Goal: Task Accomplishment & Management: Use online tool/utility

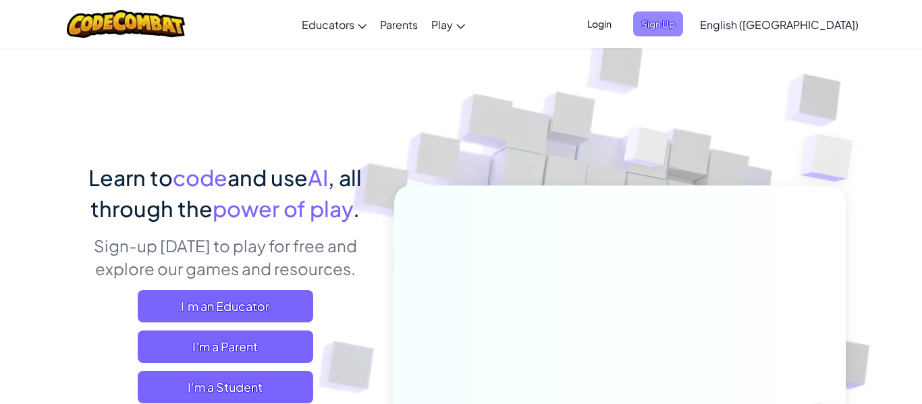
click at [683, 24] on span "Sign Up" at bounding box center [658, 23] width 50 height 25
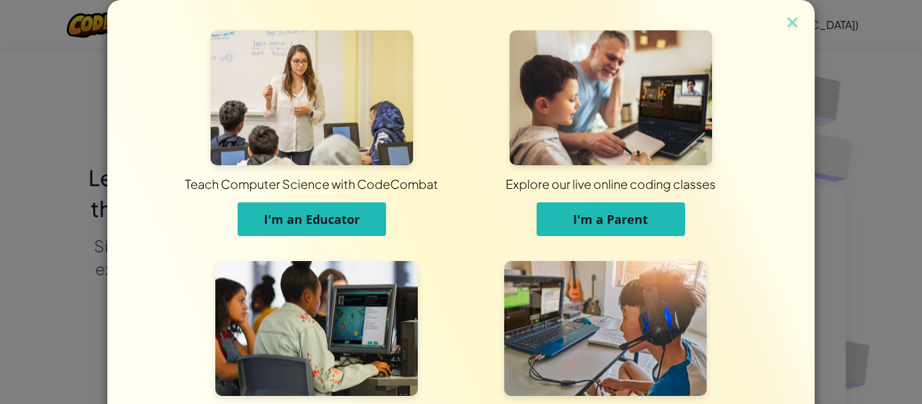
scroll to position [130, 0]
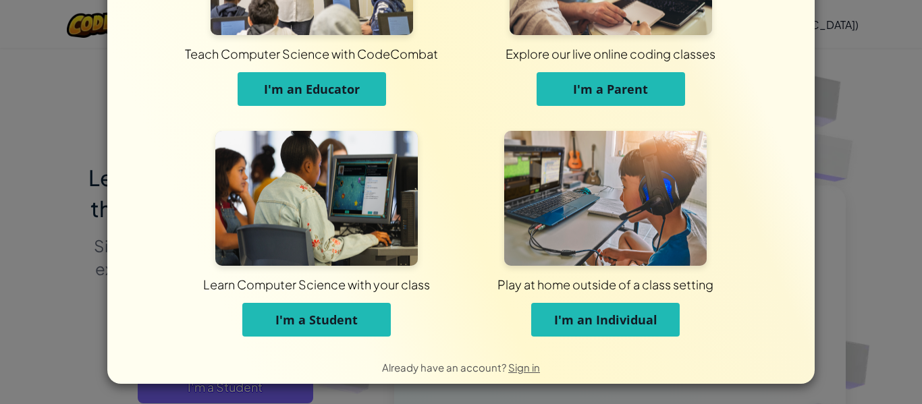
click at [298, 322] on span "I'm a Student" at bounding box center [316, 320] width 82 height 16
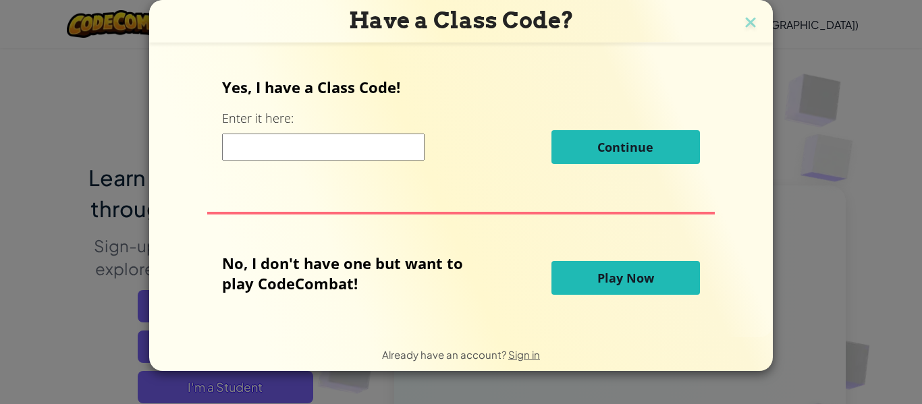
scroll to position [0, 0]
click at [362, 149] on input at bounding box center [323, 147] width 202 height 27
paste input "PlaceThingFarm"
type input "PlaceThingFarm"
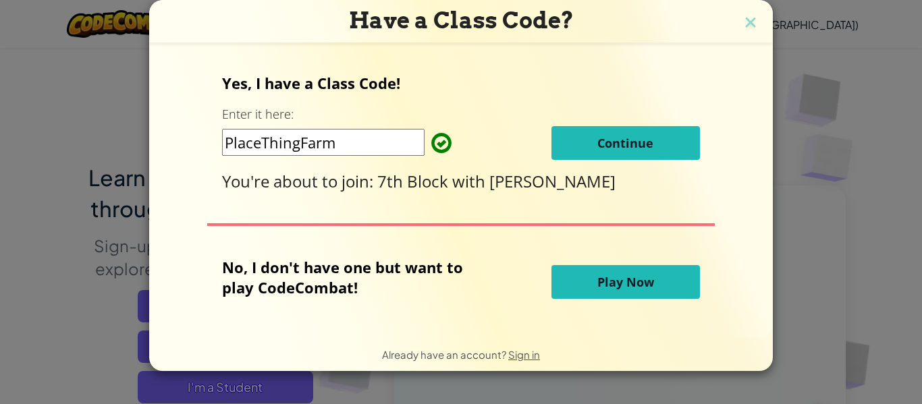
click at [597, 150] on span "Continue" at bounding box center [625, 143] width 56 height 16
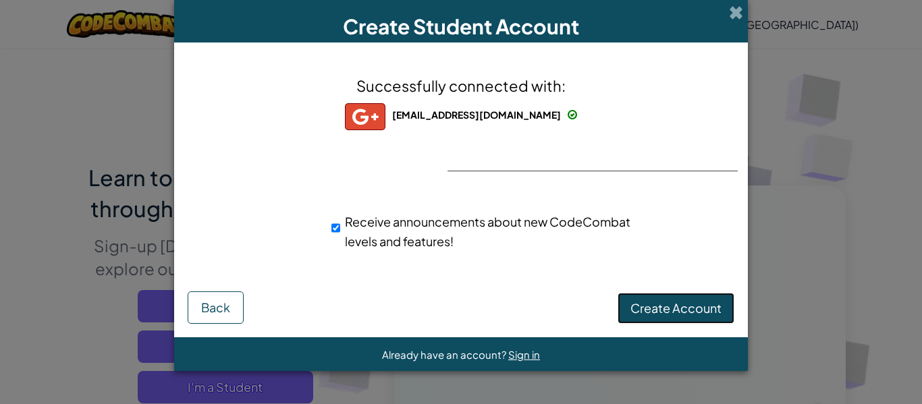
click at [648, 306] on span "Create Account" at bounding box center [675, 308] width 91 height 16
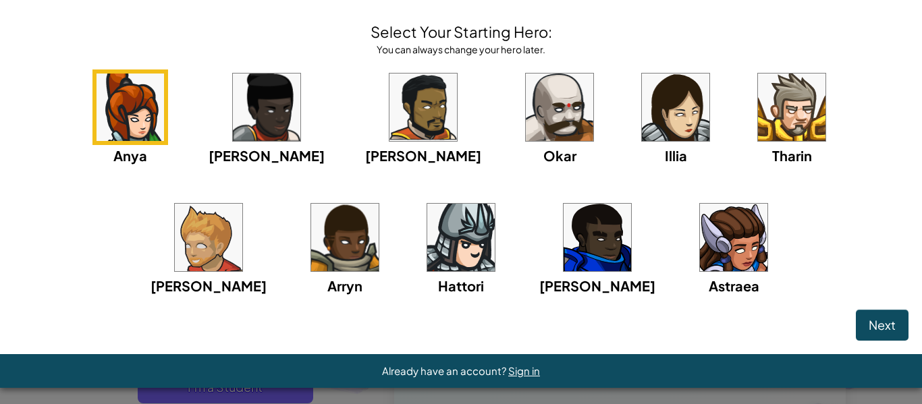
scroll to position [51, 0]
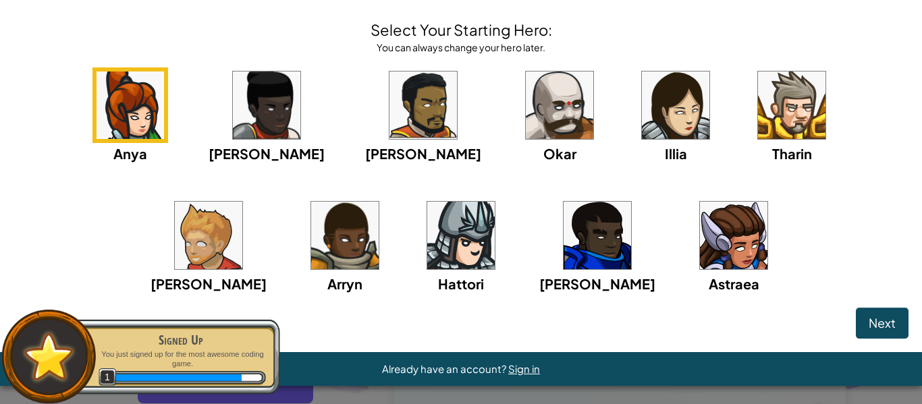
click at [863, 320] on button "Next" at bounding box center [882, 323] width 53 height 31
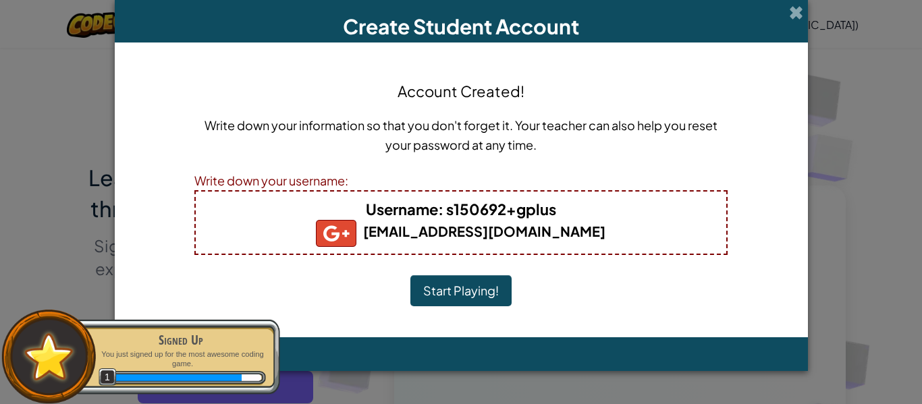
scroll to position [0, 0]
click at [474, 292] on button "Start Playing!" at bounding box center [460, 290] width 101 height 31
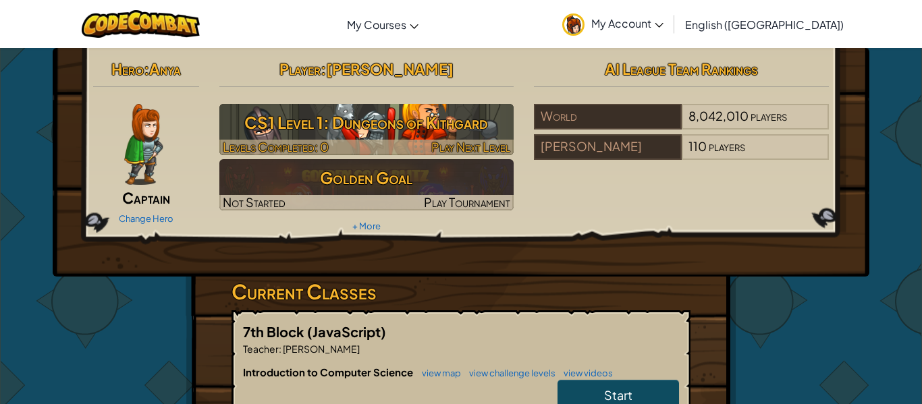
click at [362, 123] on h3 "CS1 Level 1: Dungeons of Kithgard" at bounding box center [366, 122] width 295 height 30
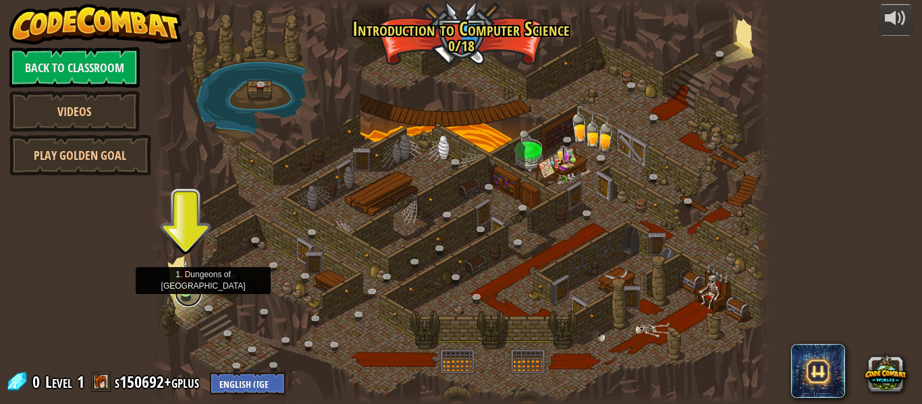
click at [183, 295] on link at bounding box center [188, 293] width 27 height 27
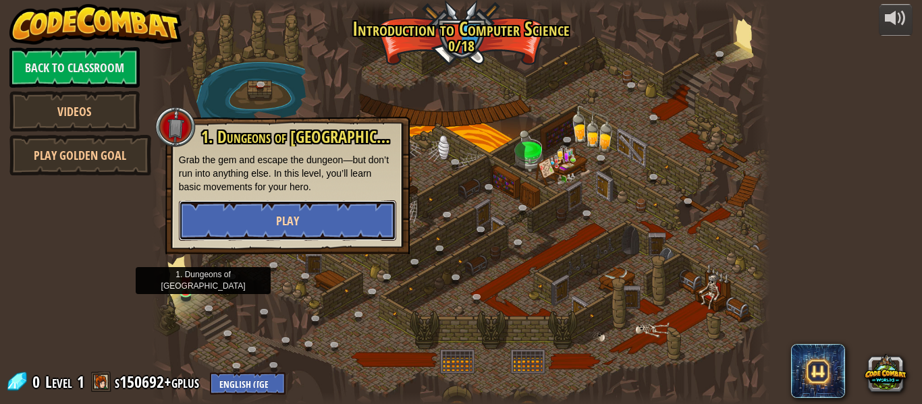
click at [300, 222] on button "Play" at bounding box center [287, 220] width 217 height 40
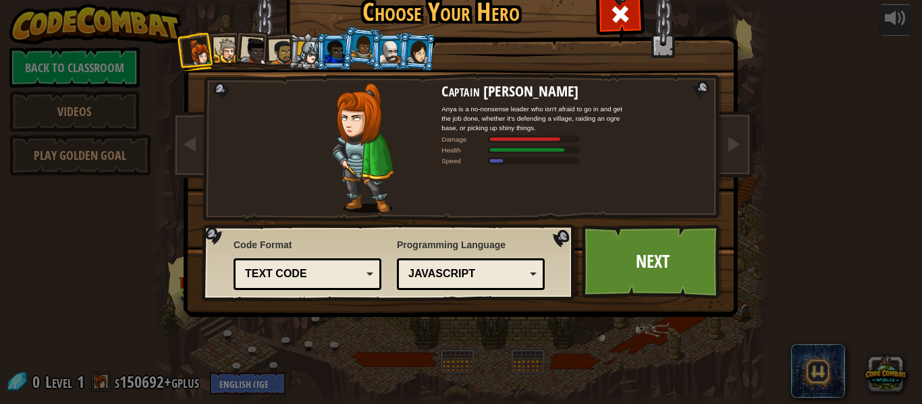
click at [362, 273] on div "Text code" at bounding box center [307, 274] width 130 height 21
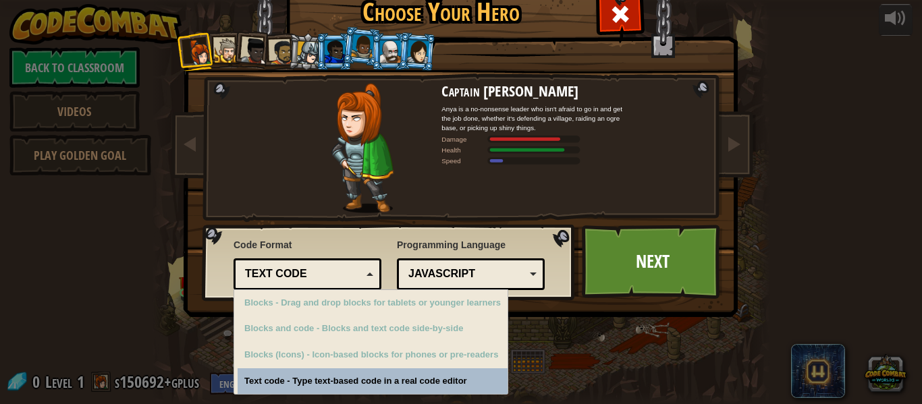
click at [362, 273] on div "Text code" at bounding box center [307, 274] width 130 height 21
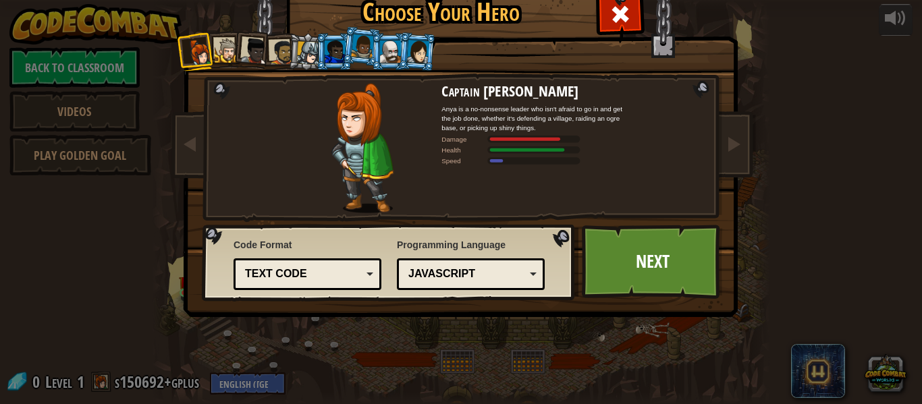
click at [297, 270] on div "Text code" at bounding box center [303, 275] width 117 height 16
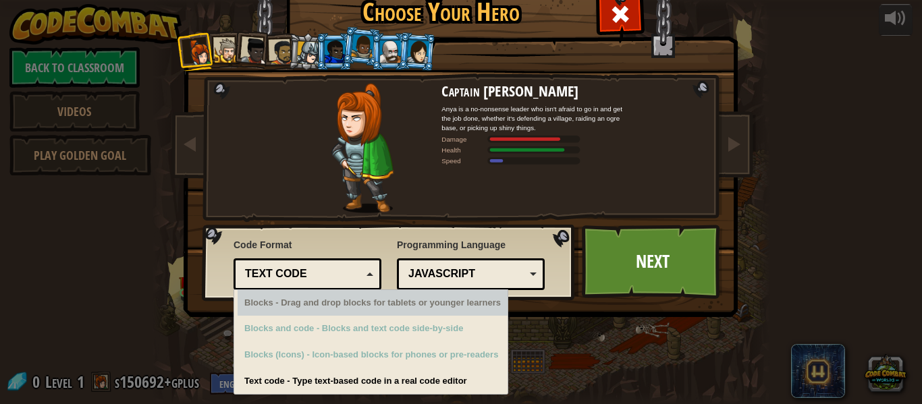
click at [310, 269] on div "Text code" at bounding box center [303, 275] width 117 height 16
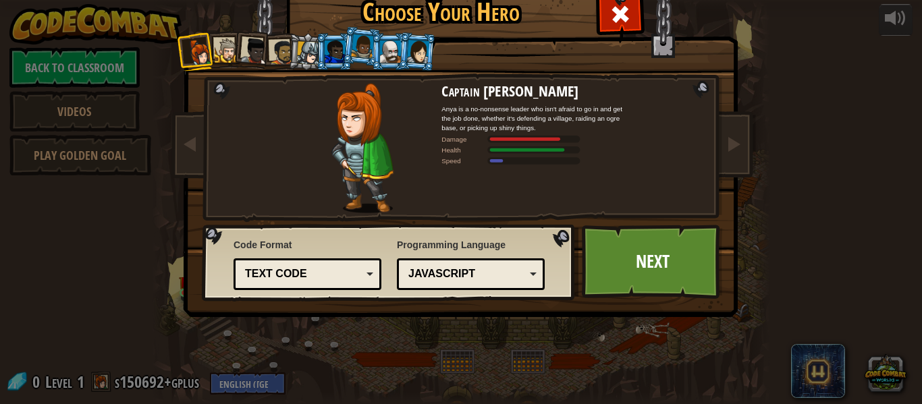
click at [503, 275] on div "JavaScript" at bounding box center [466, 275] width 117 height 16
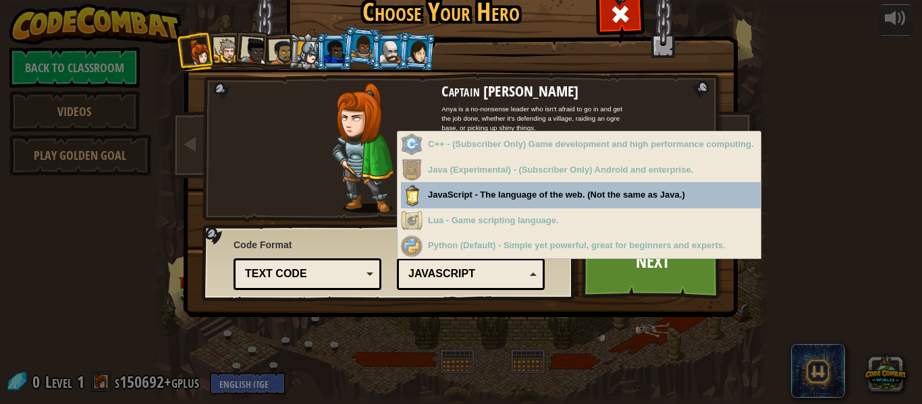
click at [503, 275] on div "JavaScript" at bounding box center [466, 275] width 117 height 16
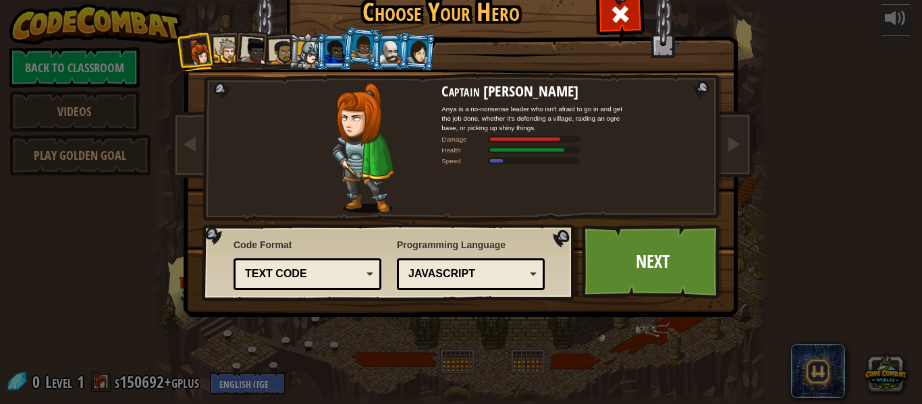
click at [336, 267] on div "Text code" at bounding box center [303, 275] width 117 height 16
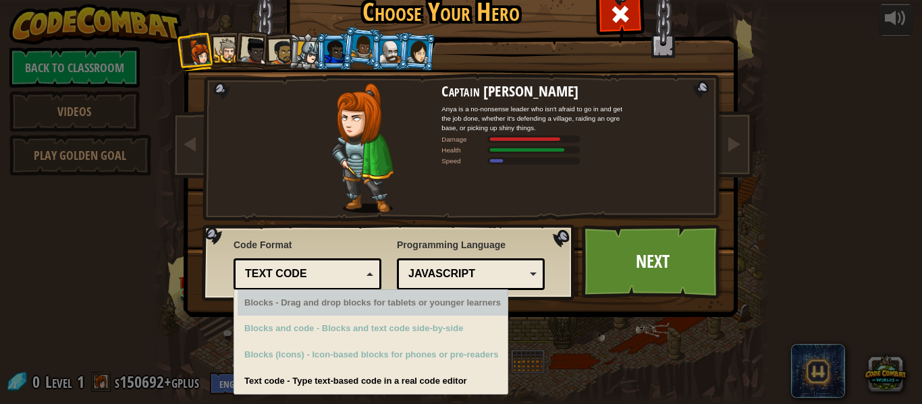
click at [336, 267] on div "Text code" at bounding box center [303, 275] width 117 height 16
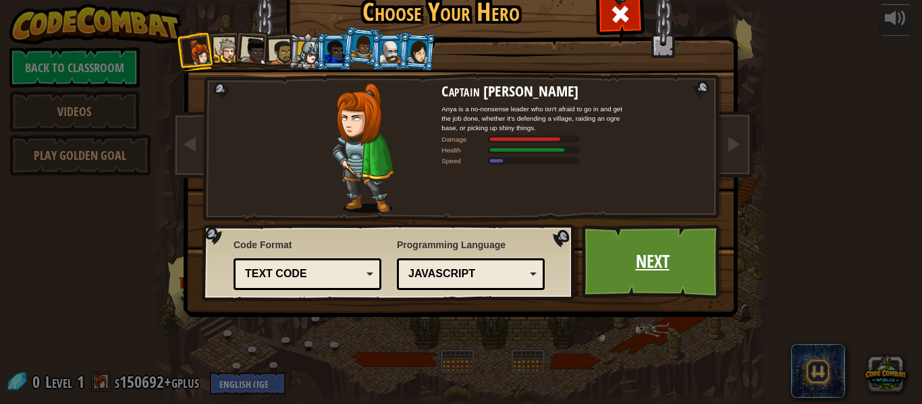
click at [636, 273] on link "Next" at bounding box center [652, 262] width 141 height 74
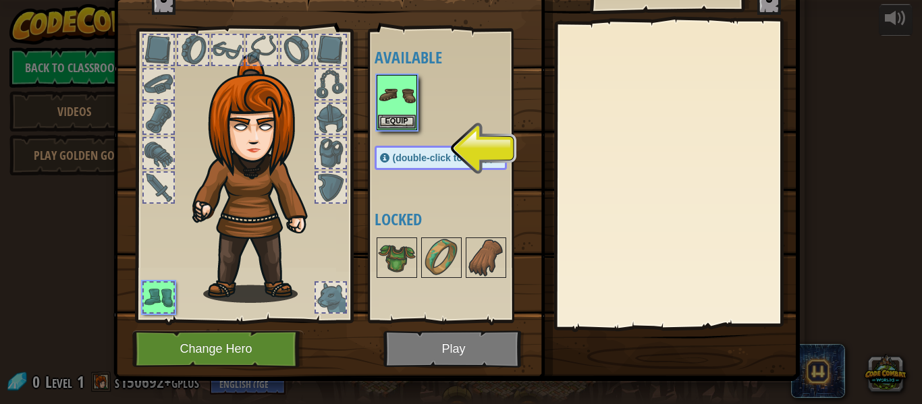
scroll to position [61, 0]
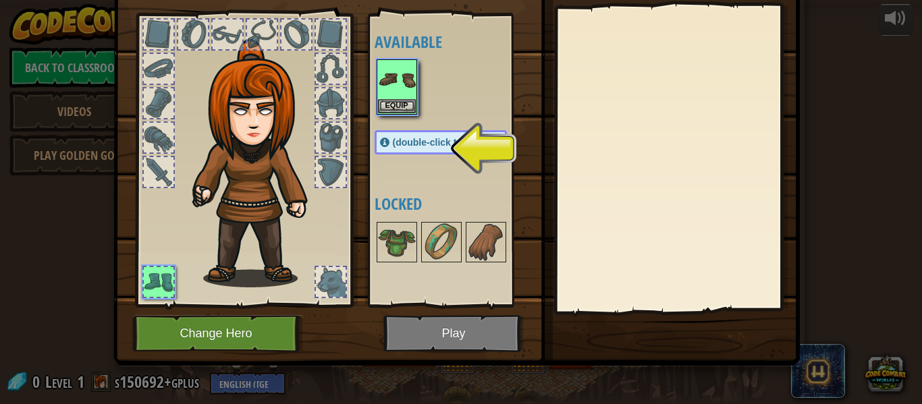
click at [344, 135] on div at bounding box center [331, 138] width 30 height 30
click at [427, 143] on span "(double-click to equip)" at bounding box center [443, 142] width 101 height 11
click at [409, 91] on img at bounding box center [397, 80] width 38 height 38
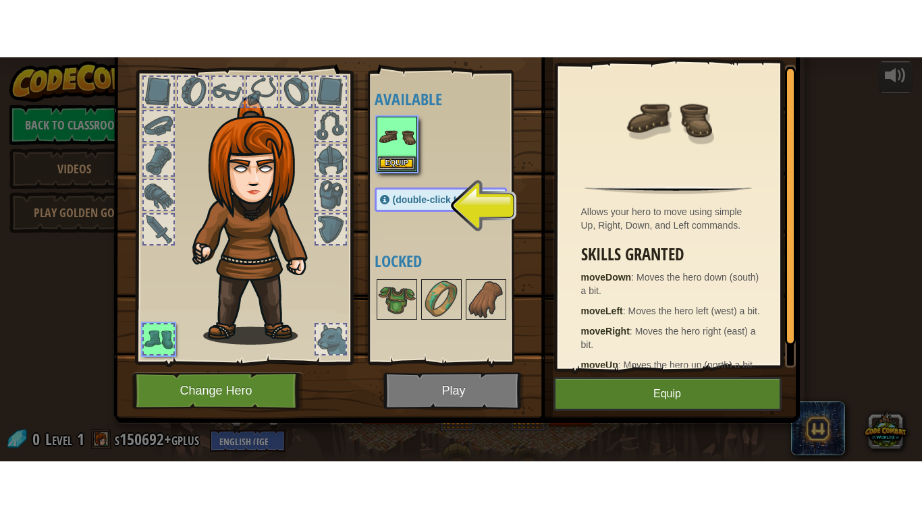
scroll to position [31, 0]
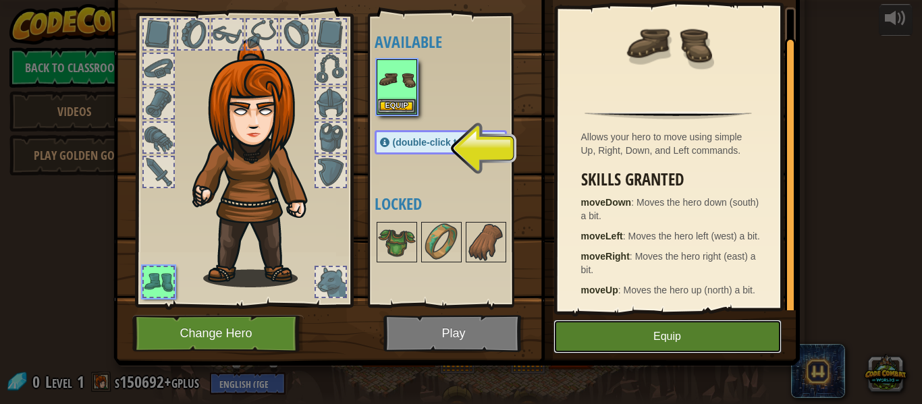
click at [649, 335] on button "Equip" at bounding box center [667, 337] width 228 height 34
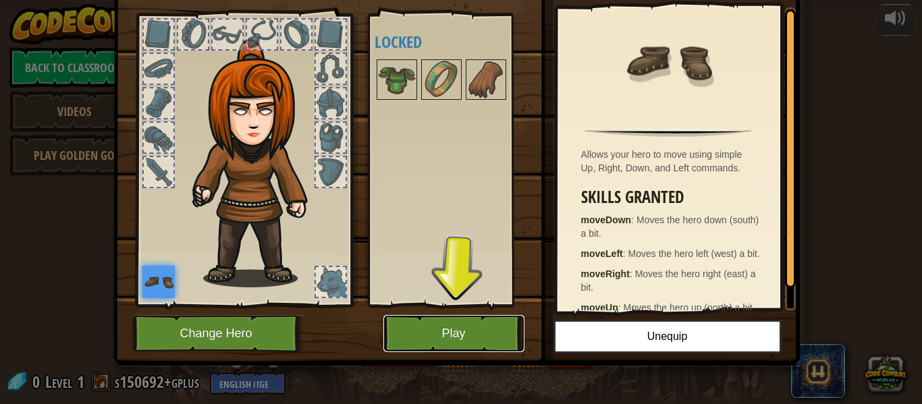
click at [495, 346] on button "Play" at bounding box center [453, 333] width 141 height 37
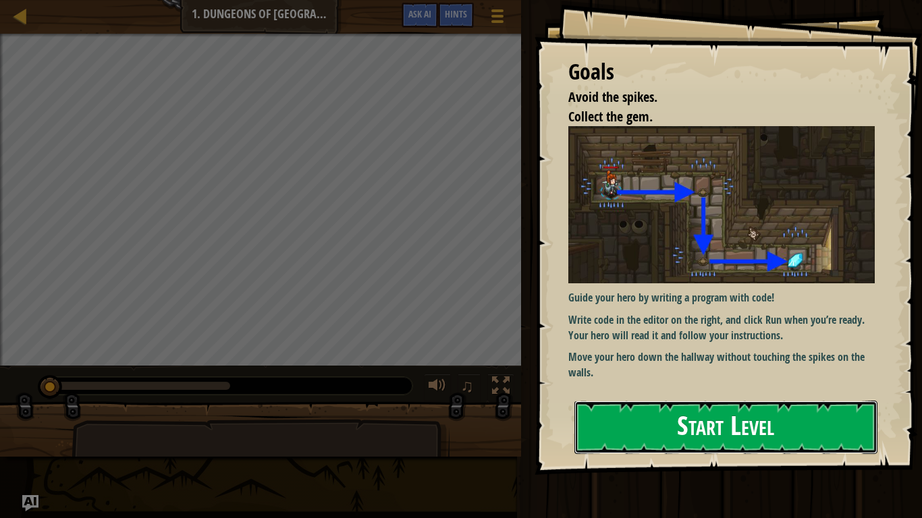
click at [765, 404] on button "Start Level" at bounding box center [725, 427] width 303 height 53
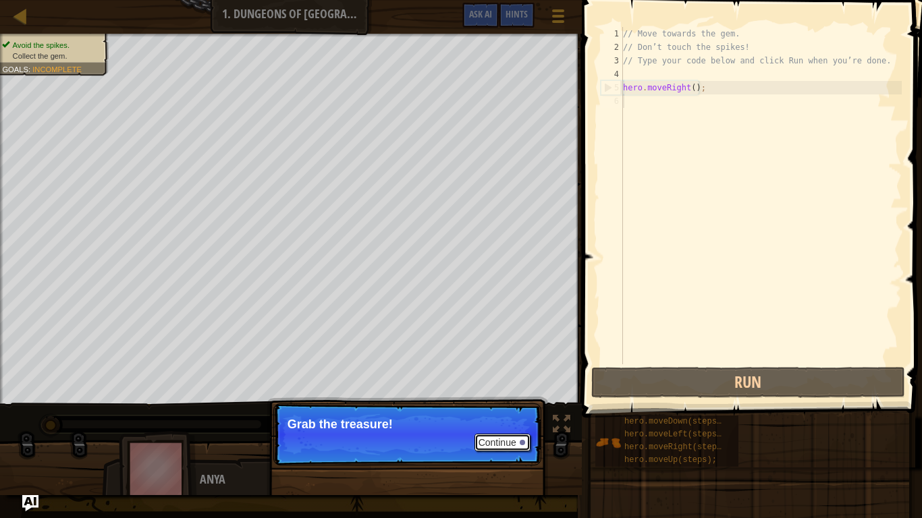
click at [516, 404] on button "Continue" at bounding box center [502, 443] width 56 height 18
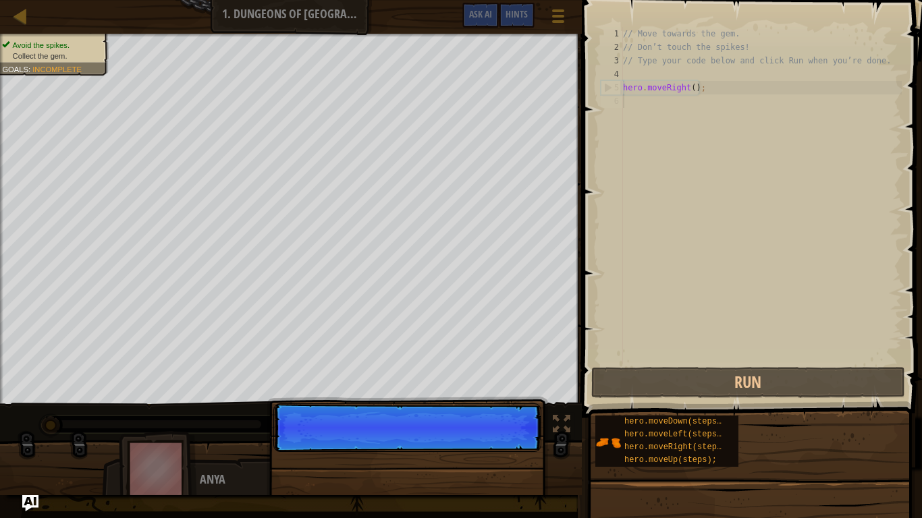
scroll to position [6, 0]
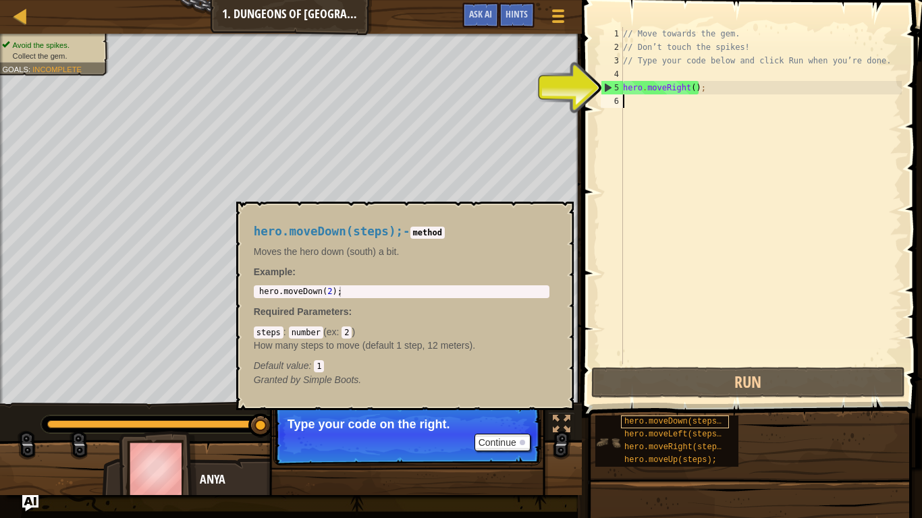
click at [691, 404] on span "hero.moveDown(steps);" at bounding box center [675, 421] width 102 height 9
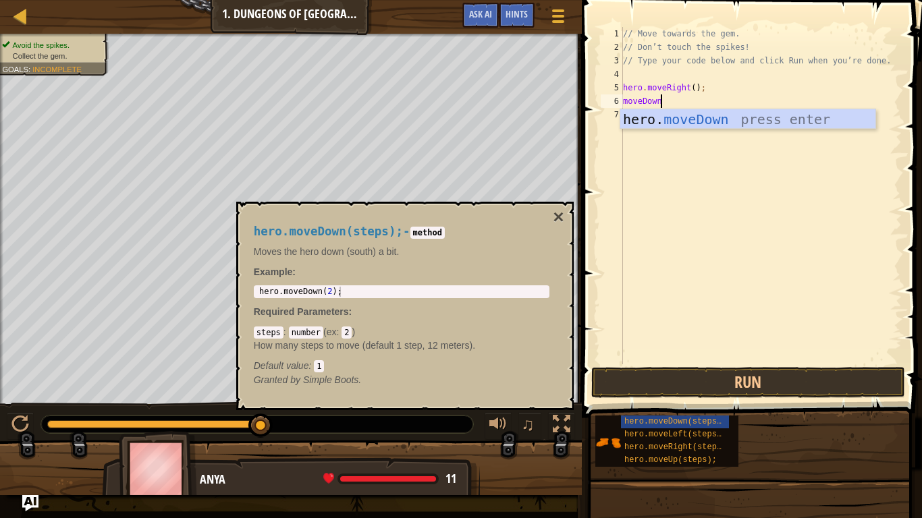
scroll to position [6, 5]
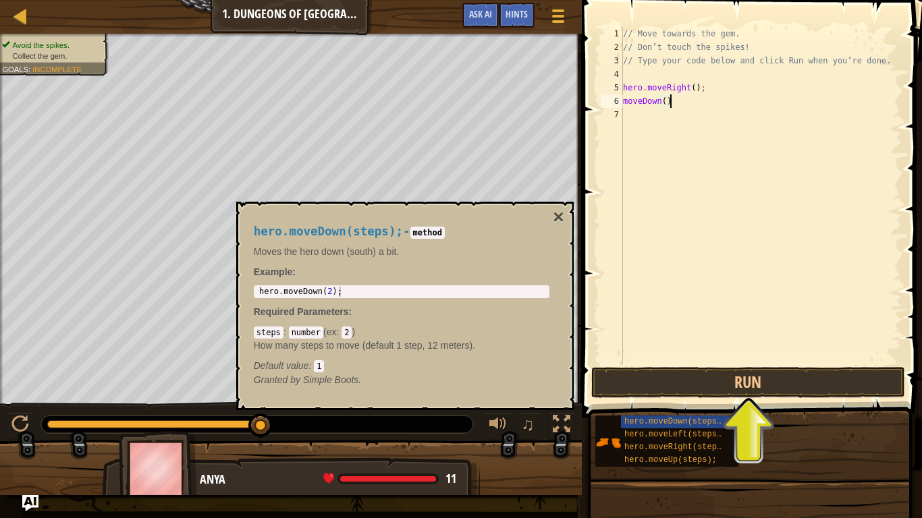
type textarea "moveDown();"
click at [788, 389] on button "Run" at bounding box center [748, 382] width 314 height 31
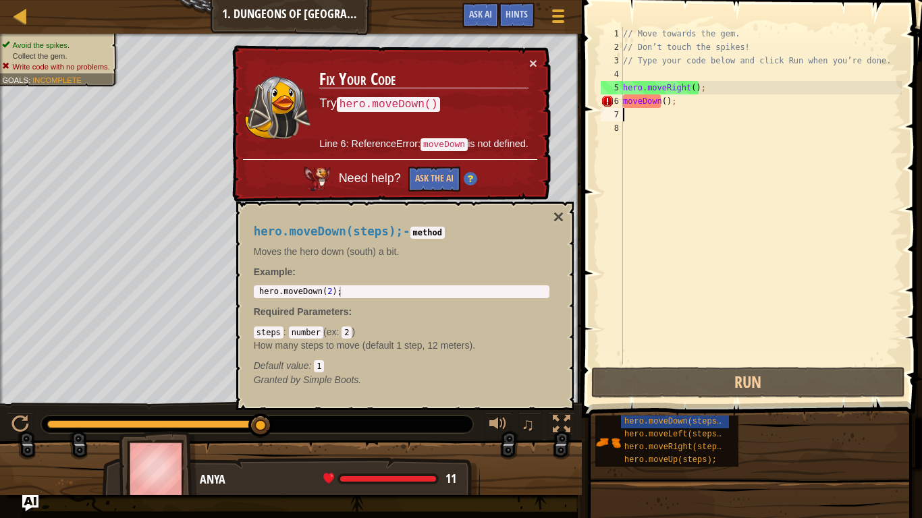
click at [624, 108] on div "// Move towards the gem. // Don’t touch the spikes! // Type your code below and…" at bounding box center [760, 209] width 281 height 364
click at [623, 97] on div "// Move towards the gem. // Don’t touch the spikes! // Type your code below and…" at bounding box center [760, 209] width 281 height 364
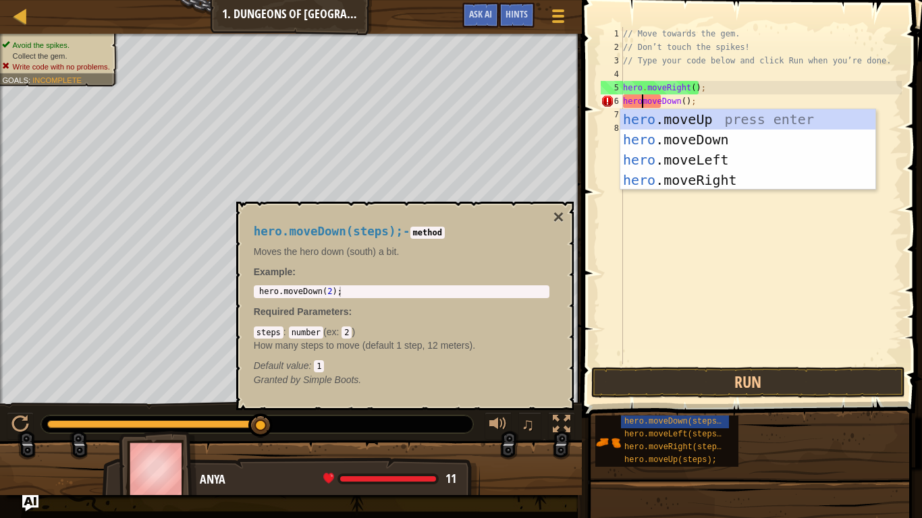
type textarea "hero.moveDown();"
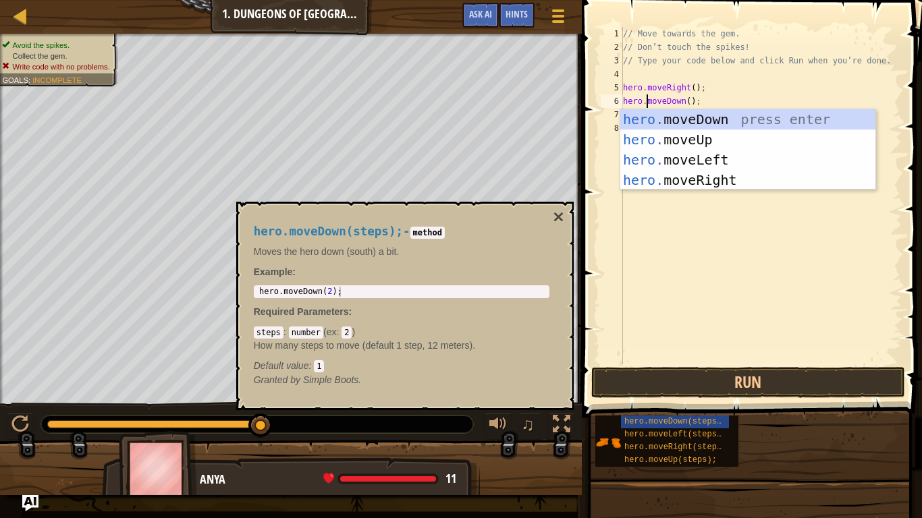
click at [736, 278] on div "// Move towards the gem. // Don’t touch the spikes! // Type your code below and…" at bounding box center [760, 209] width 281 height 364
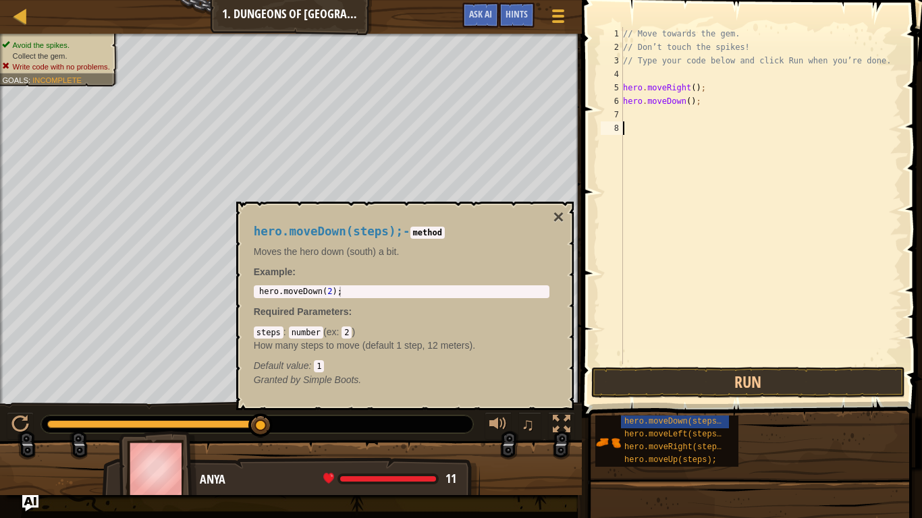
scroll to position [6, 0]
click at [691, 379] on button "Run" at bounding box center [748, 382] width 314 height 31
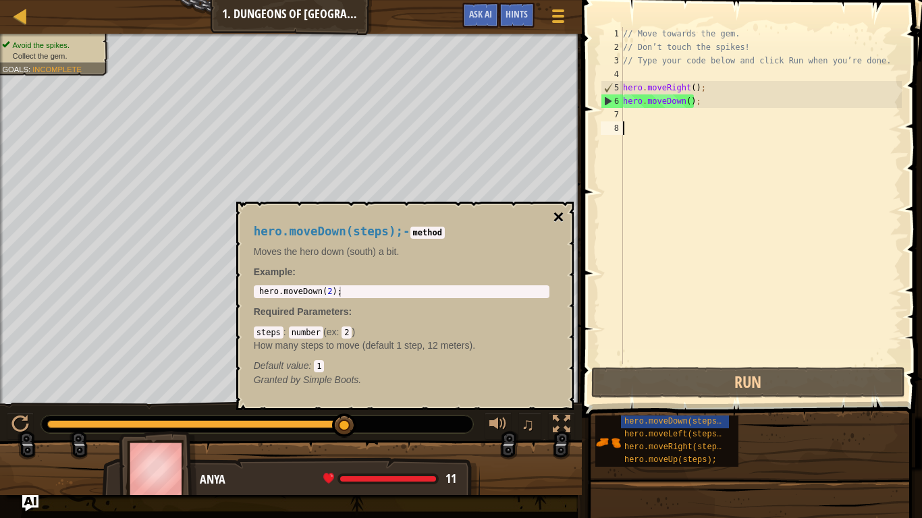
click at [559, 217] on button "×" at bounding box center [558, 217] width 11 height 19
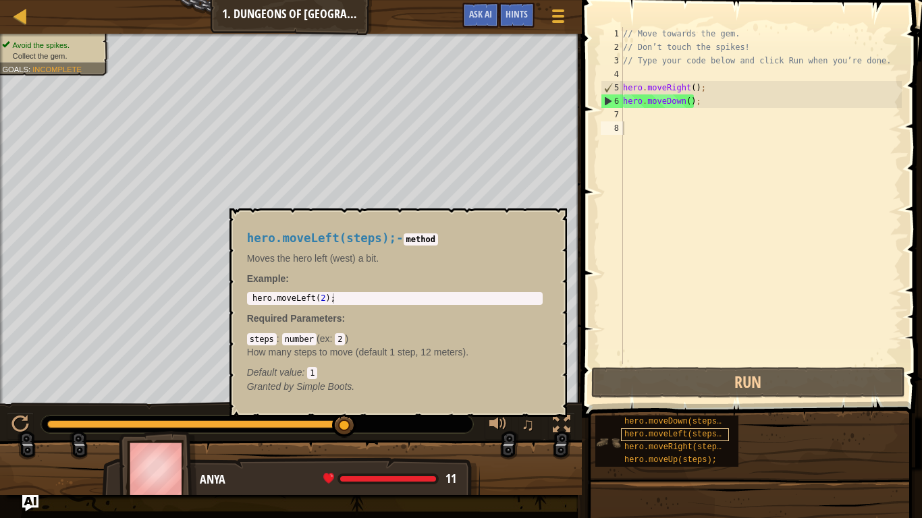
click at [708, 404] on span "hero.moveLeft(steps);" at bounding box center [675, 434] width 102 height 9
click at [657, 110] on div "// Move towards the gem. // Don’t touch the spikes! // Type your code below and…" at bounding box center [760, 209] width 281 height 364
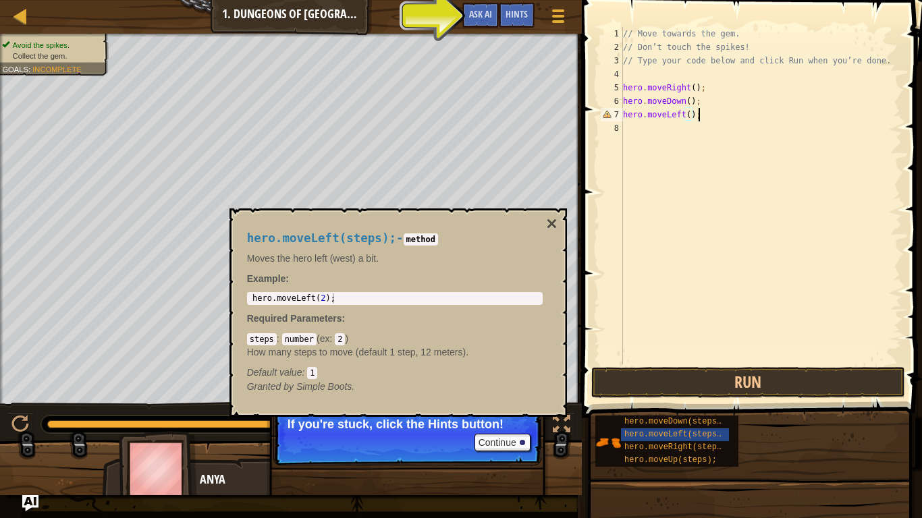
scroll to position [6, 10]
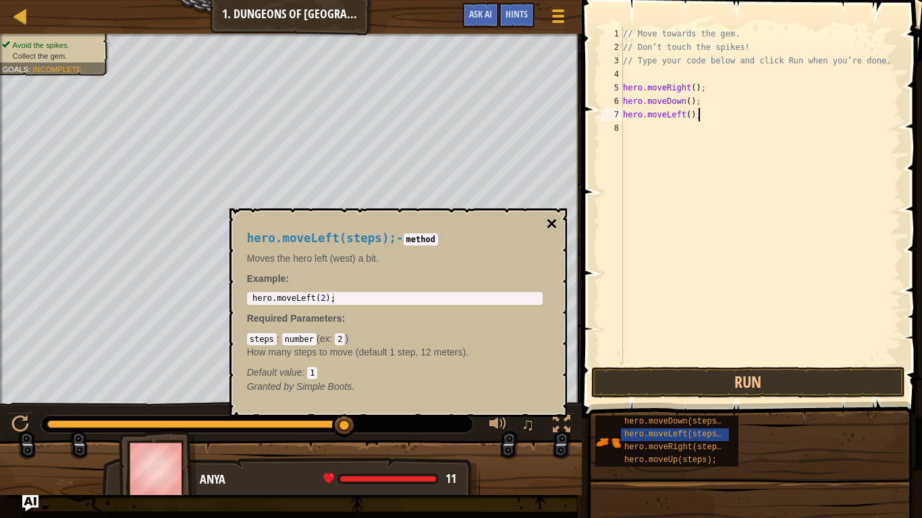
click at [554, 221] on button "×" at bounding box center [551, 224] width 11 height 19
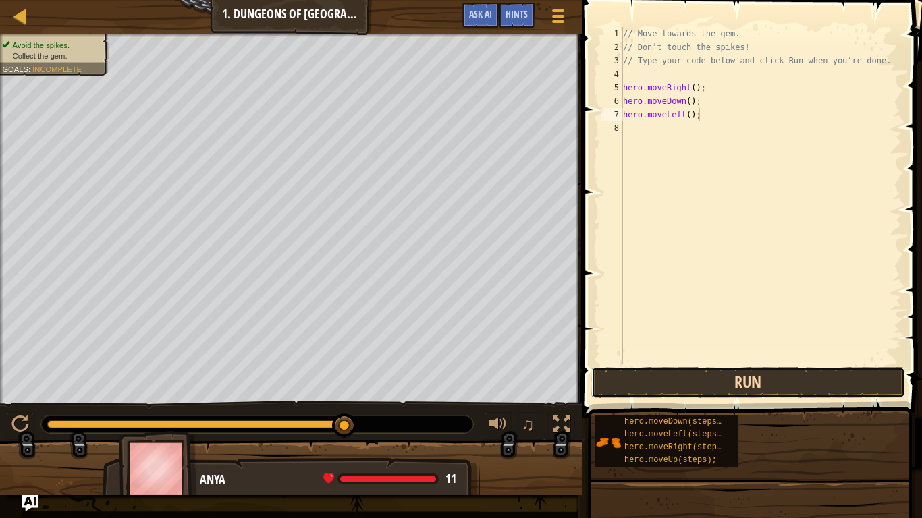
click at [720, 385] on button "Run" at bounding box center [748, 382] width 314 height 31
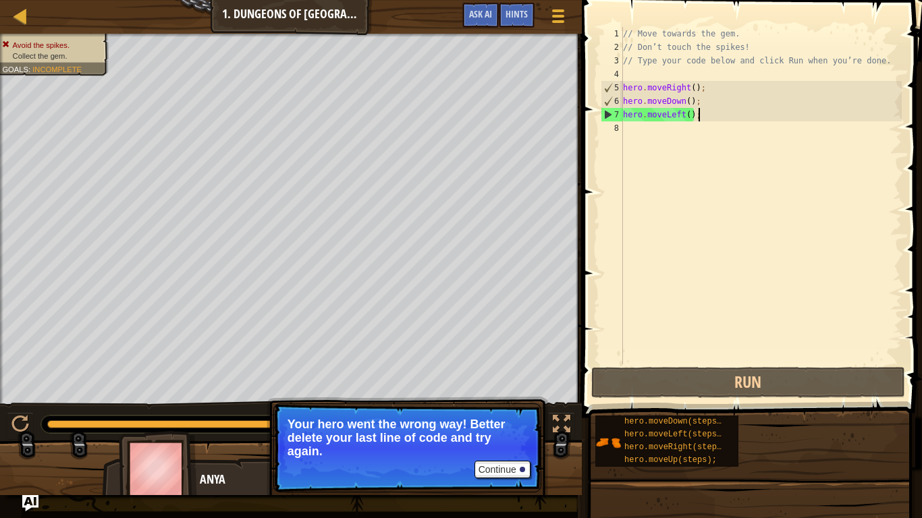
click at [676, 113] on div "// Move towards the gem. // Don’t touch the spikes! // Type your code below and…" at bounding box center [760, 209] width 281 height 364
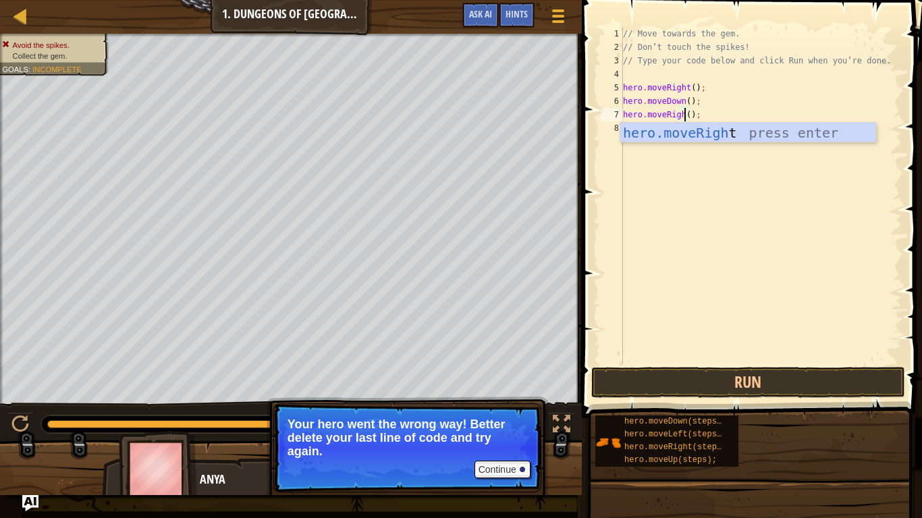
scroll to position [6, 9]
type textarea "hero.moveRight();"
click at [734, 381] on button "Run" at bounding box center [748, 382] width 314 height 31
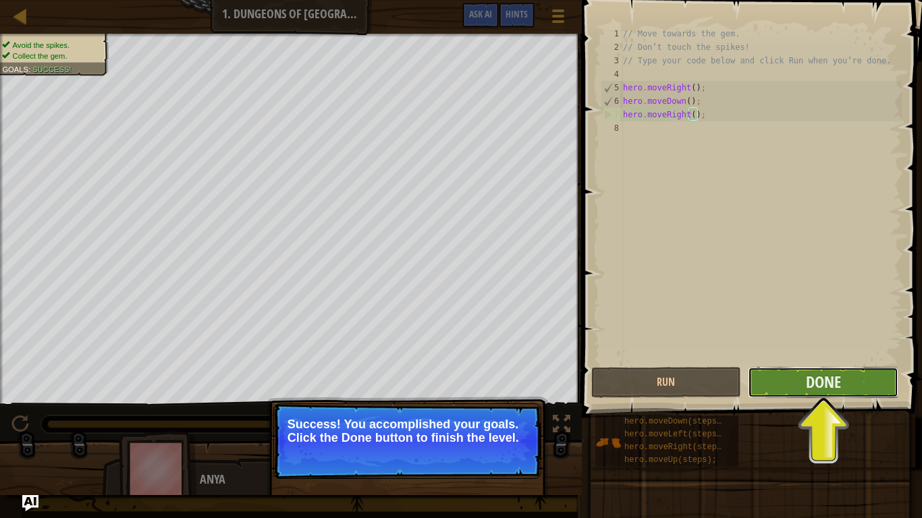
click at [854, 387] on button "Done" at bounding box center [823, 382] width 150 height 31
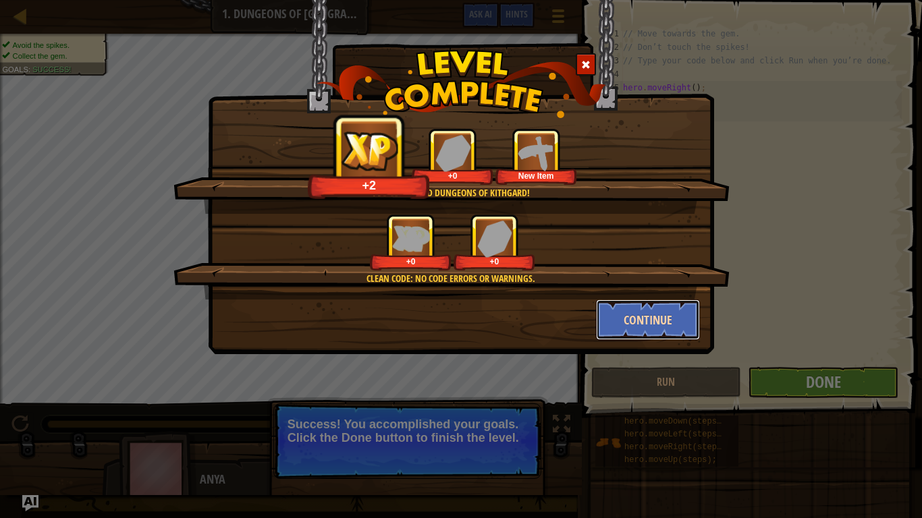
click at [642, 308] on button "Continue" at bounding box center [648, 320] width 105 height 40
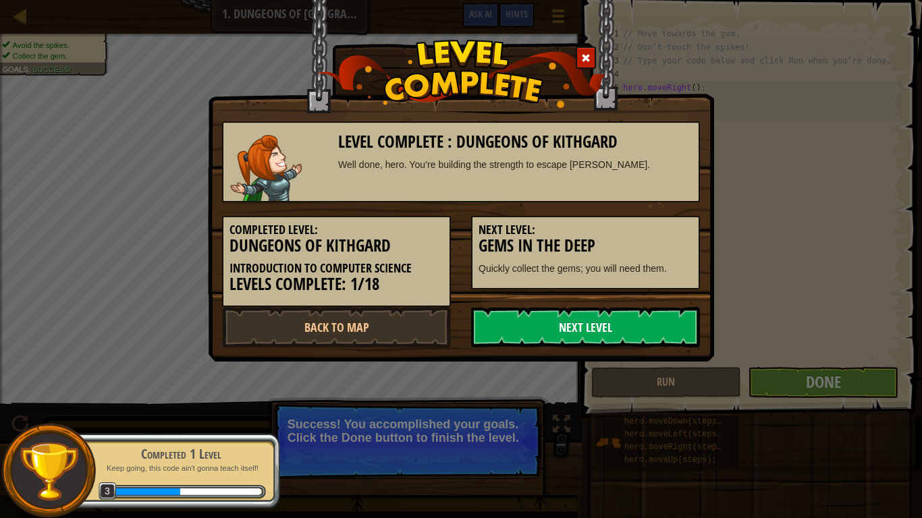
click at [522, 338] on link "Next Level" at bounding box center [585, 327] width 229 height 40
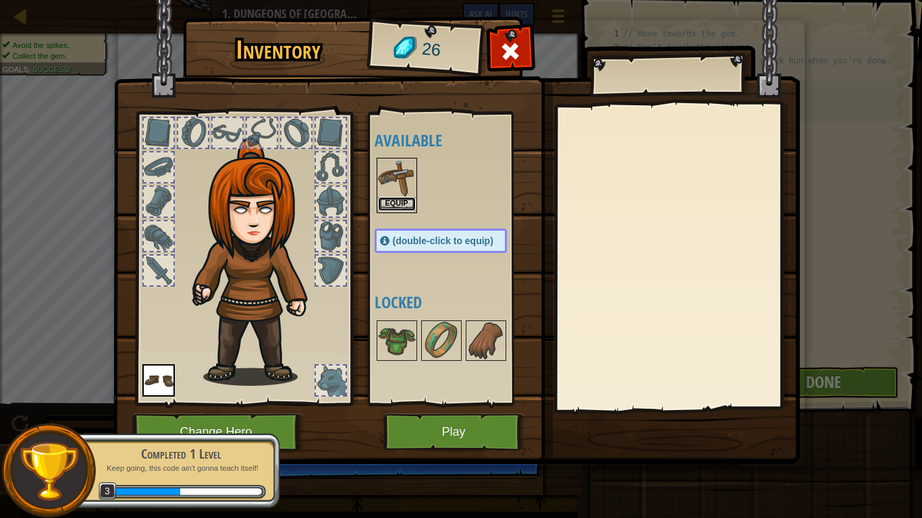
click at [392, 197] on button "Equip" at bounding box center [397, 204] width 38 height 14
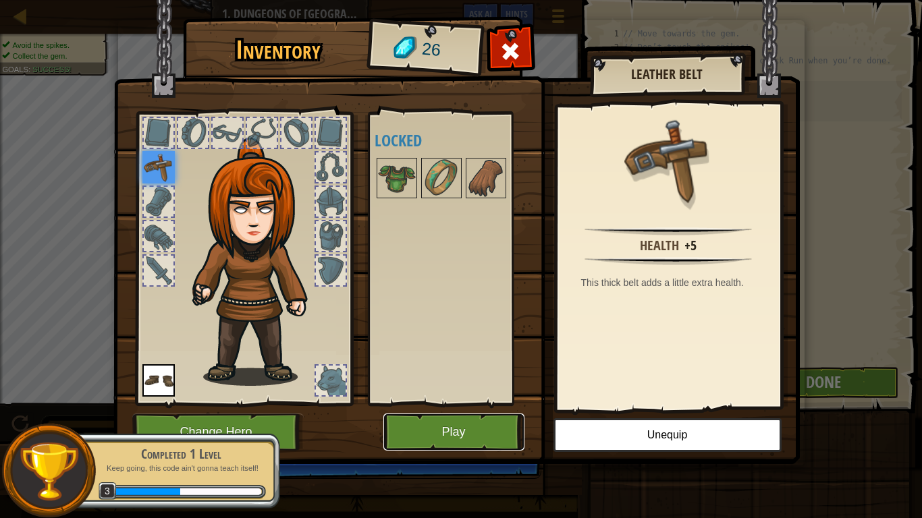
click at [489, 404] on button "Play" at bounding box center [453, 432] width 141 height 37
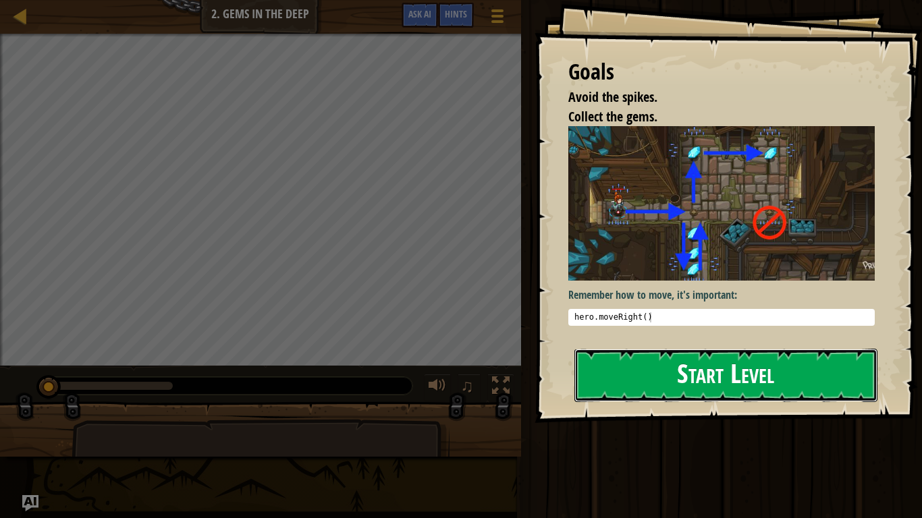
click at [643, 378] on button "Start Level" at bounding box center [725, 375] width 303 height 53
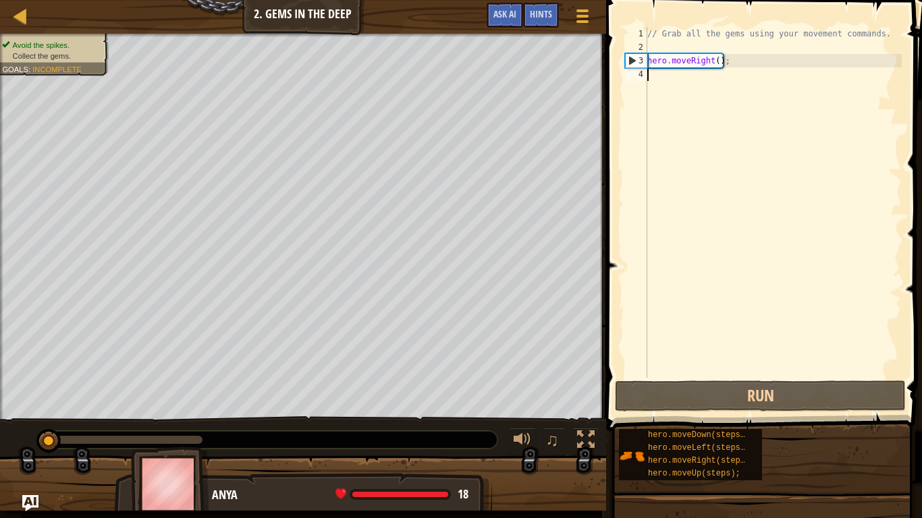
click at [707, 78] on div "// Grab all the gems using your movement commands. hero . moveRight ( ) ;" at bounding box center [772, 216] width 257 height 378
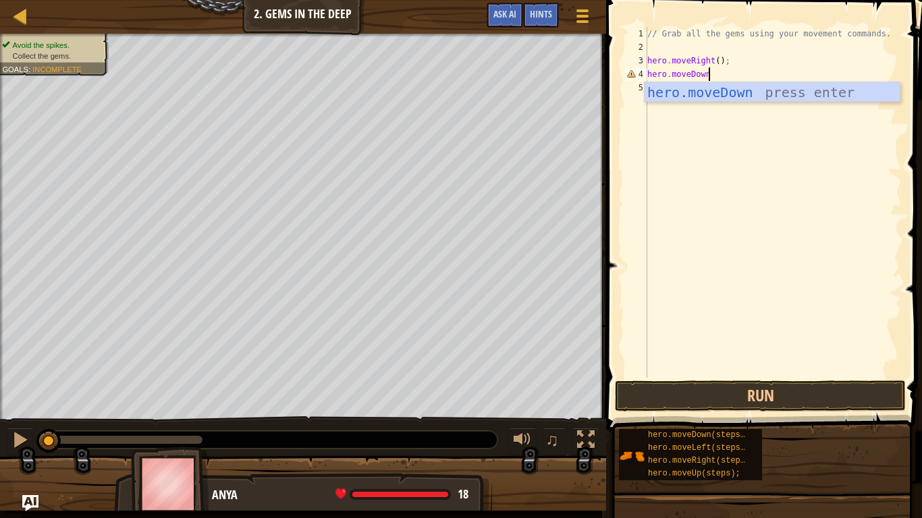
scroll to position [6, 8]
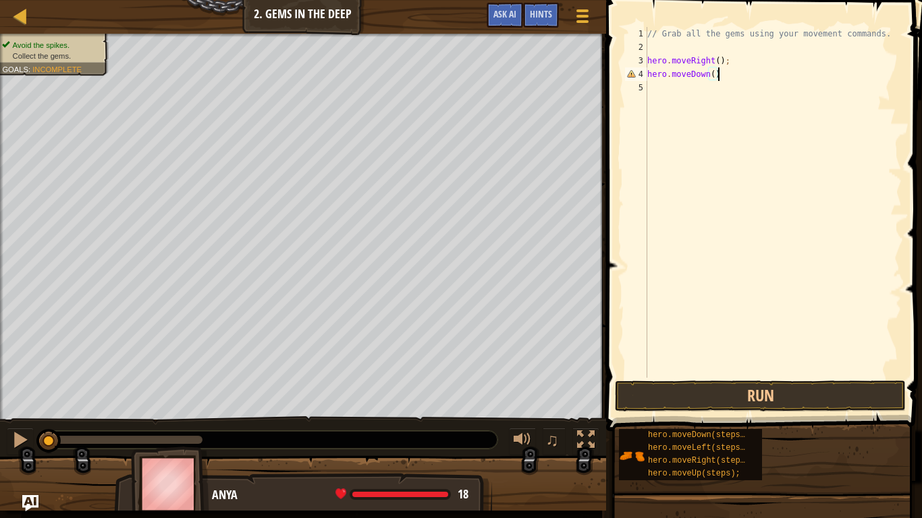
type textarea "hero.moveDown();"
type textarea "h"
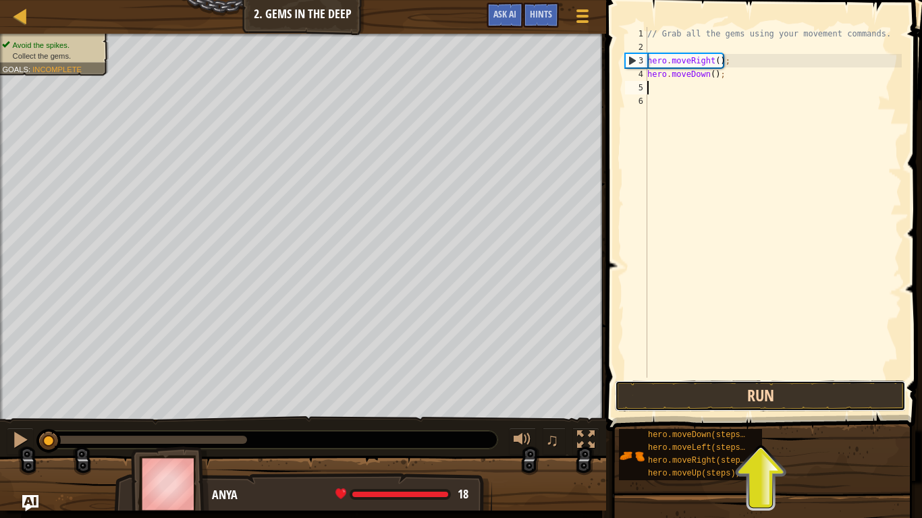
click at [788, 395] on button "Run" at bounding box center [760, 396] width 291 height 31
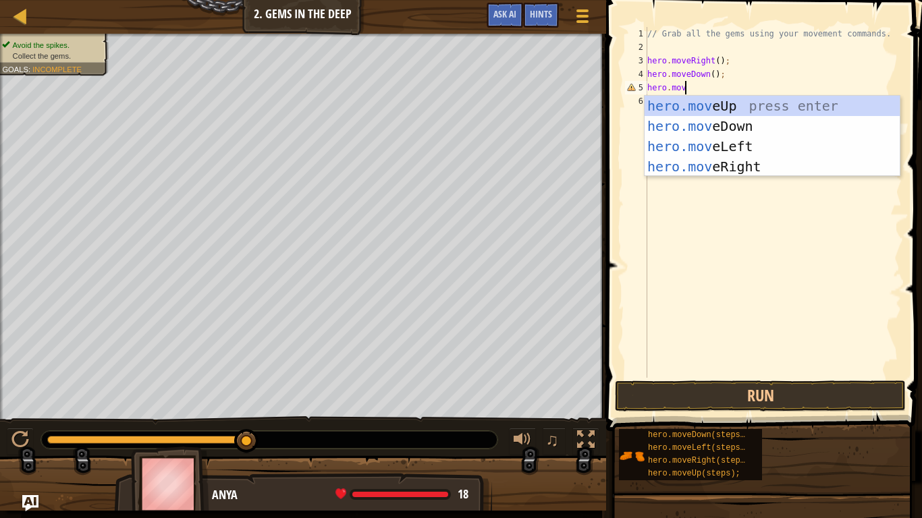
scroll to position [6, 5]
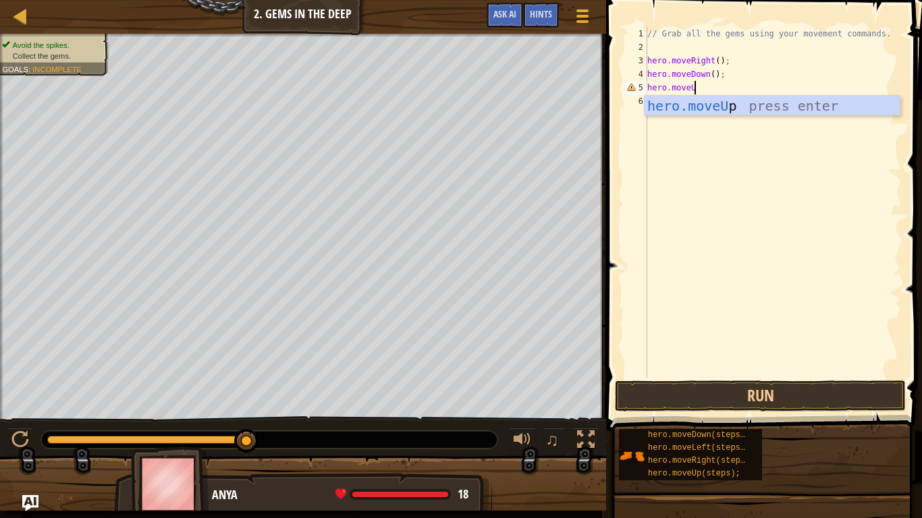
type textarea "hero.moveUp"
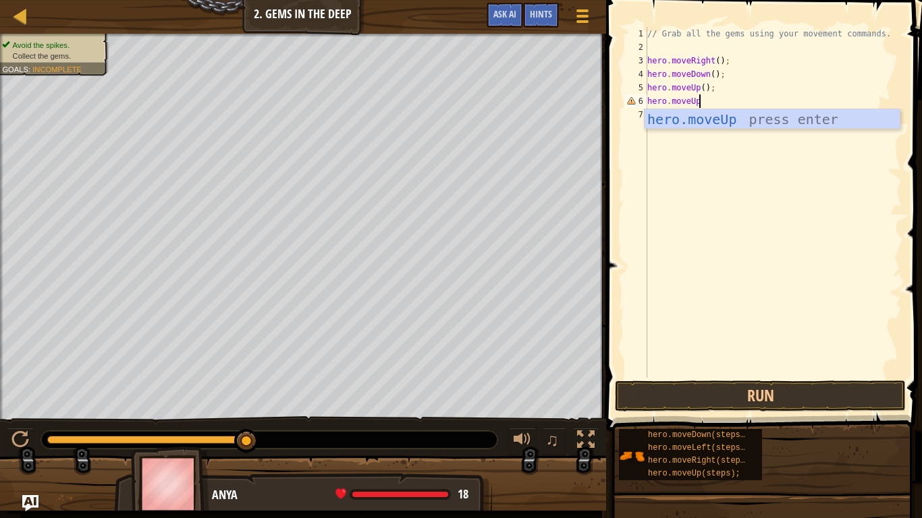
scroll to position [6, 7]
click at [720, 387] on button "Run" at bounding box center [760, 396] width 291 height 31
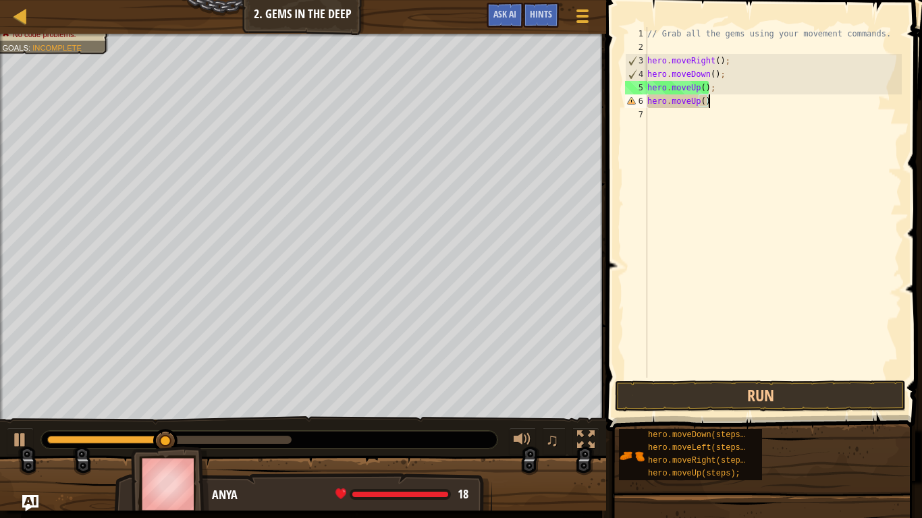
scroll to position [6, 9]
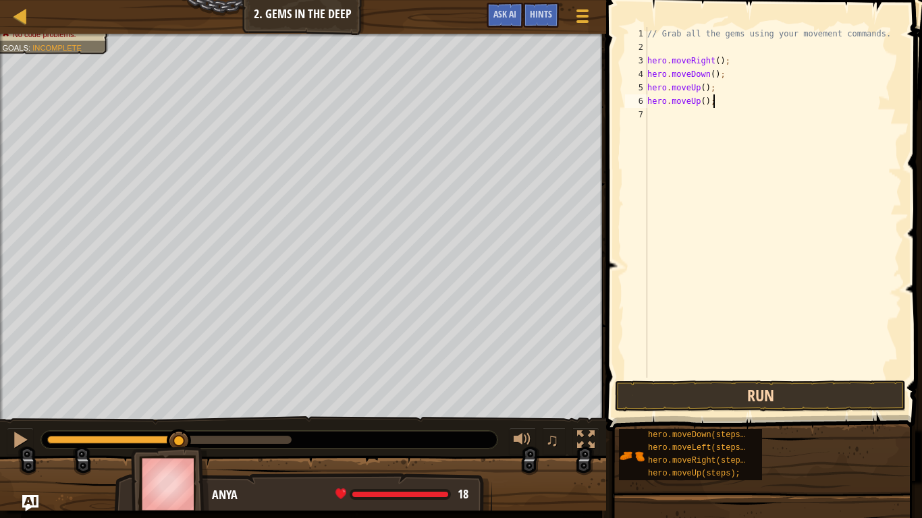
type textarea "hero.moveUp();"
click at [675, 396] on button "Run" at bounding box center [760, 396] width 291 height 31
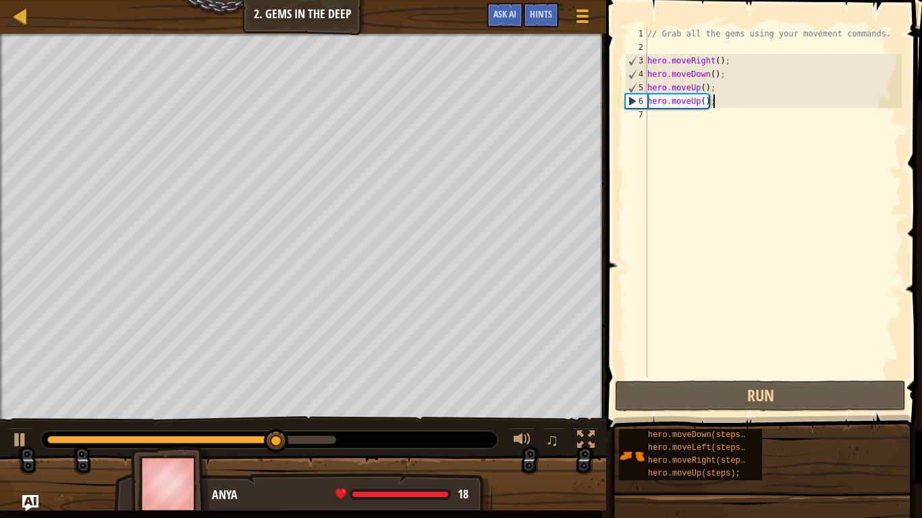
click at [759, 132] on div "// Grab all the gems using your movement commands. hero . moveRight ( ) ; hero …" at bounding box center [772, 216] width 257 height 378
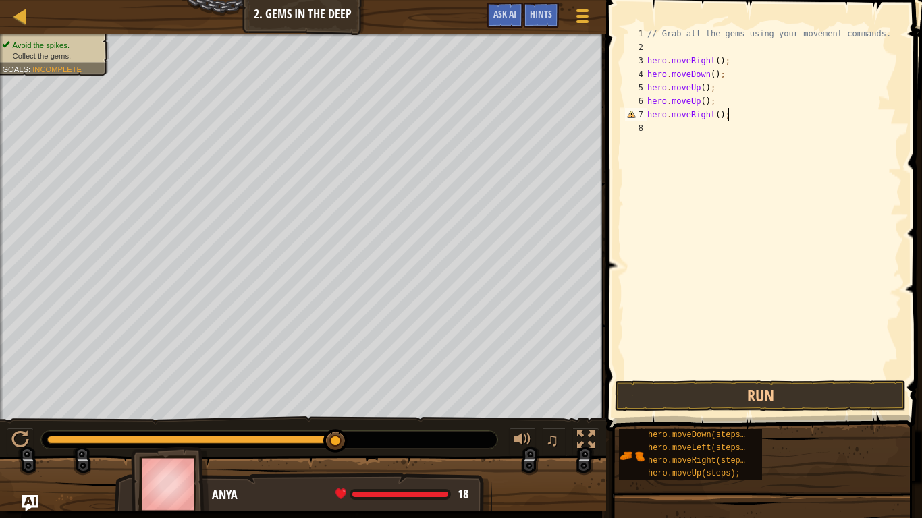
scroll to position [6, 11]
type textarea "hero.moveRight();"
click at [670, 404] on button "Run" at bounding box center [760, 396] width 291 height 31
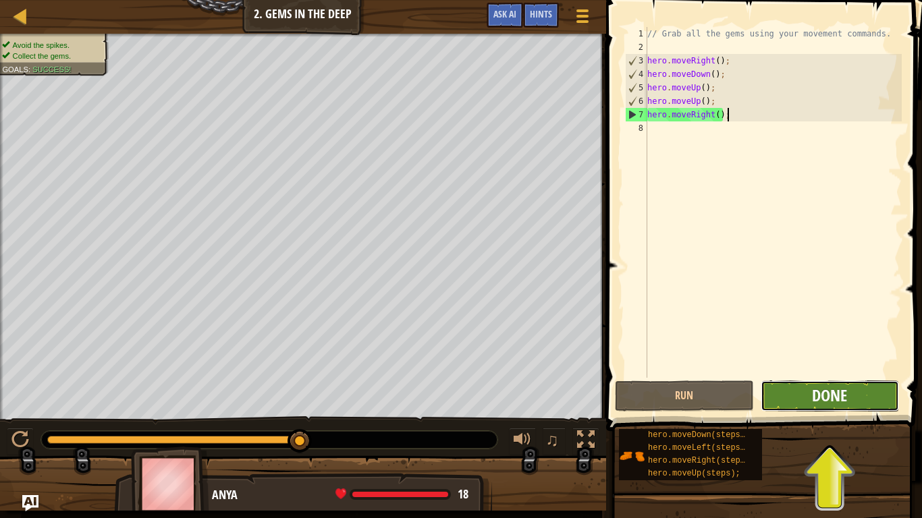
click at [843, 404] on span "Done" at bounding box center [829, 396] width 35 height 22
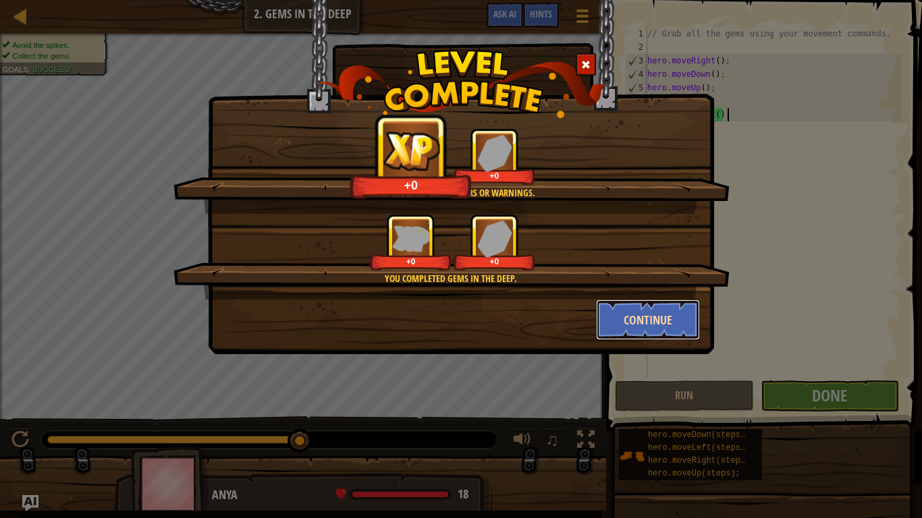
click at [653, 324] on button "Continue" at bounding box center [648, 320] width 105 height 40
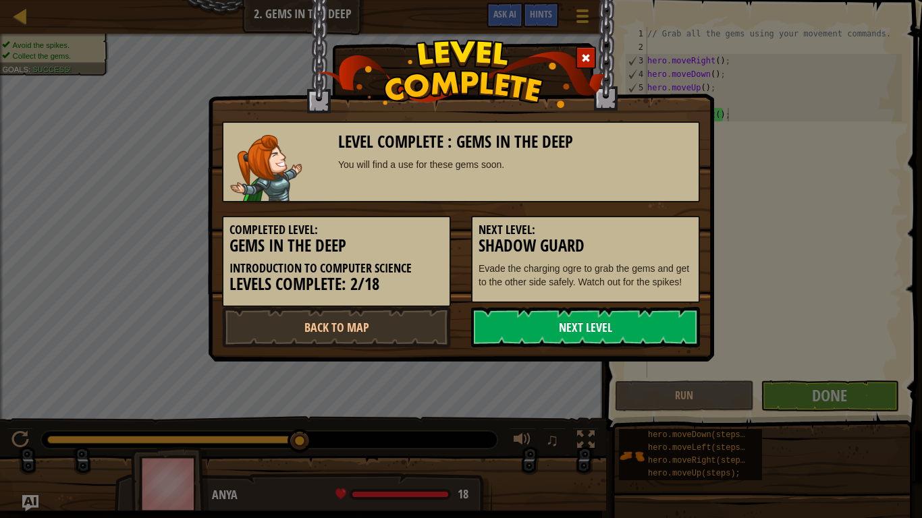
click at [558, 335] on link "Next Level" at bounding box center [585, 327] width 229 height 40
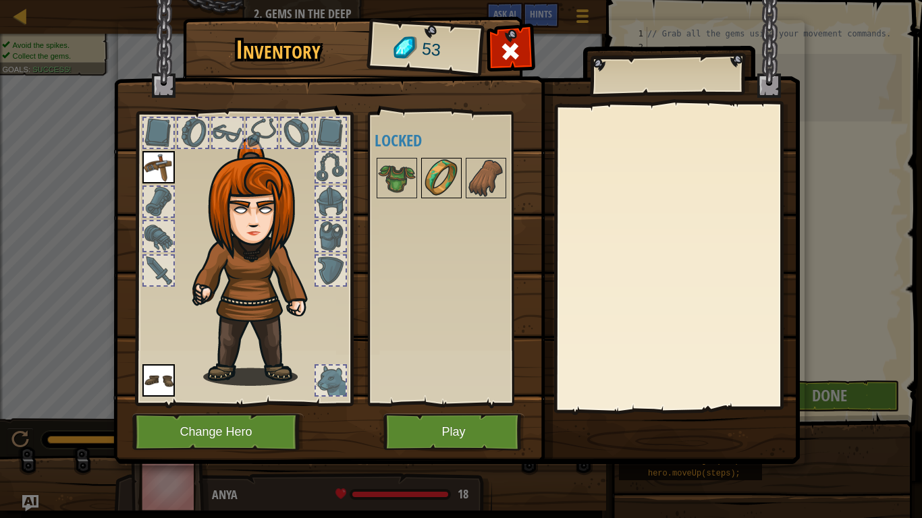
click at [446, 183] on img at bounding box center [441, 178] width 38 height 38
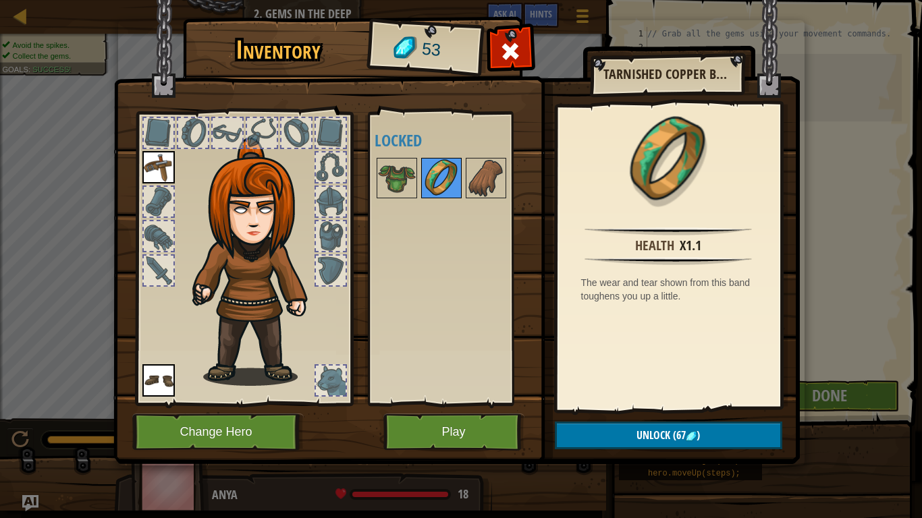
click at [425, 194] on img at bounding box center [441, 178] width 38 height 38
click at [410, 189] on img at bounding box center [397, 178] width 38 height 38
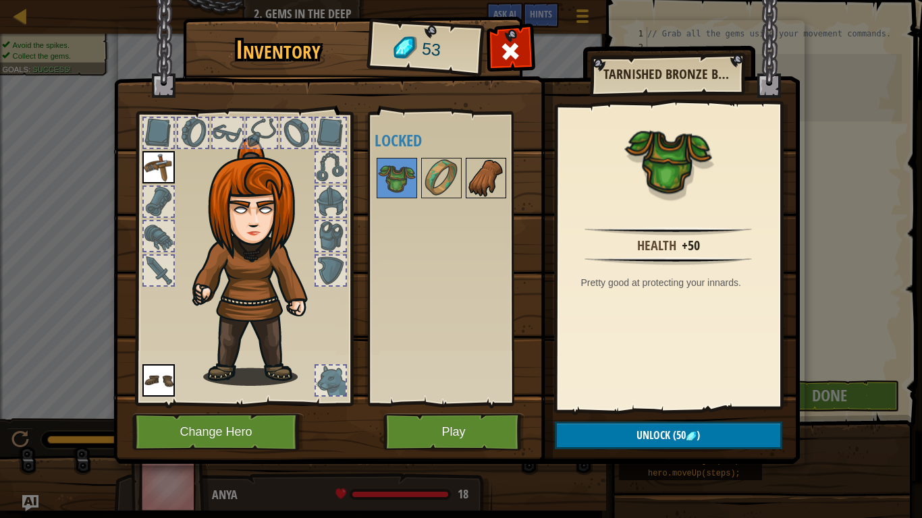
click at [489, 175] on img at bounding box center [486, 178] width 38 height 38
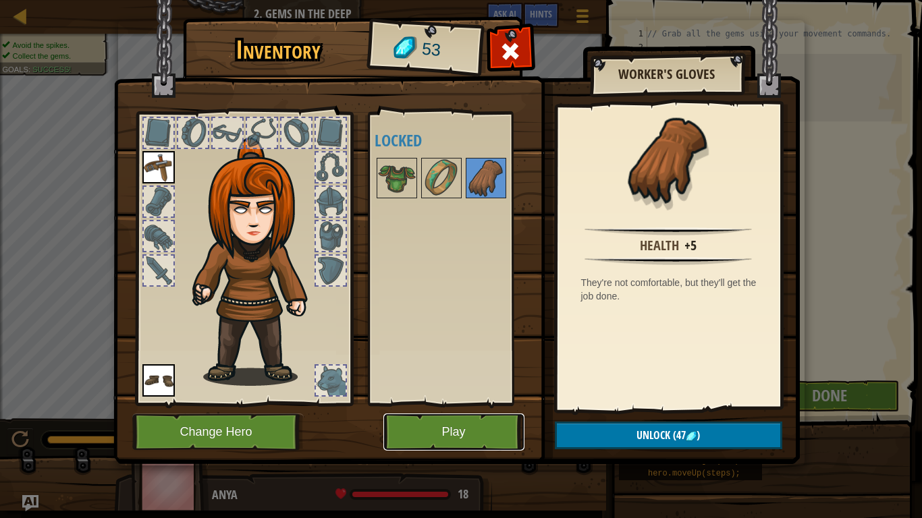
click at [433, 404] on button "Play" at bounding box center [453, 432] width 141 height 37
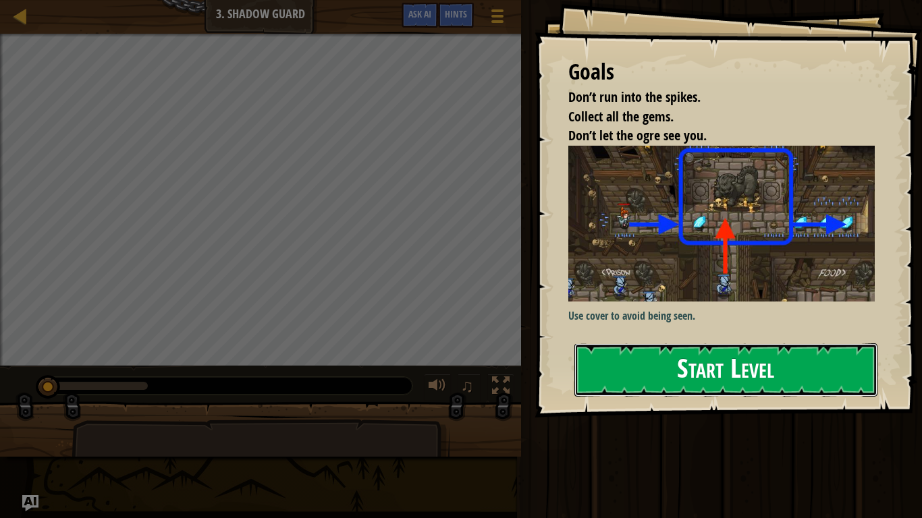
click at [700, 362] on button "Start Level" at bounding box center [725, 370] width 303 height 53
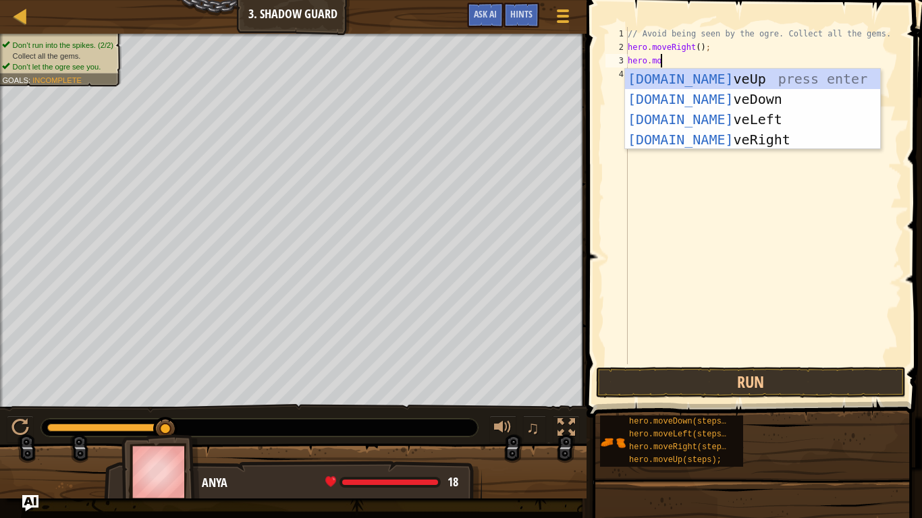
scroll to position [6, 5]
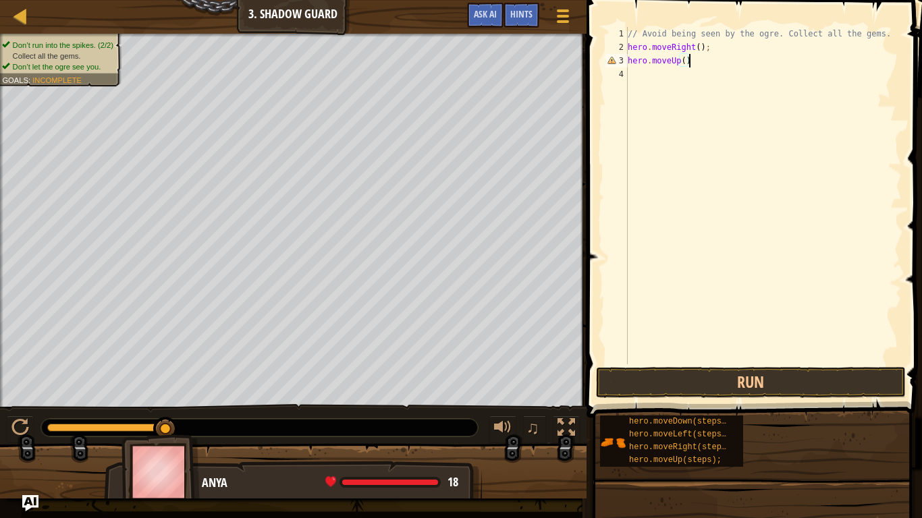
type textarea "hero.moveUp();"
type textarea "hero.moveRight();"
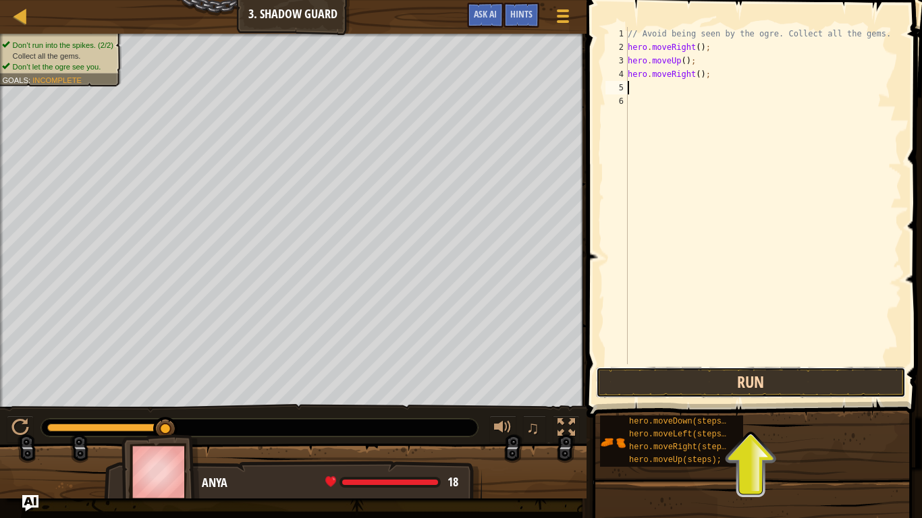
click at [769, 397] on button "Run" at bounding box center [751, 382] width 310 height 31
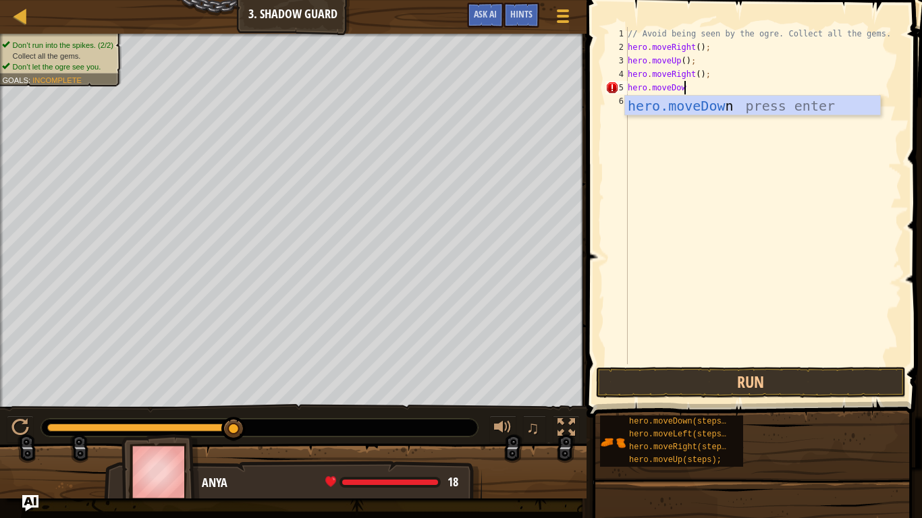
scroll to position [6, 8]
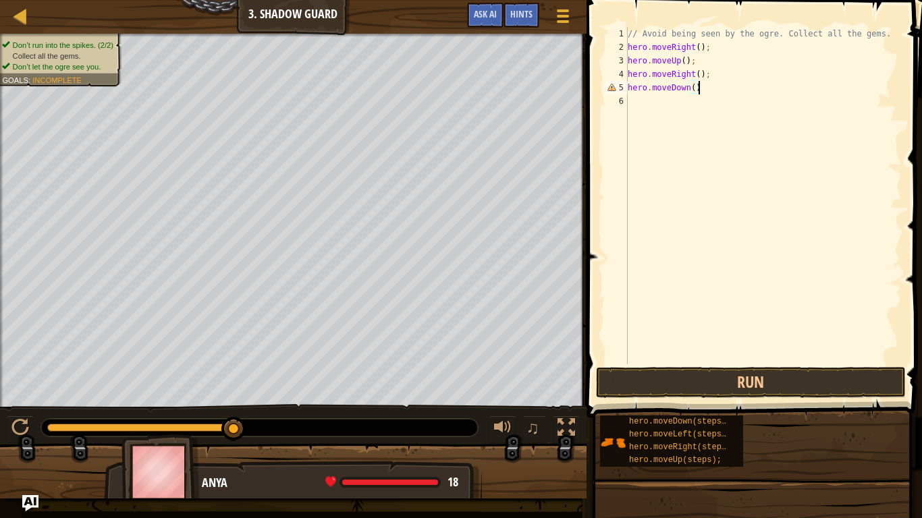
type textarea "hero.moveDown();"
type textarea "hero.moveRight();"
click at [715, 387] on button "Run" at bounding box center [751, 382] width 310 height 31
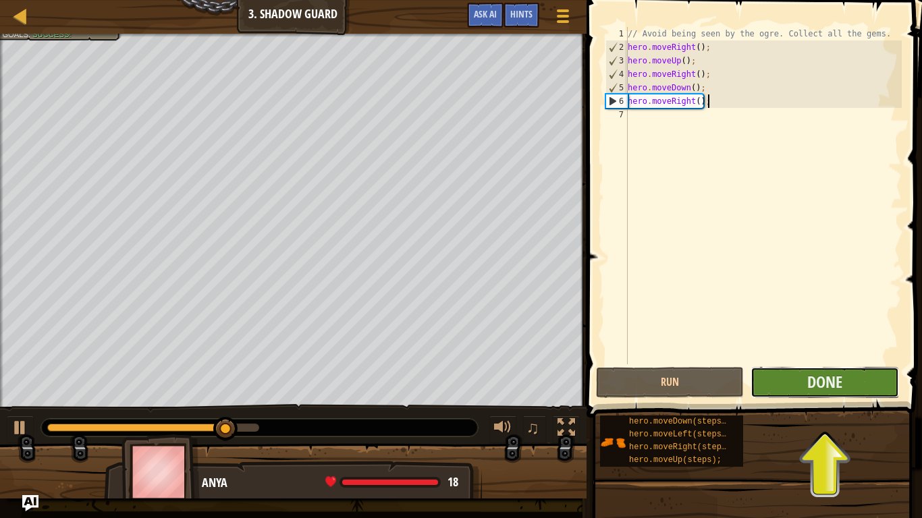
click at [795, 380] on button "Done" at bounding box center [824, 382] width 148 height 31
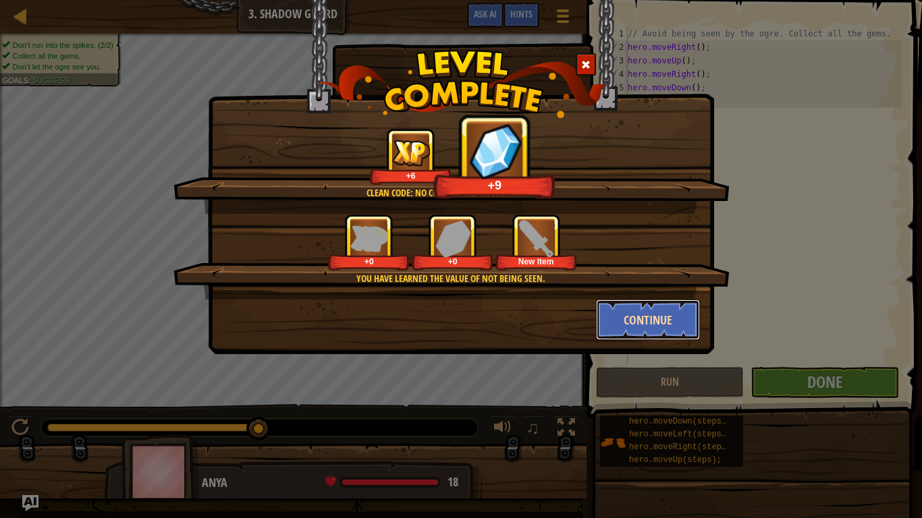
click at [652, 317] on button "Continue" at bounding box center [648, 320] width 105 height 40
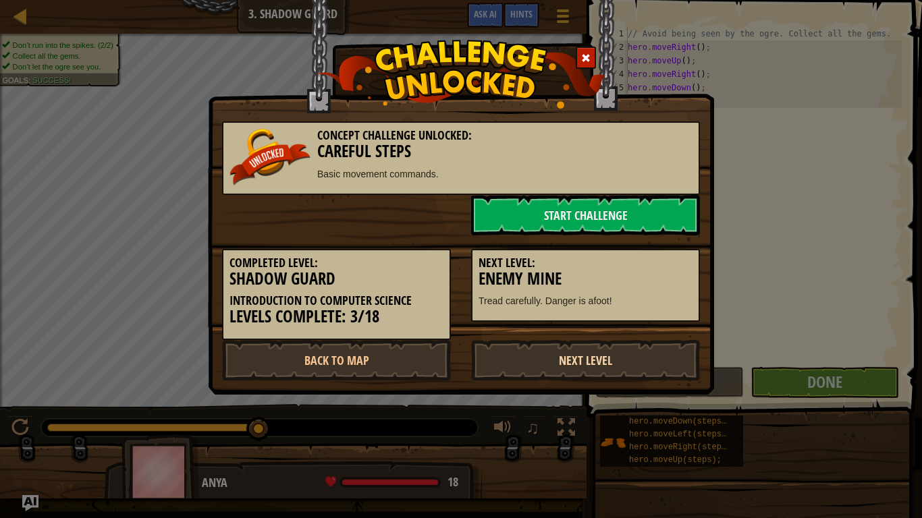
click at [531, 358] on link "Next Level" at bounding box center [585, 360] width 229 height 40
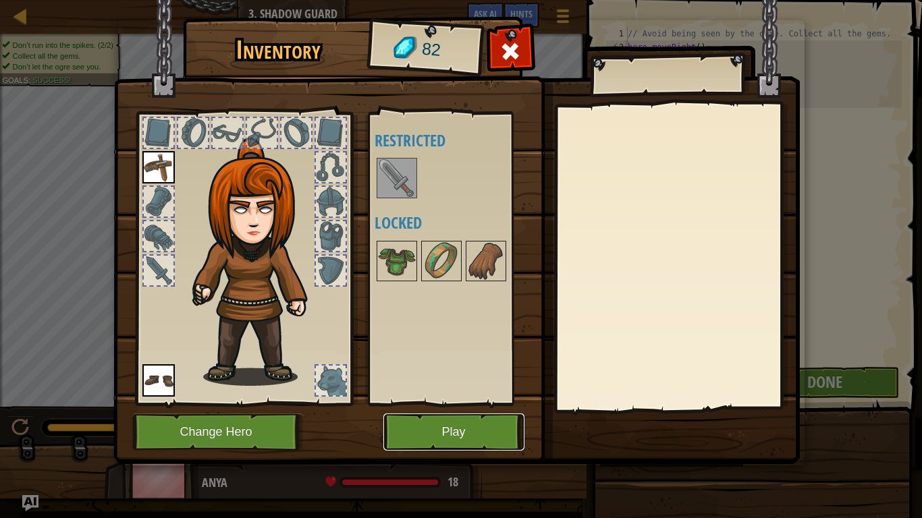
click at [483, 404] on button "Play" at bounding box center [453, 432] width 141 height 37
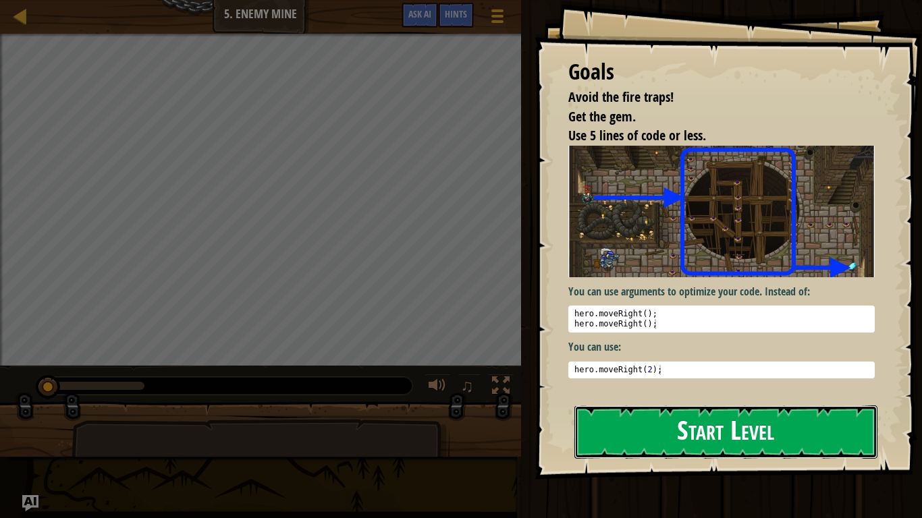
click at [670, 404] on button "Start Level" at bounding box center [725, 432] width 303 height 53
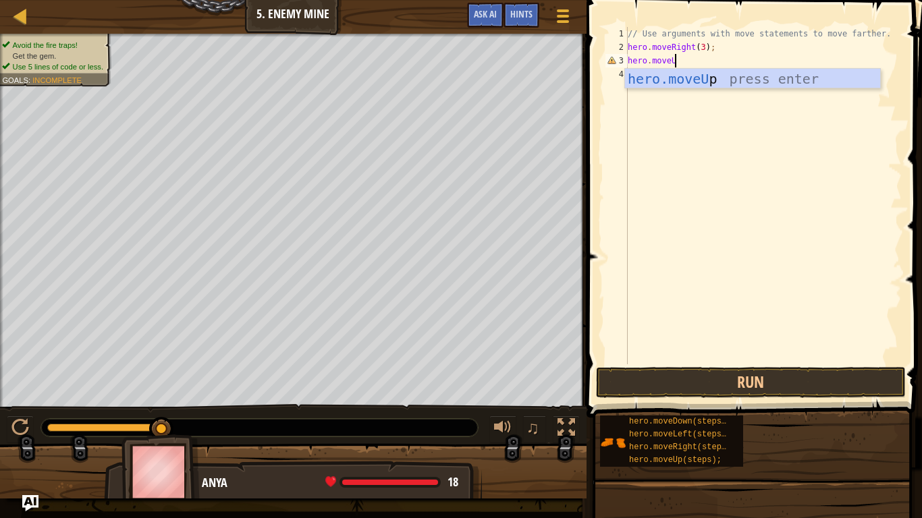
scroll to position [6, 7]
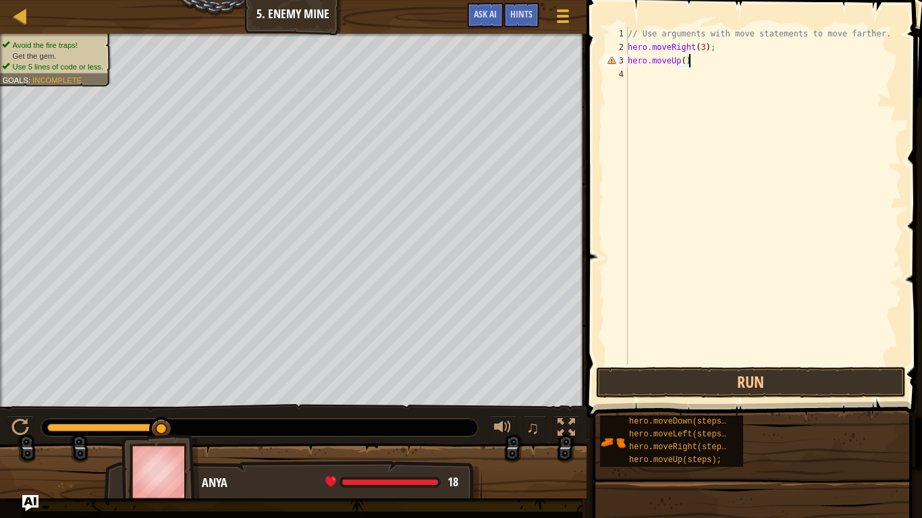
type textarea "hero.moveUp();"
type textarea "hero.moveRight();"
type textarea "hero.moveDown();"
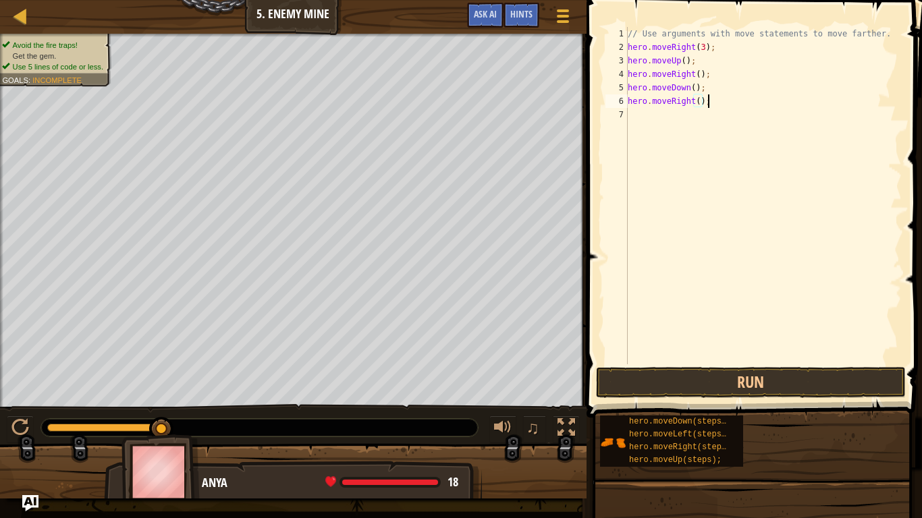
scroll to position [6, 11]
click at [701, 49] on div "// Use arguments with move statements to move farther. hero . moveRight ( 3 ) ;…" at bounding box center [763, 209] width 277 height 364
type textarea "hero.moveRight();"
click at [744, 263] on div "// Use arguments with move statements to move farther. hero . moveRight ( ) ; h…" at bounding box center [763, 209] width 277 height 364
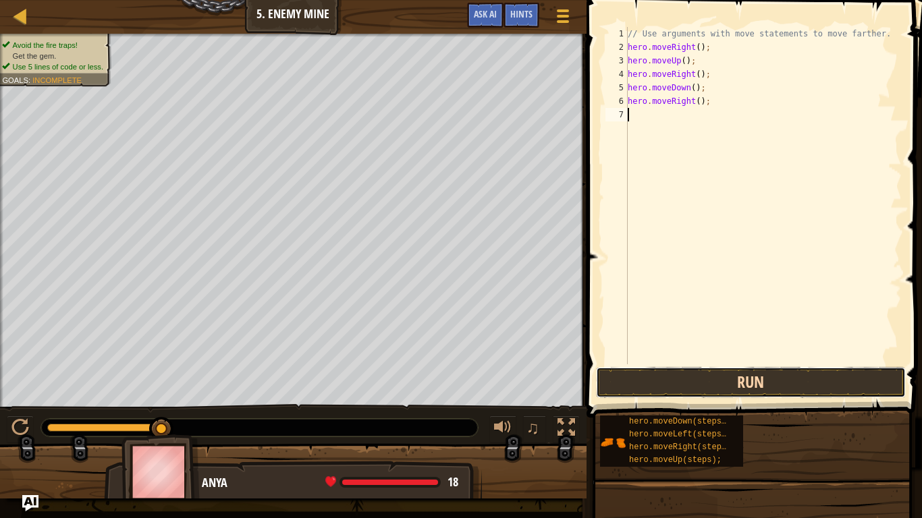
click at [698, 375] on button "Run" at bounding box center [751, 382] width 310 height 31
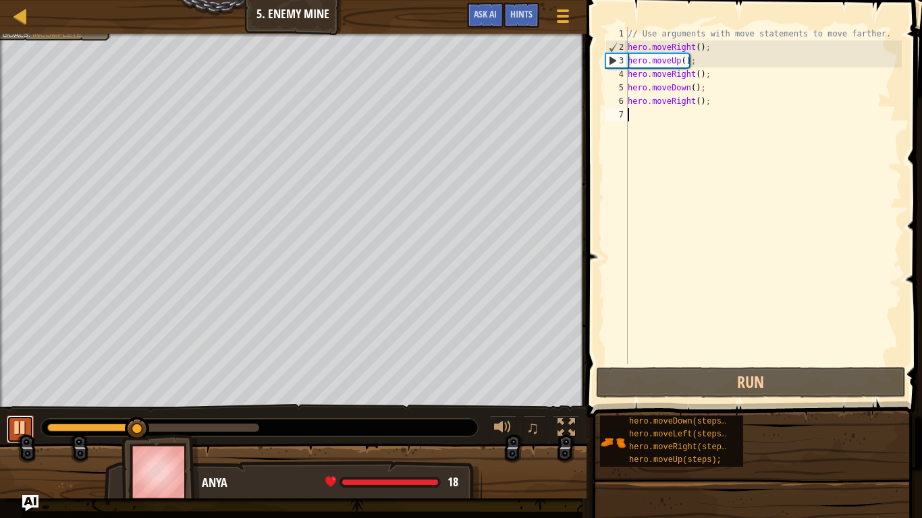
click at [29, 404] on button at bounding box center [20, 430] width 27 height 28
click at [705, 51] on div "// Use arguments with move statements to move farther. hero . moveRight ( ) ; h…" at bounding box center [763, 209] width 277 height 364
click at [700, 64] on div "// Use arguments with move statements to move farther. hero . moveRight ( ) ; h…" at bounding box center [763, 209] width 277 height 364
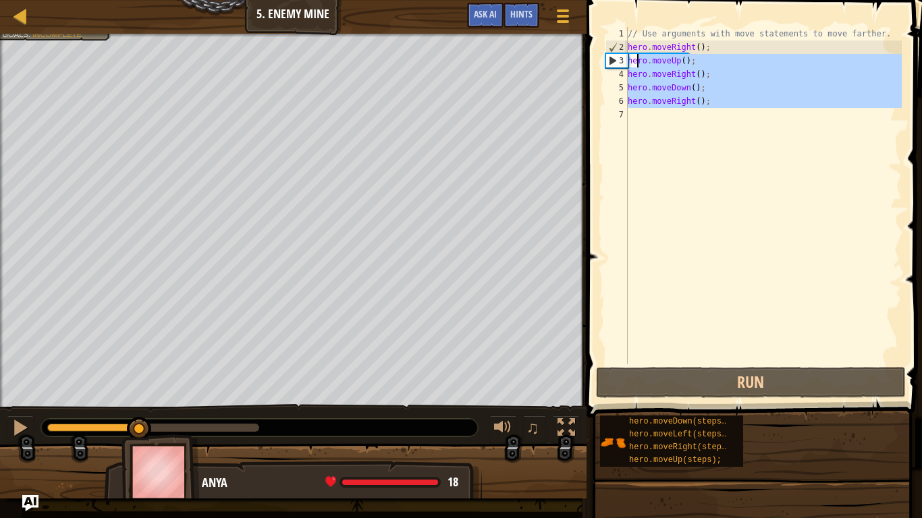
drag, startPoint x: 730, startPoint y: 122, endPoint x: 636, endPoint y: 61, distance: 112.7
click at [636, 61] on div "// Use arguments with move statements to move farther. hero . moveRight ( ) ; h…" at bounding box center [763, 209] width 277 height 364
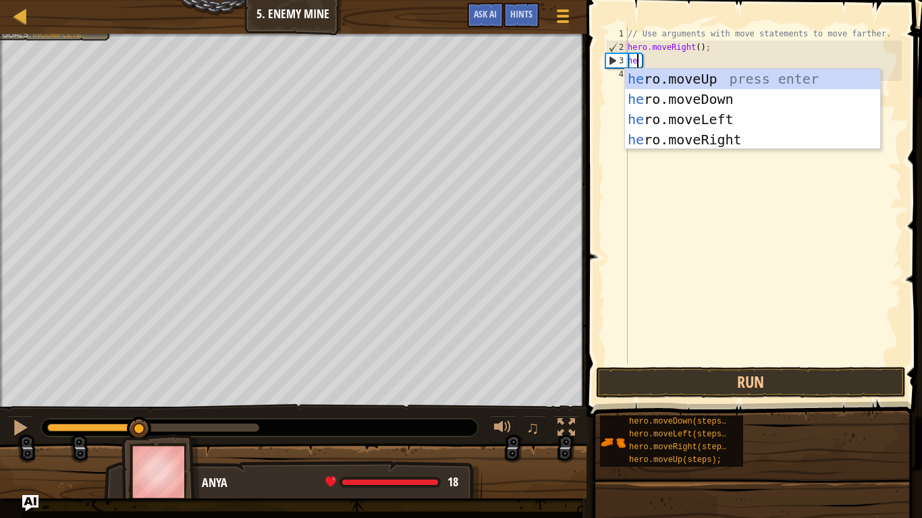
type textarea "h"
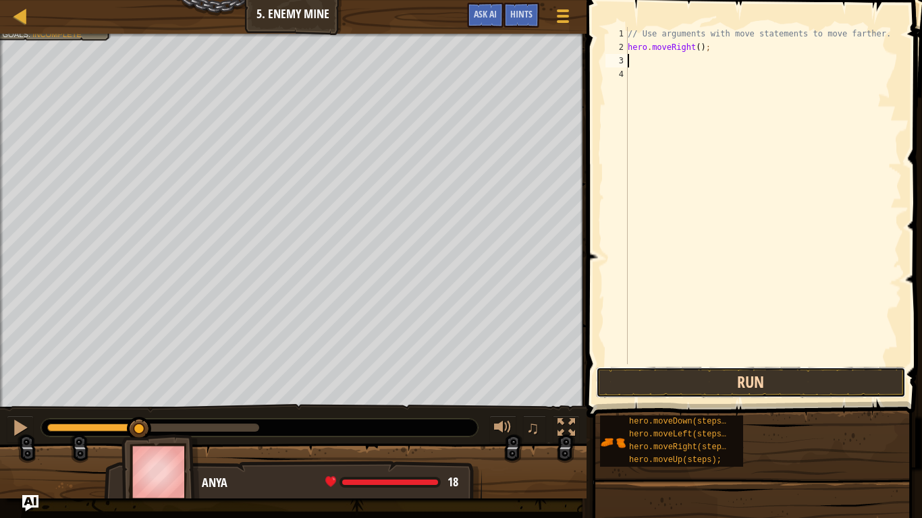
click at [723, 391] on button "Run" at bounding box center [751, 382] width 310 height 31
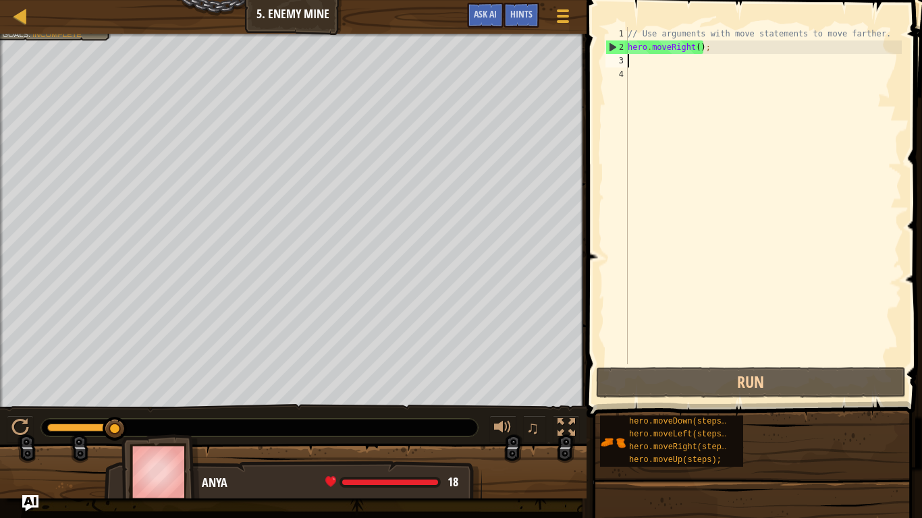
click at [703, 45] on div "// Use arguments with move statements to move farther. hero . moveRight ( ) ;" at bounding box center [763, 209] width 277 height 364
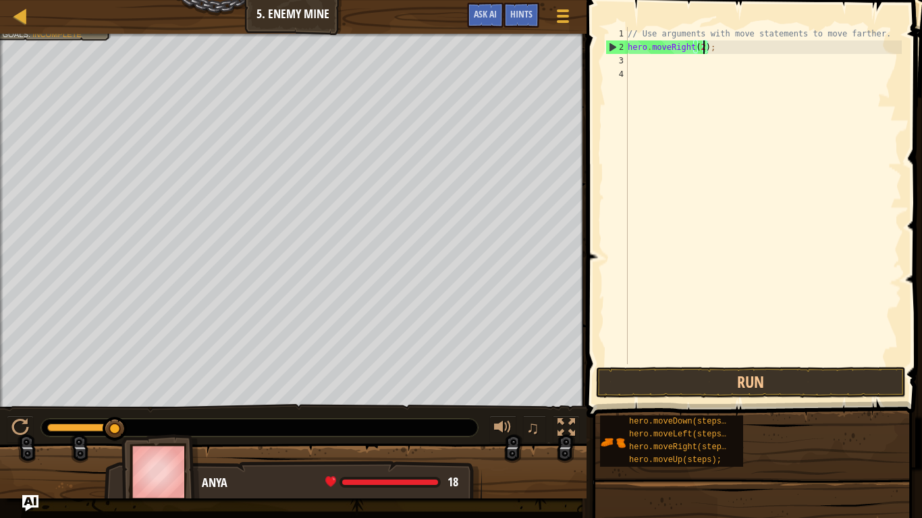
scroll to position [6, 11]
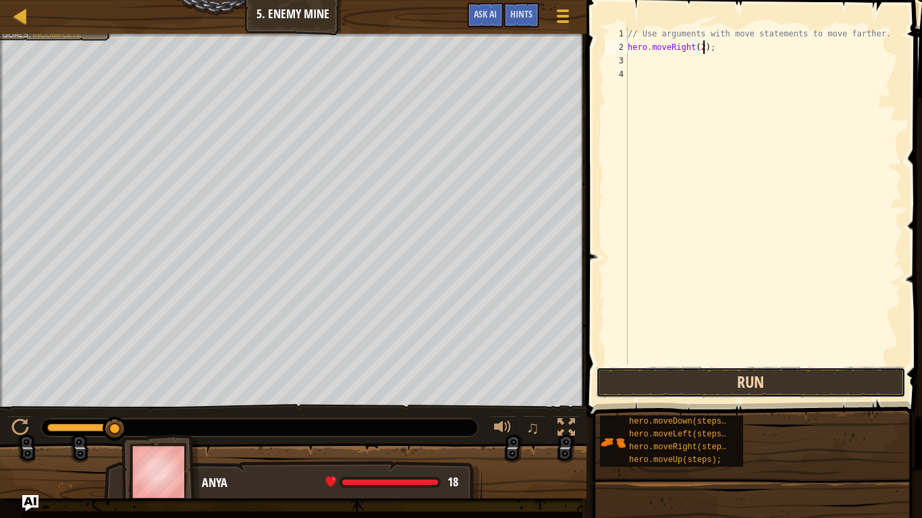
click at [701, 383] on button "Run" at bounding box center [751, 382] width 310 height 31
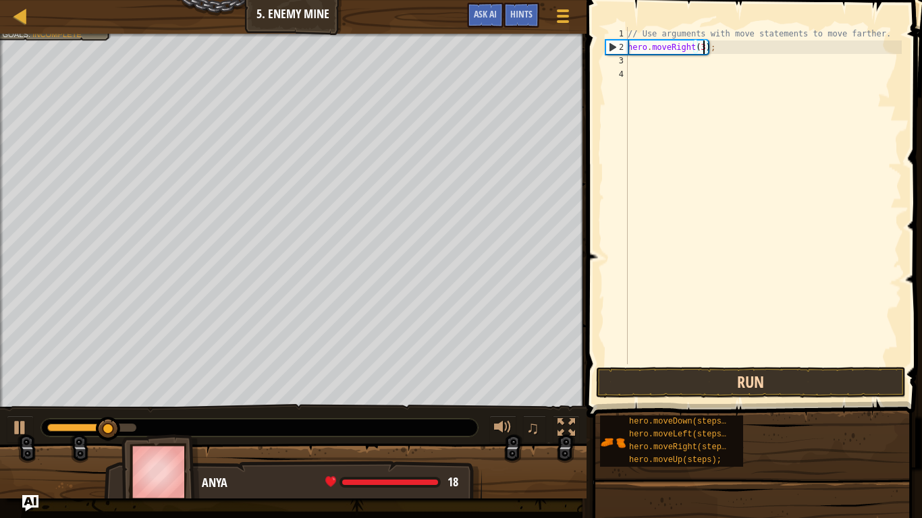
type textarea "hero.moveRight(3);"
click at [667, 380] on button "Run" at bounding box center [751, 382] width 310 height 31
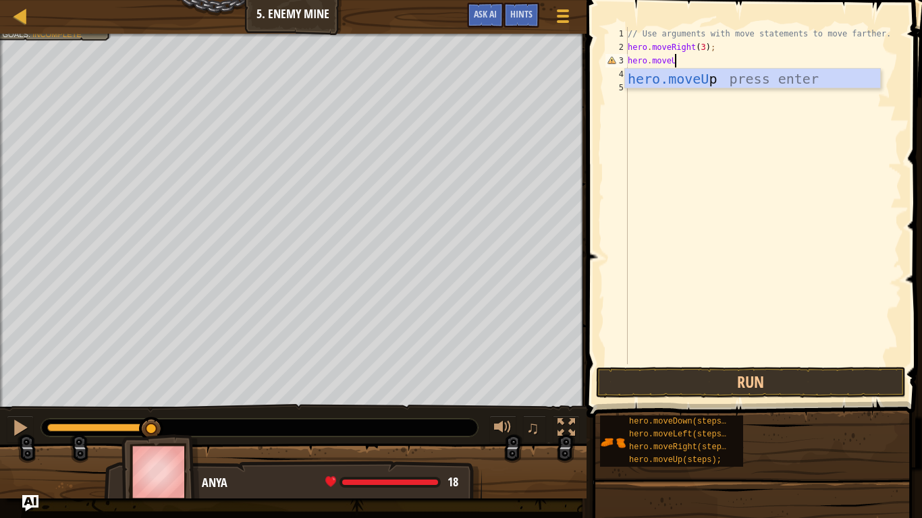
scroll to position [6, 7]
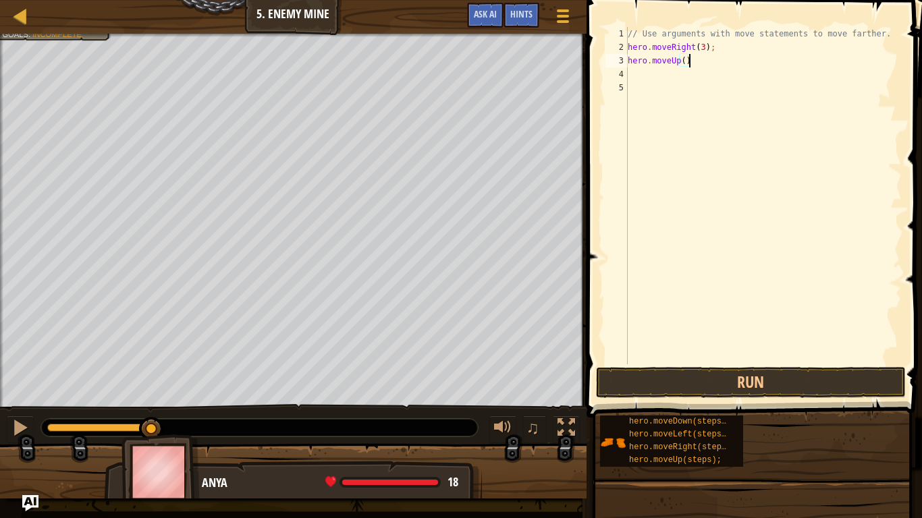
type textarea "hero.moveUp();"
type textarea "hero.moveRight();"
type textarea "hero.moveDown(3)"
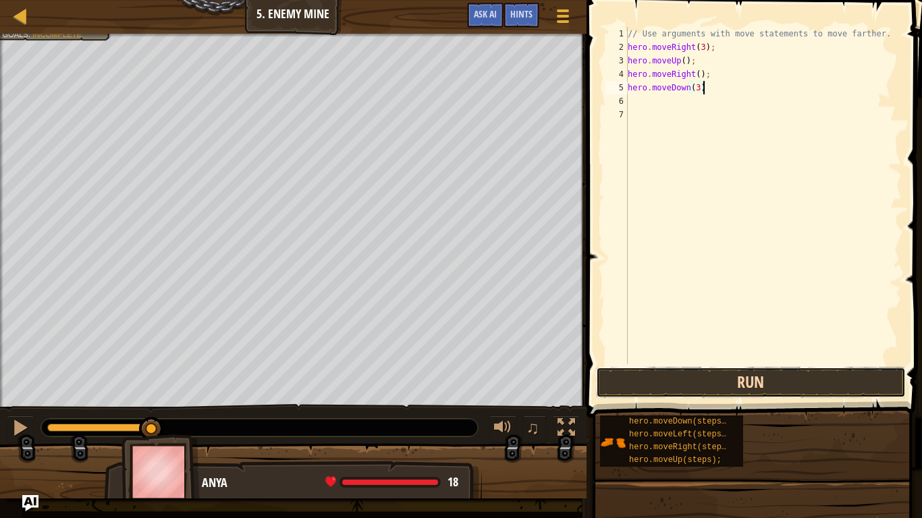
click at [699, 383] on button "Run" at bounding box center [751, 382] width 310 height 31
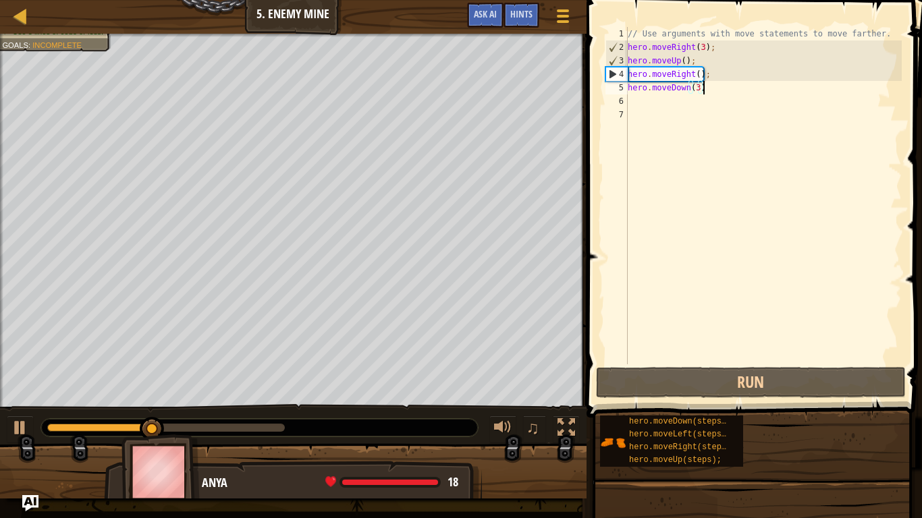
click at [764, 107] on div "// Use arguments with move statements to move farther. hero . moveRight ( 3 ) ;…" at bounding box center [763, 209] width 277 height 364
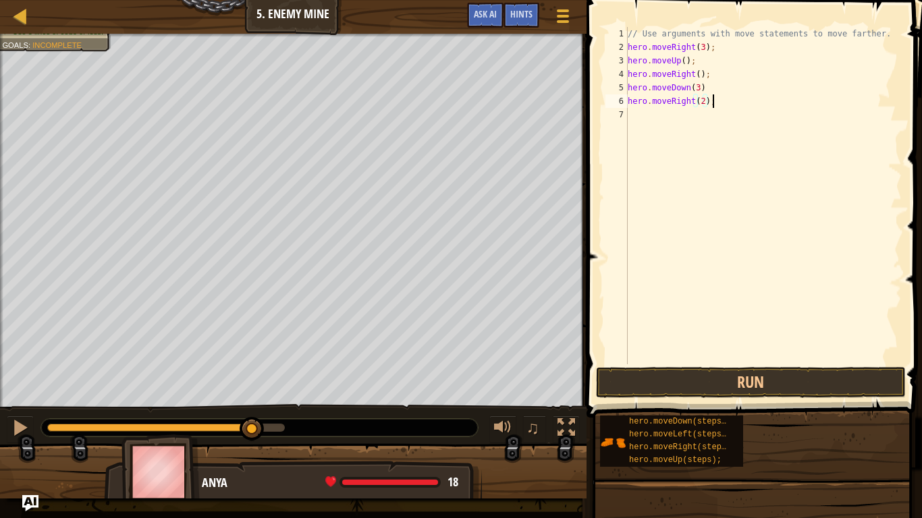
scroll to position [6, 11]
type textarea "hero.moveRight(2);"
click at [723, 388] on button "Run" at bounding box center [751, 382] width 310 height 31
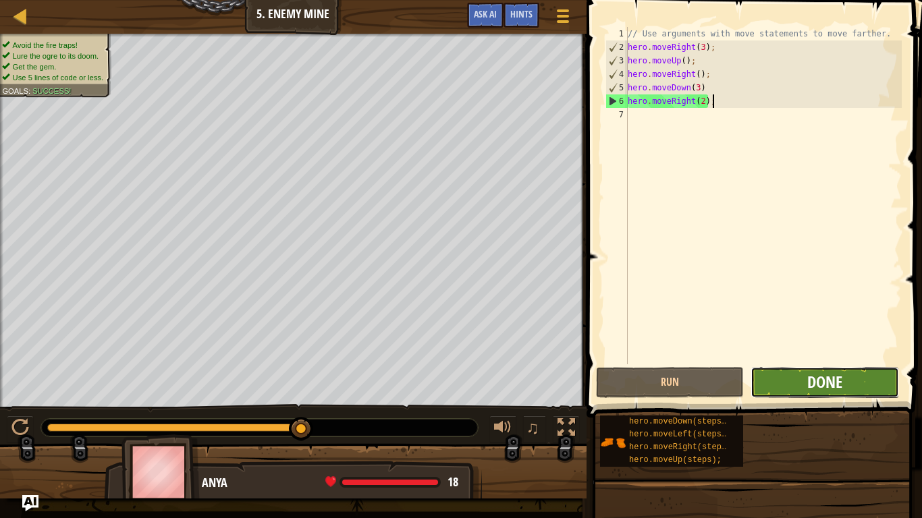
click at [831, 380] on span "Done" at bounding box center [824, 382] width 35 height 22
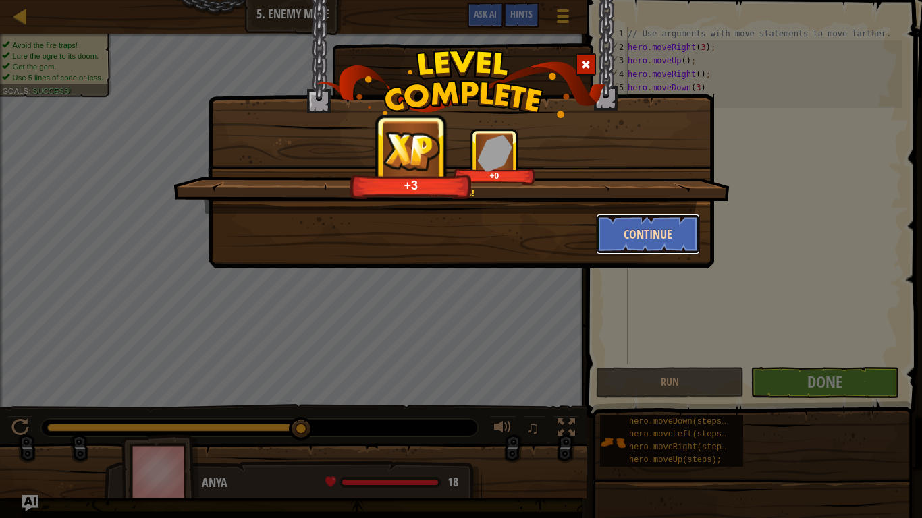
click at [632, 230] on button "Continue" at bounding box center [648, 234] width 105 height 40
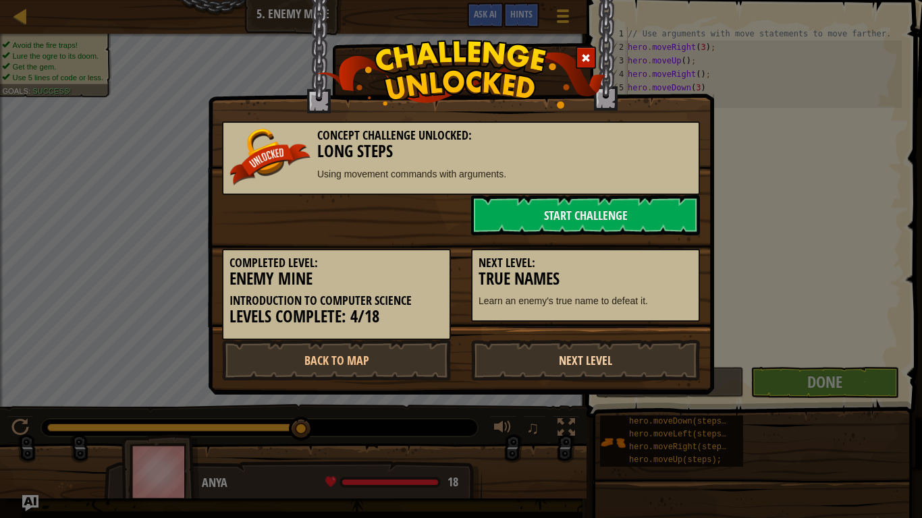
click at [526, 370] on link "Next Level" at bounding box center [585, 360] width 229 height 40
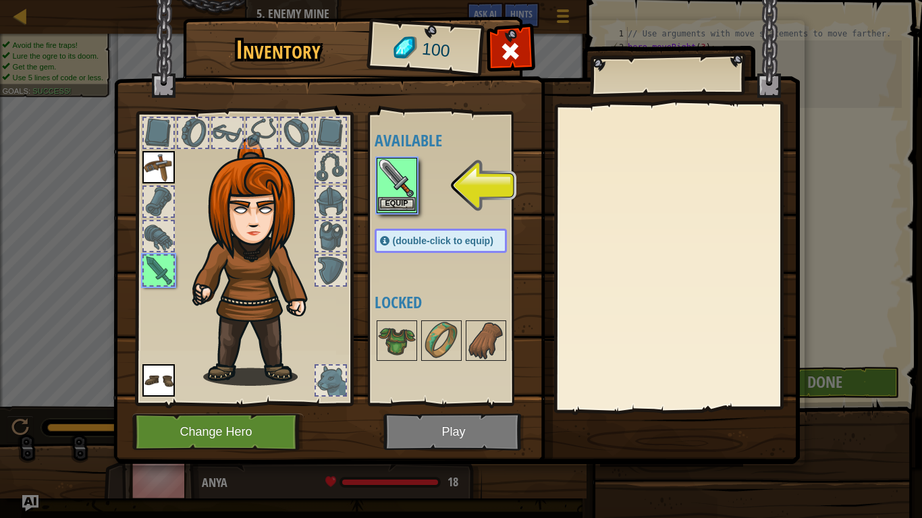
click at [392, 171] on img at bounding box center [397, 178] width 38 height 38
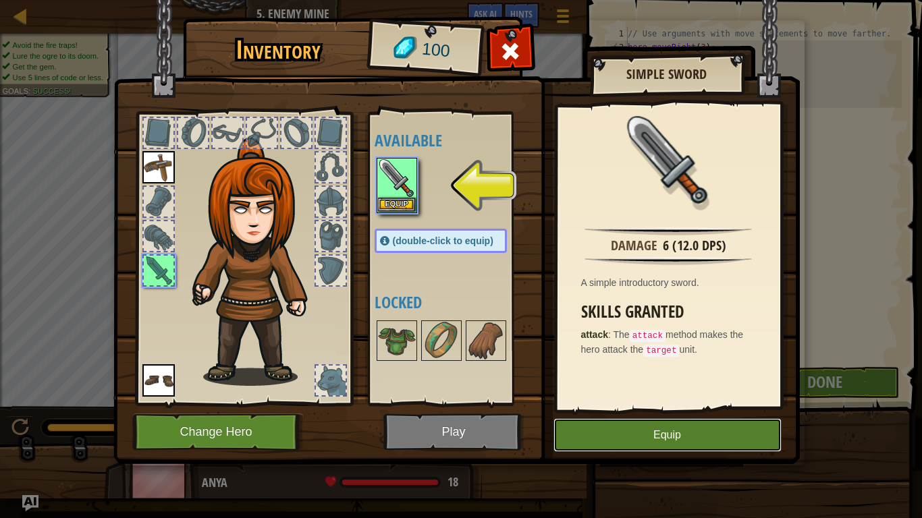
click at [602, 404] on button "Equip" at bounding box center [667, 435] width 228 height 34
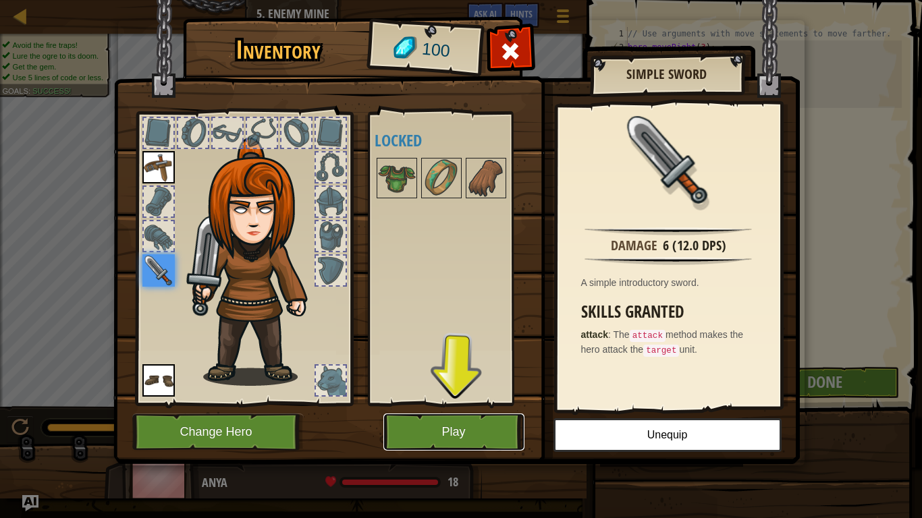
click at [463, 404] on button "Play" at bounding box center [453, 432] width 141 height 37
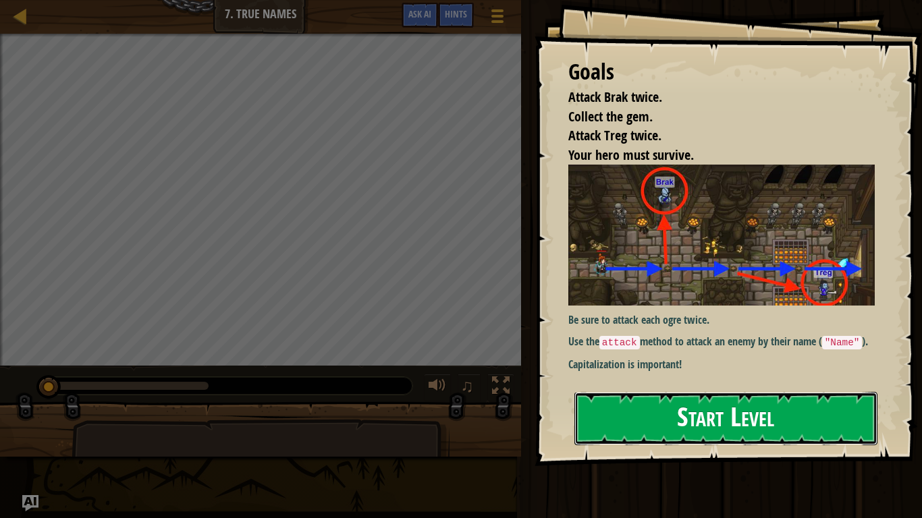
click at [678, 404] on button "Start Level" at bounding box center [725, 418] width 303 height 53
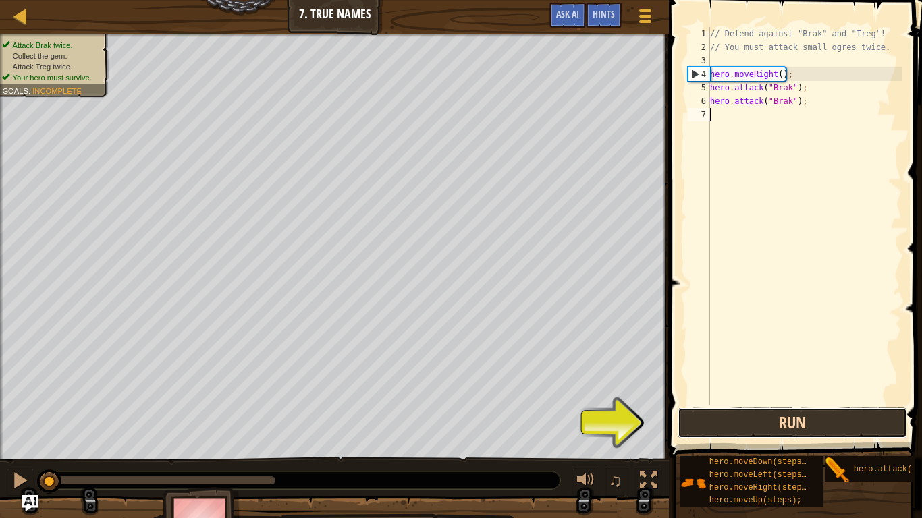
click at [742, 404] on button "Run" at bounding box center [792, 423] width 229 height 31
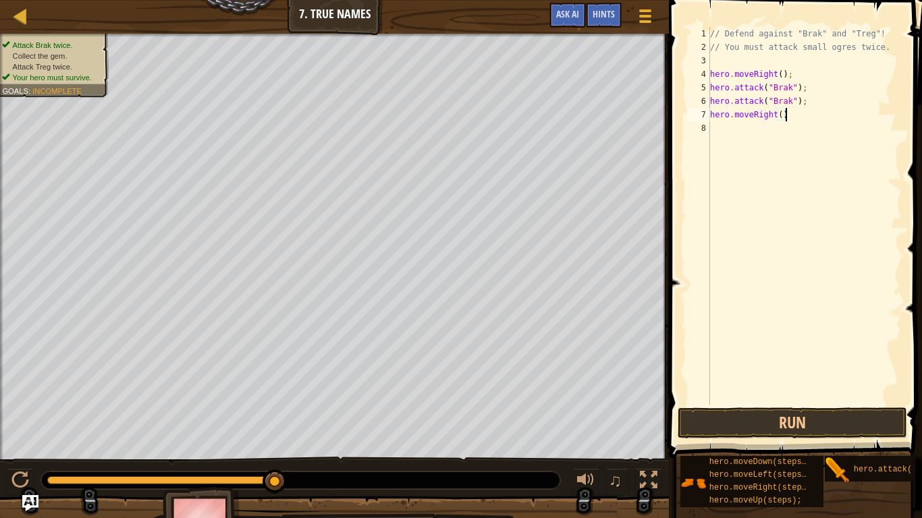
scroll to position [6, 11]
type textarea "hero.moveRight(2);"
click at [792, 141] on div "// Defend against "Brak" and "Treg"! // You must attack small ogres twice. hero…" at bounding box center [804, 229] width 194 height 405
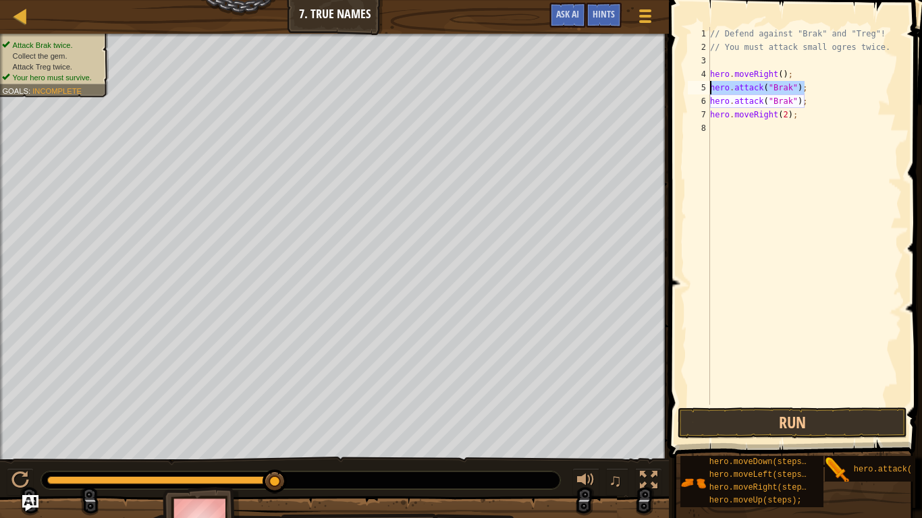
drag, startPoint x: 817, startPoint y: 90, endPoint x: 709, endPoint y: 90, distance: 107.3
click at [709, 90] on div "1 2 3 4 5 6 7 8 // Defend against "Brak" and "Treg"! // You must attack small o…" at bounding box center [793, 216] width 217 height 378
type textarea "hero.attack("Brak");"
click at [750, 123] on div "// Defend against "Brak" and "Treg"! // You must attack small ogres twice. hero…" at bounding box center [804, 229] width 194 height 405
paste textarea "hero.attack("Brak");"
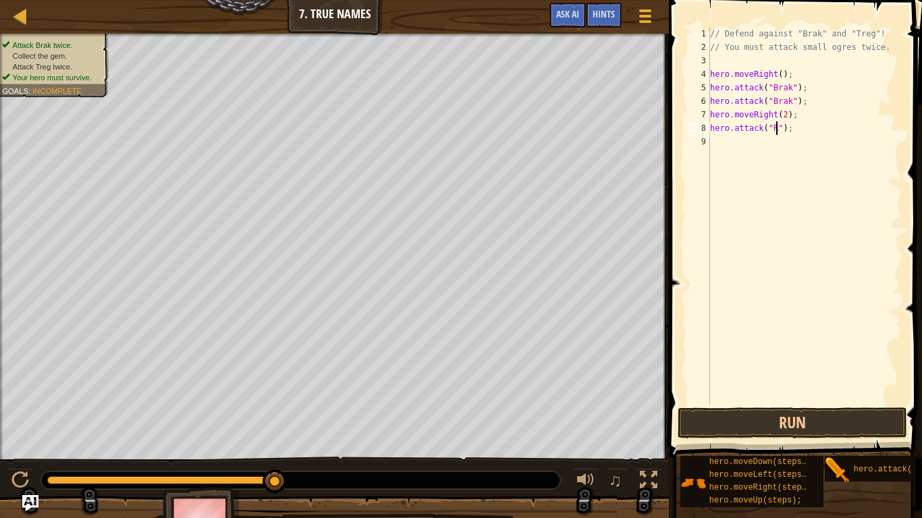
scroll to position [6, 10]
type textarea "hero.attack("Treg");"
click at [808, 136] on div "// Defend against "Brak" and "Treg"! // You must attack small ogres twice. hero…" at bounding box center [804, 229] width 194 height 405
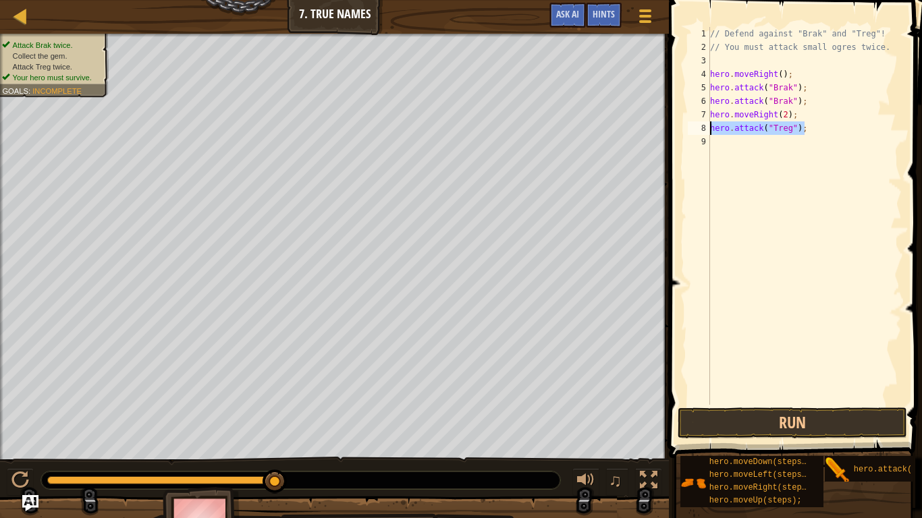
drag, startPoint x: 810, startPoint y: 133, endPoint x: 711, endPoint y: 127, distance: 99.4
click at [711, 127] on div "// Defend against "Brak" and "Treg"! // You must attack small ogres twice. hero…" at bounding box center [804, 229] width 194 height 405
type textarea "hero.attack("Treg");"
click at [742, 149] on div "// Defend against "Brak" and "Treg"! // You must attack small ogres twice. hero…" at bounding box center [804, 229] width 194 height 405
paste textarea "hero.attack("Treg");"
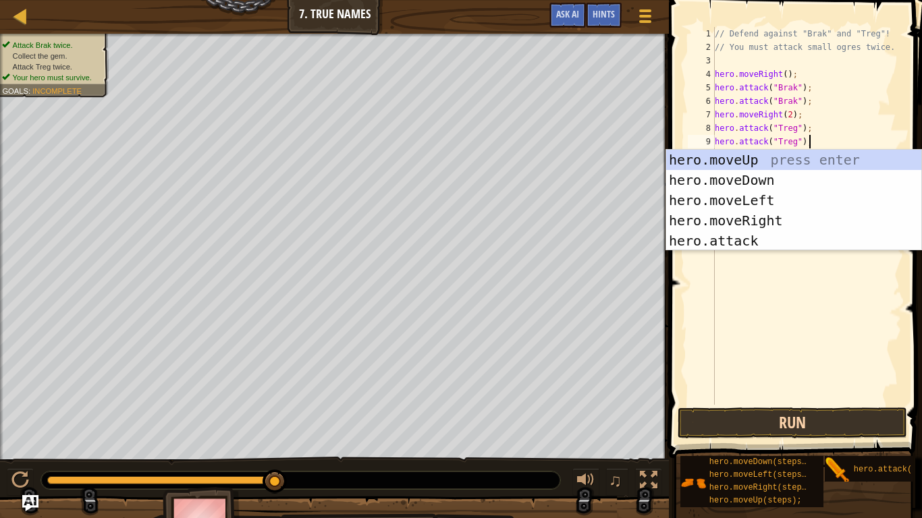
type textarea "hero.attack("Treg");"
click at [766, 404] on button "Run" at bounding box center [792, 423] width 229 height 31
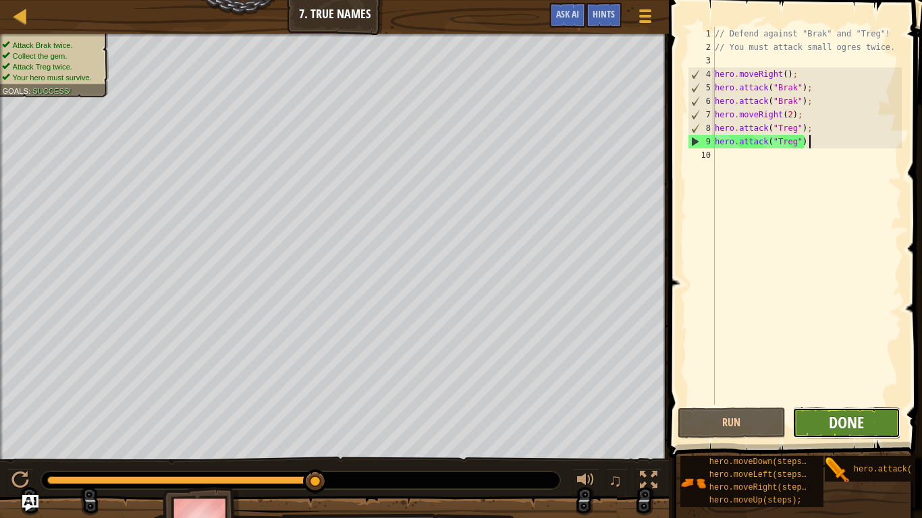
click at [832, 404] on span "Done" at bounding box center [846, 423] width 35 height 22
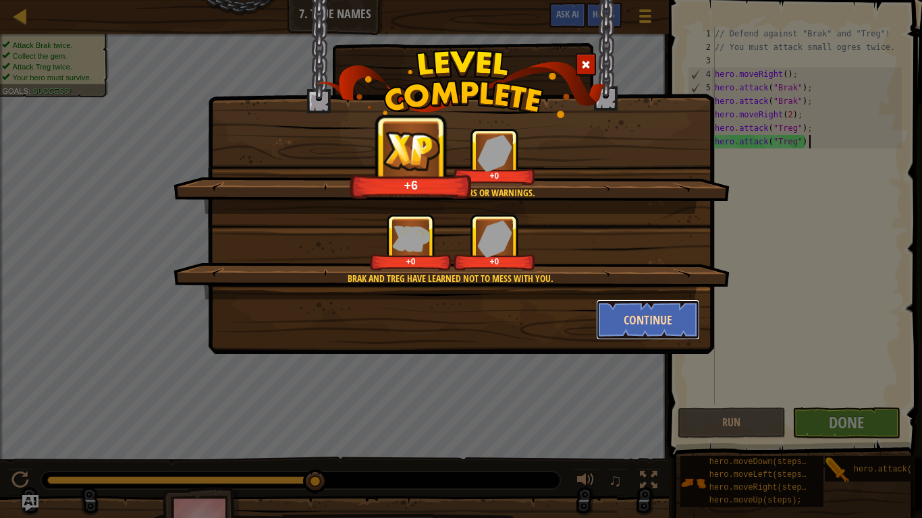
click at [633, 319] on button "Continue" at bounding box center [648, 320] width 105 height 40
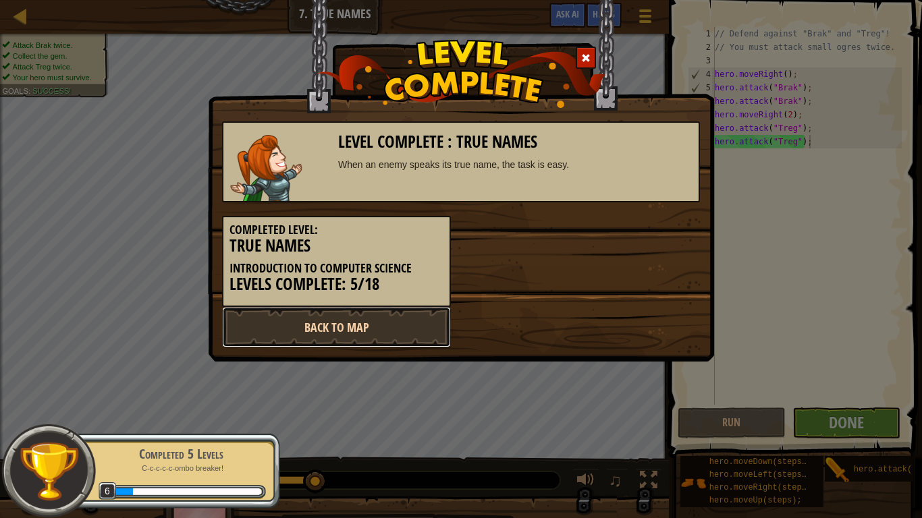
click at [410, 323] on link "Back to Map" at bounding box center [336, 327] width 229 height 40
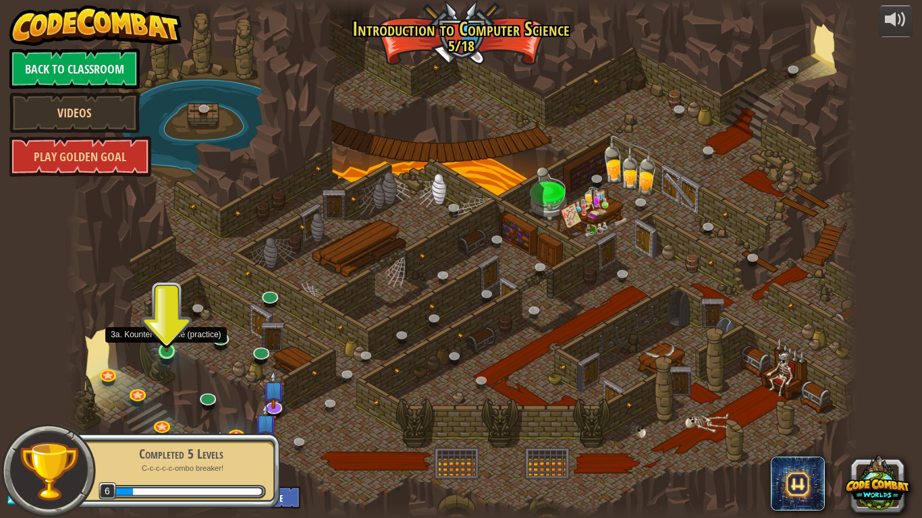
click at [169, 350] on img at bounding box center [167, 329] width 20 height 46
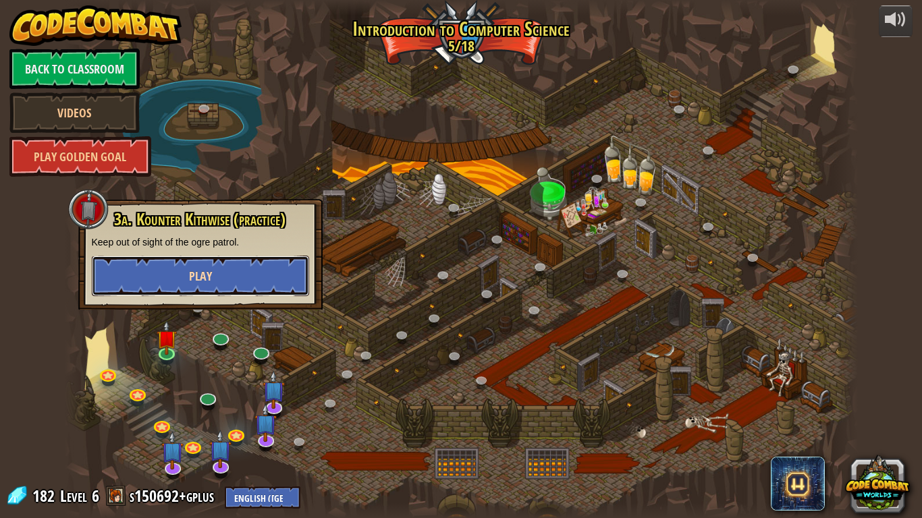
click at [236, 272] on button "Play" at bounding box center [200, 276] width 217 height 40
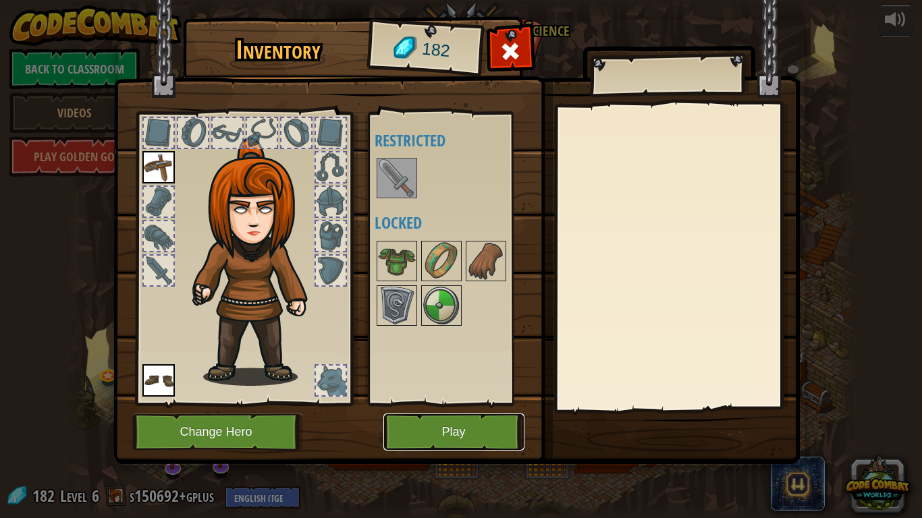
click at [427, 404] on button "Play" at bounding box center [453, 432] width 141 height 37
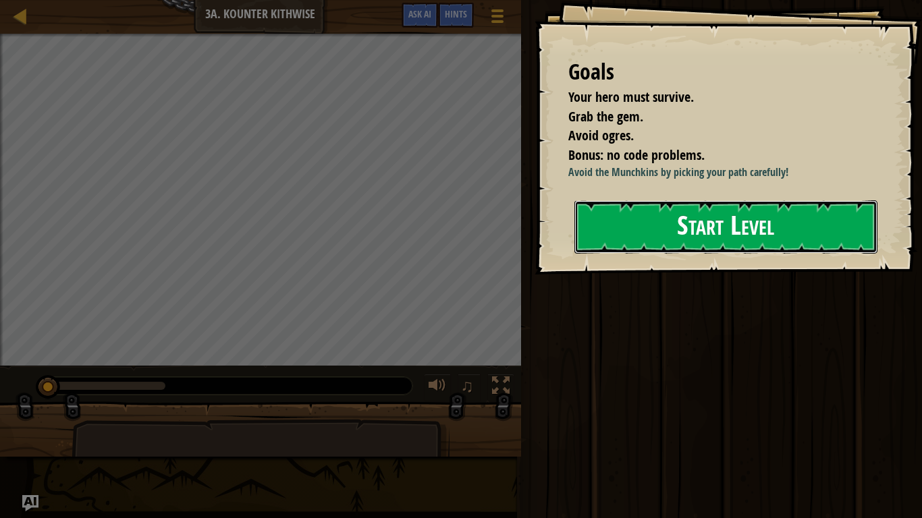
click at [746, 237] on button "Start Level" at bounding box center [725, 226] width 303 height 53
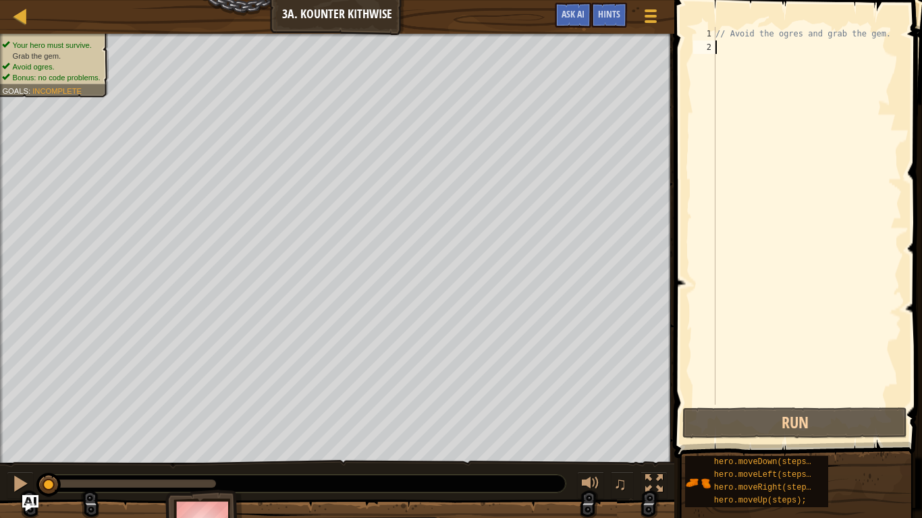
type textarea "m"
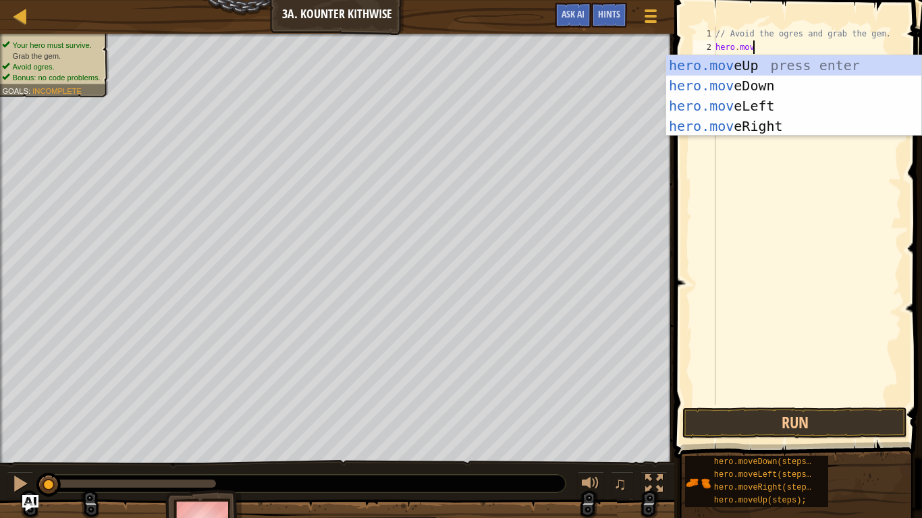
scroll to position [6, 5]
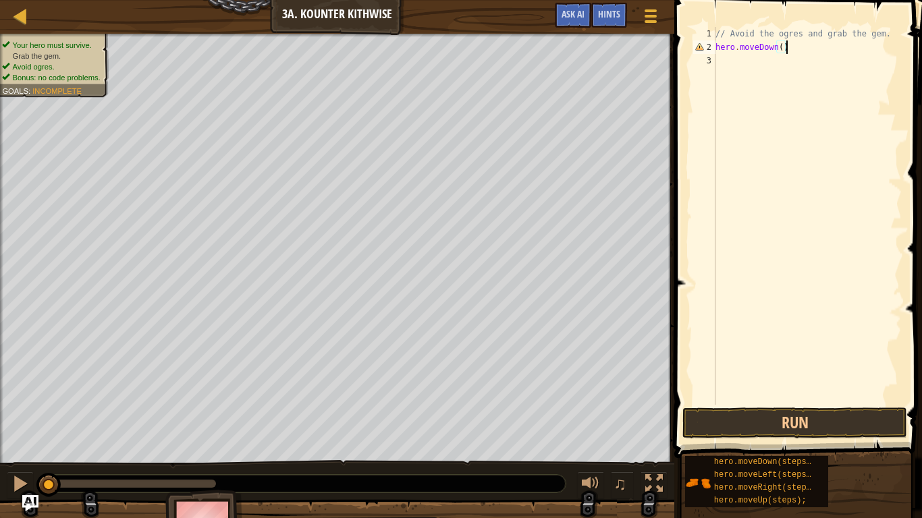
type textarea "hero.moveDown();"
type textarea "hero.moveRight(2);"
click at [758, 404] on button "Run" at bounding box center [794, 423] width 225 height 31
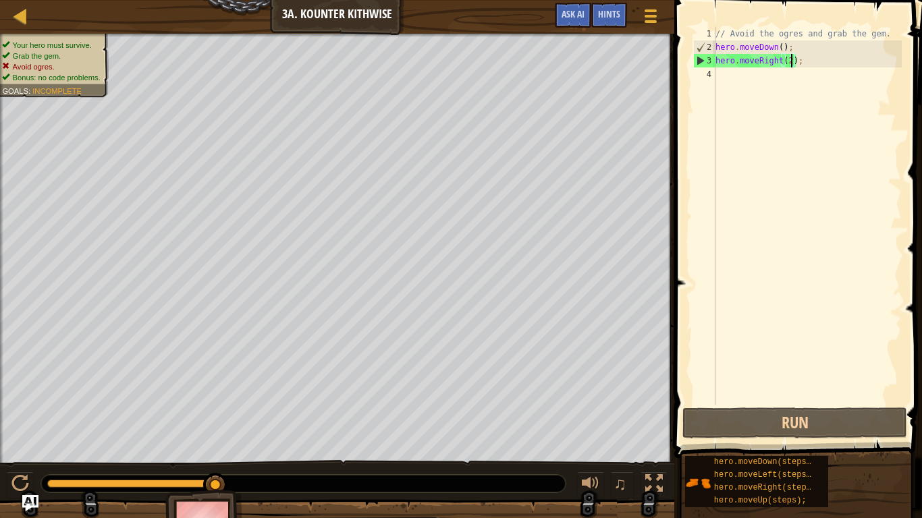
click at [791, 69] on div "// Avoid the ogres and grab the gem. hero . moveDown ( ) ; hero . moveRight ( 2…" at bounding box center [807, 229] width 189 height 405
click at [813, 63] on div "// Avoid the ogres and grab the gem. hero . moveDown ( ) ; hero . moveRight ( 2…" at bounding box center [807, 229] width 189 height 405
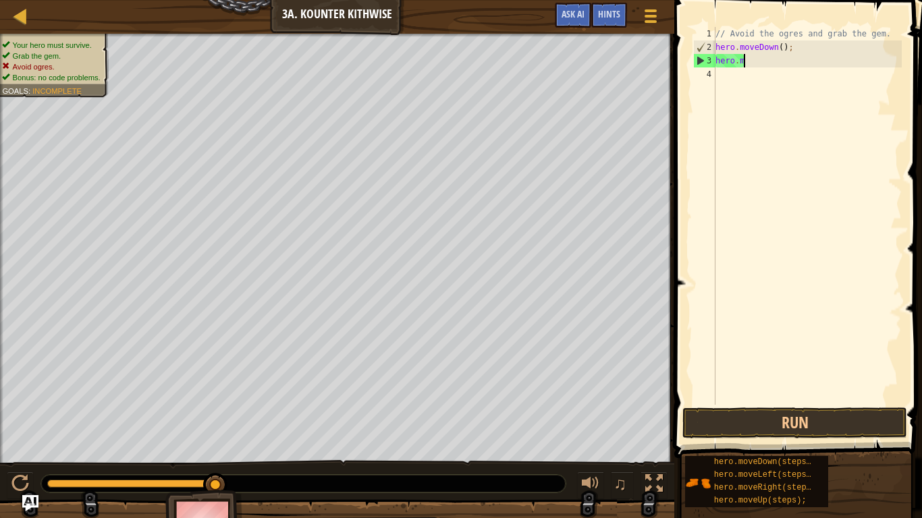
scroll to position [6, 1]
type textarea "h"
click at [782, 47] on div "// Avoid the ogres and grab the gem. hero . moveDown ( ) ;" at bounding box center [807, 229] width 189 height 405
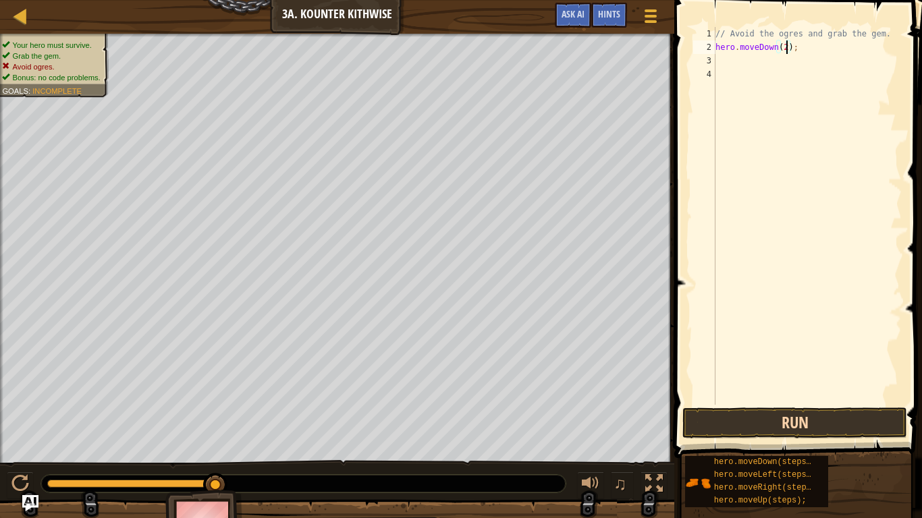
type textarea "hero.moveDown(2);"
click at [771, 404] on button "Run" at bounding box center [794, 423] width 225 height 31
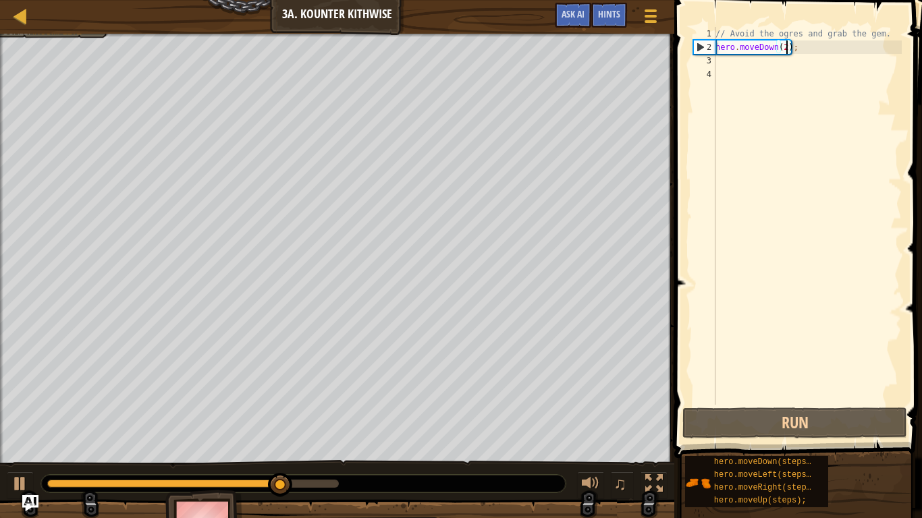
click at [748, 59] on div "// Avoid the ogres and grab the gem. hero . moveDown ( 2 ) ;" at bounding box center [807, 229] width 189 height 405
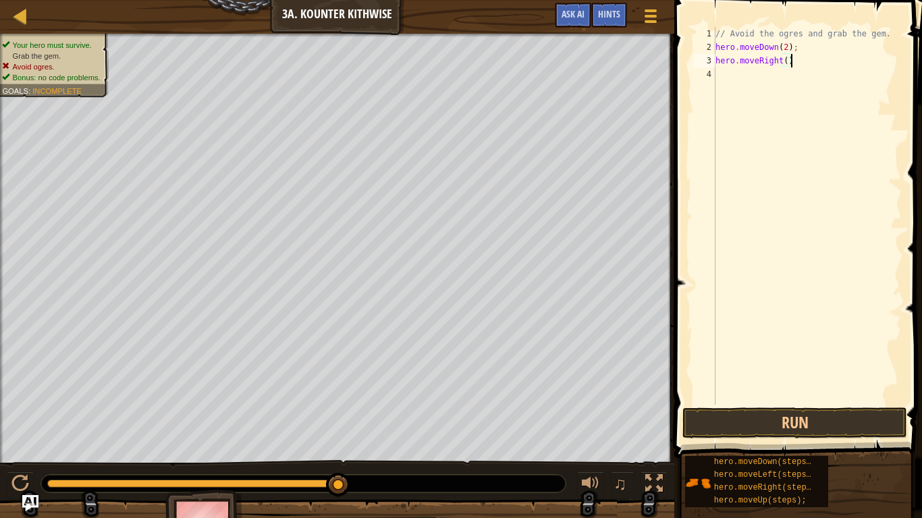
type textarea "hero.moveRight();"
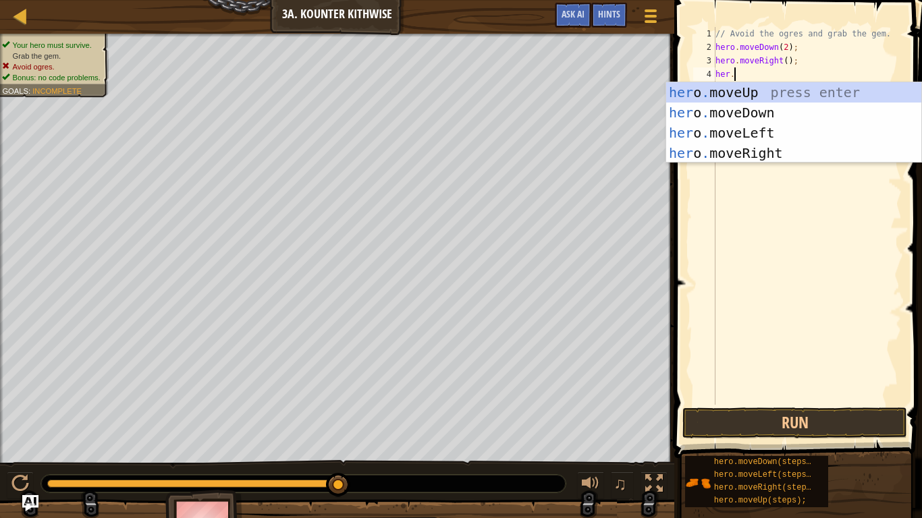
scroll to position [6, 2]
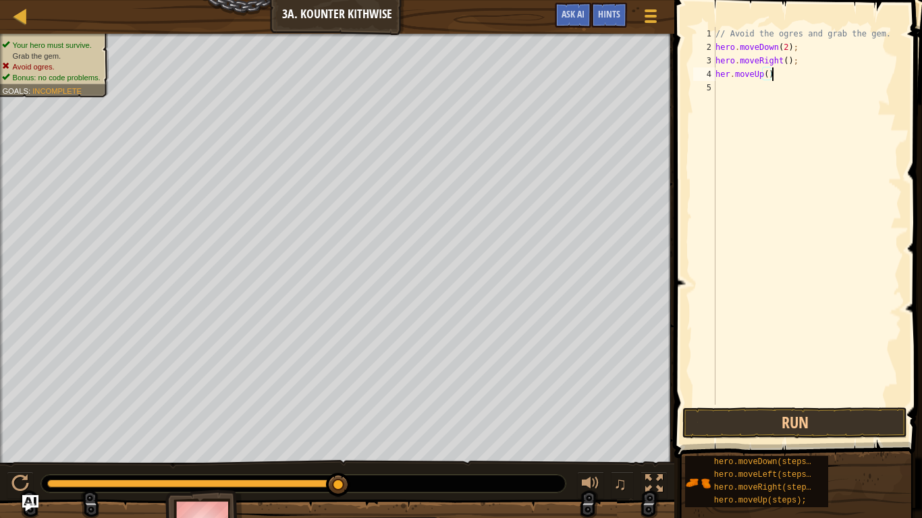
type textarea "her.moveUp();"
click at [728, 75] on div "// Avoid the ogres and grab the gem. hero . moveDown ( 2 ) ; hero . moveRight (…" at bounding box center [807, 229] width 189 height 405
click at [819, 404] on button "Run" at bounding box center [794, 423] width 225 height 31
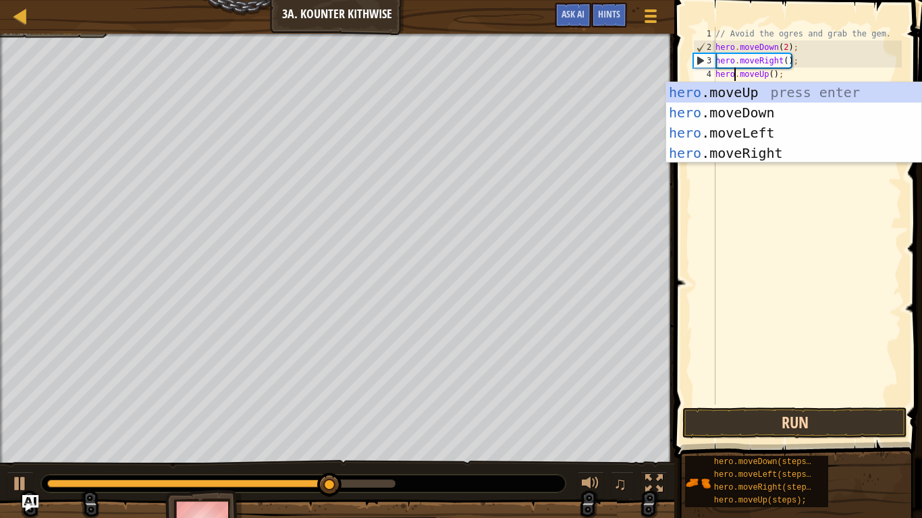
type textarea "hero.moveUp();"
click at [774, 404] on button "Run" at bounding box center [794, 423] width 225 height 31
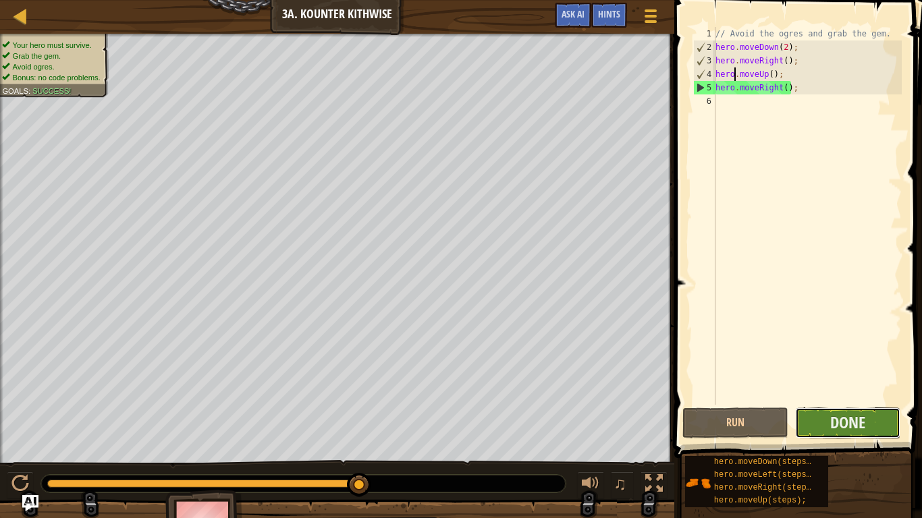
click at [873, 404] on button "Done" at bounding box center [848, 423] width 106 height 31
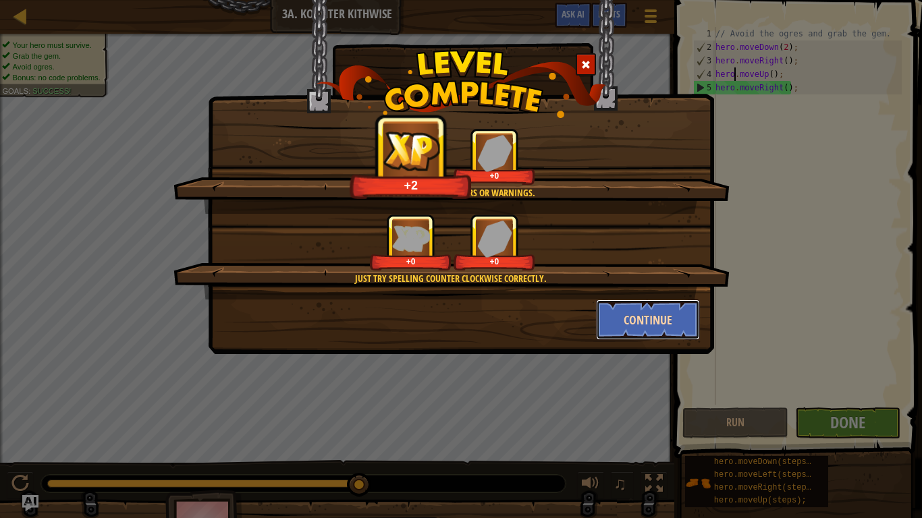
click at [630, 311] on button "Continue" at bounding box center [648, 320] width 105 height 40
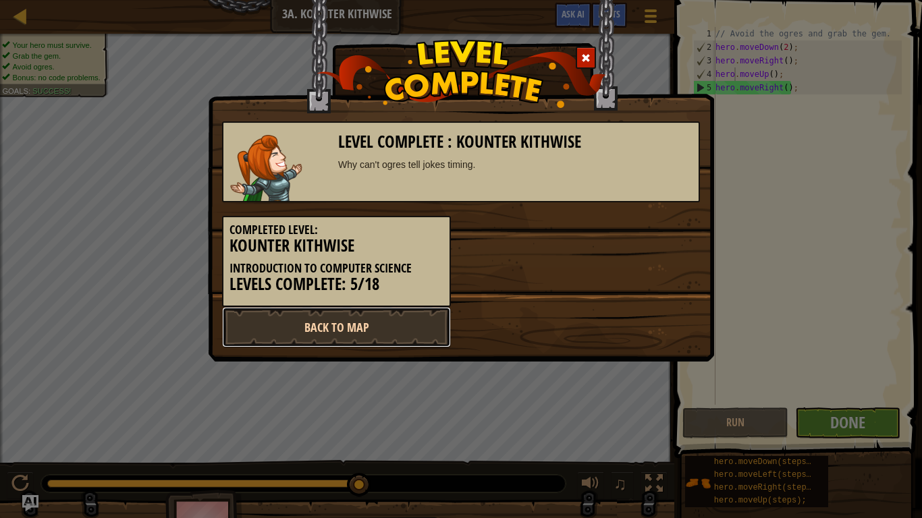
click at [400, 327] on link "Back to Map" at bounding box center [336, 327] width 229 height 40
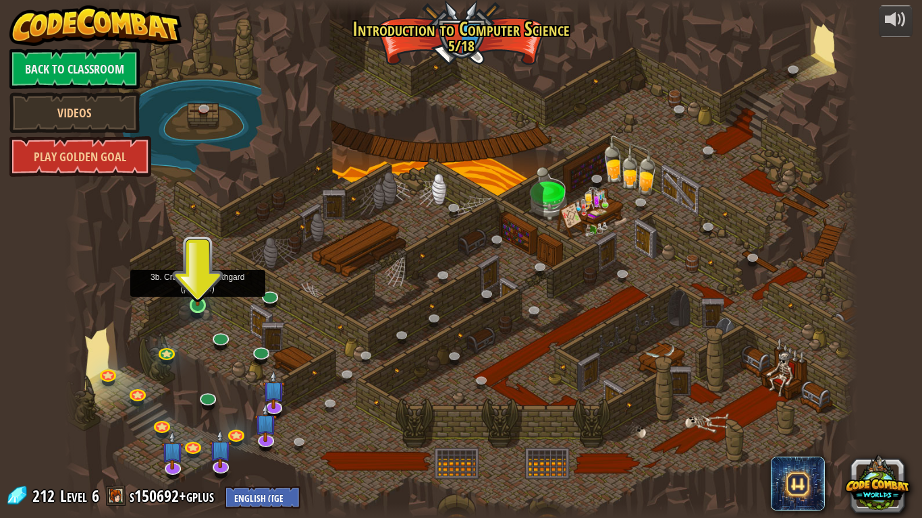
click at [201, 303] on img at bounding box center [198, 283] width 20 height 46
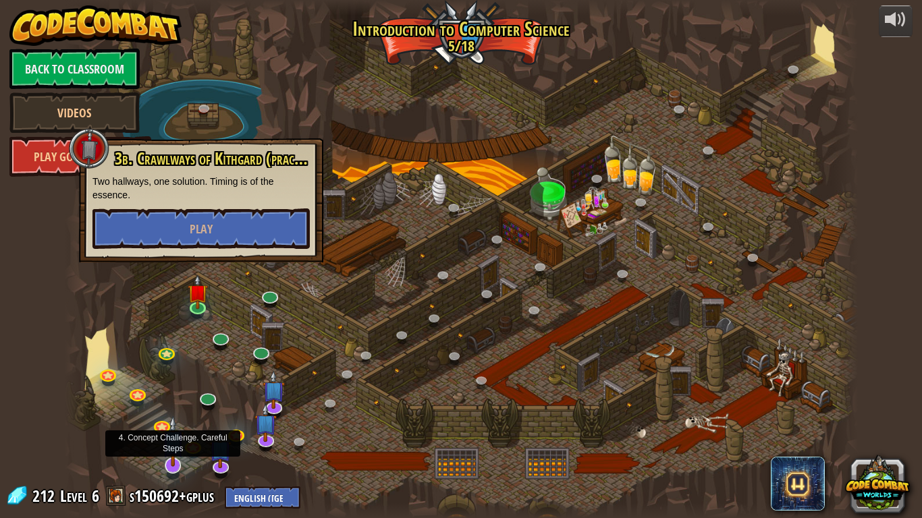
click at [173, 404] on img at bounding box center [173, 441] width 22 height 51
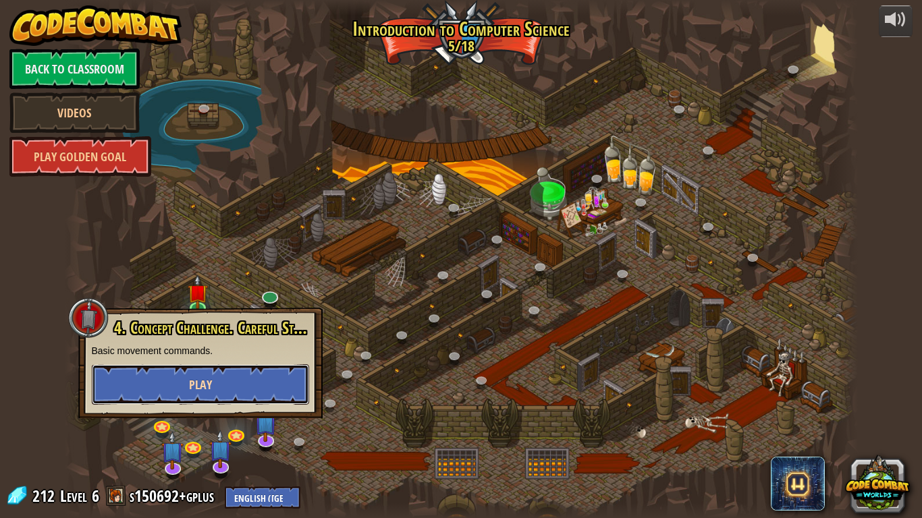
click at [238, 383] on button "Play" at bounding box center [200, 384] width 217 height 40
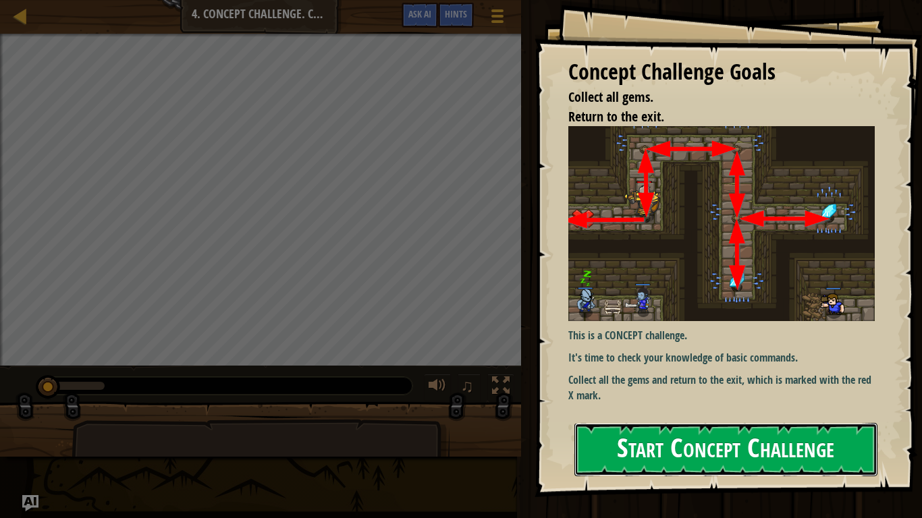
click at [633, 404] on button "Start Concept Challenge" at bounding box center [725, 449] width 303 height 53
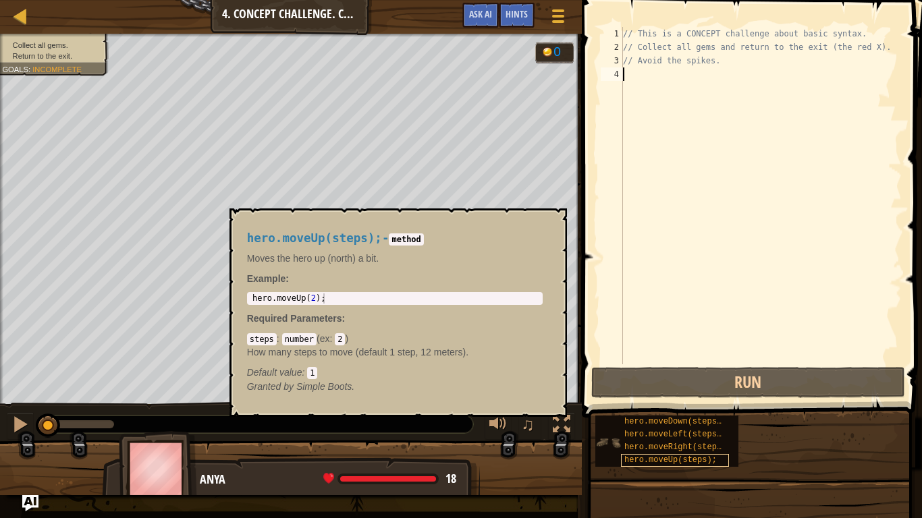
click at [707, 404] on span "hero.moveUp(steps);" at bounding box center [670, 460] width 92 height 9
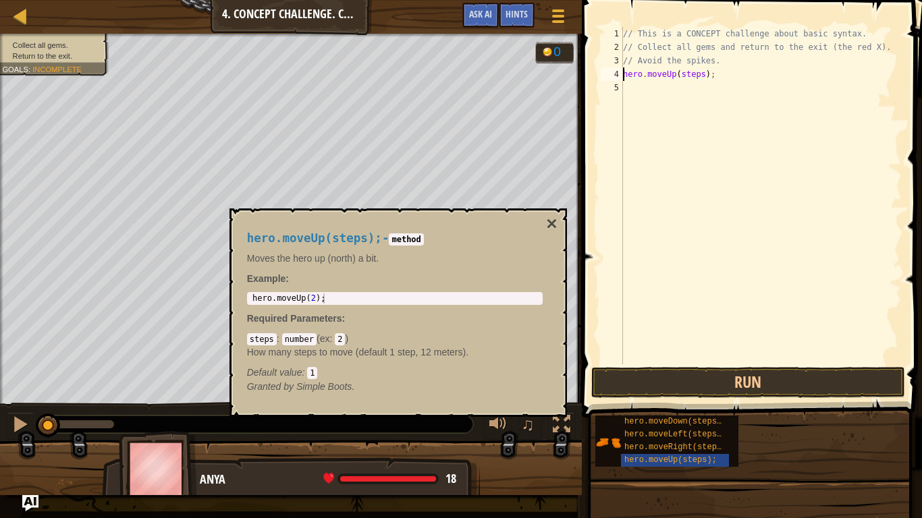
click at [707, 74] on div "// This is a CONCEPT challenge about basic syntax. // Collect all gems and retu…" at bounding box center [760, 209] width 281 height 364
click at [717, 89] on div "// This is a CONCEPT challenge about basic syntax. // Collect all gems and retu…" at bounding box center [760, 209] width 281 height 364
click at [550, 215] on button "×" at bounding box center [551, 224] width 11 height 19
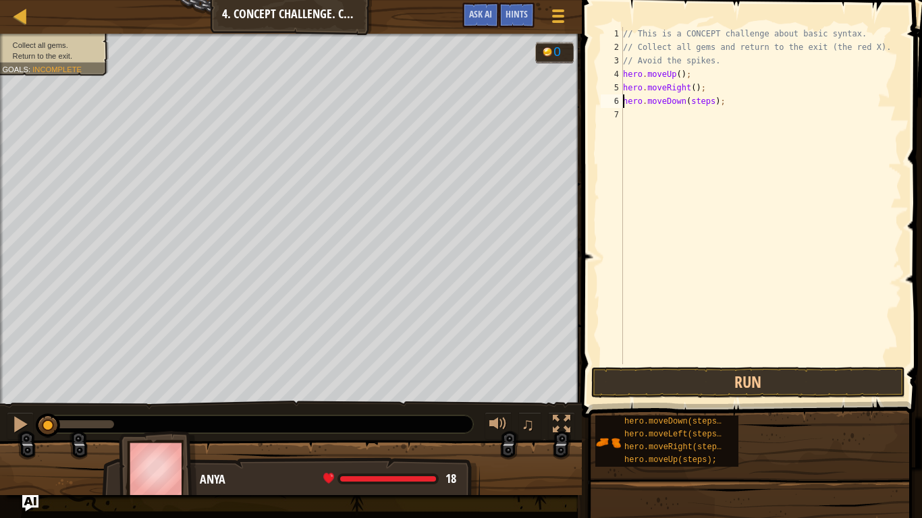
click at [711, 103] on div "// This is a CONCEPT challenge about basic syntax. // Collect all gems and retu…" at bounding box center [760, 209] width 281 height 364
type textarea "hero.moveDown(2);"
click at [685, 126] on div "// This is a CONCEPT challenge about basic syntax. // Collect all gems and retu…" at bounding box center [760, 209] width 281 height 364
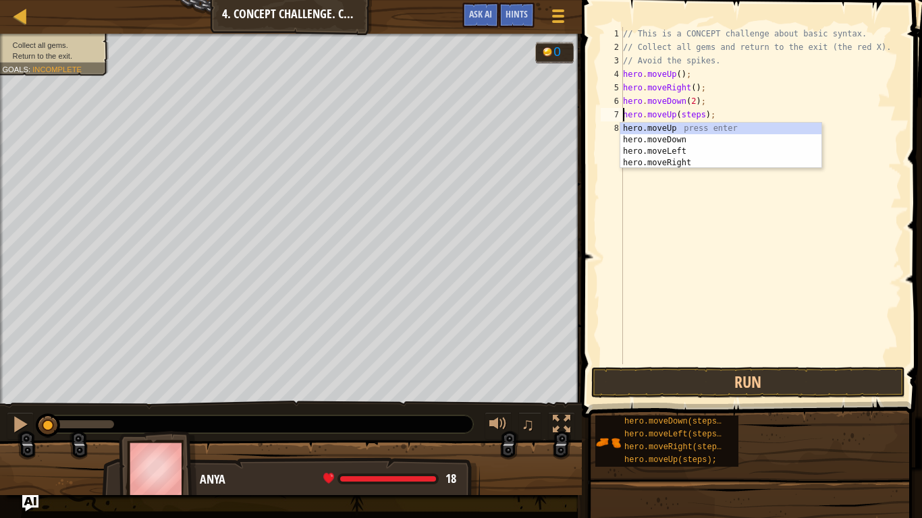
click at [703, 115] on div "// This is a CONCEPT challenge about basic syntax. // Collect all gems and retu…" at bounding box center [760, 209] width 281 height 364
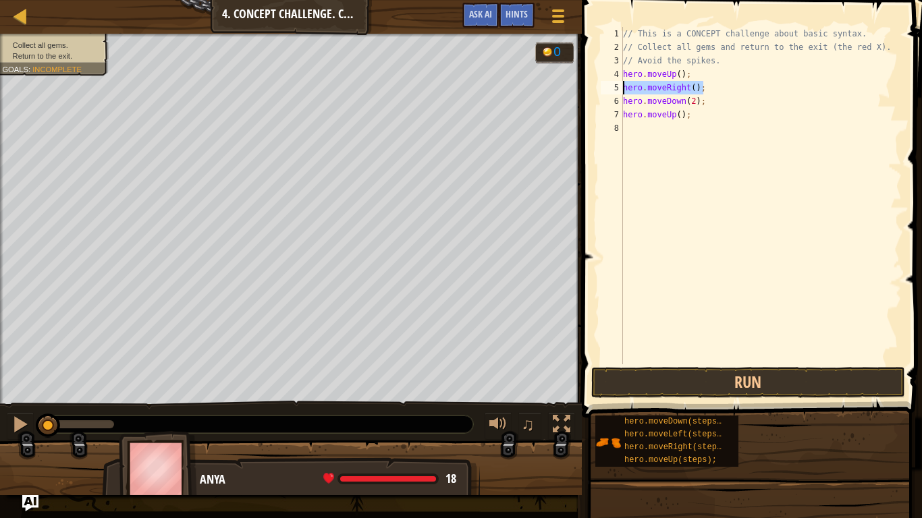
drag, startPoint x: 703, startPoint y: 87, endPoint x: 625, endPoint y: 91, distance: 77.7
click at [625, 91] on div "// This is a CONCEPT challenge about basic syntax. // Collect all gems and retu…" at bounding box center [760, 209] width 281 height 364
type textarea "hero.moveRight();"
click at [660, 132] on div "// This is a CONCEPT challenge about basic syntax. // Collect all gems and retu…" at bounding box center [760, 209] width 281 height 364
paste textarea "hero.moveRight();"
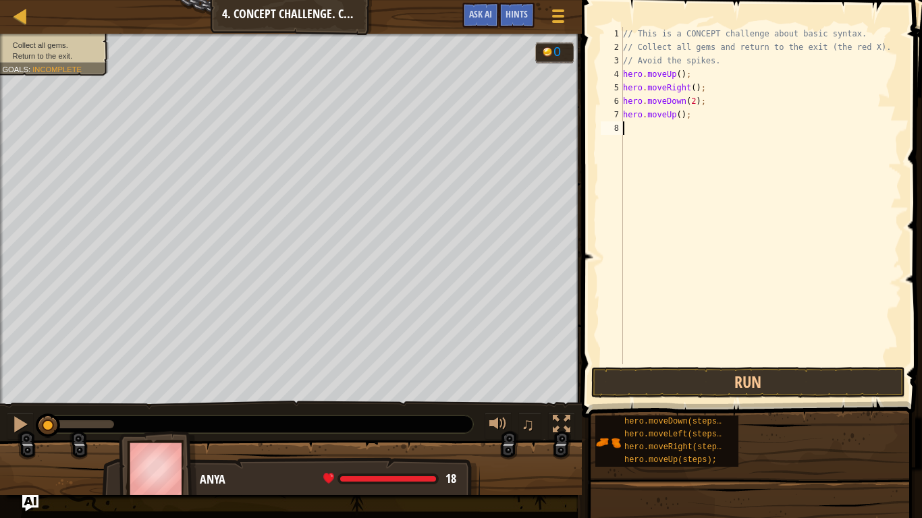
type textarea "hero.moveRight();"
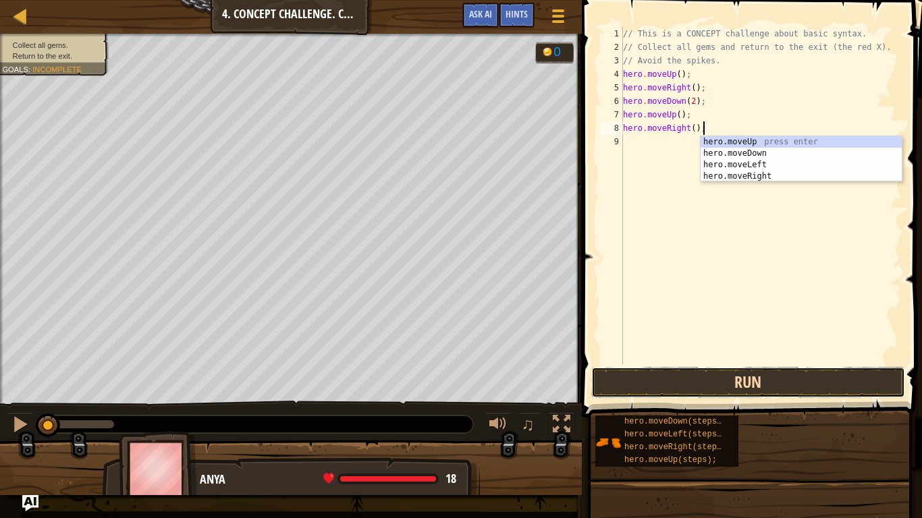
click at [696, 376] on button "Run" at bounding box center [748, 382] width 314 height 31
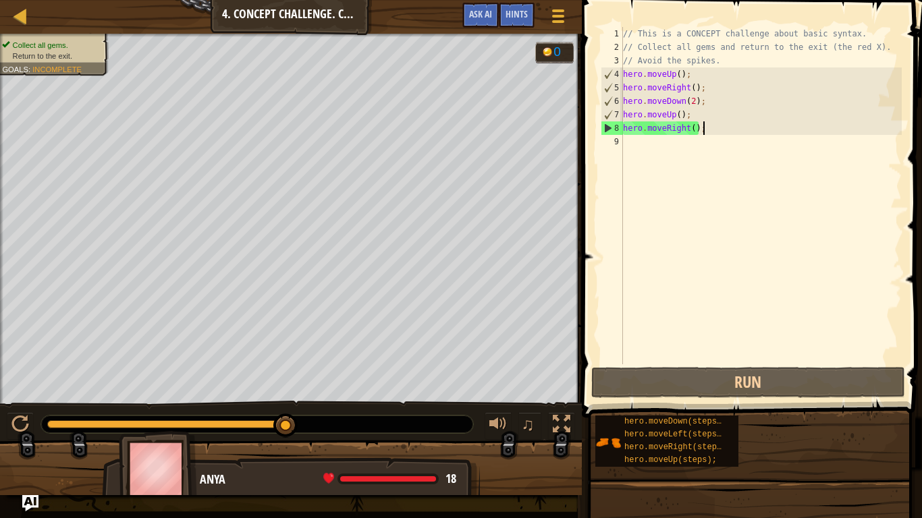
click at [730, 146] on div "// This is a CONCEPT challenge about basic syntax. // Collect all gems and retu…" at bounding box center [760, 209] width 281 height 364
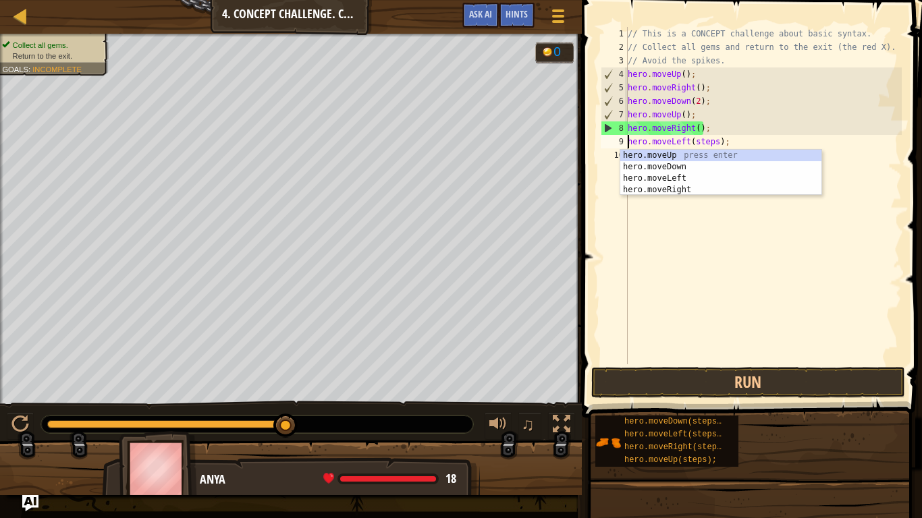
click at [717, 141] on div "// This is a CONCEPT challenge about basic syntax. // Collect all gems and retu…" at bounding box center [763, 209] width 277 height 364
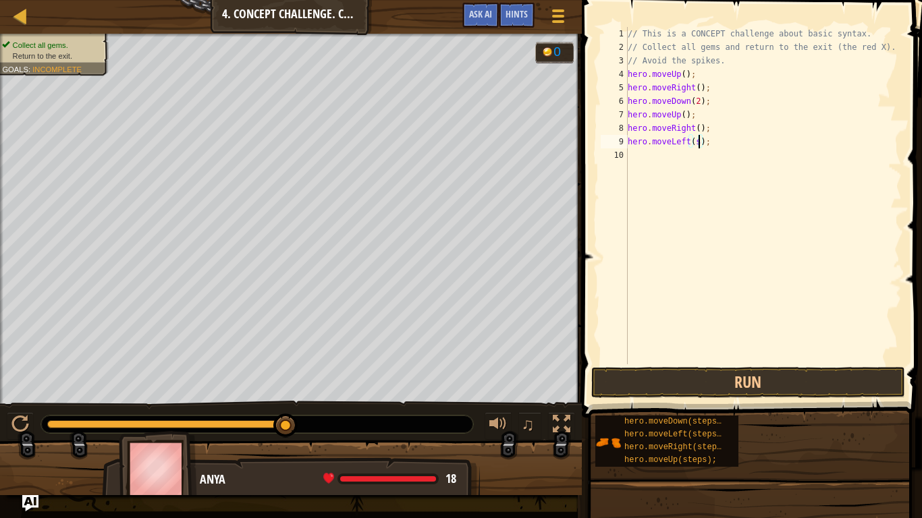
type textarea "hero.moveLeft();"
click at [669, 161] on div "// This is a CONCEPT challenge about basic syntax. // Collect all gems and retu…" at bounding box center [763, 209] width 277 height 364
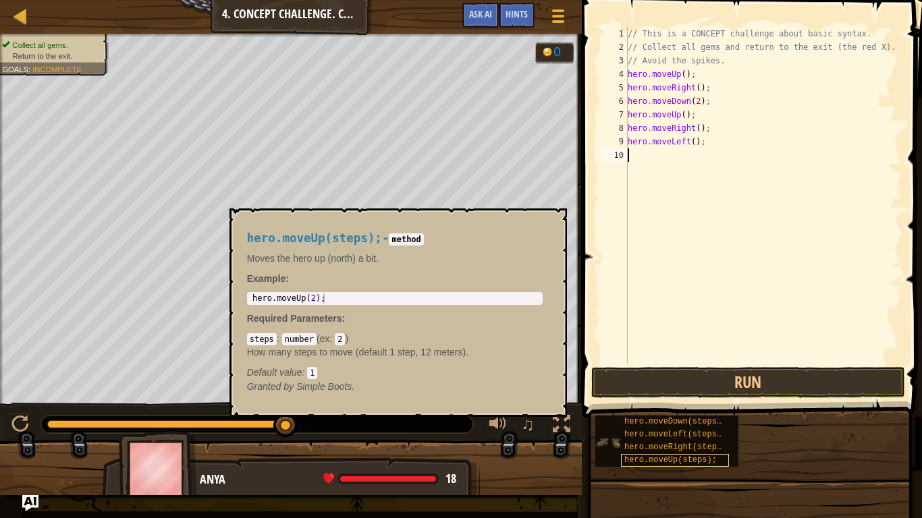
click at [705, 404] on span "hero.moveUp(steps);" at bounding box center [670, 460] width 92 height 9
click at [702, 404] on span "hero.moveUp(steps);" at bounding box center [670, 460] width 92 height 9
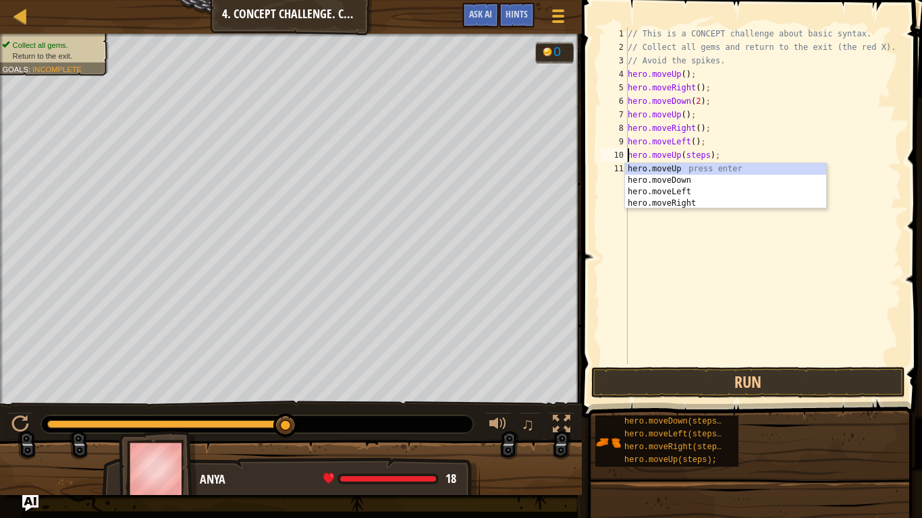
click at [706, 157] on div "// This is a CONCEPT challenge about basic syntax. // Collect all gems and retu…" at bounding box center [763, 209] width 277 height 364
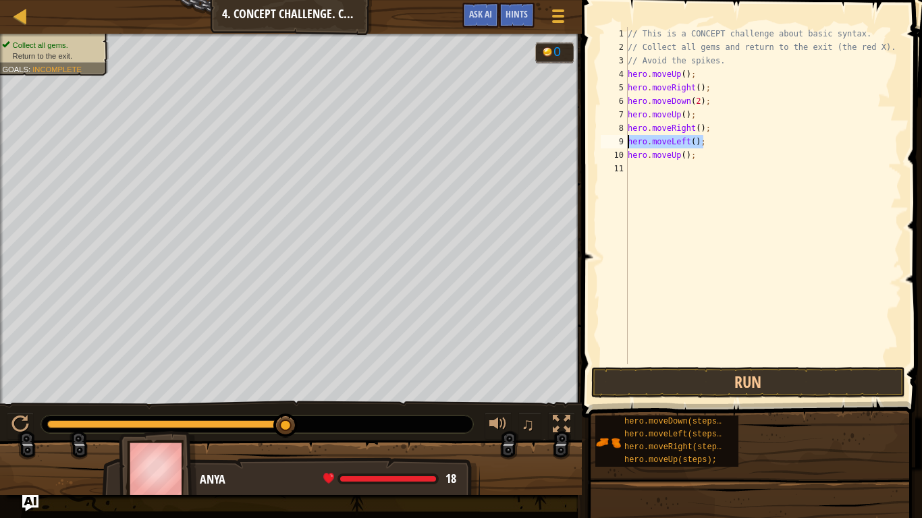
drag, startPoint x: 706, startPoint y: 142, endPoint x: 628, endPoint y: 139, distance: 77.7
click at [628, 139] on div "// This is a CONCEPT challenge about basic syntax. // Collect all gems and retu…" at bounding box center [763, 209] width 277 height 364
type textarea "hero.moveLeft();"
click at [669, 179] on div "// This is a CONCEPT challenge about basic syntax. // Collect all gems and retu…" at bounding box center [763, 209] width 277 height 364
paste textarea "hero.moveLeft();"
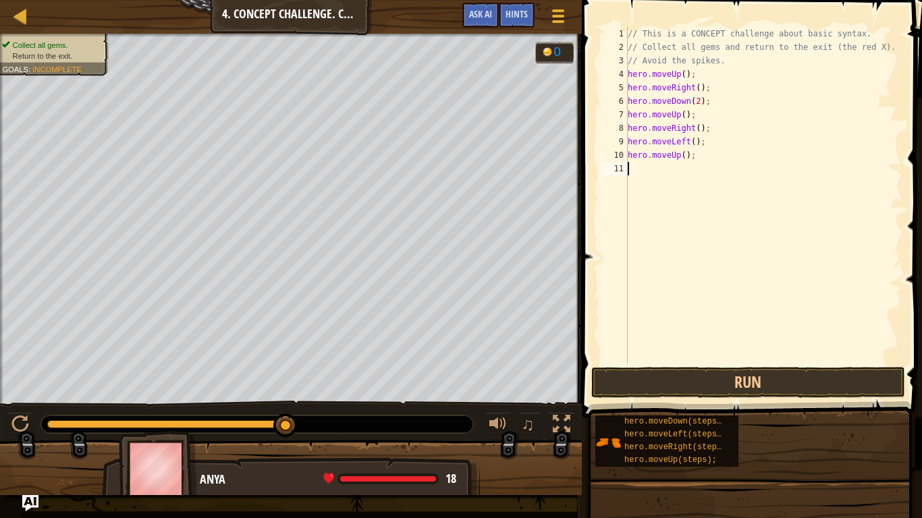
type textarea "hero.moveLeft();"
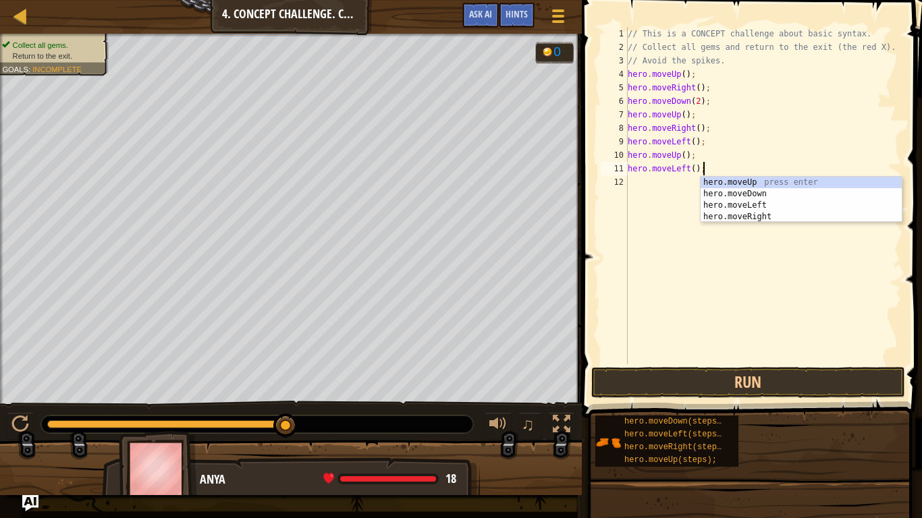
click at [661, 182] on div "// This is a CONCEPT challenge about basic syntax. // Collect all gems and retu…" at bounding box center [763, 209] width 277 height 364
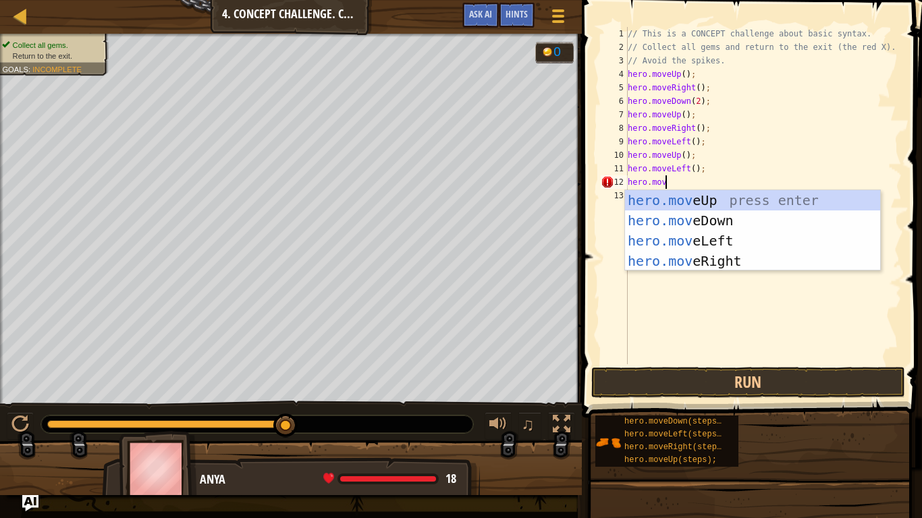
scroll to position [6, 5]
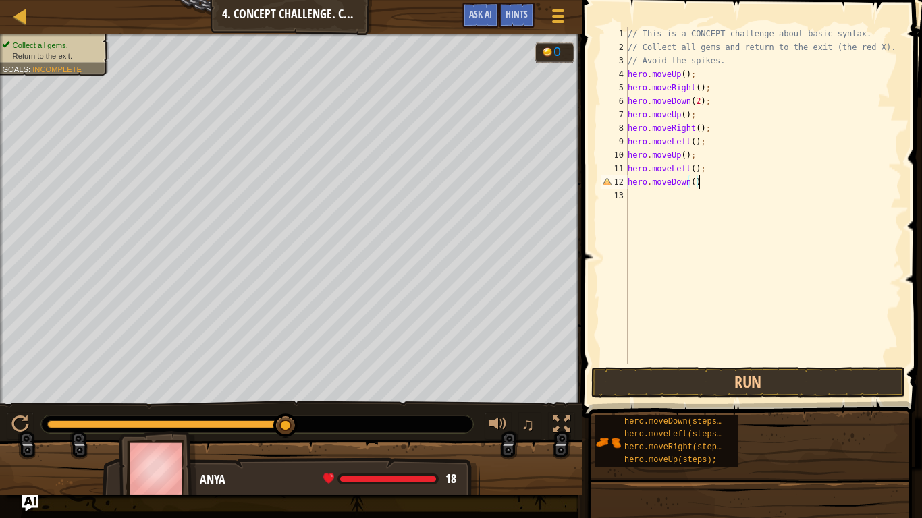
type textarea "hero.moveDown();"
type textarea "hero.moveLeft();"
click at [750, 386] on button "Run" at bounding box center [748, 382] width 314 height 31
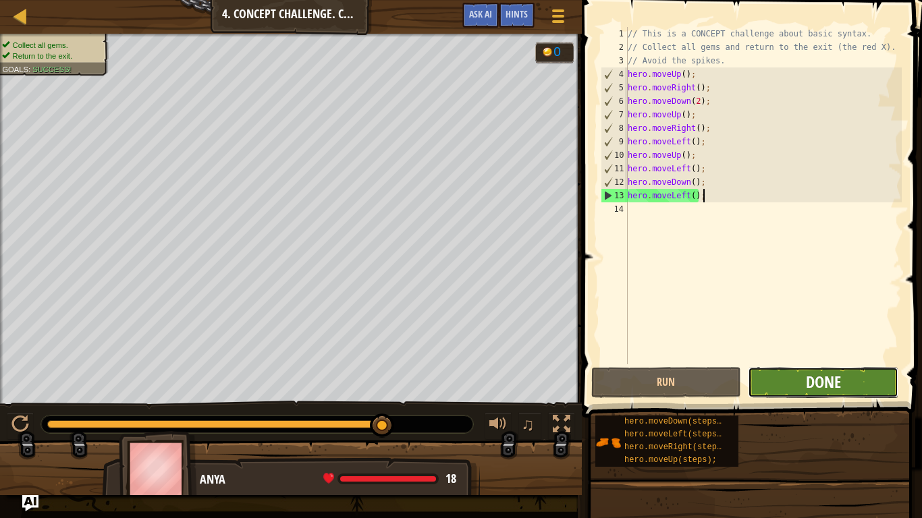
click at [812, 387] on span "Done" at bounding box center [823, 382] width 35 height 22
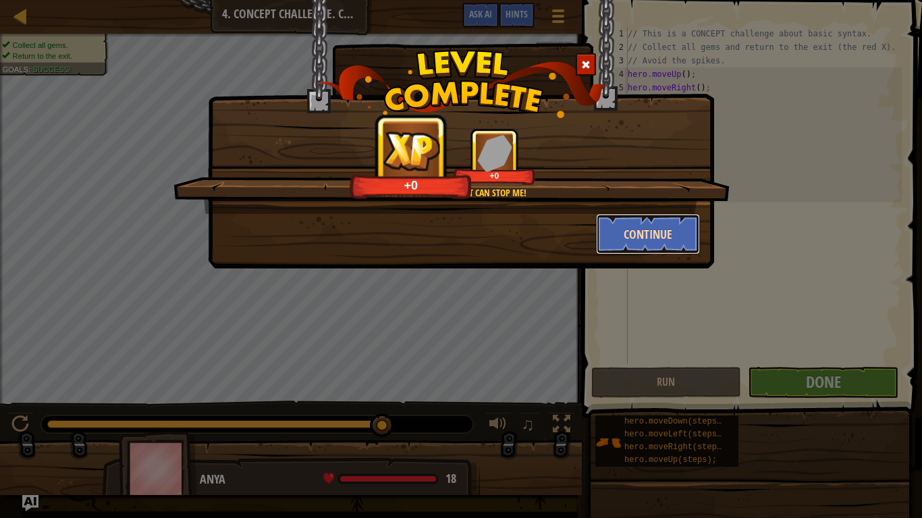
click at [631, 234] on button "Continue" at bounding box center [648, 234] width 105 height 40
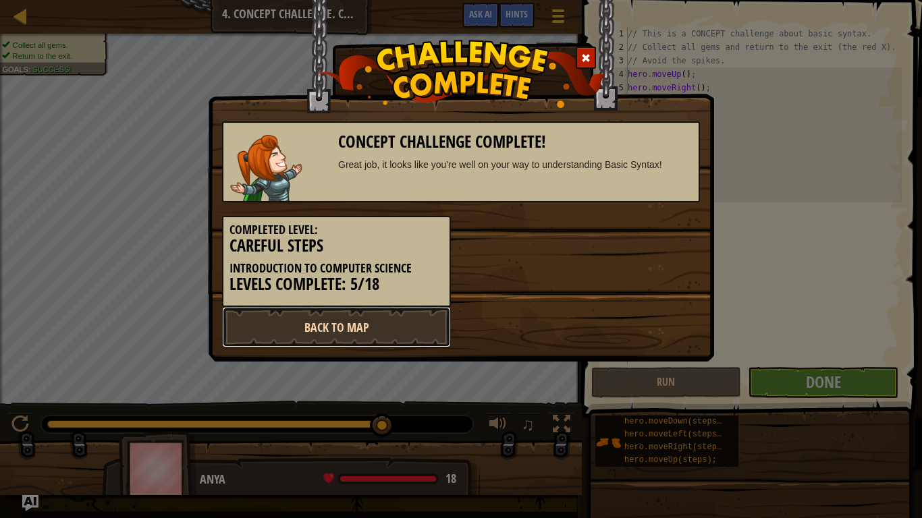
click at [385, 319] on link "Back to Map" at bounding box center [336, 327] width 229 height 40
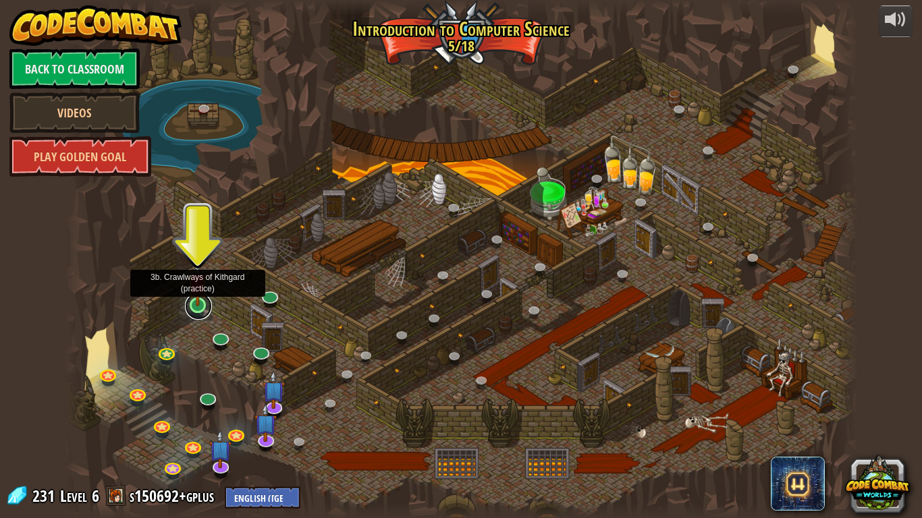
click at [200, 308] on link at bounding box center [198, 306] width 27 height 27
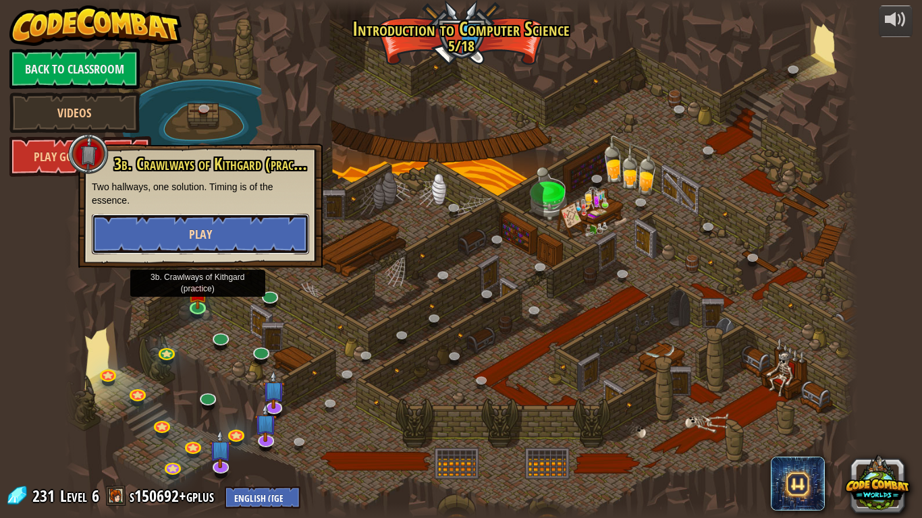
click at [248, 229] on button "Play" at bounding box center [200, 234] width 217 height 40
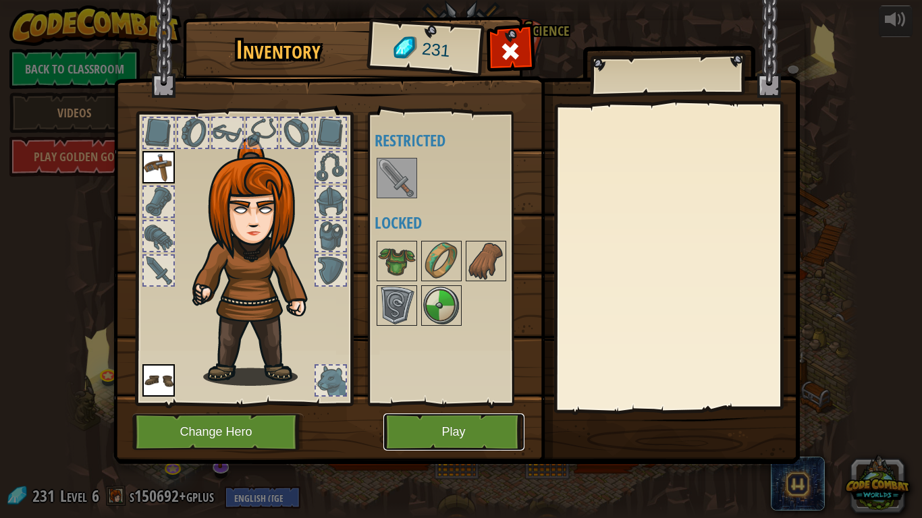
click at [416, 404] on button "Play" at bounding box center [453, 432] width 141 height 37
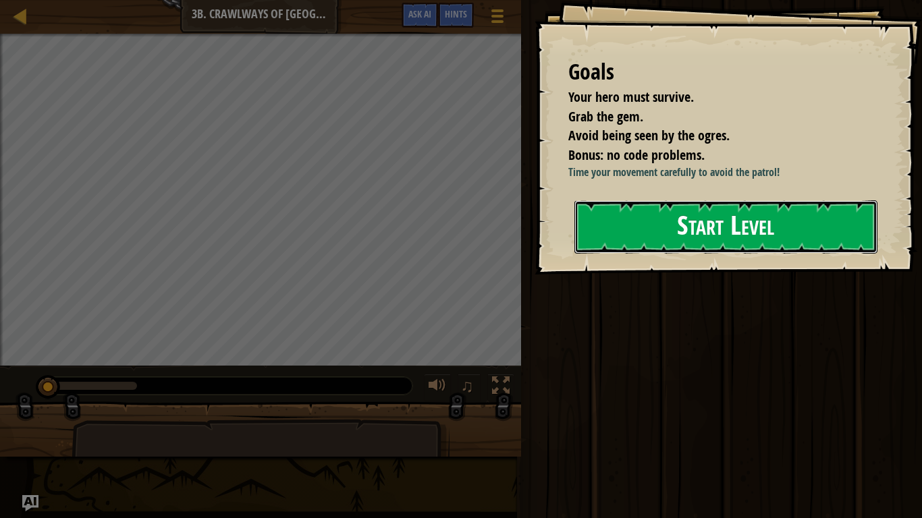
click at [651, 233] on button "Start Level" at bounding box center [725, 226] width 303 height 53
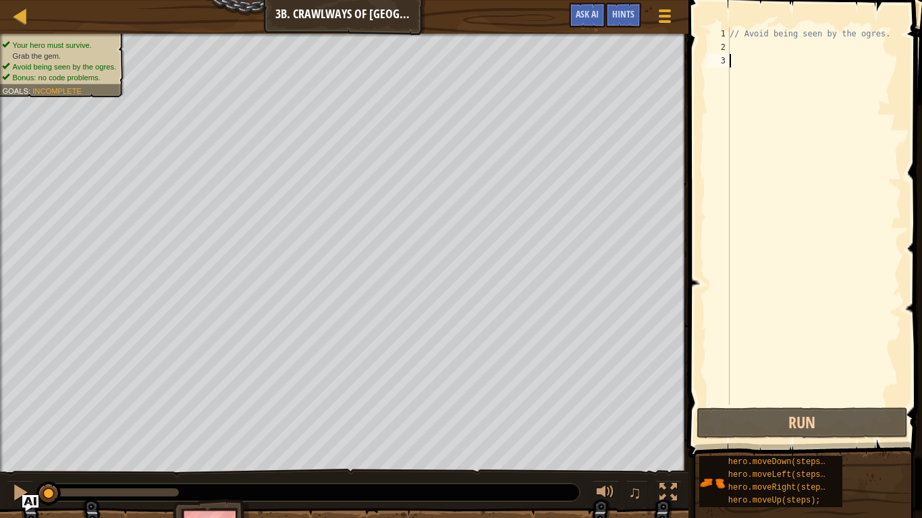
click at [753, 43] on div "// Avoid being seen by the ogres." at bounding box center [814, 229] width 175 height 405
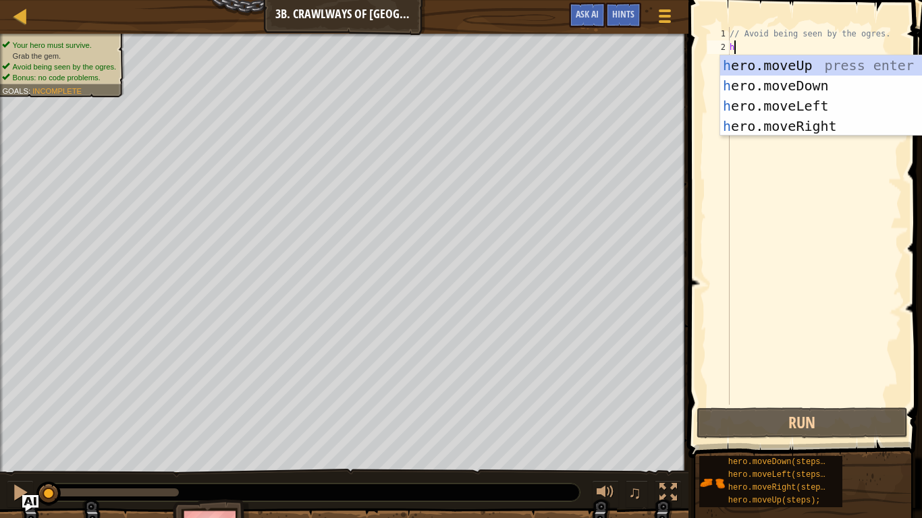
scroll to position [6, 0]
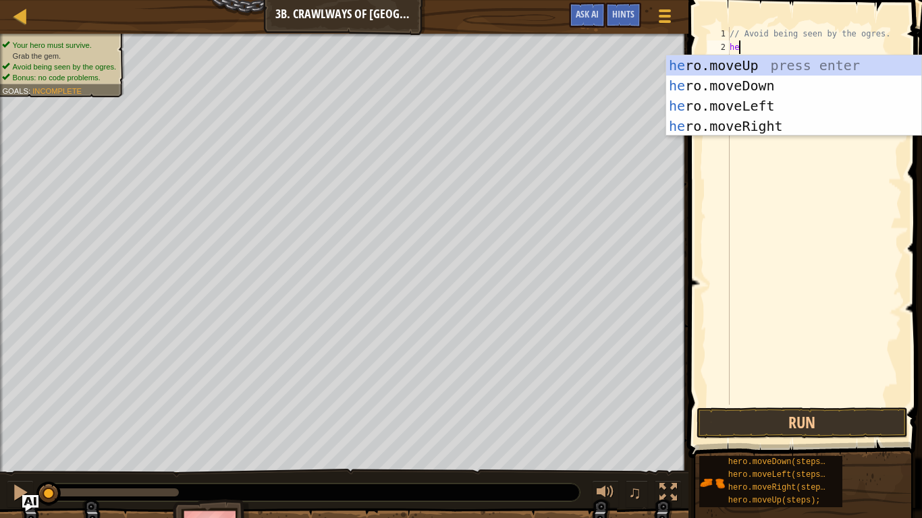
type textarea "hero"
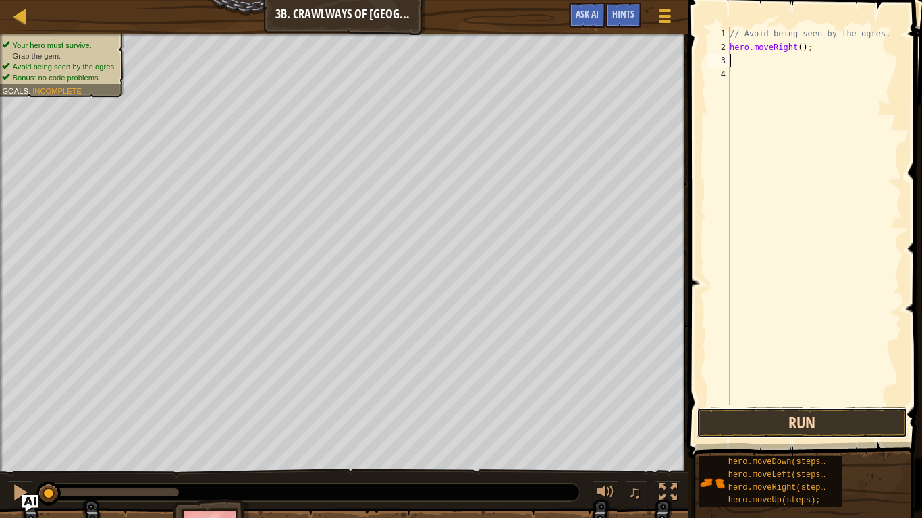
click at [827, 404] on button "Run" at bounding box center [801, 423] width 211 height 31
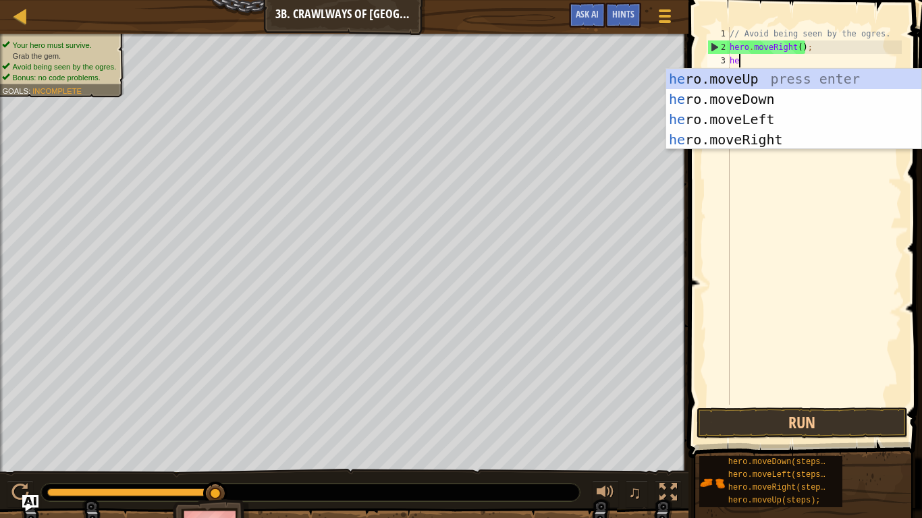
scroll to position [6, 2]
type textarea "hero"
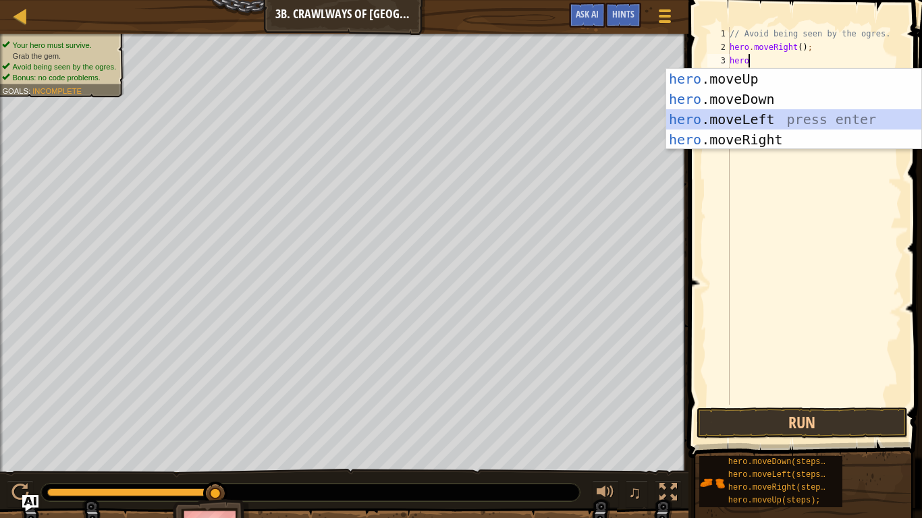
scroll to position [6, 0]
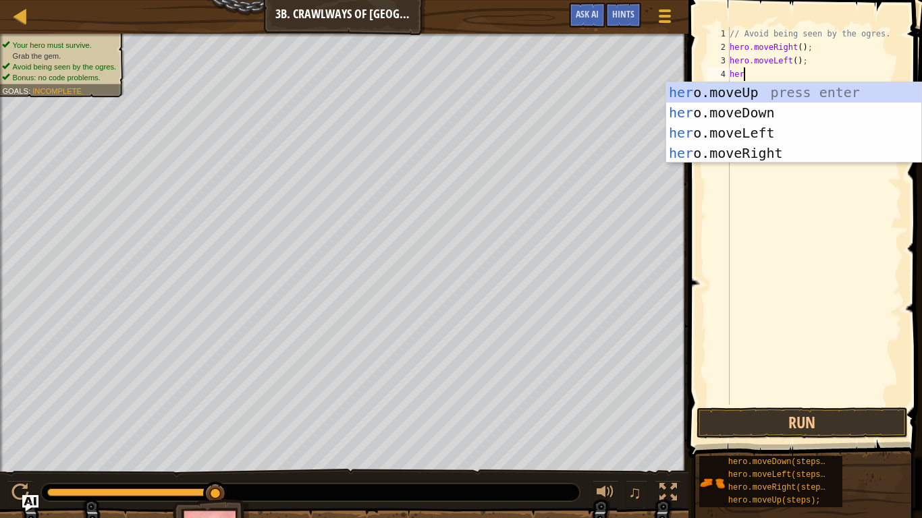
type textarea "hero"
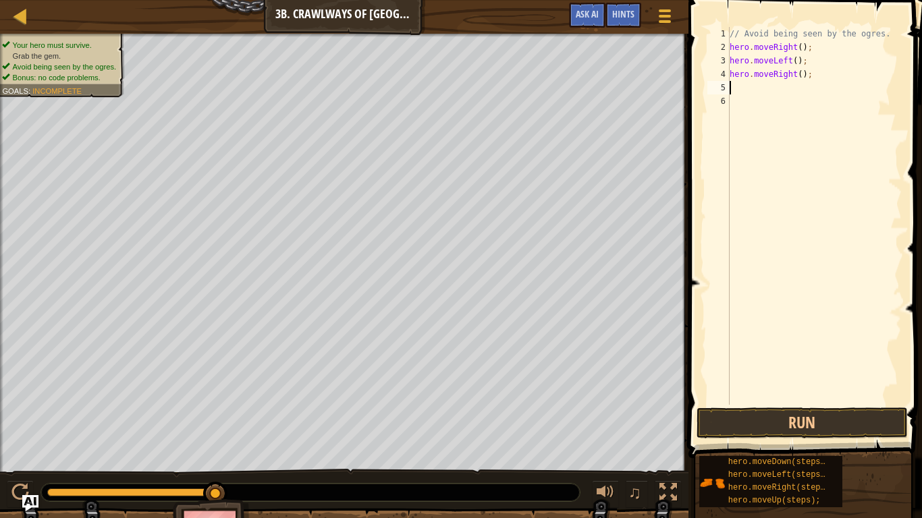
click at [800, 72] on div "// Avoid being seen by the ogres. hero . moveRight ( ) ; hero . moveLeft ( ) ; …" at bounding box center [814, 229] width 175 height 405
type textarea "hero.moveRight(2);"
click at [736, 404] on button "Run" at bounding box center [801, 423] width 211 height 31
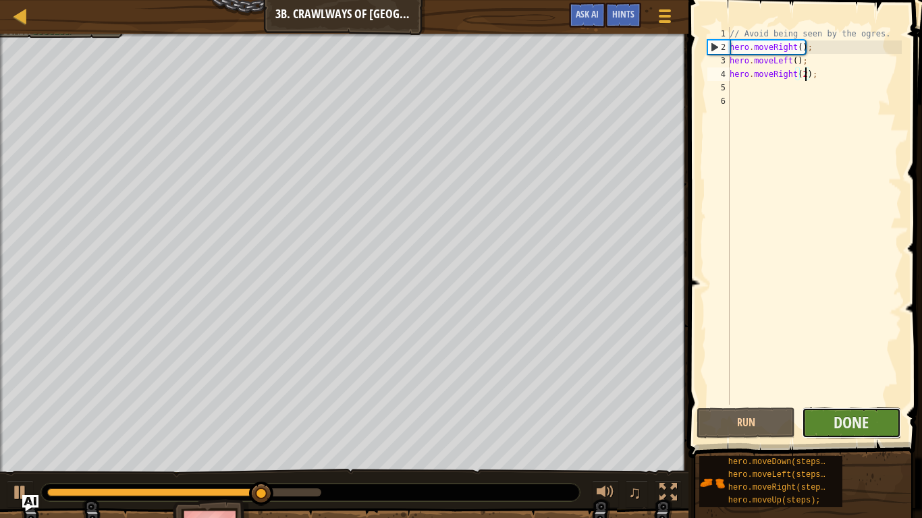
click at [832, 404] on button "Done" at bounding box center [851, 423] width 99 height 31
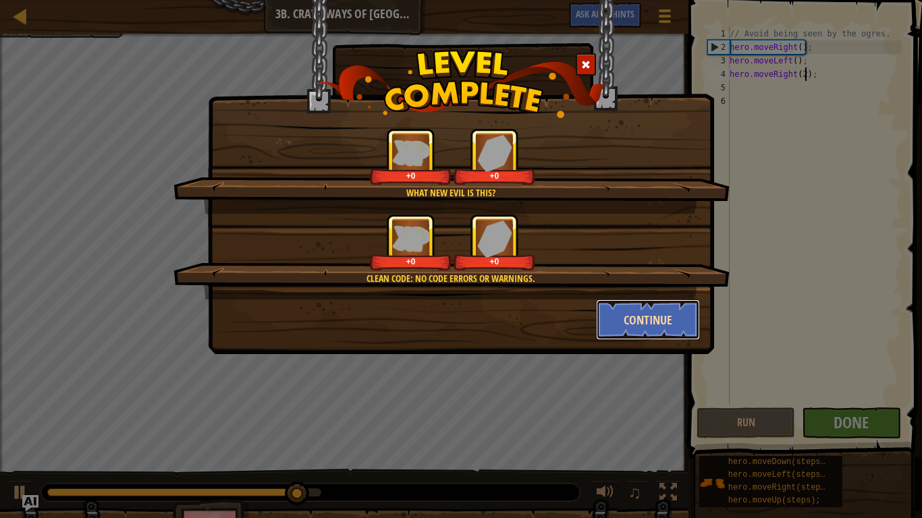
click at [626, 312] on button "Continue" at bounding box center [648, 320] width 105 height 40
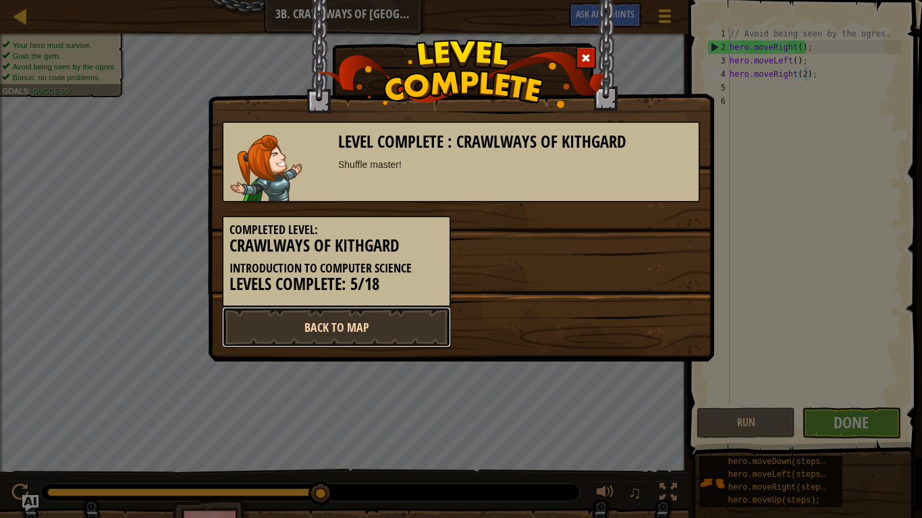
click at [321, 322] on link "Back to Map" at bounding box center [336, 327] width 229 height 40
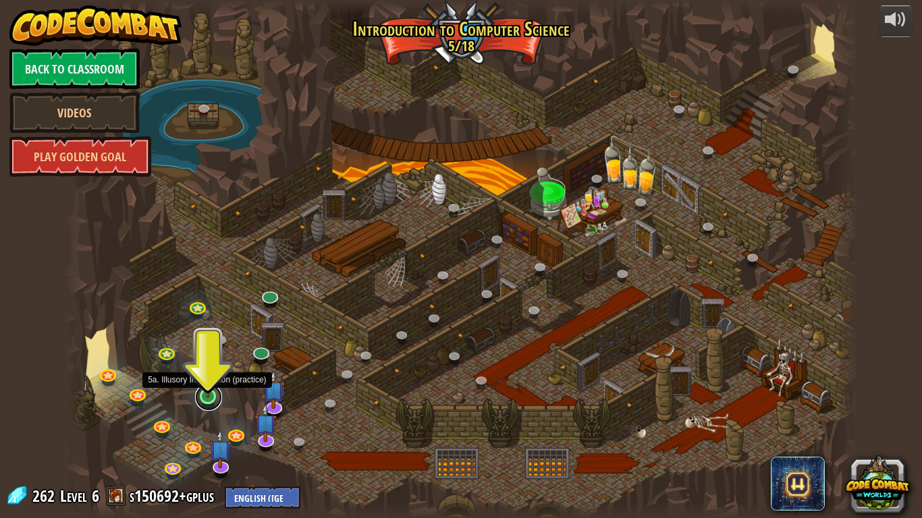
click at [205, 398] on link at bounding box center [208, 397] width 27 height 27
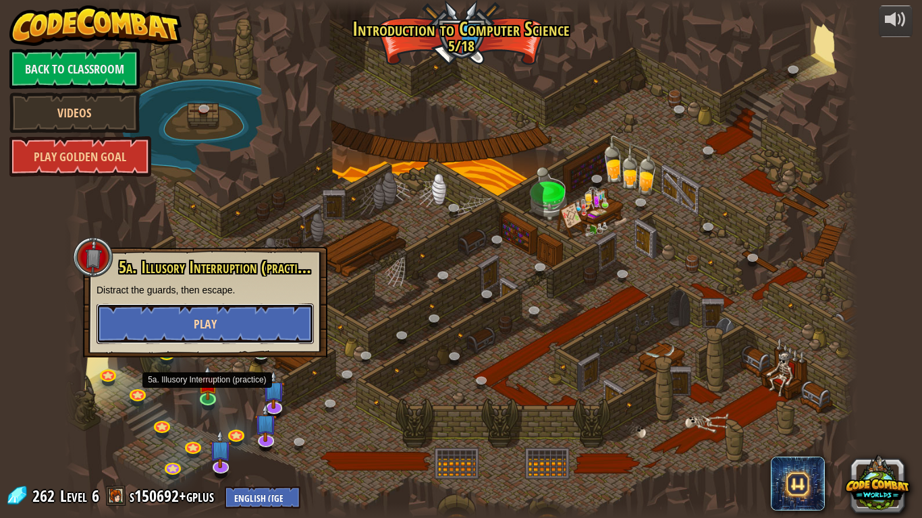
click at [261, 308] on button "Play" at bounding box center [205, 324] width 217 height 40
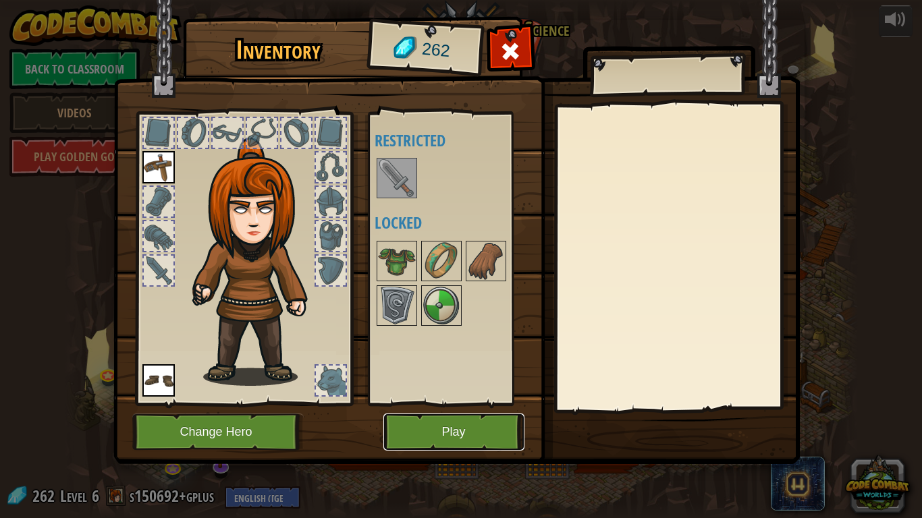
click at [461, 404] on button "Play" at bounding box center [453, 432] width 141 height 37
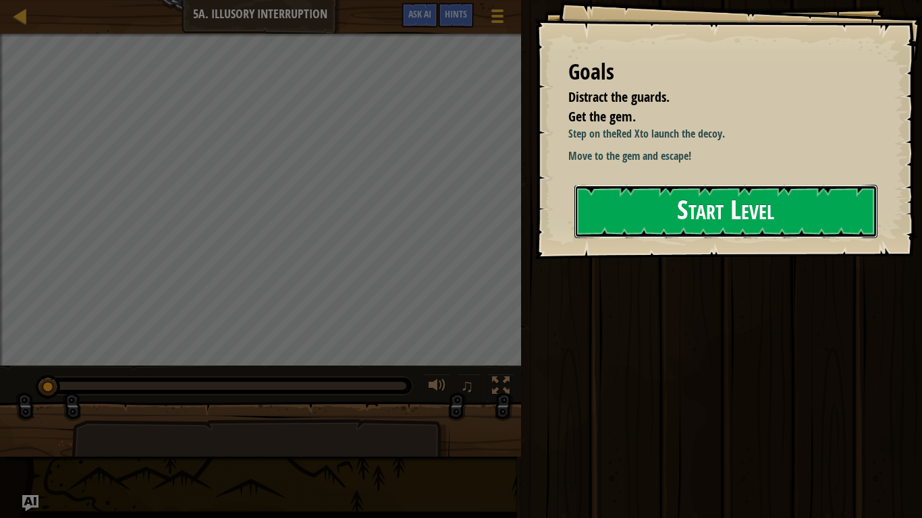
click at [711, 223] on button "Start Level" at bounding box center [725, 211] width 303 height 53
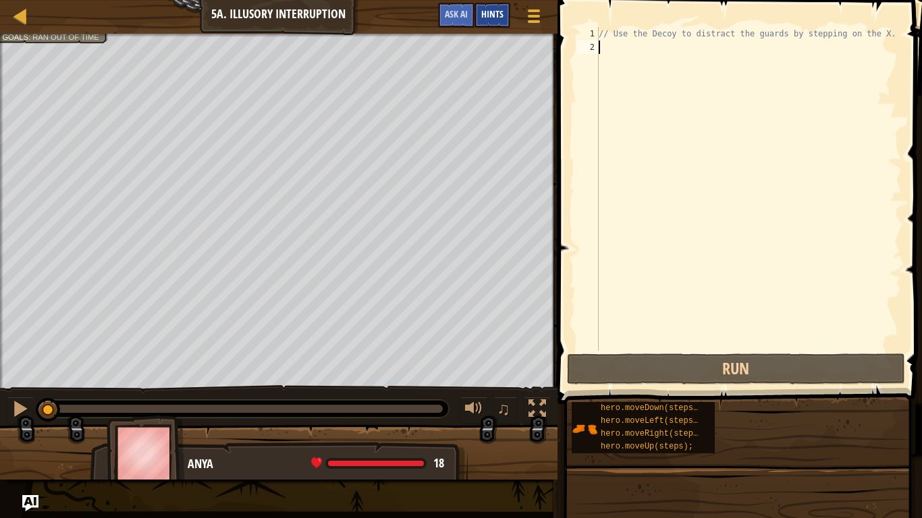
click at [489, 4] on div "Hints" at bounding box center [492, 15] width 36 height 25
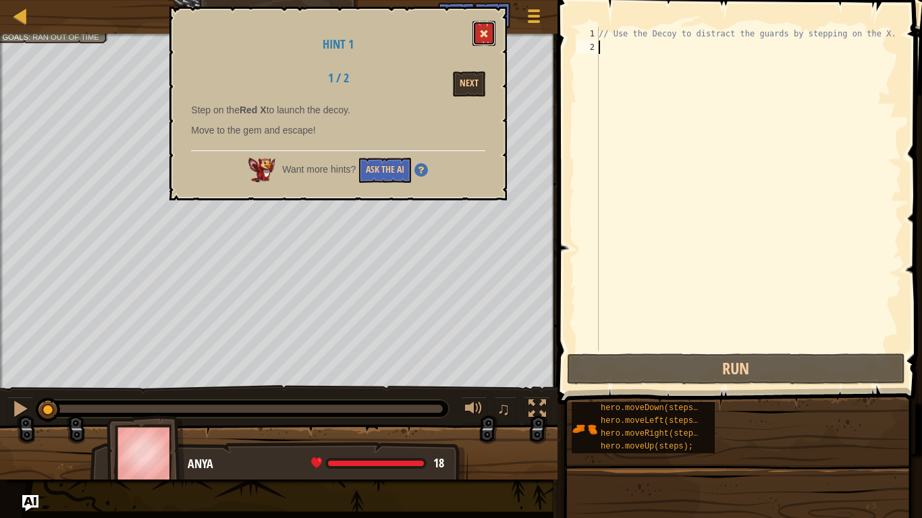
click at [485, 24] on button at bounding box center [483, 33] width 23 height 25
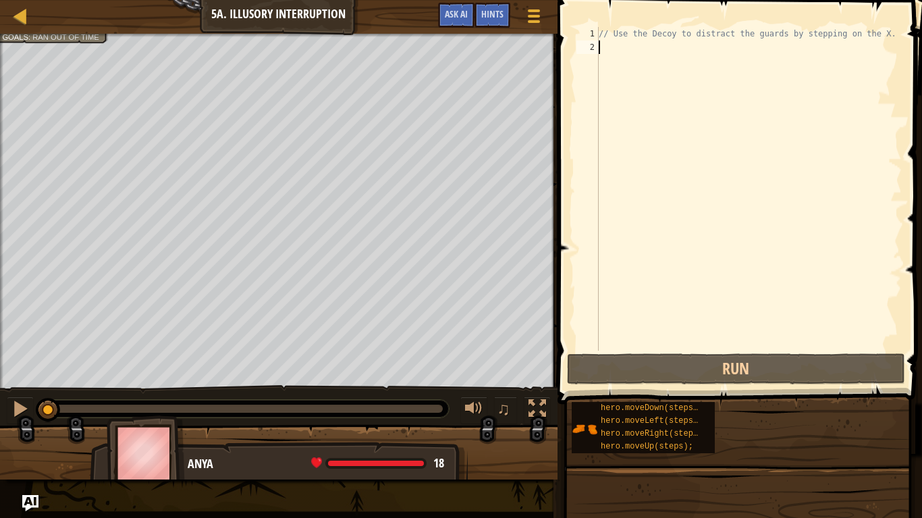
click at [632, 128] on div "// Use the Decoy to distract the guards by stepping on the X." at bounding box center [749, 202] width 306 height 351
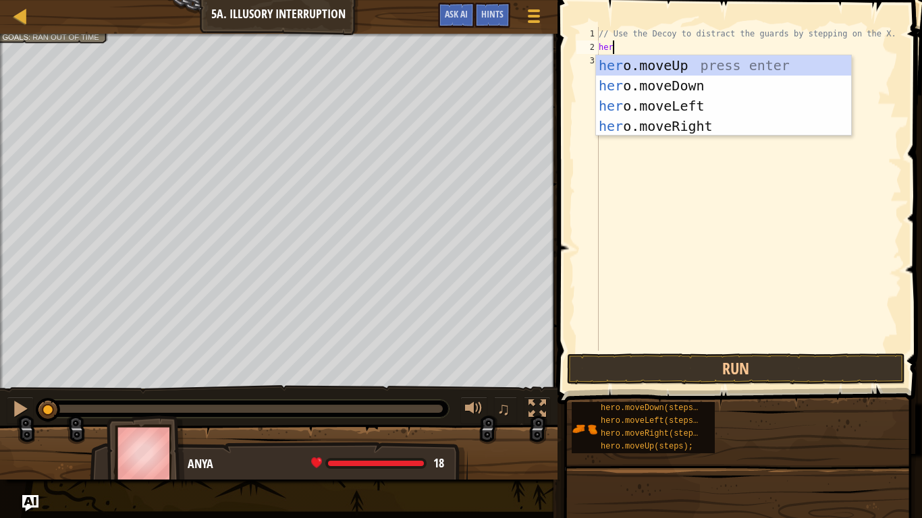
type textarea "hero"
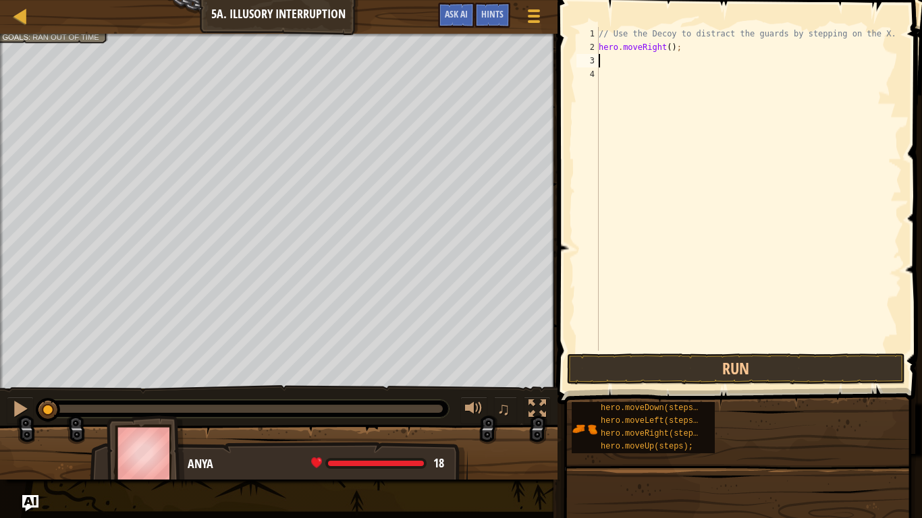
type textarea "h"
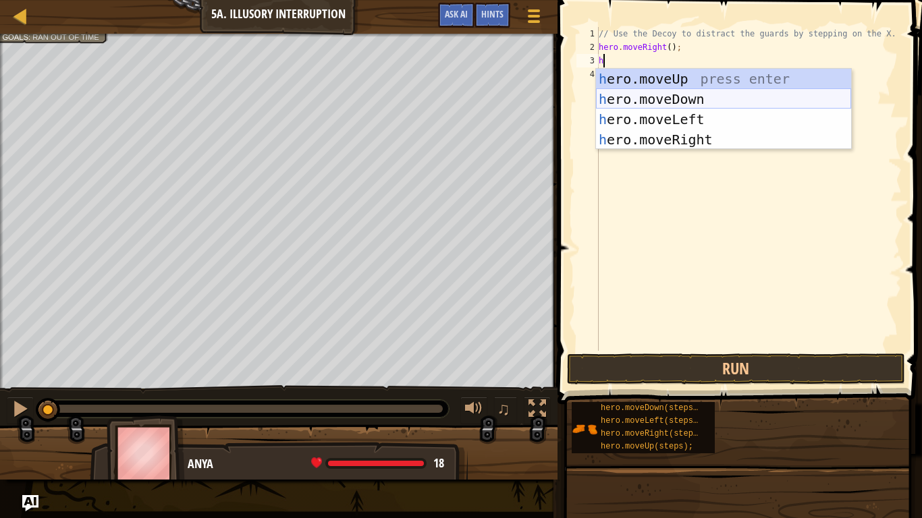
click at [727, 108] on div "h ero.moveUp press enter h ero.moveDown press enter h ero.moveLeft press enter …" at bounding box center [723, 129] width 255 height 121
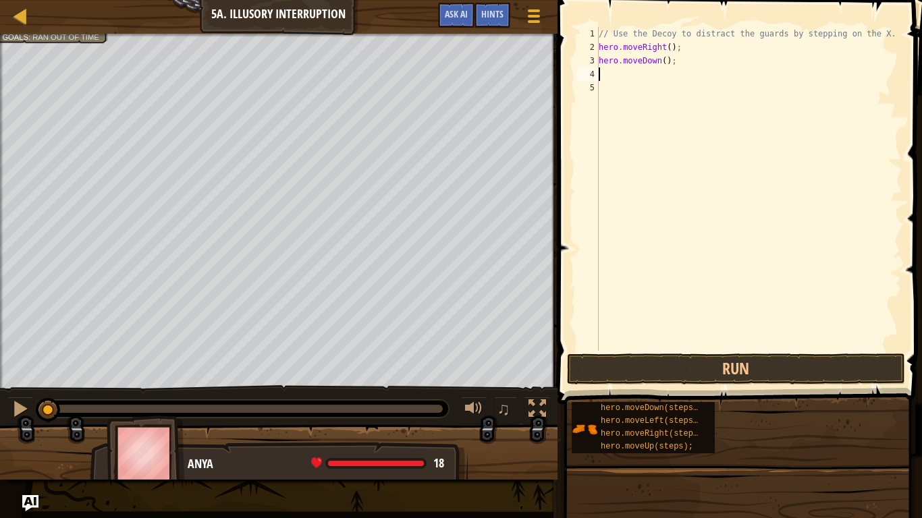
click at [664, 60] on div "// Use the Decoy to distract the guards by stepping on the X. hero . moveRight …" at bounding box center [749, 202] width 306 height 351
type textarea "hero.moveDown(2);"
click at [690, 84] on div "// Use the Decoy to distract the guards by stepping on the X. hero . moveRight …" at bounding box center [749, 202] width 306 height 351
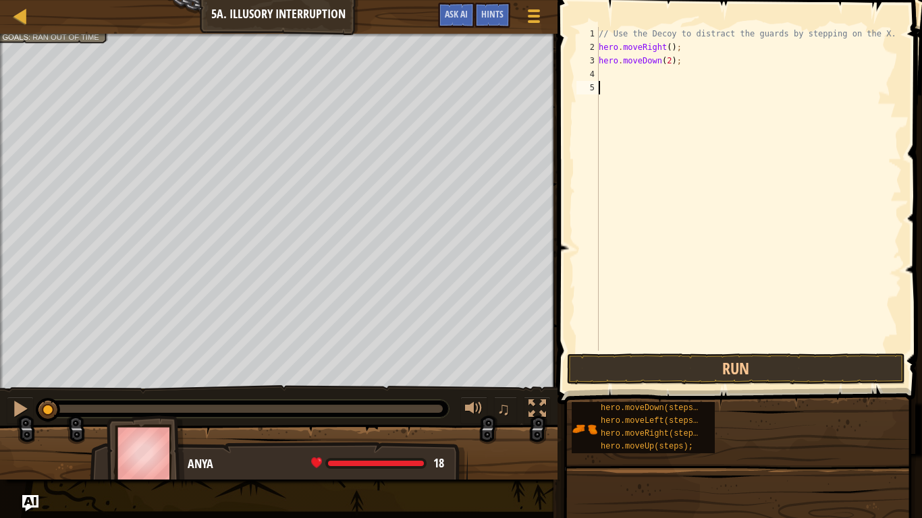
click at [695, 80] on div "// Use the Decoy to distract the guards by stepping on the X. hero . moveRight …" at bounding box center [749, 202] width 306 height 351
type textarea "h"
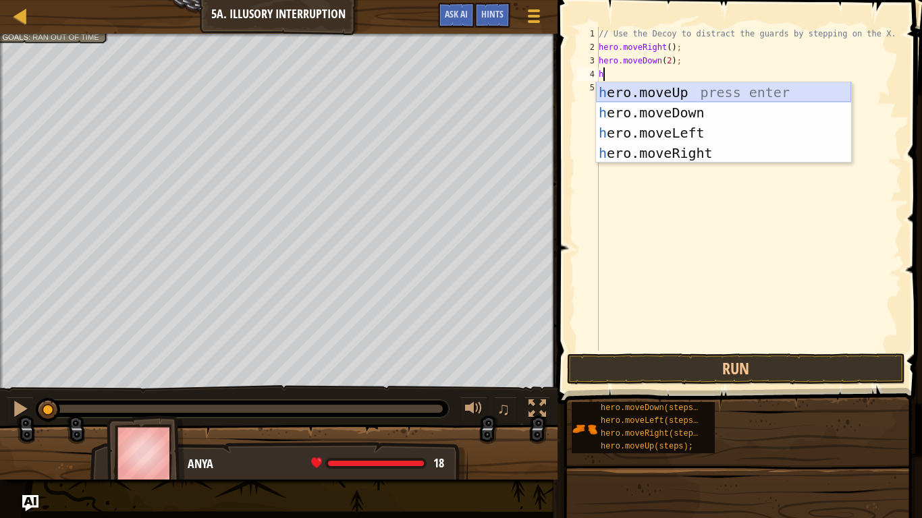
click at [734, 94] on div "h ero.moveUp press enter h ero.moveDown press enter h ero.moveLeft press enter …" at bounding box center [723, 142] width 255 height 121
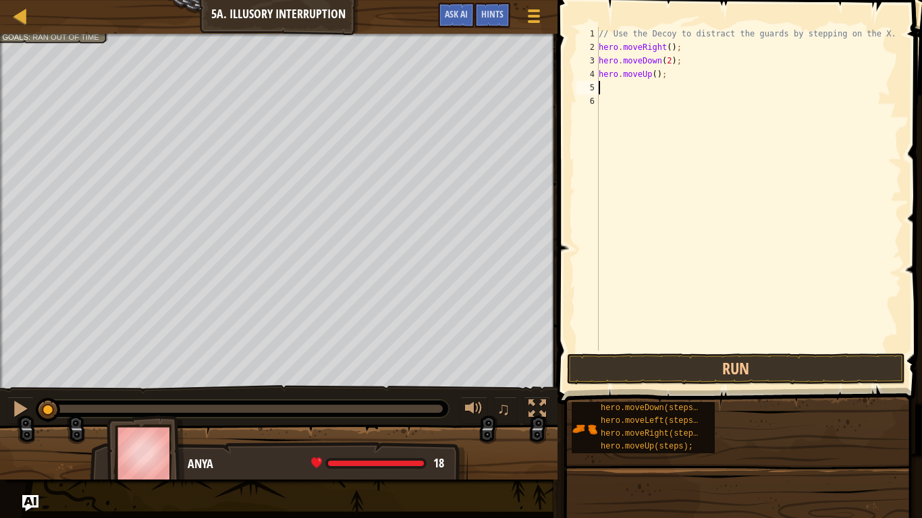
click at [657, 75] on div "// Use the Decoy to distract the guards by stepping on the X. hero . moveRight …" at bounding box center [749, 202] width 306 height 351
type textarea "hero.moveUp(2);"
click at [642, 87] on div "// Use the Decoy to distract the guards by stepping on the X. hero . moveRight …" at bounding box center [749, 202] width 306 height 351
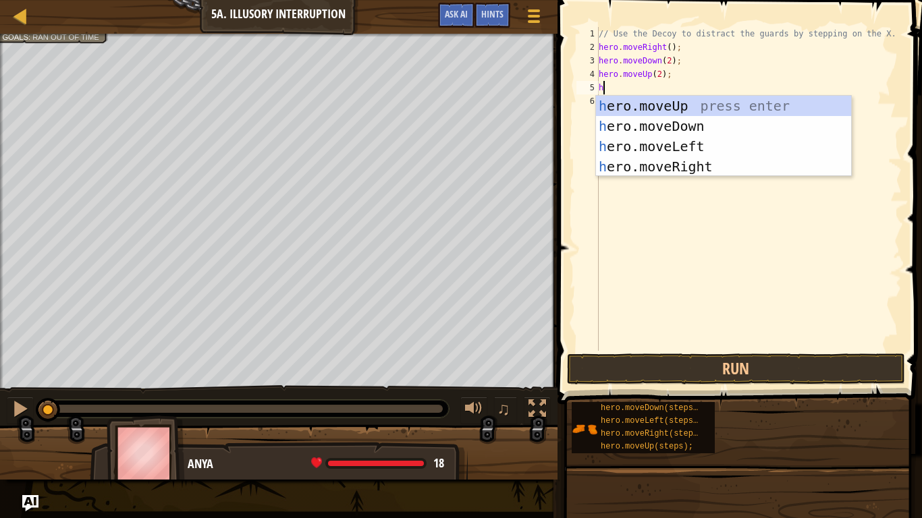
type textarea "he"
click at [698, 169] on div "he ro.moveUp press enter he ro.moveDown press enter he ro.moveLeft press enter …" at bounding box center [723, 156] width 255 height 121
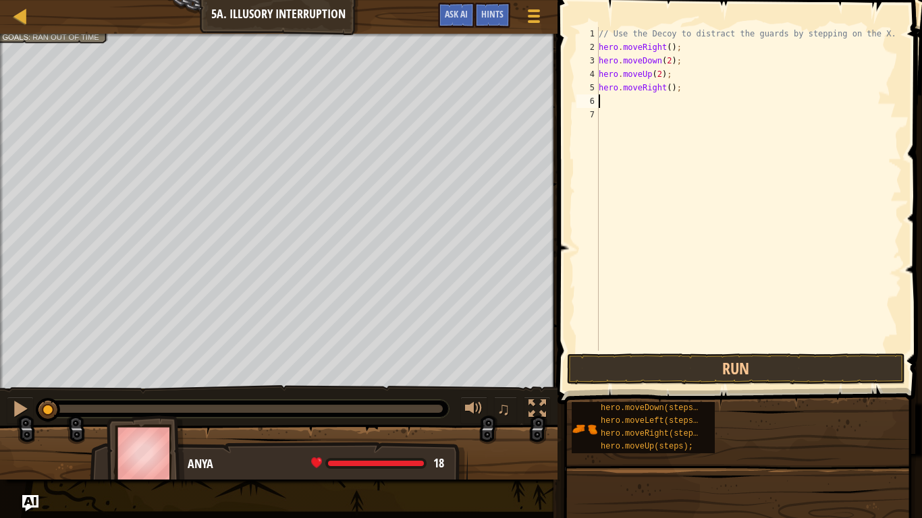
scroll to position [6, 0]
click at [670, 86] on div "// Use the Decoy to distract the guards by stepping on the X. hero . moveRight …" at bounding box center [749, 202] width 306 height 351
type textarea "hero.moveRight(3);"
click at [659, 374] on button "Run" at bounding box center [736, 369] width 338 height 31
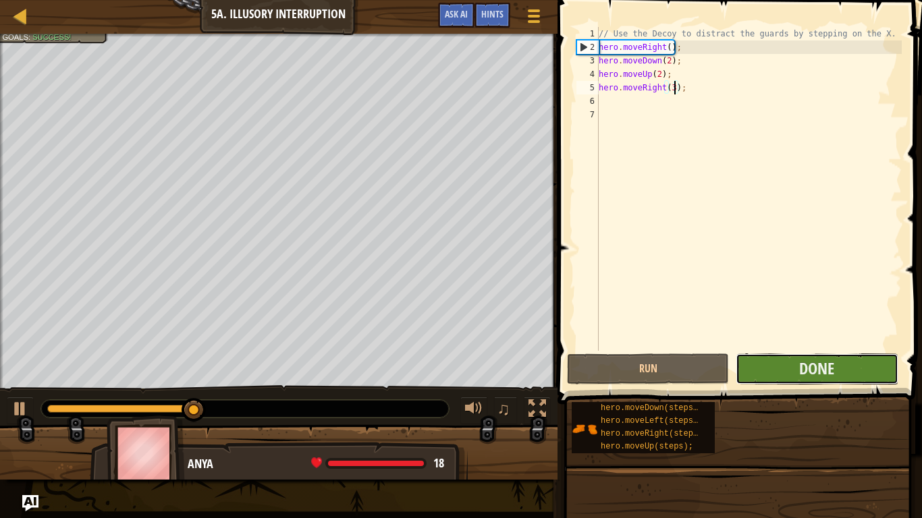
click at [771, 364] on button "Done" at bounding box center [817, 369] width 162 height 31
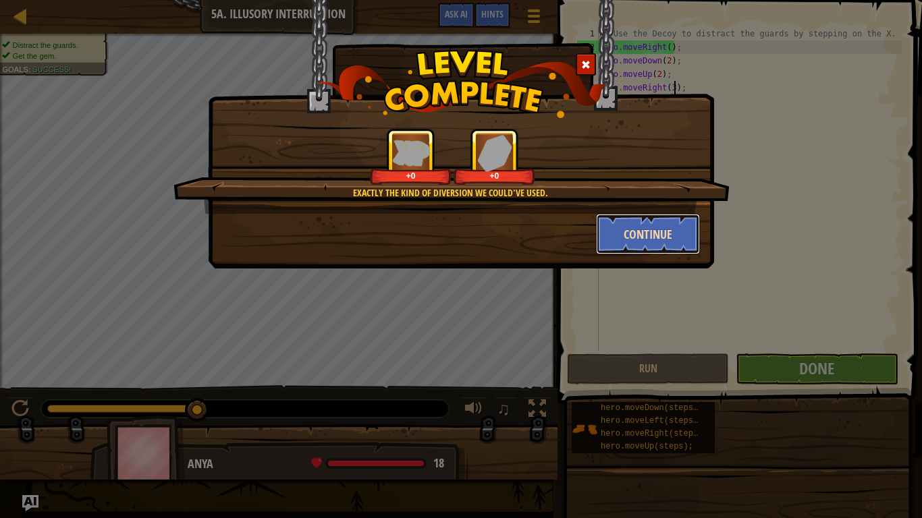
click at [639, 224] on button "Continue" at bounding box center [648, 234] width 105 height 40
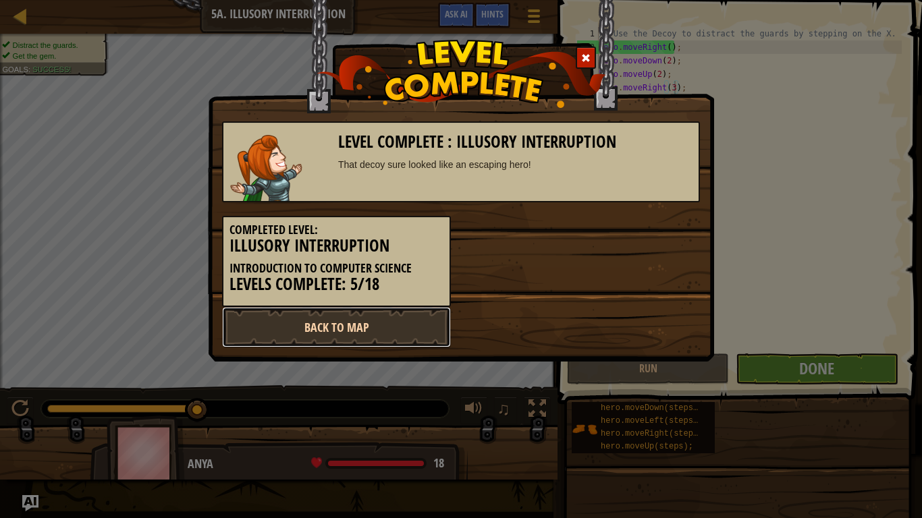
click at [374, 321] on link "Back to Map" at bounding box center [336, 327] width 229 height 40
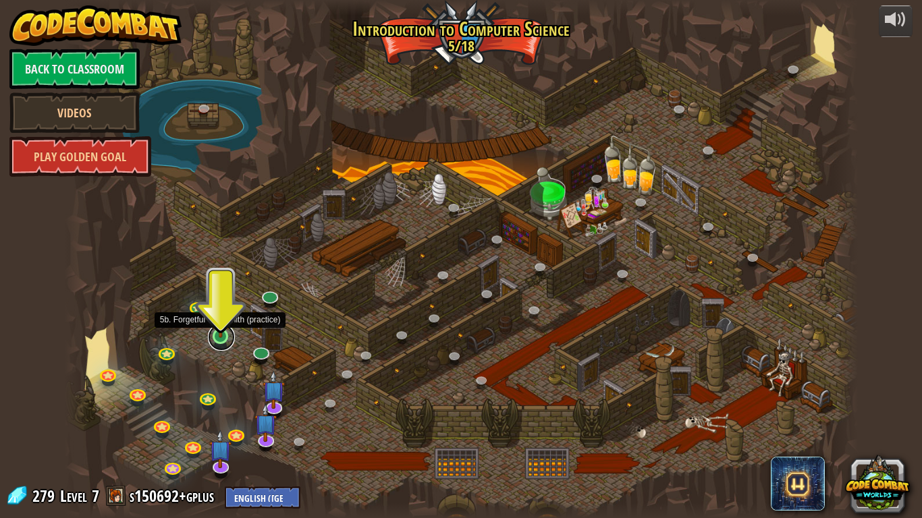
click at [224, 337] on link at bounding box center [221, 337] width 27 height 27
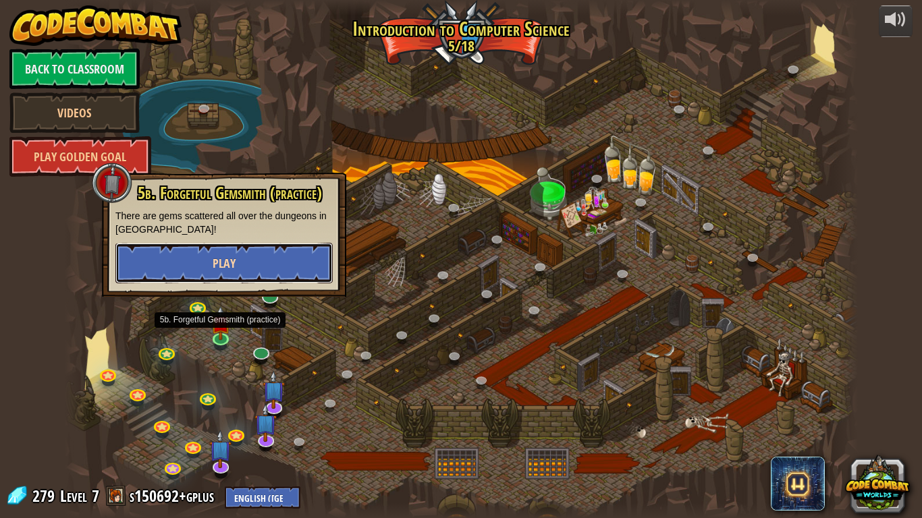
click at [269, 270] on button "Play" at bounding box center [223, 263] width 217 height 40
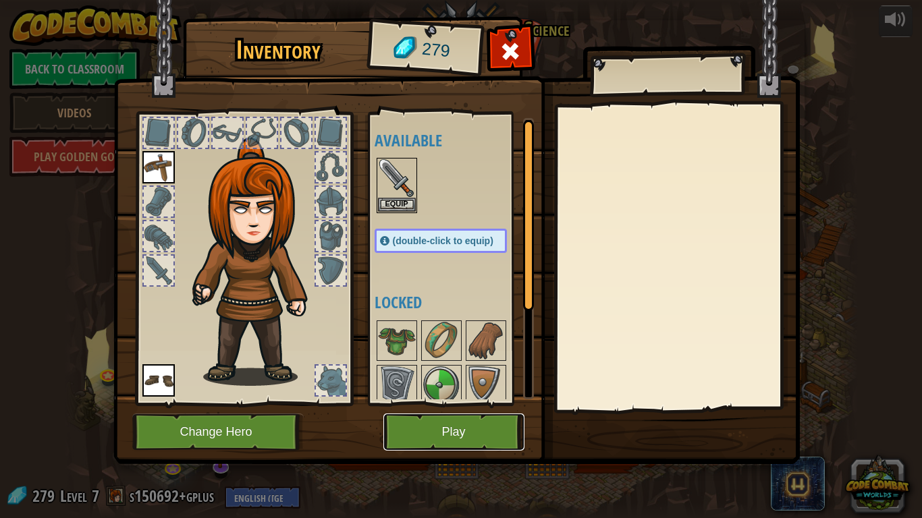
click at [472, 404] on button "Play" at bounding box center [453, 432] width 141 height 37
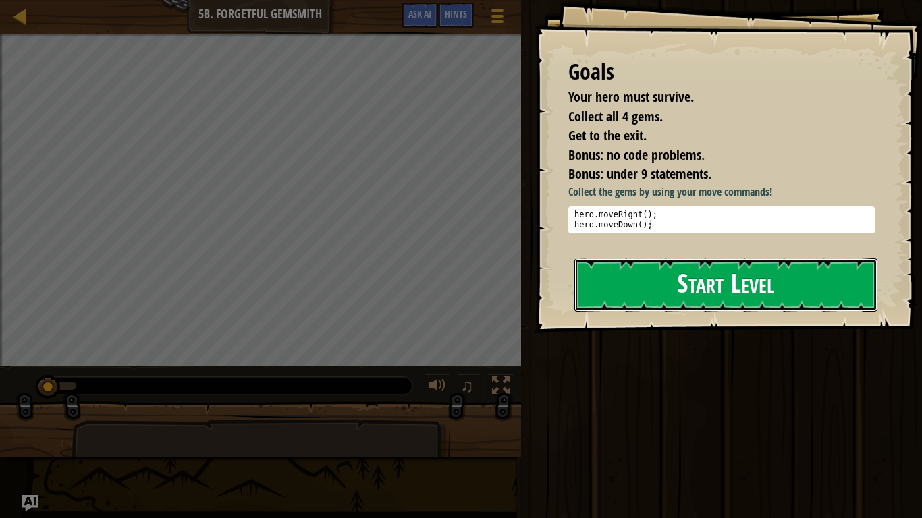
click at [647, 290] on button "Start Level" at bounding box center [725, 284] width 303 height 53
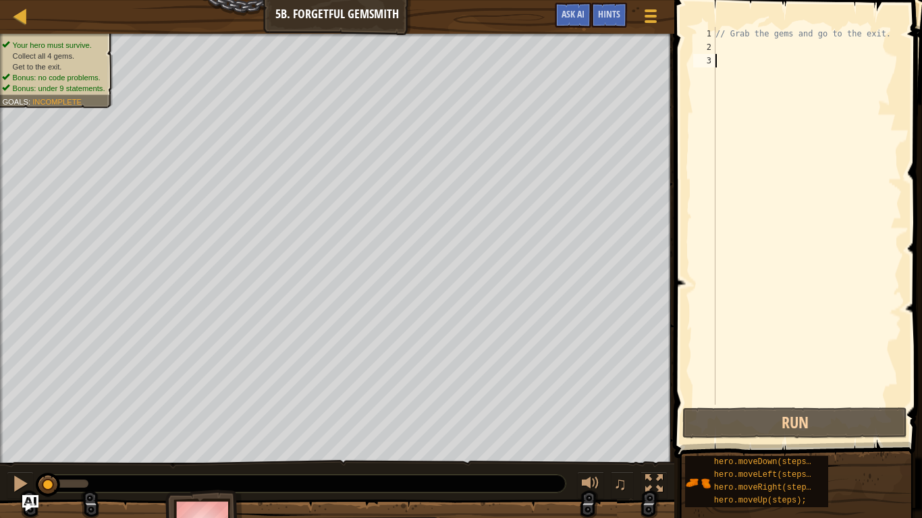
click at [767, 51] on div "// Grab the gems and go to the exit." at bounding box center [807, 229] width 189 height 405
type textarea "h"
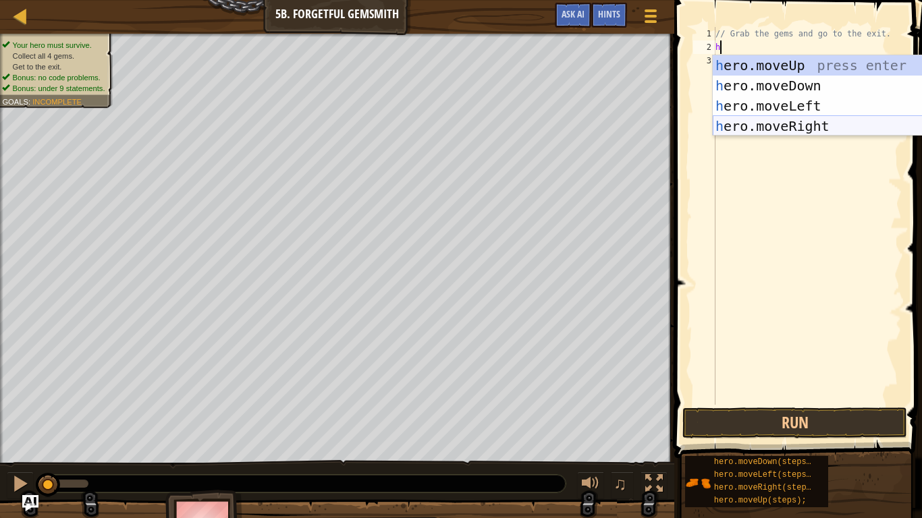
click at [838, 129] on div "h ero.moveUp press enter h ero.moveDown press enter h ero.moveLeft press enter …" at bounding box center [840, 115] width 255 height 121
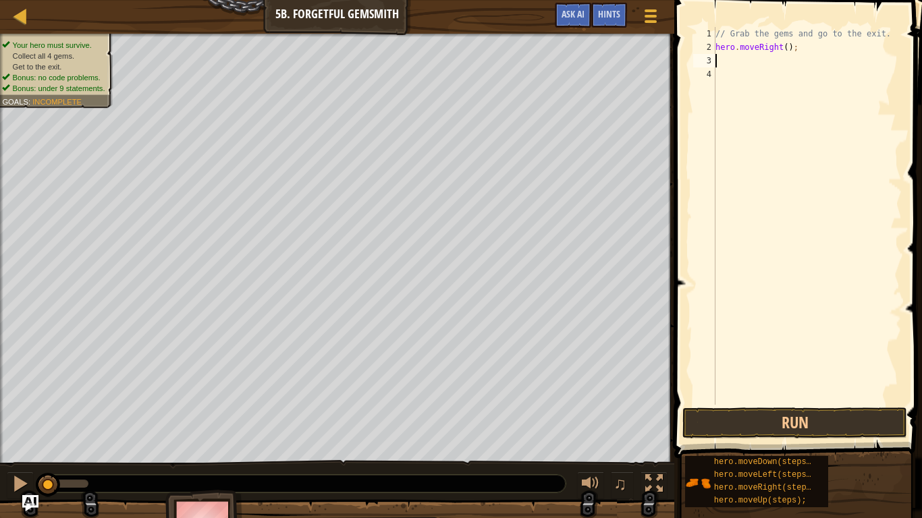
type textarea "h"
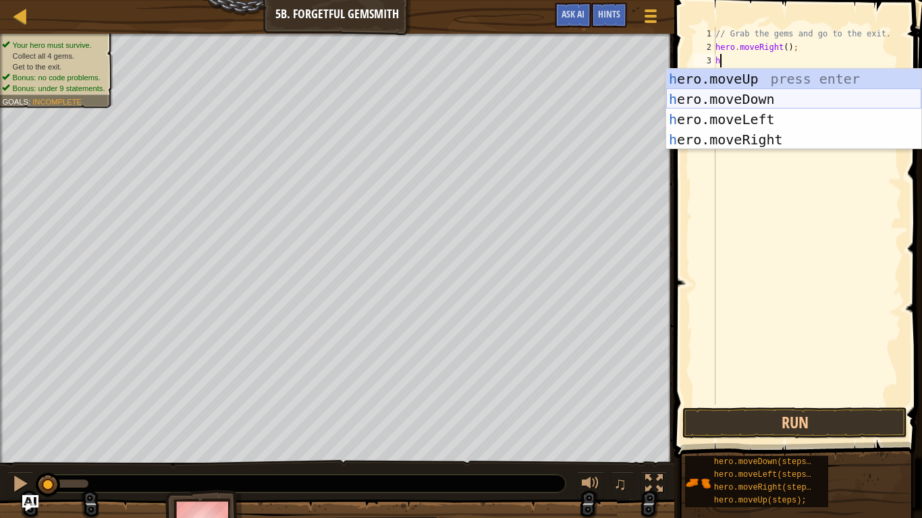
click at [782, 104] on div "h ero.moveUp press enter h ero.moveDown press enter h ero.moveLeft press enter …" at bounding box center [793, 129] width 255 height 121
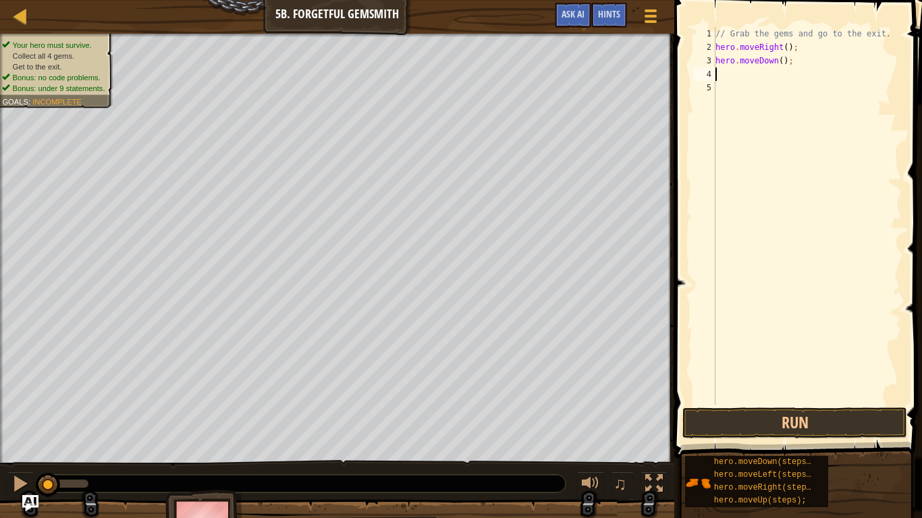
type textarea "h"
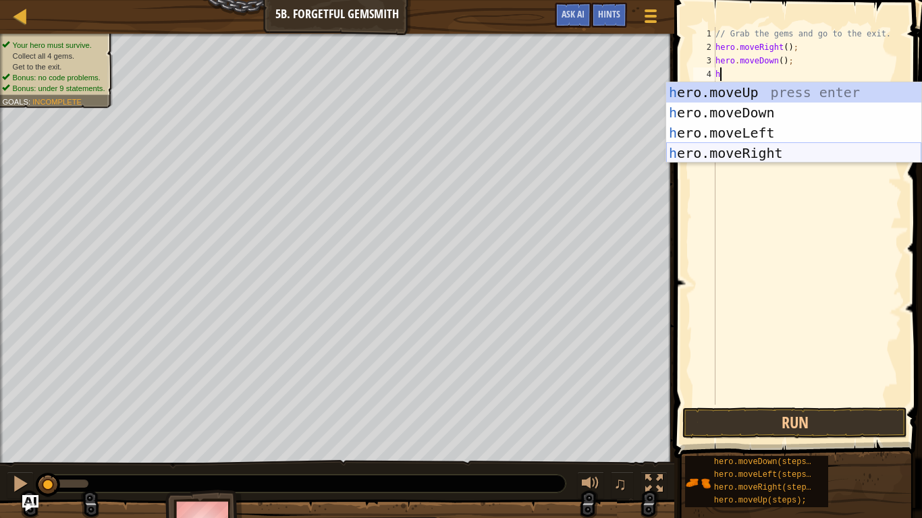
click at [753, 144] on div "h ero.moveUp press enter h ero.moveDown press enter h ero.moveLeft press enter …" at bounding box center [793, 142] width 255 height 121
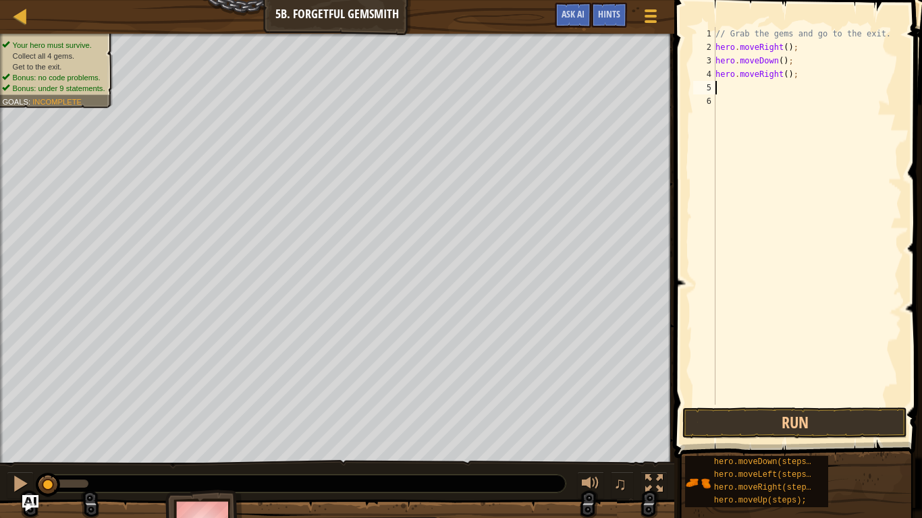
click at [786, 74] on div "// Grab the gems and go to the exit. hero . moveRight ( ) ; hero . moveDown ( )…" at bounding box center [807, 229] width 189 height 405
type textarea "hero.moveRight(2);"
click at [813, 86] on div "// Grab the gems and go to the exit. hero . moveRight ( ) ; hero . moveDown ( )…" at bounding box center [807, 229] width 189 height 405
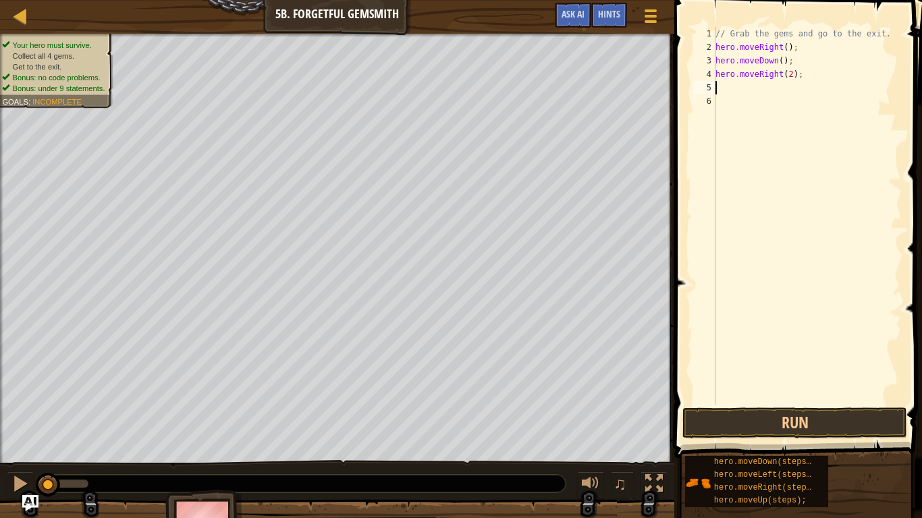
type textarea "h"
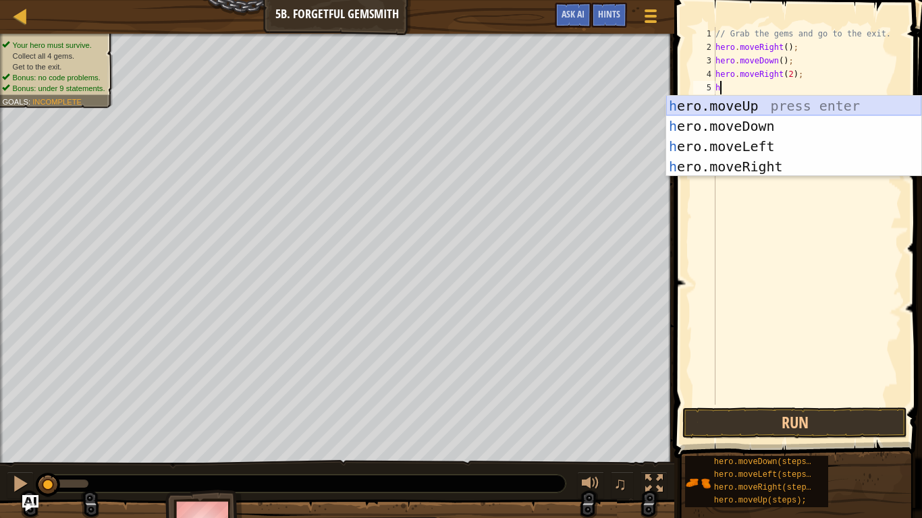
click at [784, 106] on div "h ero.moveUp press enter h ero.moveDown press enter h ero.moveLeft press enter …" at bounding box center [793, 156] width 255 height 121
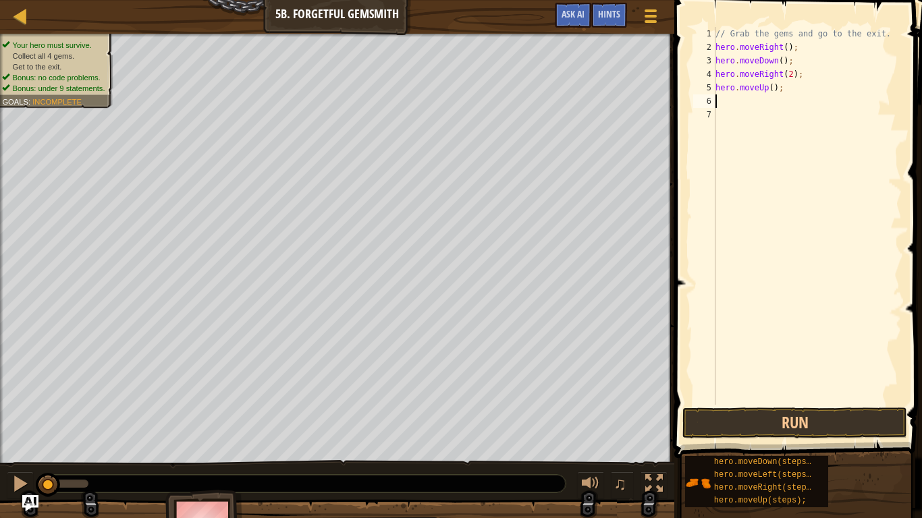
click at [778, 103] on div "// Grab the gems and go to the exit. hero . moveRight ( ) ; hero . moveDown ( )…" at bounding box center [807, 229] width 189 height 405
type textarea "h"
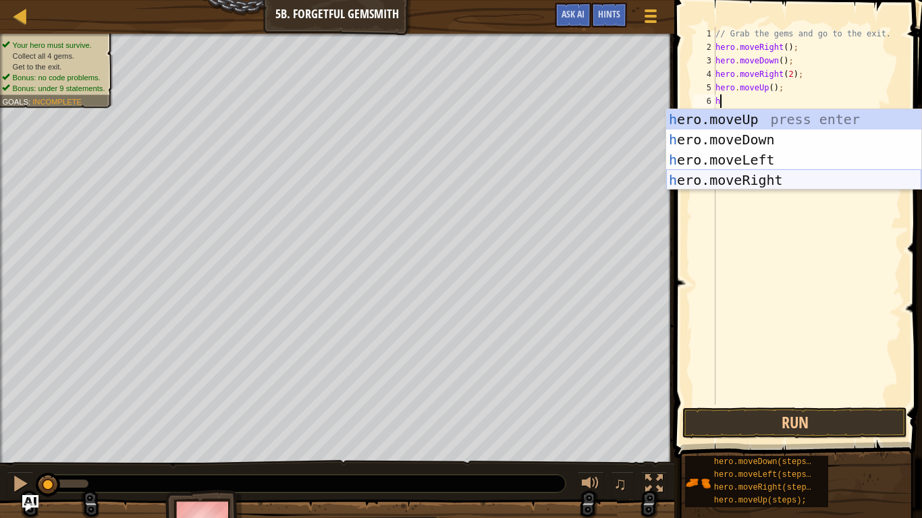
click at [746, 171] on div "h ero.moveUp press enter h ero.moveDown press enter h ero.moveLeft press enter …" at bounding box center [793, 169] width 255 height 121
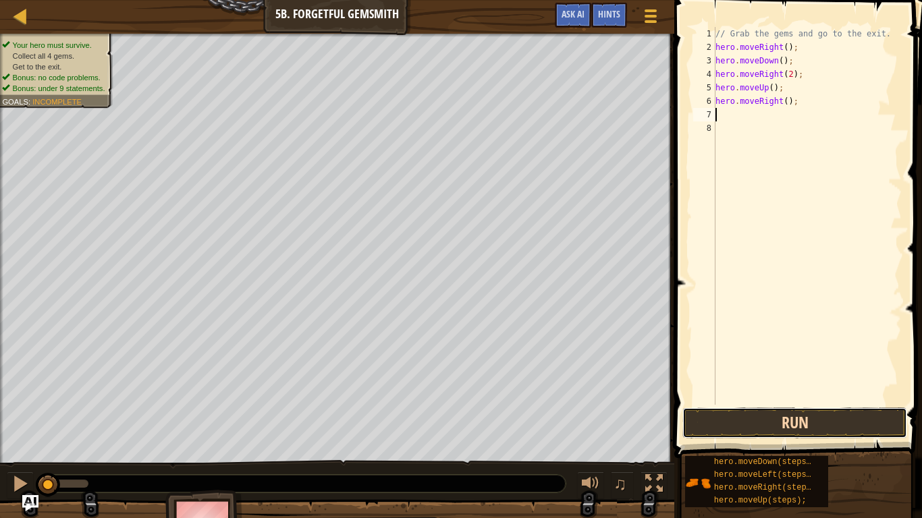
click at [742, 404] on button "Run" at bounding box center [794, 423] width 225 height 31
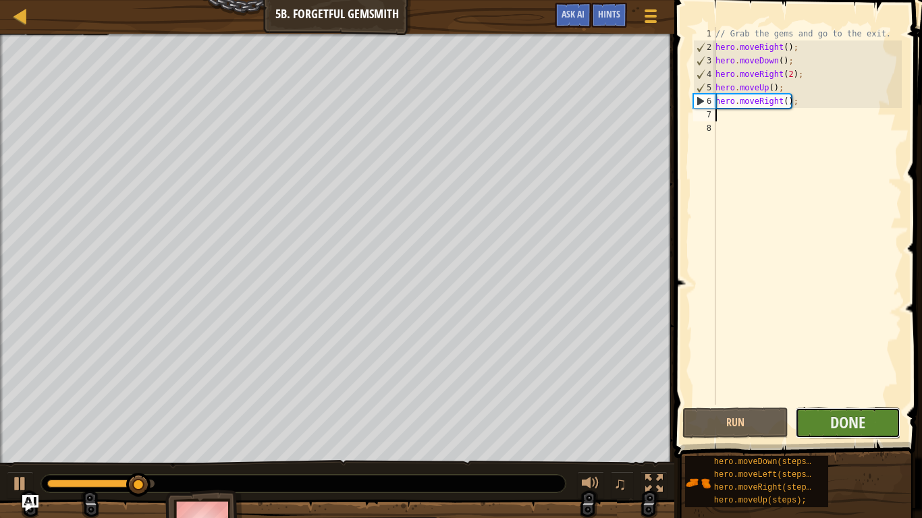
click at [868, 404] on button "Done" at bounding box center [848, 423] width 106 height 31
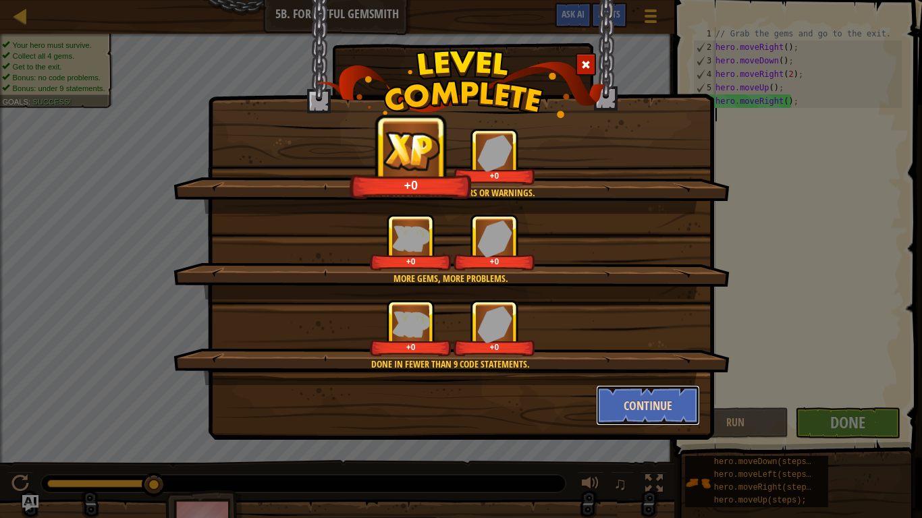
click at [609, 399] on button "Continue" at bounding box center [648, 405] width 105 height 40
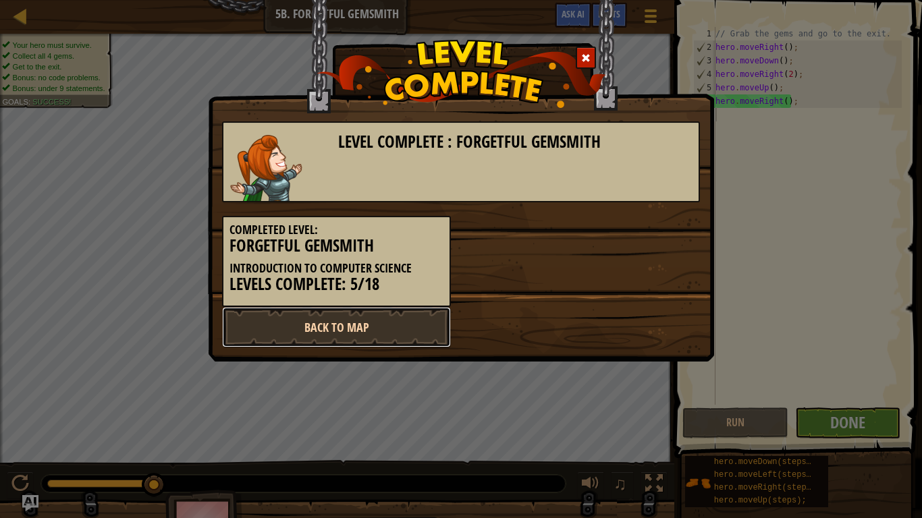
click at [419, 319] on link "Back to Map" at bounding box center [336, 327] width 229 height 40
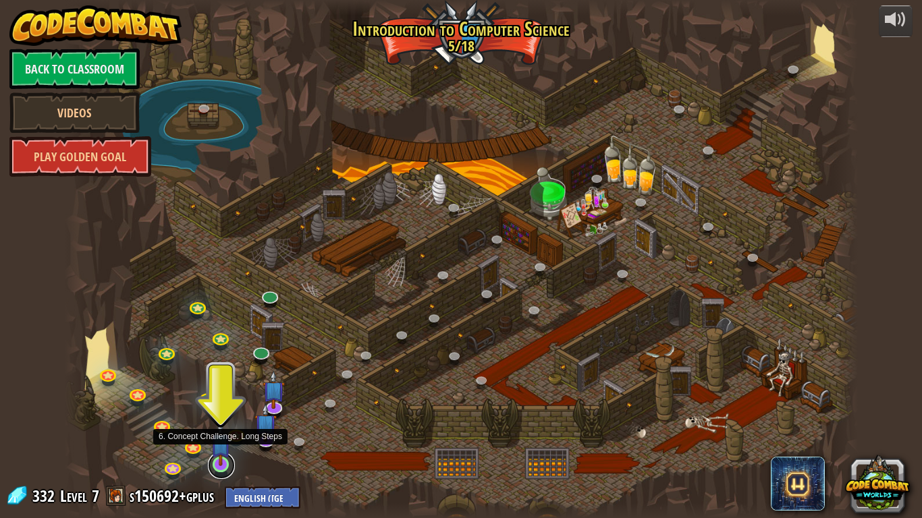
click at [220, 404] on link at bounding box center [221, 465] width 27 height 27
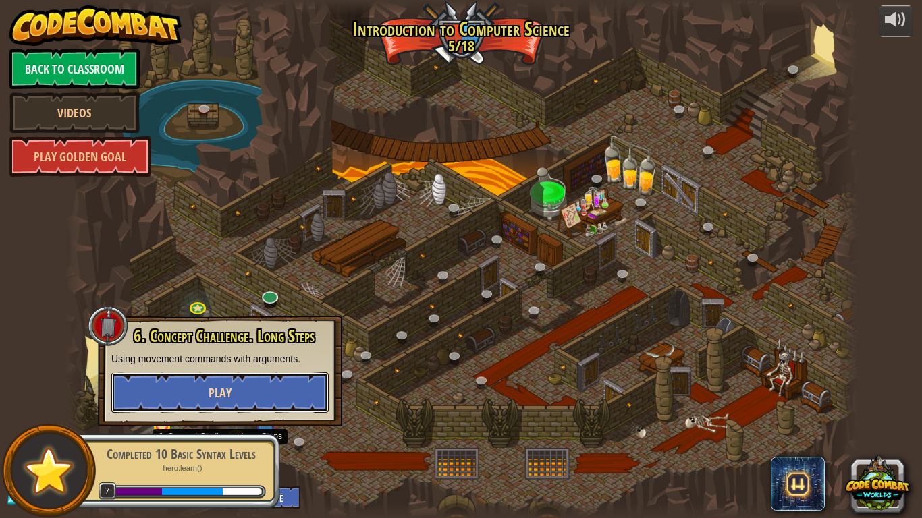
click at [288, 387] on button "Play" at bounding box center [219, 393] width 217 height 40
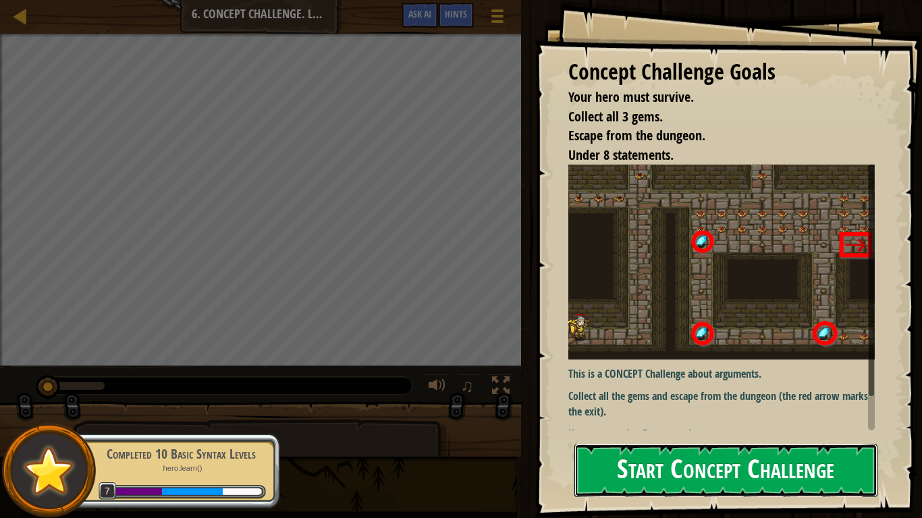
click at [682, 404] on button "Start Concept Challenge" at bounding box center [725, 470] width 303 height 53
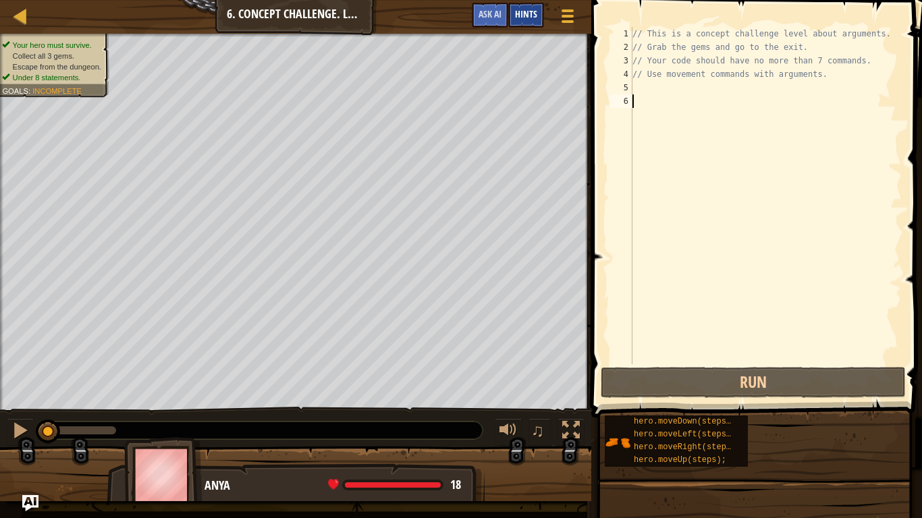
click at [542, 18] on div "Hints" at bounding box center [526, 15] width 36 height 25
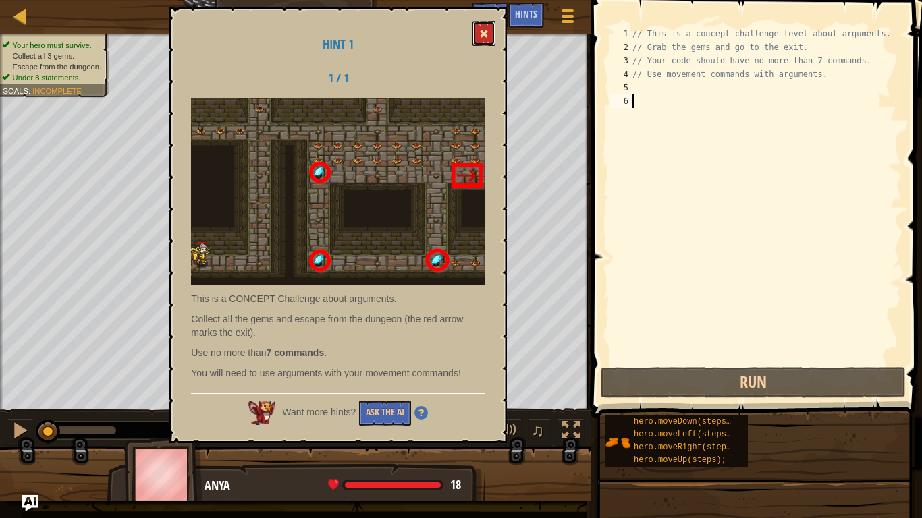
click at [485, 25] on button at bounding box center [483, 33] width 23 height 25
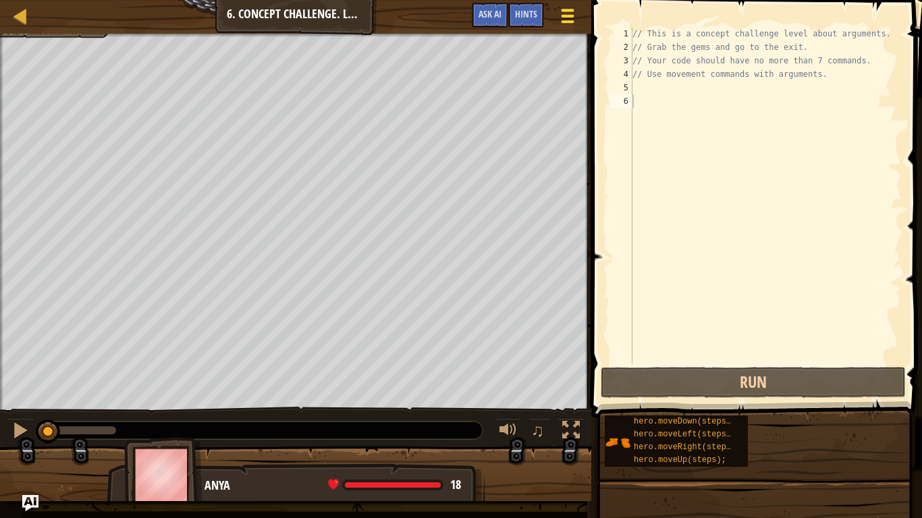
click at [567, 16] on span at bounding box center [567, 16] width 13 height 3
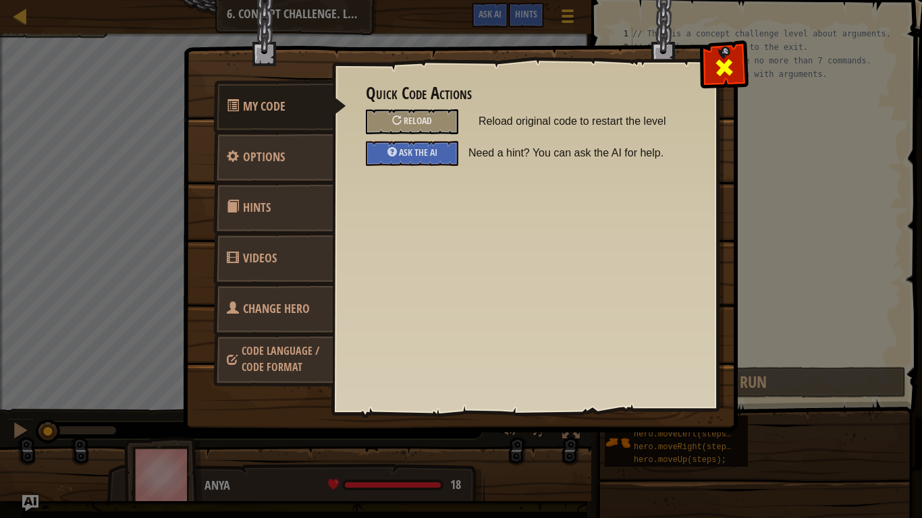
click at [722, 68] on span at bounding box center [724, 68] width 22 height 22
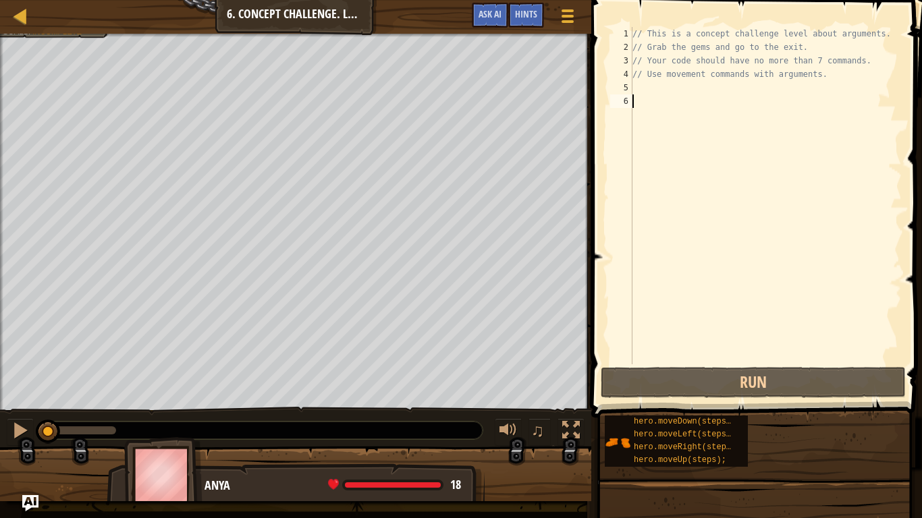
click at [739, 94] on div "// This is a concept challenge level about arguments. // Grab the gems and go t…" at bounding box center [766, 209] width 272 height 364
type textarea "h"
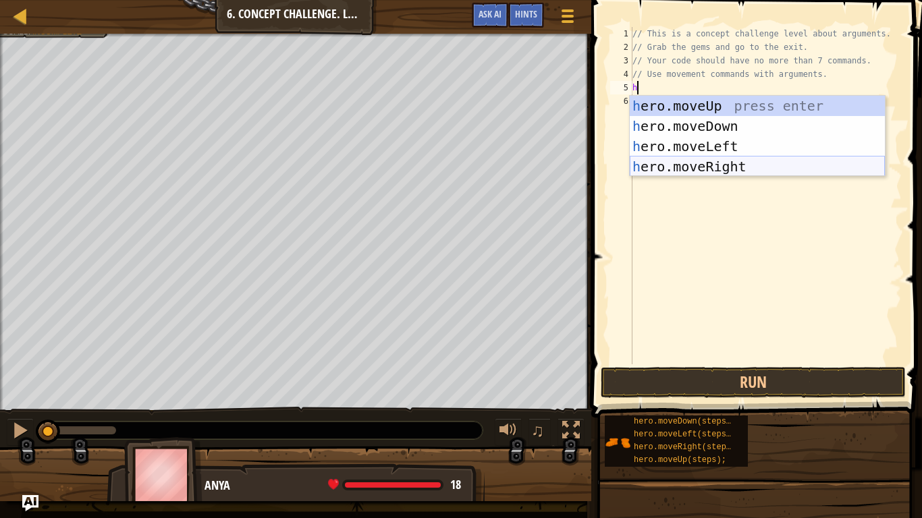
click at [726, 164] on div "h ero.moveUp press enter h ero.moveDown press enter h ero.moveLeft press enter …" at bounding box center [757, 156] width 255 height 121
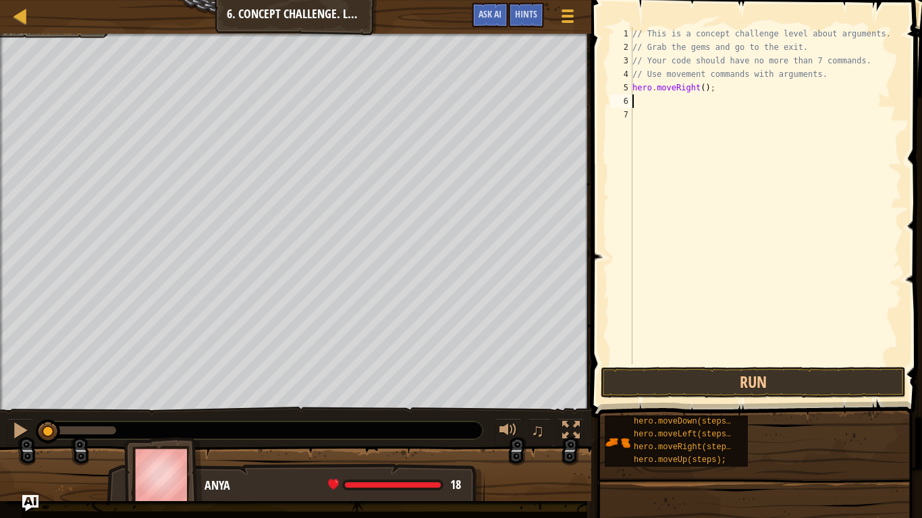
type textarea "h"
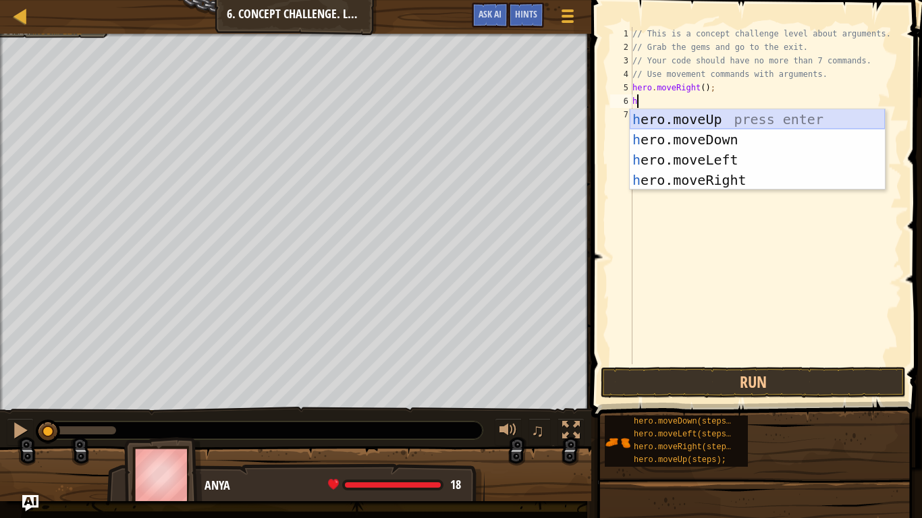
click at [745, 113] on div "h ero.moveUp press enter h ero.moveDown press enter h ero.moveLeft press enter …" at bounding box center [757, 169] width 255 height 121
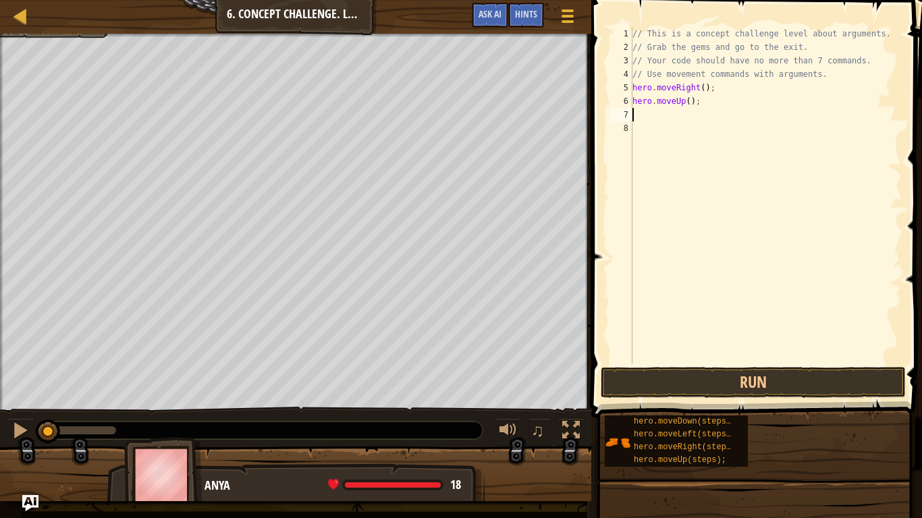
click at [688, 101] on div "// This is a concept challenge level about arguments. // Grab the gems and go t…" at bounding box center [766, 209] width 272 height 364
type textarea "hero.moveUp(3);"
click at [676, 119] on div "// This is a concept challenge level about arguments. // Grab the gems and go t…" at bounding box center [766, 209] width 272 height 364
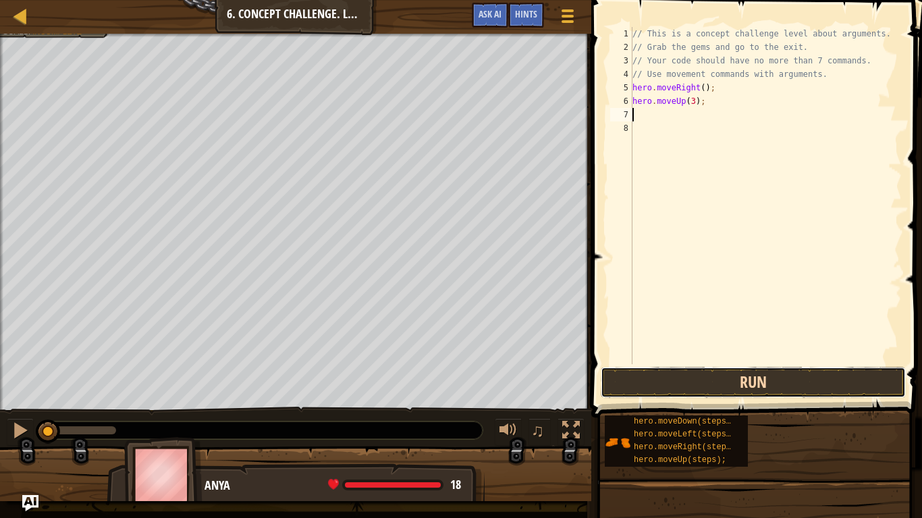
click at [722, 370] on button "Run" at bounding box center [753, 382] width 305 height 31
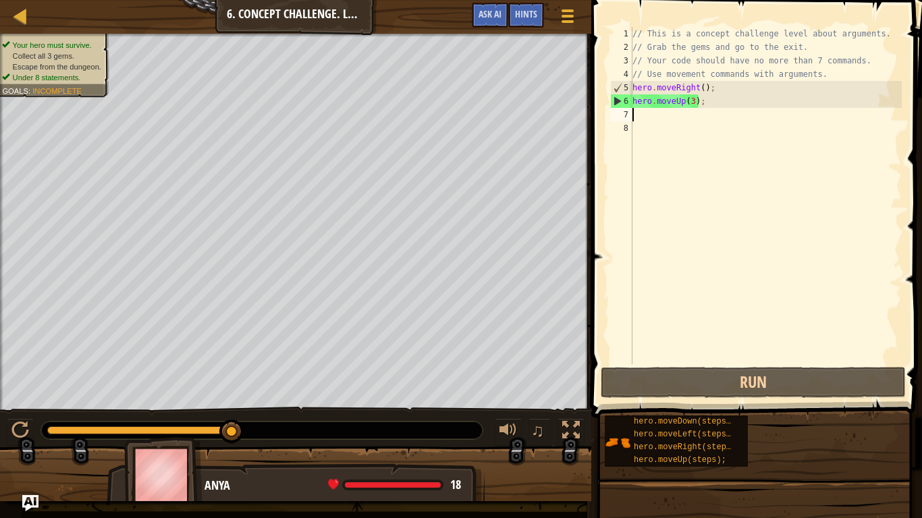
type textarea "h"
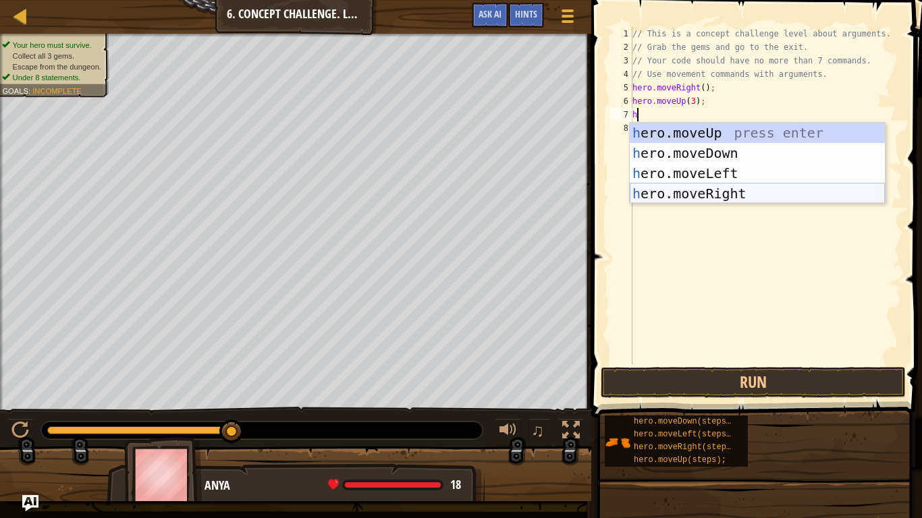
click at [761, 197] on div "h ero.moveUp press enter h ero.moveDown press enter h ero.moveLeft press enter …" at bounding box center [757, 183] width 255 height 121
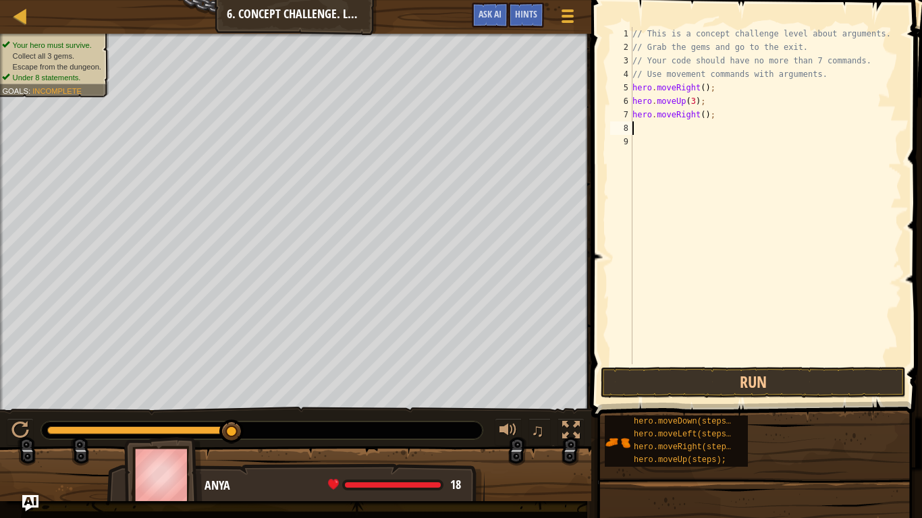
click at [702, 116] on div "// This is a concept challenge level about arguments. // Grab the gems and go t…" at bounding box center [766, 209] width 272 height 364
type textarea "hero.moveRight(2);"
click at [686, 129] on div "// This is a concept challenge level about arguments. // Grab the gems and go t…" at bounding box center [766, 209] width 272 height 364
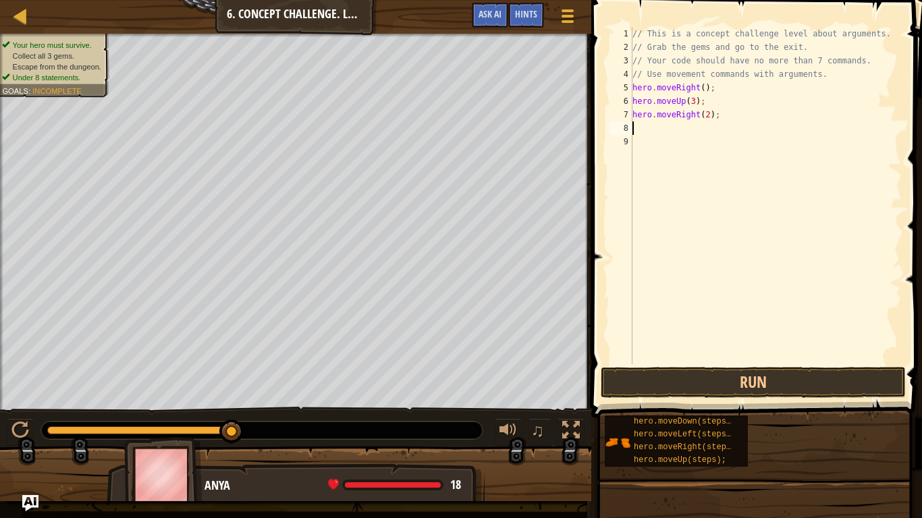
type textarea "h"
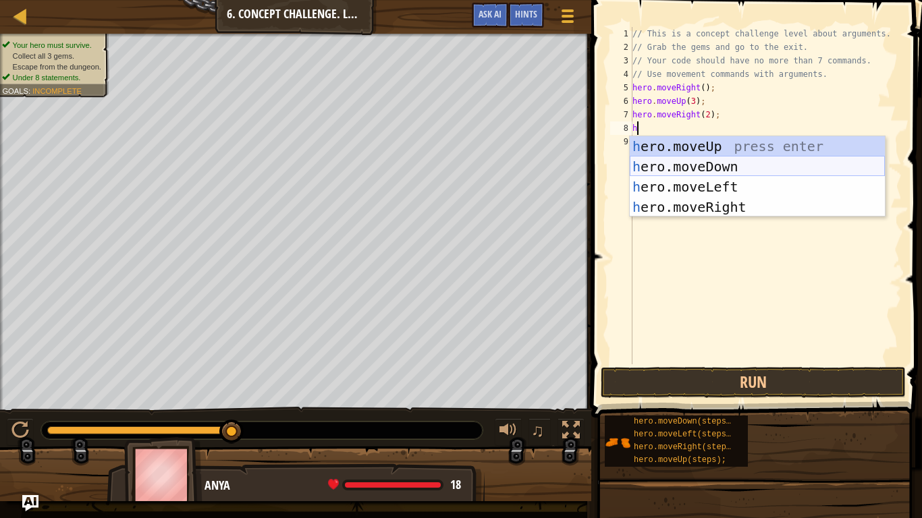
click at [713, 171] on div "h ero.moveUp press enter h ero.moveDown press enter h ero.moveLeft press enter …" at bounding box center [757, 196] width 255 height 121
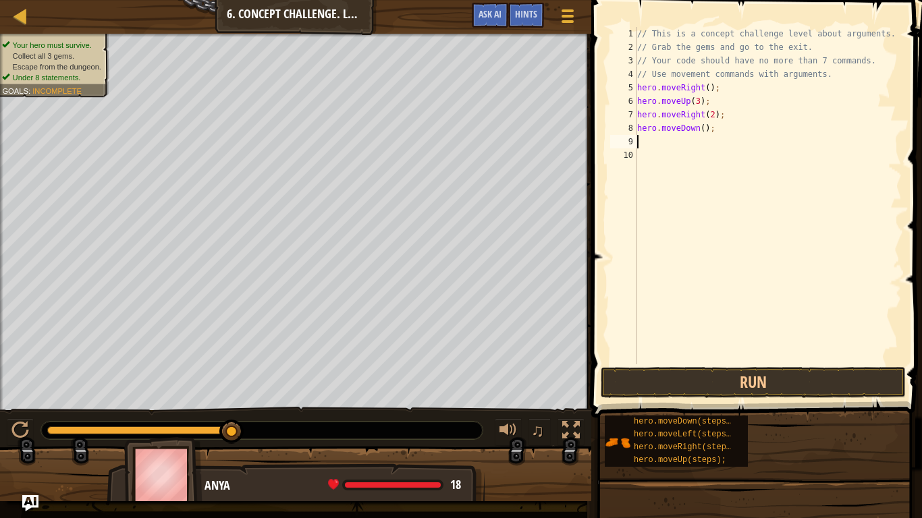
type textarea "h"
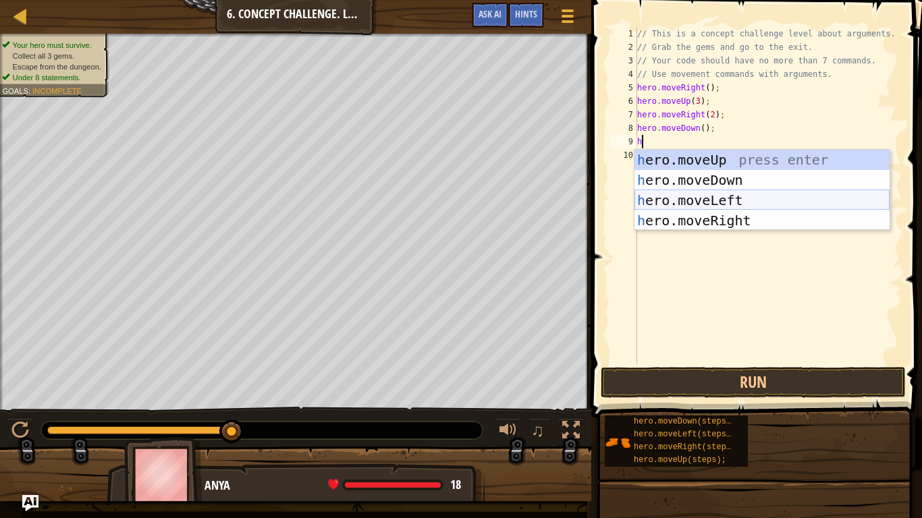
click at [722, 194] on div "h ero.moveUp press enter h ero.moveDown press enter h ero.moveLeft press enter …" at bounding box center [761, 210] width 255 height 121
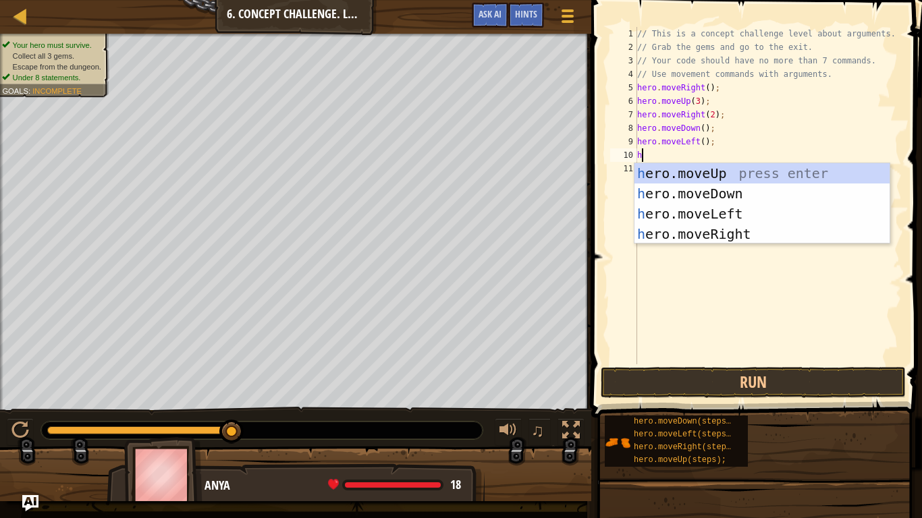
type textarea "her"
click at [745, 188] on div "her o.moveUp press enter her o.moveDown press enter her o.moveLeft press enter …" at bounding box center [761, 223] width 255 height 121
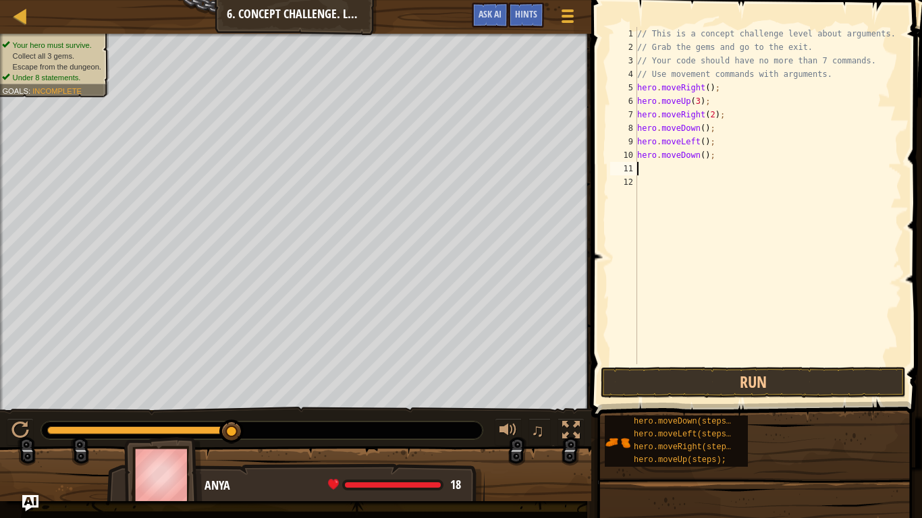
click at [703, 156] on div "// This is a concept challenge level about arguments. // Grab the gems and go t…" at bounding box center [767, 209] width 267 height 364
type textarea "hero.moveDown(2);"
click at [723, 386] on button "Run" at bounding box center [753, 382] width 305 height 31
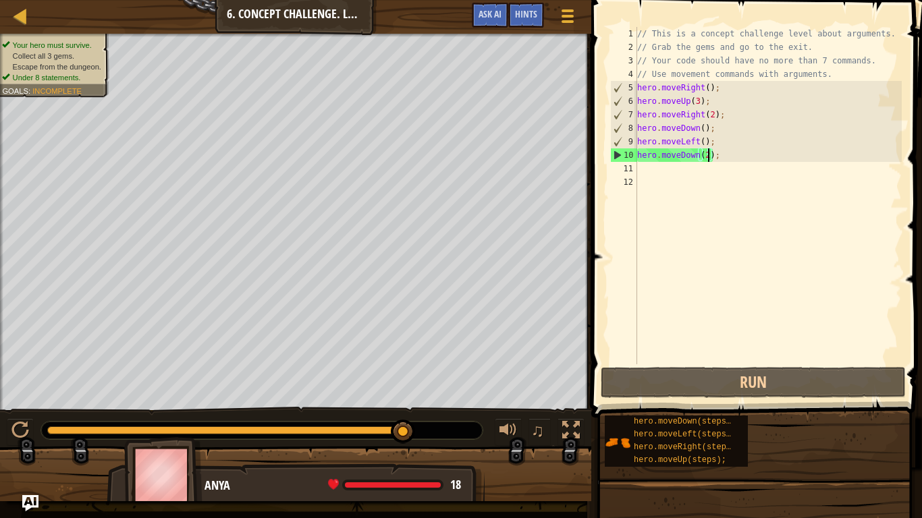
click at [696, 168] on div "// This is a concept challenge level about arguments. // Grab the gems and go t…" at bounding box center [767, 209] width 267 height 364
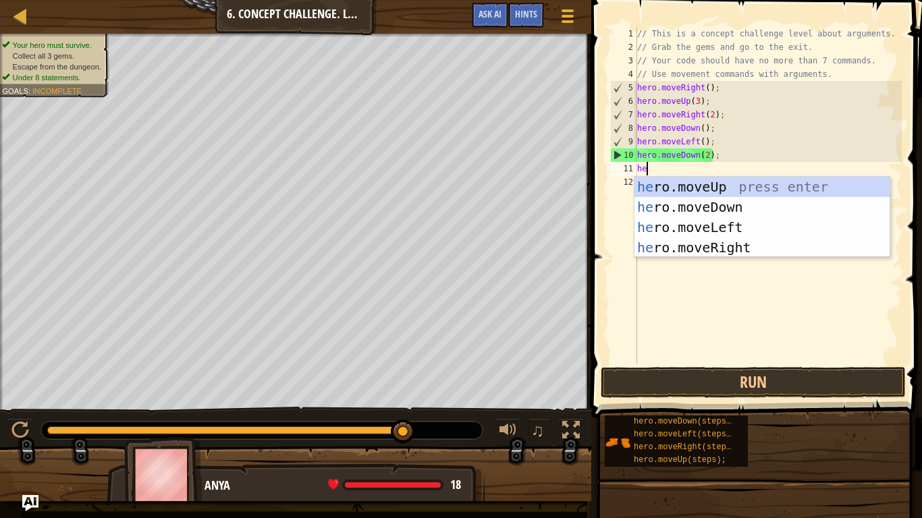
type textarea "her"
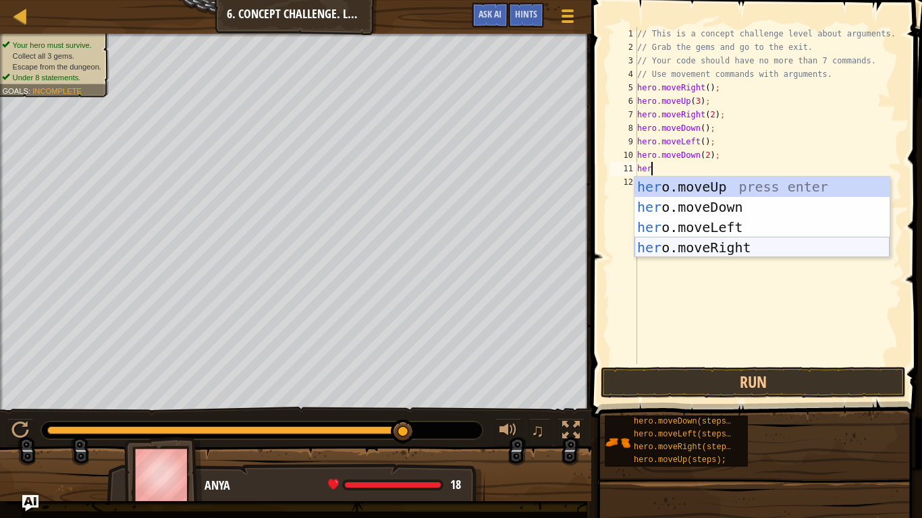
click at [739, 245] on div "her o.moveUp press enter her o.moveDown press enter her o.moveLeft press enter …" at bounding box center [761, 237] width 255 height 121
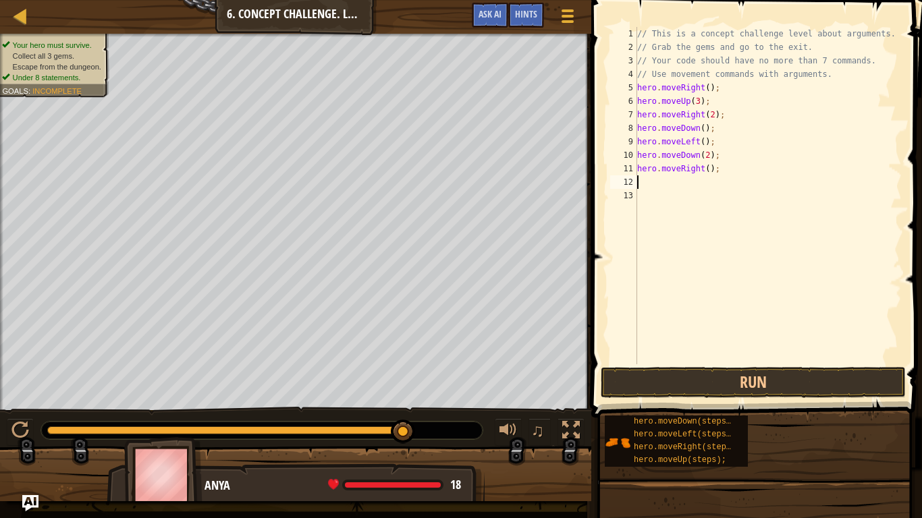
click at [708, 171] on div "// This is a concept challenge level about arguments. // Grab the gems and go t…" at bounding box center [767, 209] width 267 height 364
type textarea "hero.moveRight(2);"
click at [698, 188] on div "// This is a concept challenge level about arguments. // Grab the gems and go t…" at bounding box center [767, 209] width 267 height 364
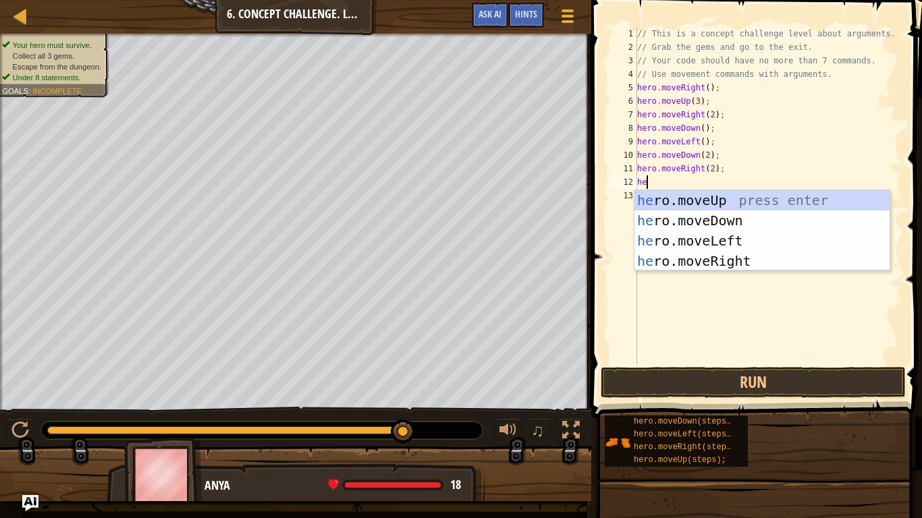
type textarea "her"
click at [717, 198] on div "her o.moveUp press enter her o.moveDown press enter her o.moveLeft press enter …" at bounding box center [761, 250] width 255 height 121
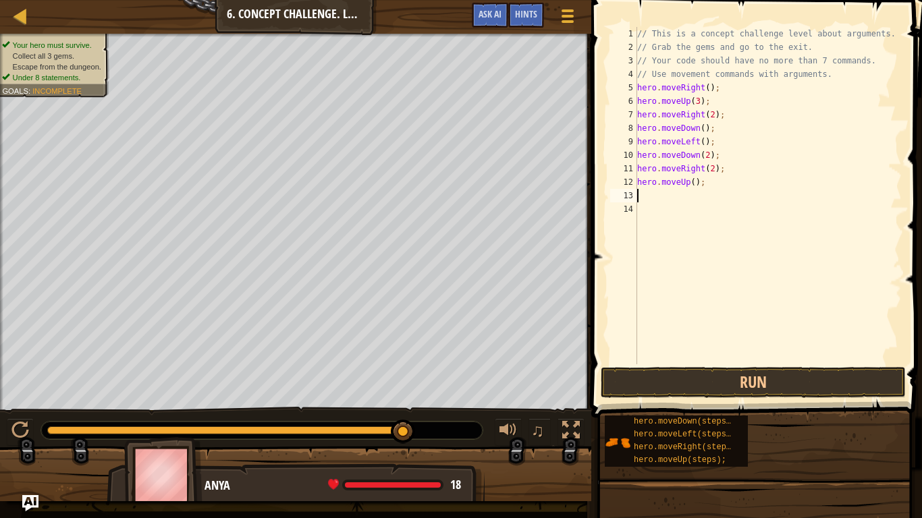
click at [695, 181] on div "// This is a concept challenge level about arguments. // Grab the gems and go t…" at bounding box center [767, 209] width 267 height 364
type textarea "hero.moveUp(2);"
click at [701, 194] on div "// This is a concept challenge level about arguments. // Grab the gems and go t…" at bounding box center [767, 209] width 267 height 364
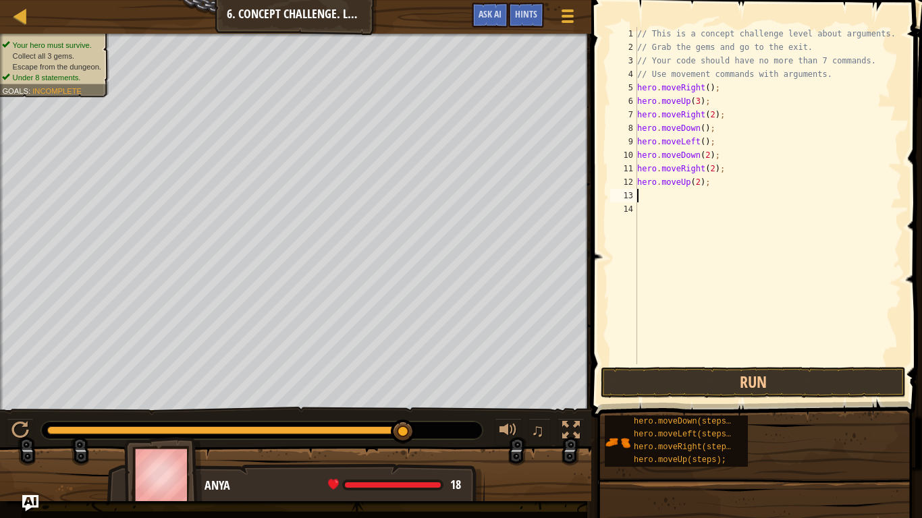
type textarea "h"
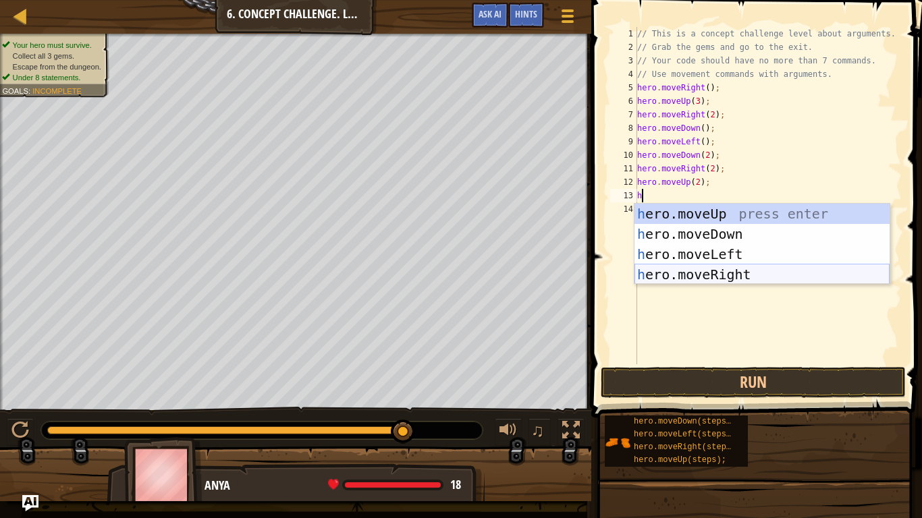
click at [706, 269] on div "h ero.moveUp press enter h ero.moveDown press enter h ero.moveLeft press enter …" at bounding box center [761, 264] width 255 height 121
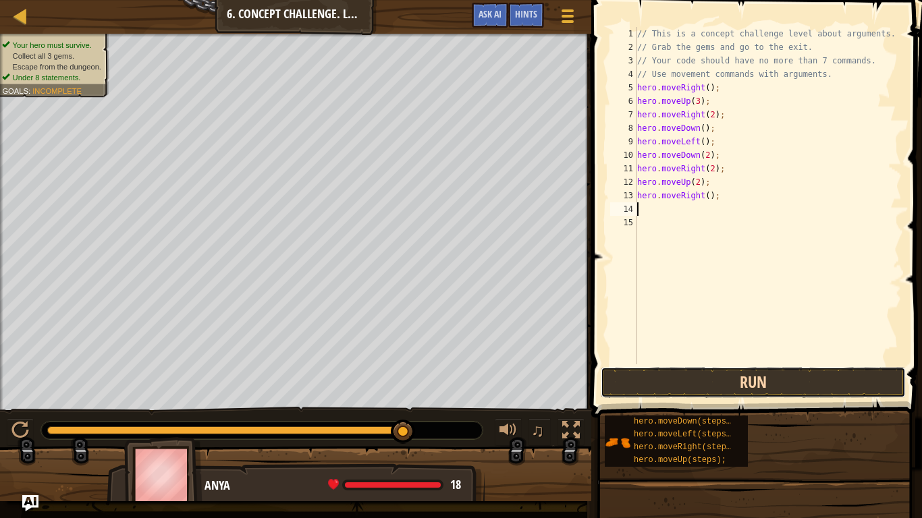
click at [723, 379] on button "Run" at bounding box center [753, 382] width 305 height 31
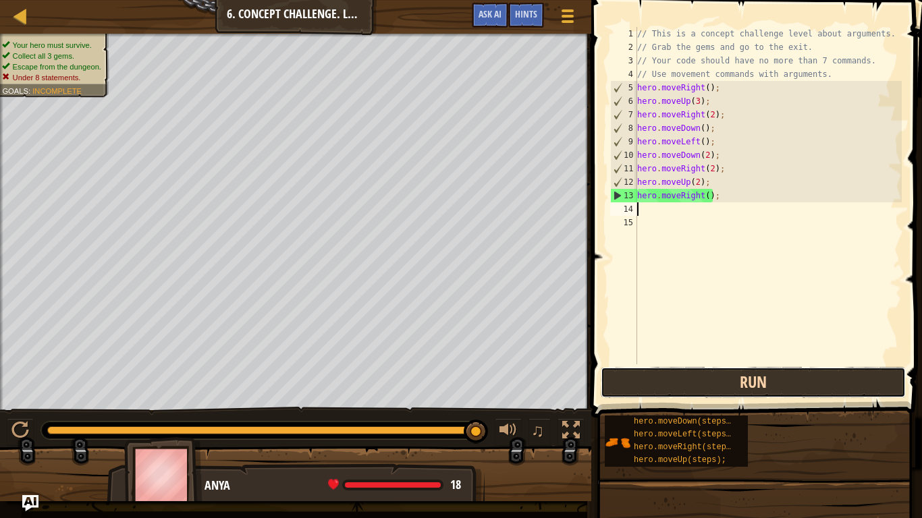
click at [688, 372] on button "Run" at bounding box center [753, 382] width 305 height 31
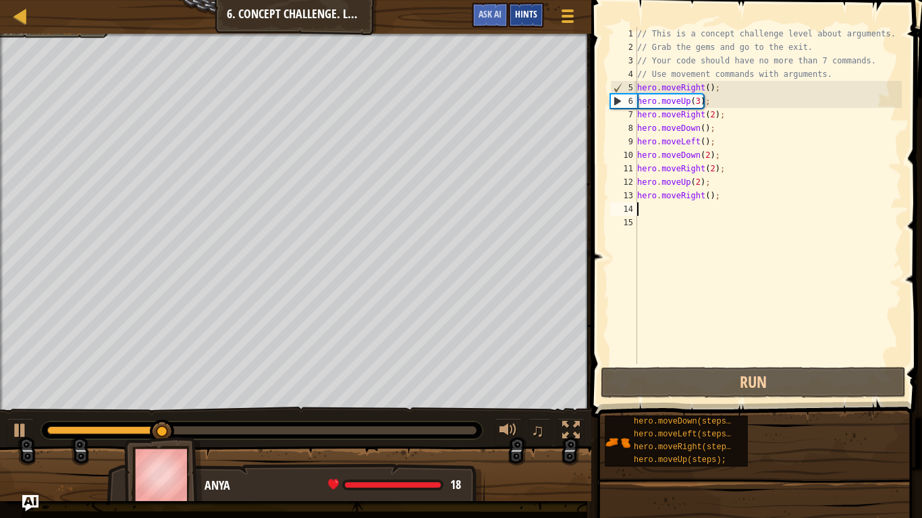
click at [537, 7] on div "Hints" at bounding box center [526, 15] width 36 height 25
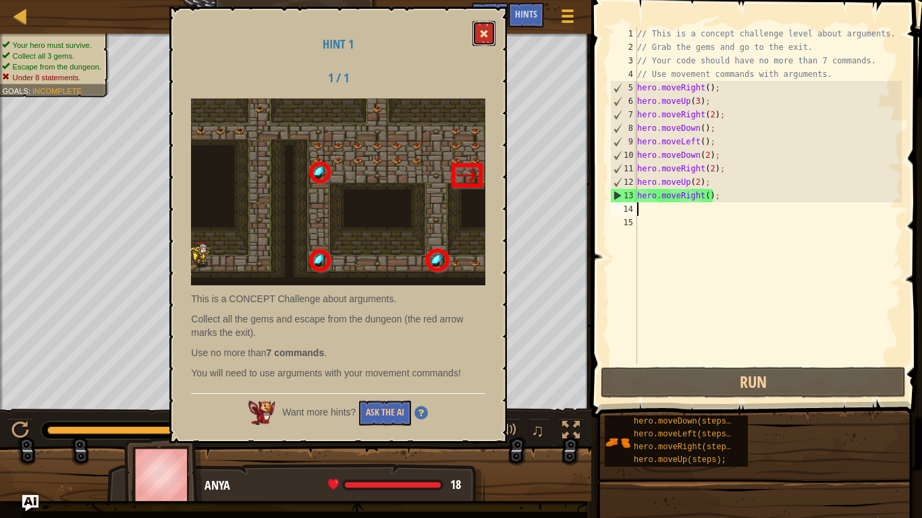
click at [485, 33] on span at bounding box center [483, 33] width 9 height 9
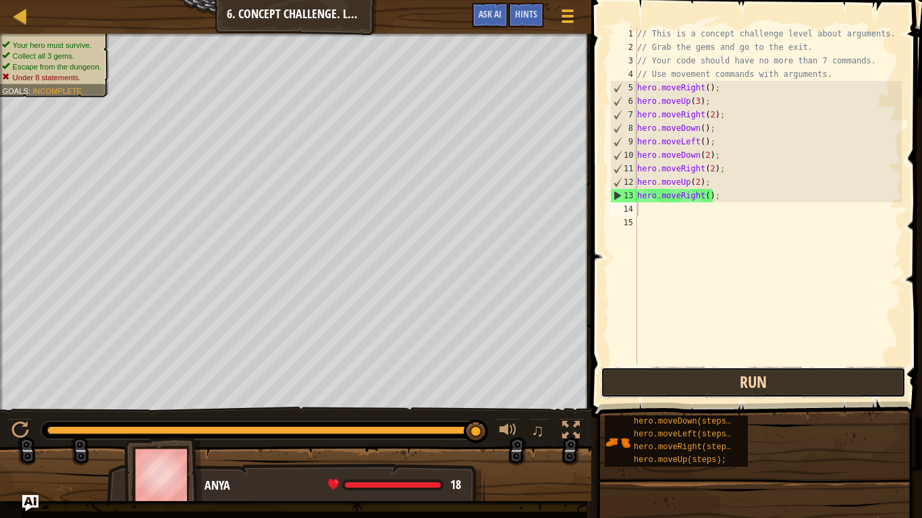
click at [675, 378] on button "Run" at bounding box center [753, 382] width 305 height 31
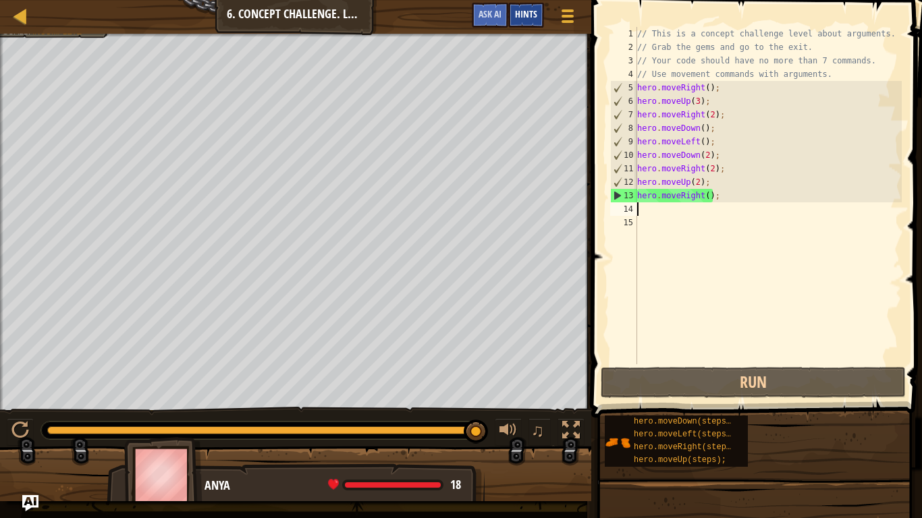
click at [536, 16] on span "Hints" at bounding box center [526, 13] width 22 height 13
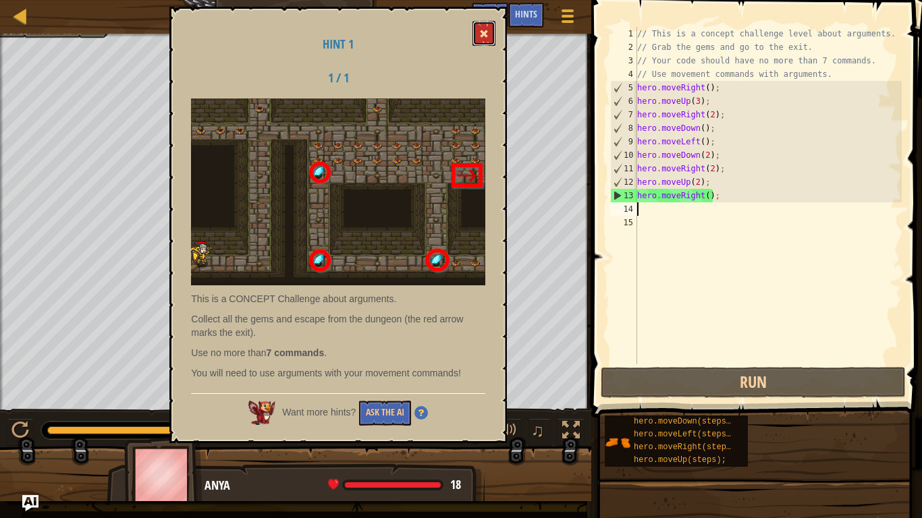
click at [474, 32] on button at bounding box center [483, 33] width 23 height 25
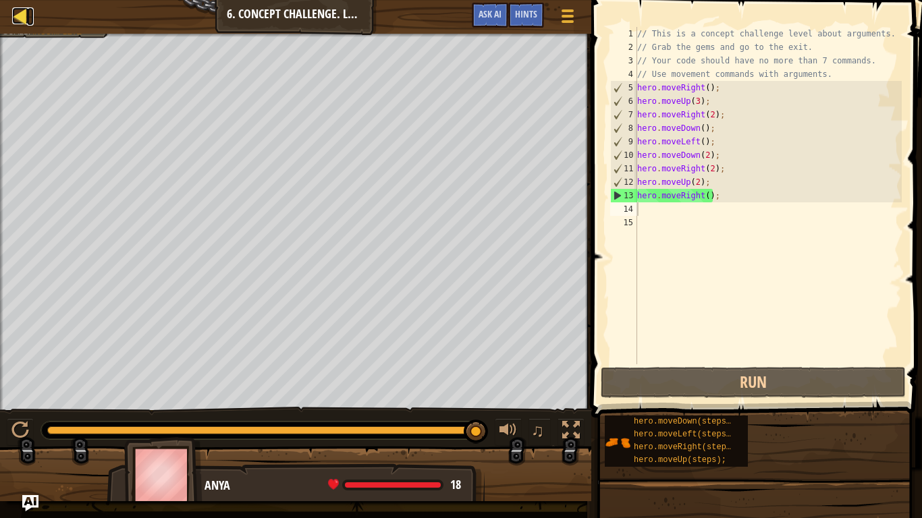
click at [16, 7] on div at bounding box center [20, 15] width 17 height 17
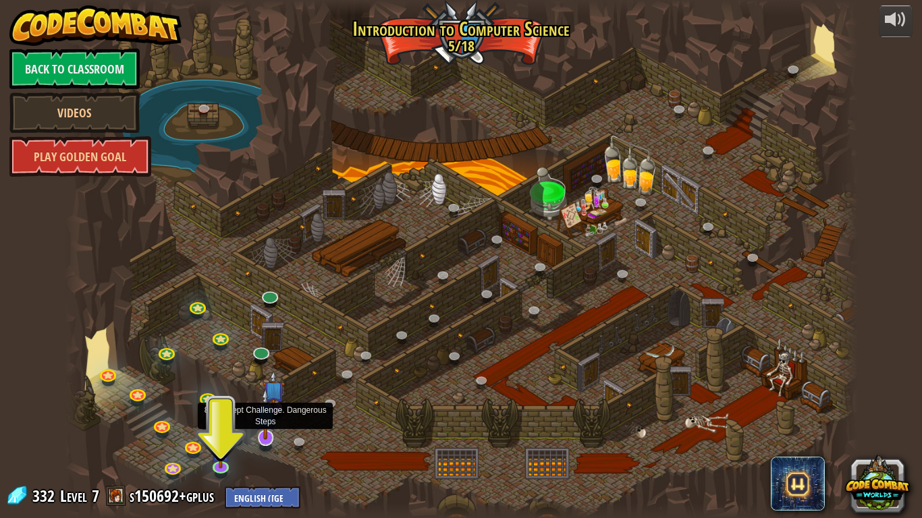
click at [271, 404] on img at bounding box center [265, 413] width 22 height 51
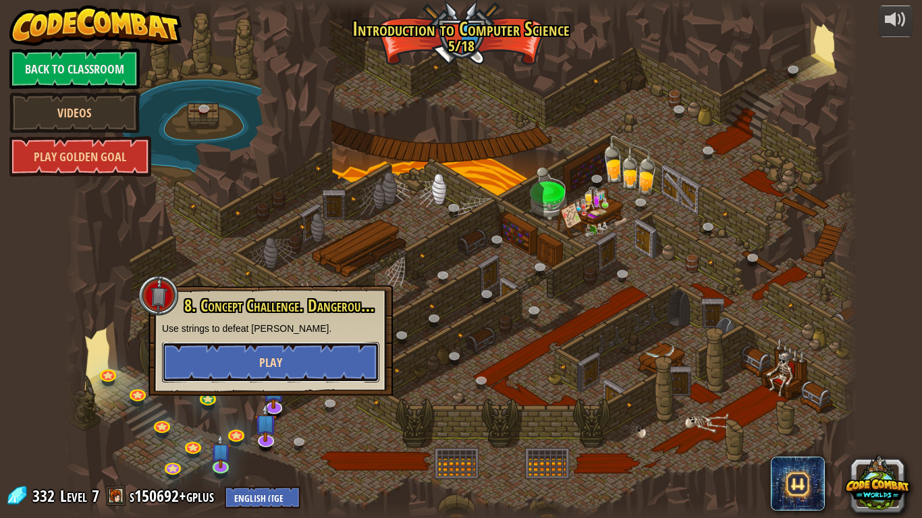
click at [287, 354] on button "Play" at bounding box center [270, 362] width 217 height 40
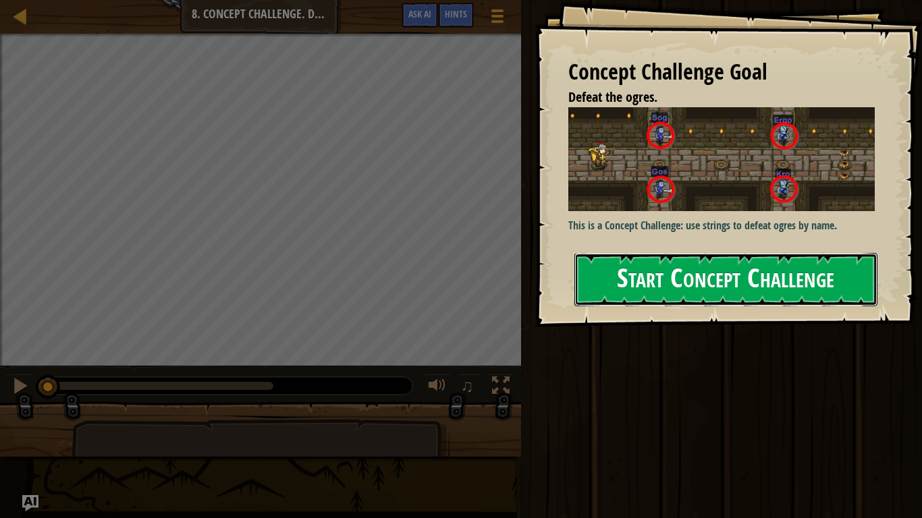
click at [729, 253] on button "Start Concept Challenge" at bounding box center [725, 279] width 303 height 53
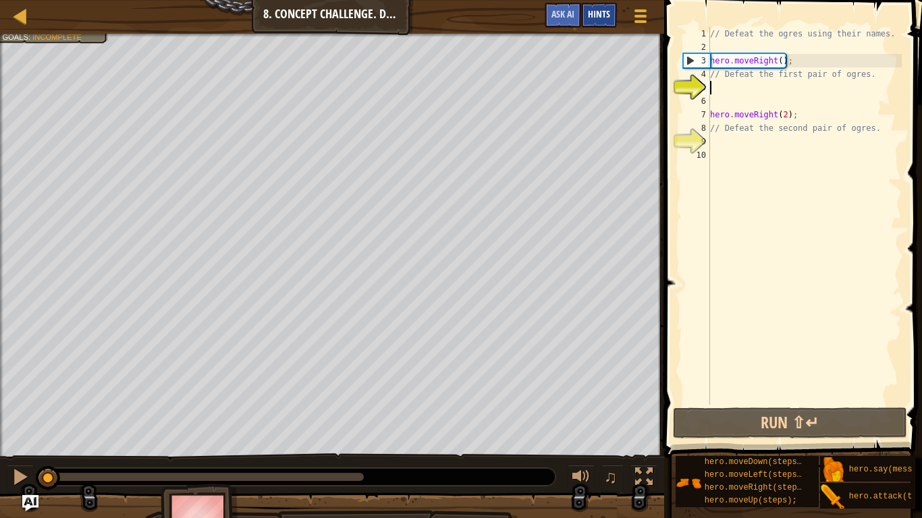
click at [590, 10] on span "Hints" at bounding box center [599, 13] width 22 height 13
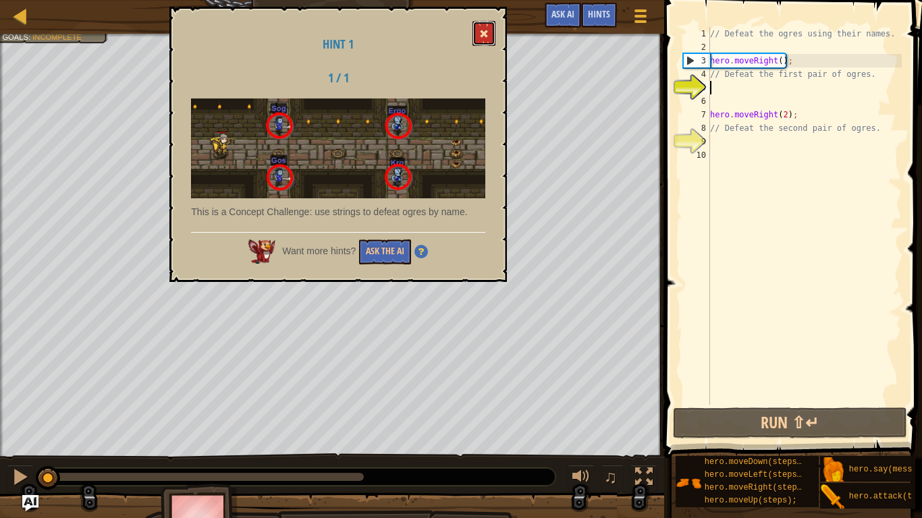
click at [485, 29] on span at bounding box center [483, 33] width 9 height 9
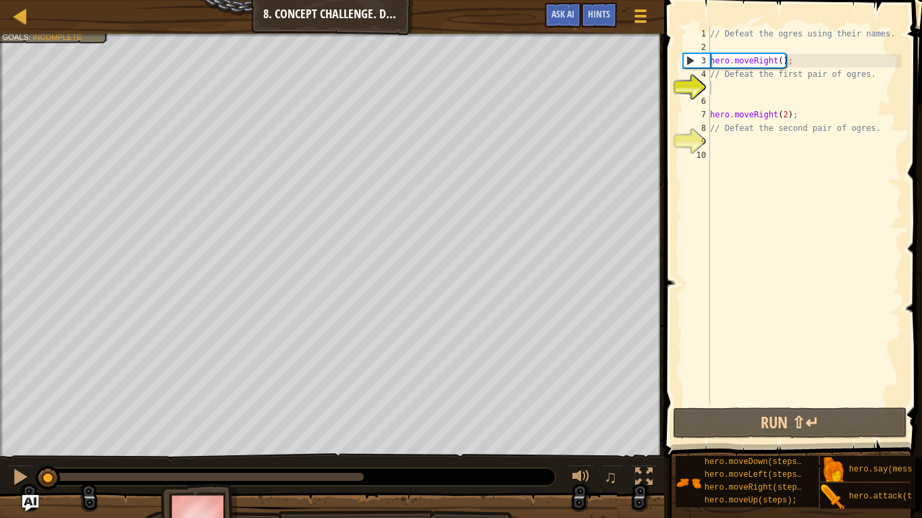
click at [736, 144] on div "// Defeat the ogres using their names. hero . moveRight ( ) ; // Defeat the fir…" at bounding box center [804, 229] width 194 height 405
type textarea "h"
type textarea "f"
type textarea "n"
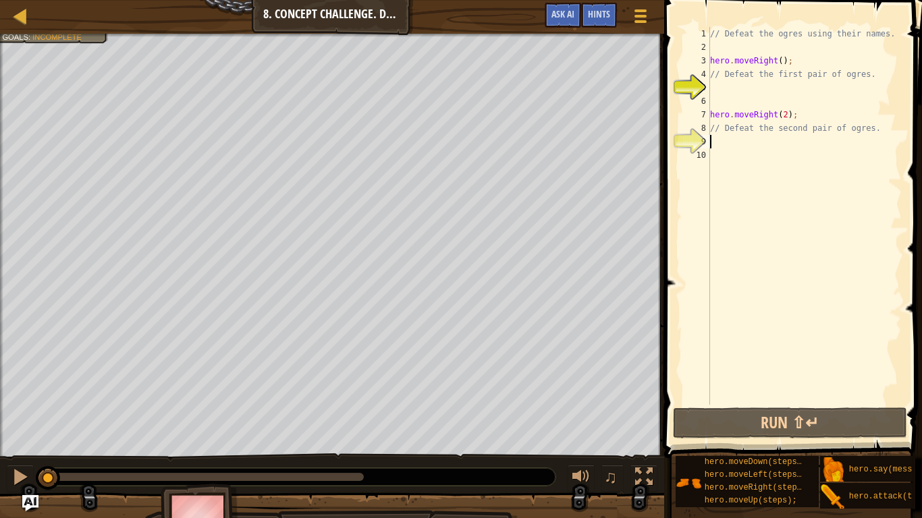
type textarea "e"
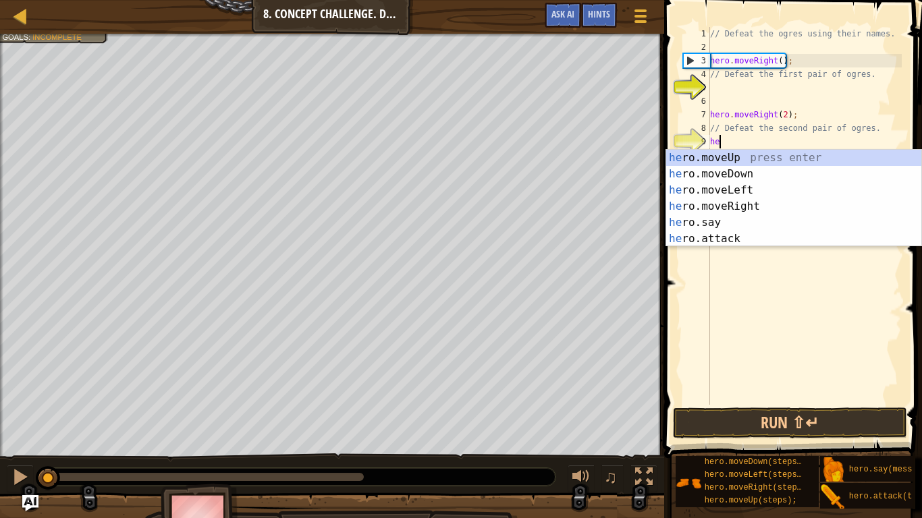
scroll to position [6, 1]
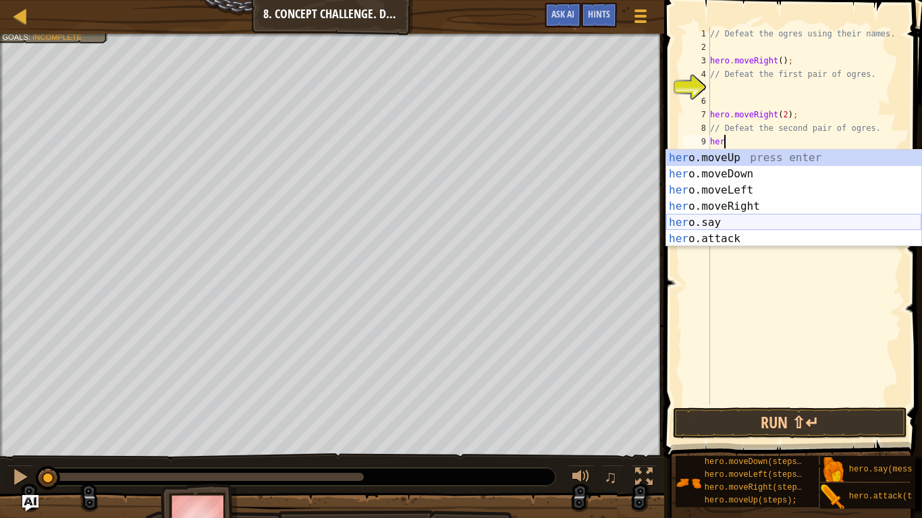
click at [749, 217] on div "her o.moveUp press enter her o.moveDown press enter her o.moveLeft press enter …" at bounding box center [793, 215] width 255 height 130
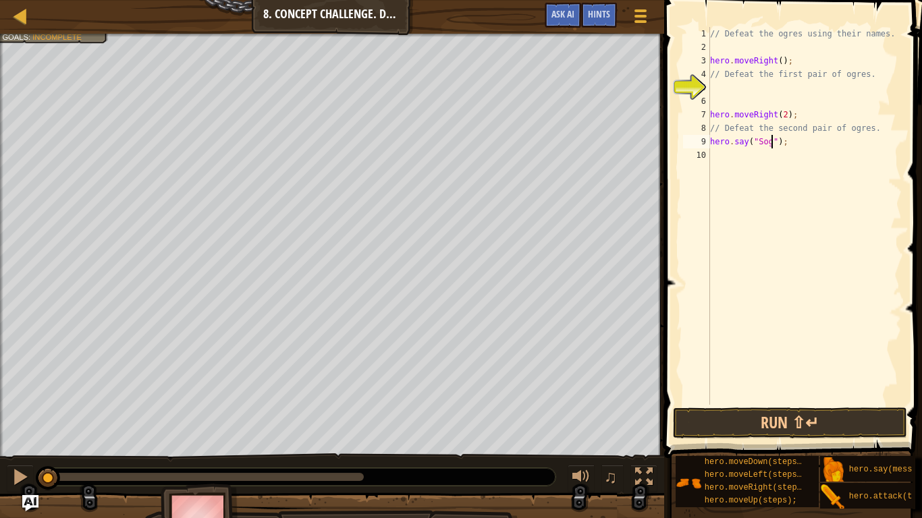
scroll to position [6, 9]
type textarea "hero.say("Sog");"
click at [765, 404] on button "Run ⇧↵" at bounding box center [790, 423] width 234 height 31
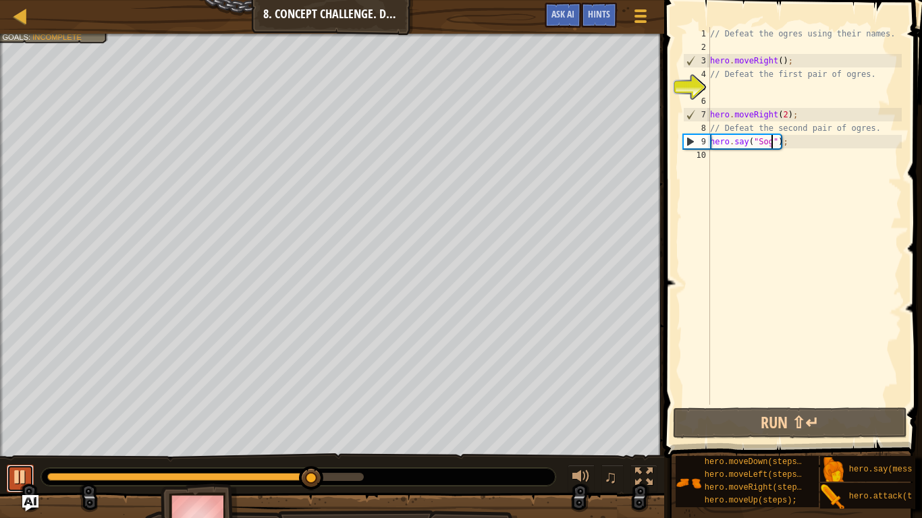
click at [24, 404] on div at bounding box center [20, 477] width 18 height 18
click at [78, 404] on div "0:01.9 Now: 0:15.9 Max: 0:19.0" at bounding box center [180, 477] width 266 height 8
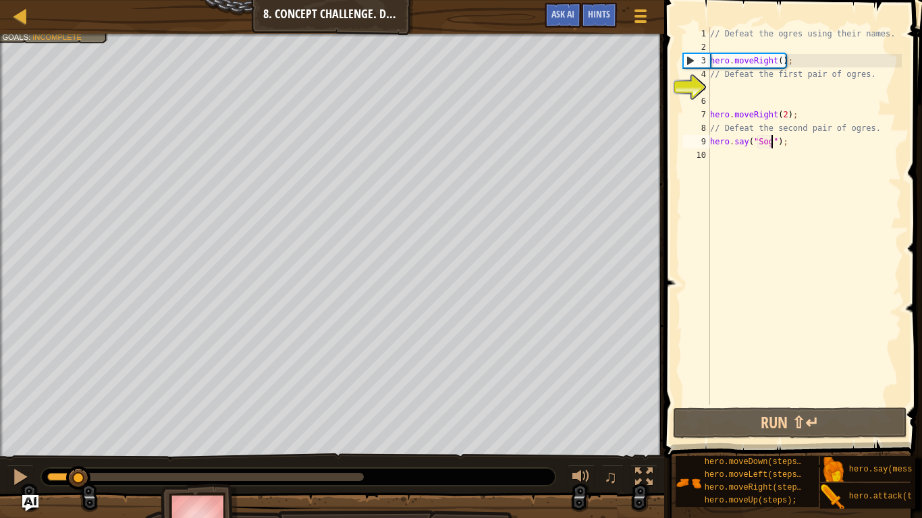
click at [155, 404] on div "0:06.4 Now: 0:01.9 Max: 0:19.0" at bounding box center [205, 477] width 317 height 8
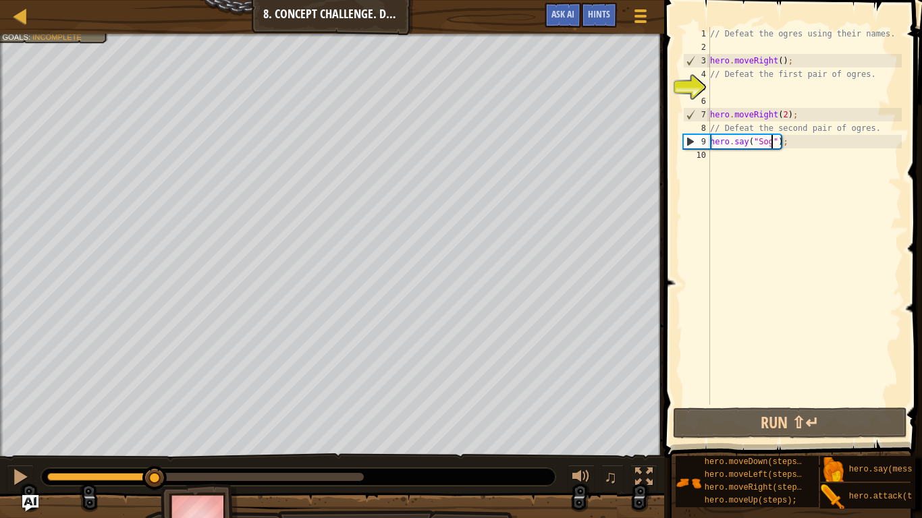
click at [85, 404] on div at bounding box center [101, 477] width 108 height 8
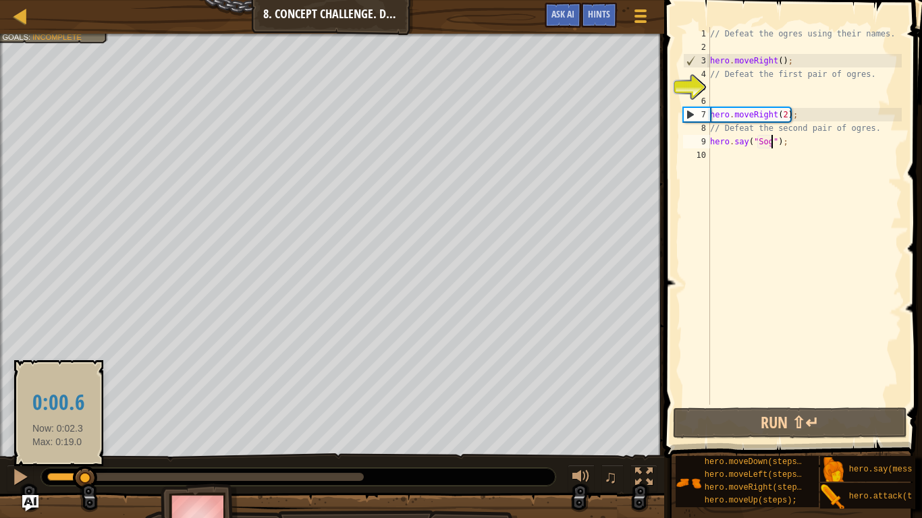
click at [58, 404] on div at bounding box center [66, 477] width 38 height 8
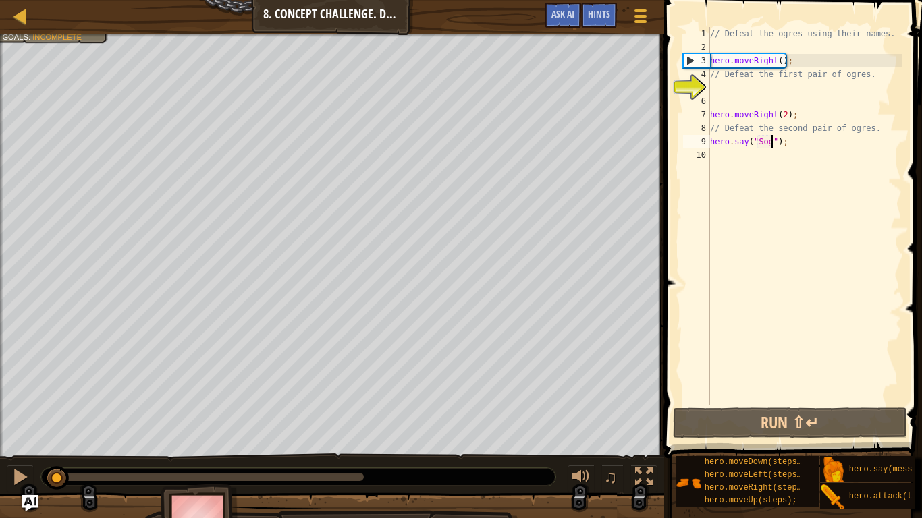
click at [755, 42] on div "// Defeat the ogres using their names. hero . moveRight ( ) ; // Defeat the fir…" at bounding box center [804, 229] width 194 height 405
click at [781, 62] on div "// Defeat the ogres using their names. hero . moveRight ( ) ; // Defeat the fir…" at bounding box center [804, 229] width 194 height 405
type textarea "hero.moveRight();"
click at [805, 47] on div "// Defeat the ogres using their names. hero . moveRight ( ) ; // Defeat the fir…" at bounding box center [804, 229] width 194 height 405
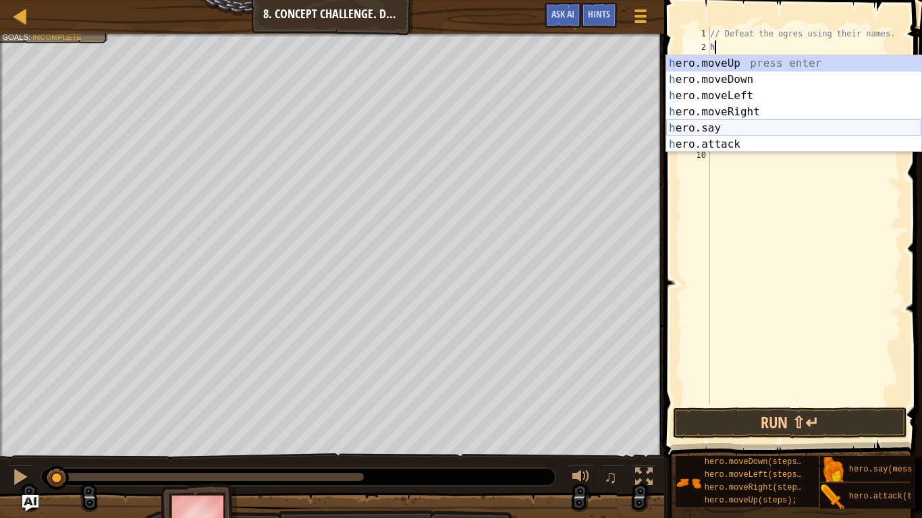
click at [738, 128] on div "h ero.moveUp press enter h ero.moveDown press enter h ero.moveLeft press enter …" at bounding box center [793, 120] width 255 height 130
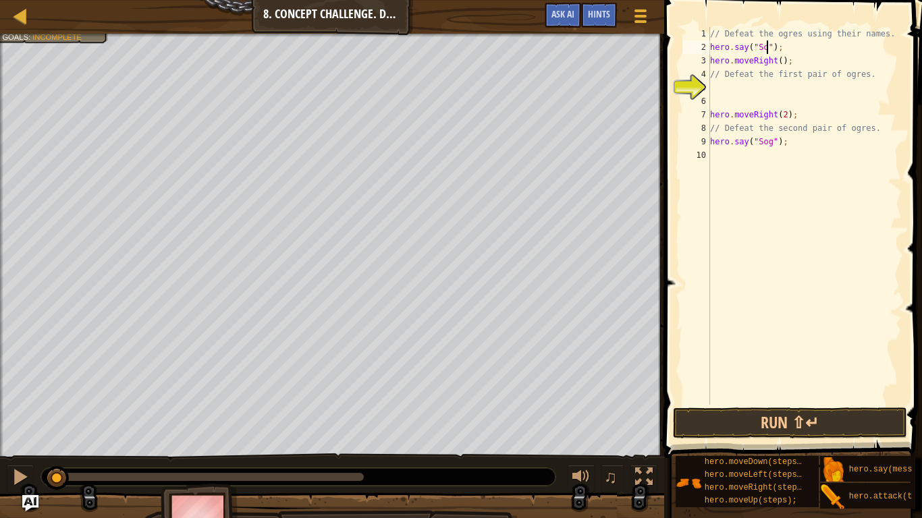
type textarea "hero.say("Sog");"
click at [792, 52] on div "// Defeat the ogres using their names. hero . say ( "Sog" ) ; hero . moveRight …" at bounding box center [804, 229] width 194 height 405
drag, startPoint x: 805, startPoint y: 141, endPoint x: 709, endPoint y: 142, distance: 95.8
click at [709, 142] on div "hero.say("Sog"); 1 2 3 4 5 6 7 8 9 10 // Defeat the ogres using their names. he…" at bounding box center [790, 216] width 221 height 378
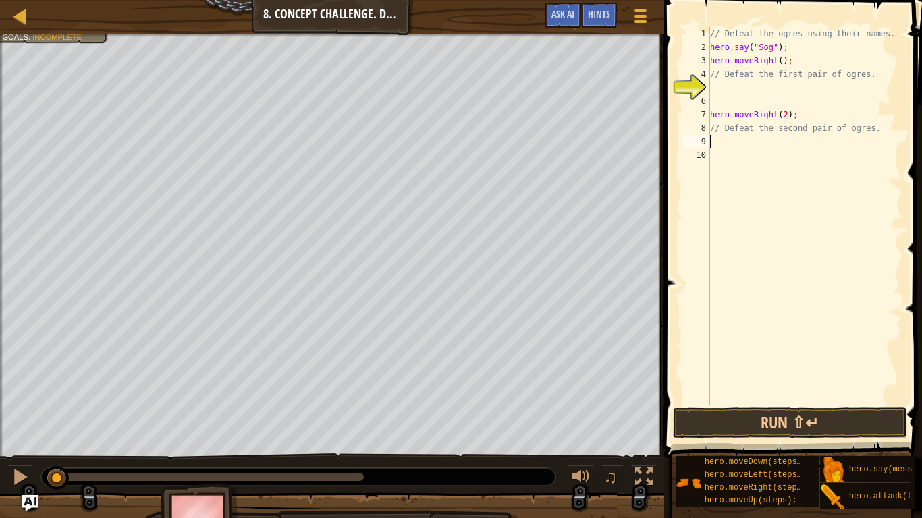
scroll to position [6, 0]
click at [771, 51] on div "// Defeat the ogres using their names. hero . say ( "Sog" ) ; hero . moveRight …" at bounding box center [804, 229] width 194 height 405
type textarea "hero.say("Sog");"
click at [776, 404] on button "Run ⇧↵" at bounding box center [790, 423] width 234 height 31
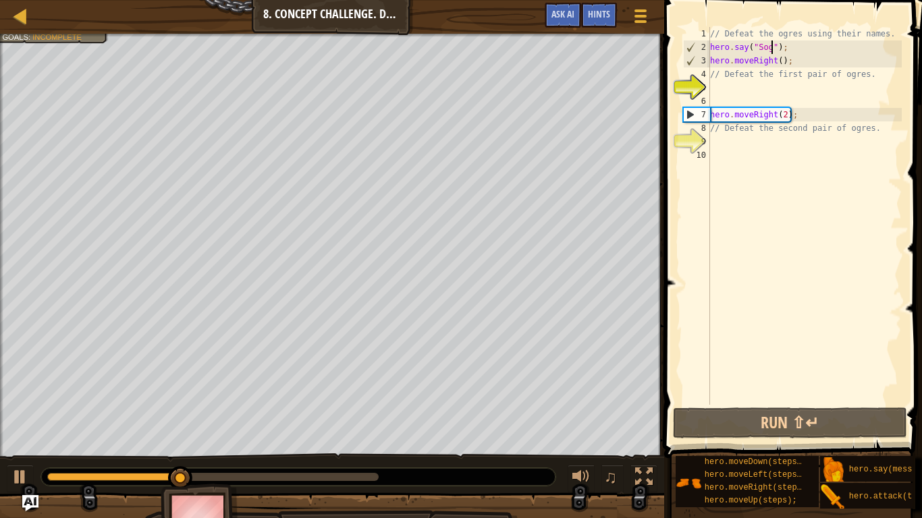
click at [758, 84] on div "// Defeat the ogres using their names. hero . say ( "Sog" ) ; hero . moveRight …" at bounding box center [804, 229] width 194 height 405
click at [12, 404] on div at bounding box center [20, 477] width 18 height 18
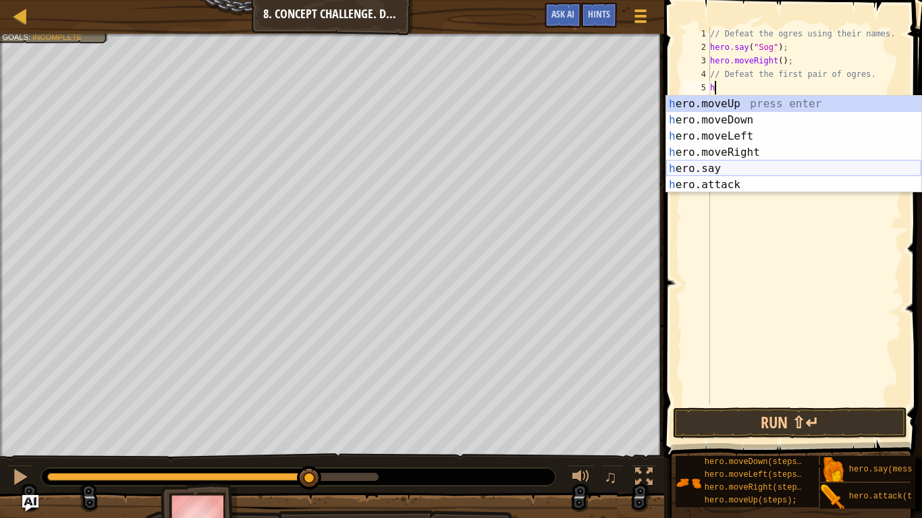
click at [752, 176] on div "h ero.moveUp press enter h ero.moveDown press enter h ero.moveLeft press enter …" at bounding box center [793, 161] width 255 height 130
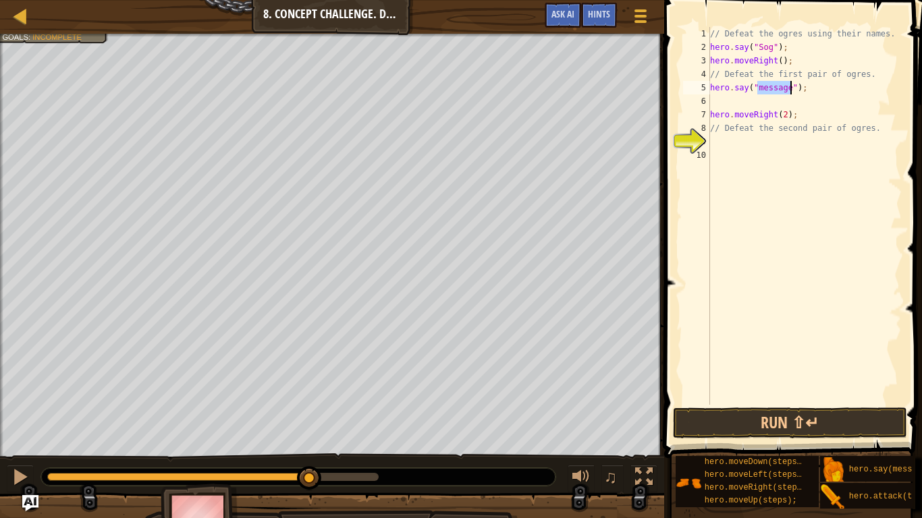
type textarea "h"
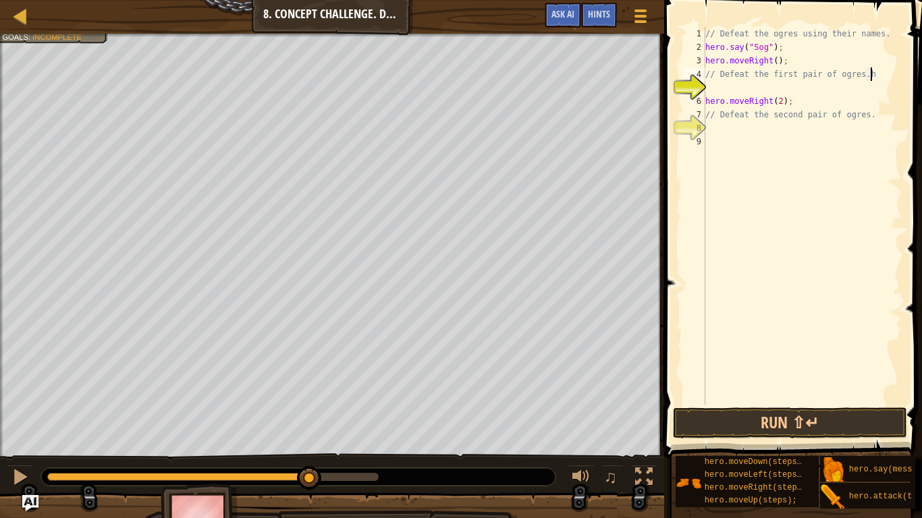
scroll to position [6, 22]
type textarea "// Defeat the first pair of ogres"
click at [814, 93] on div "// Defeat the ogres using their names. hero . say ( "Sog" ) ; hero . moveRight …" at bounding box center [802, 229] width 199 height 405
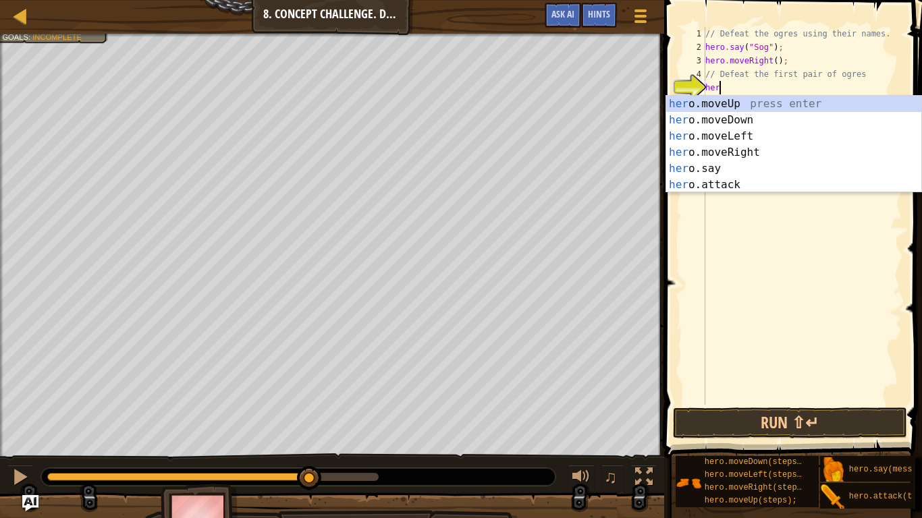
scroll to position [6, 1]
click at [800, 184] on div "her o.moveUp press enter her o.moveDown press enter her o.moveLeft press enter …" at bounding box center [793, 161] width 255 height 130
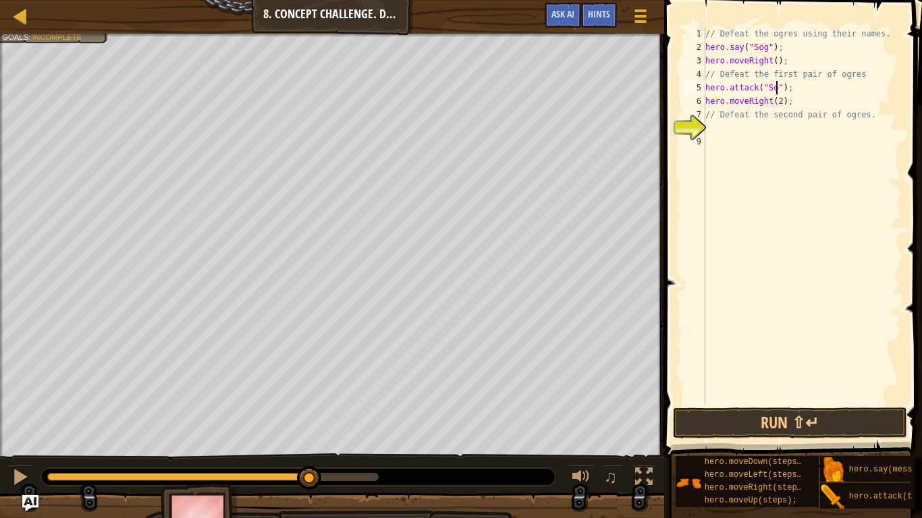
type textarea "hero.attack("Sog");"
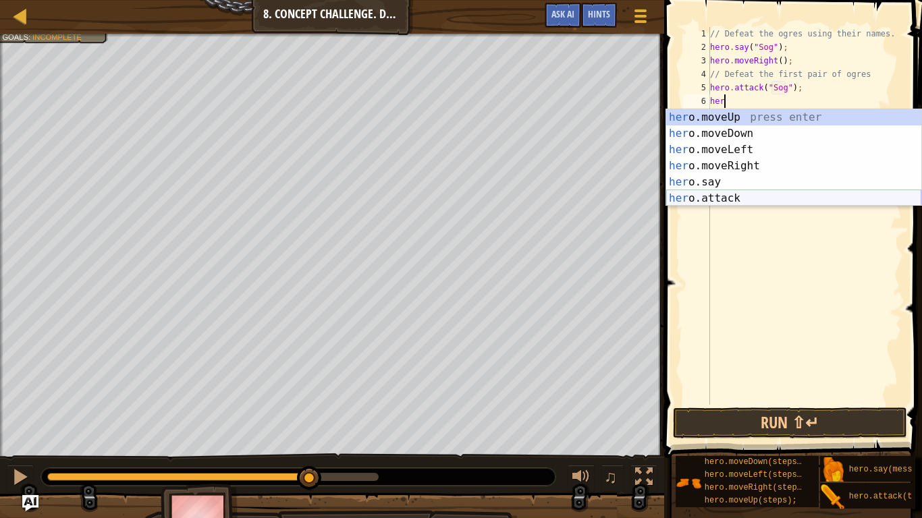
click at [759, 196] on div "her o.moveUp press enter her o.moveDown press enter her o.moveLeft press enter …" at bounding box center [793, 174] width 255 height 130
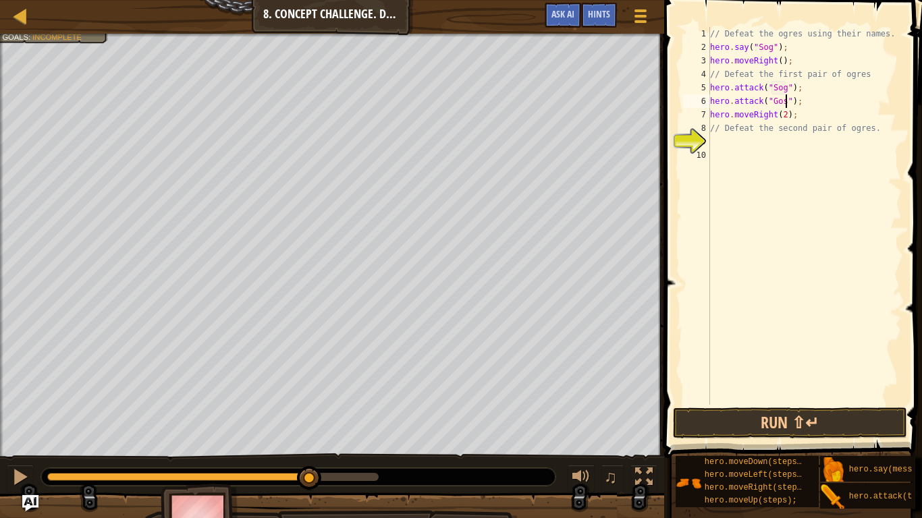
scroll to position [6, 11]
click at [786, 130] on div "// Defeat the ogres using their names. hero . say ( "Sog" ) ; hero . moveRight …" at bounding box center [804, 229] width 194 height 405
type textarea "// Defeat the second pair of ogres."
click at [827, 404] on button "Run ⇧↵" at bounding box center [790, 423] width 234 height 31
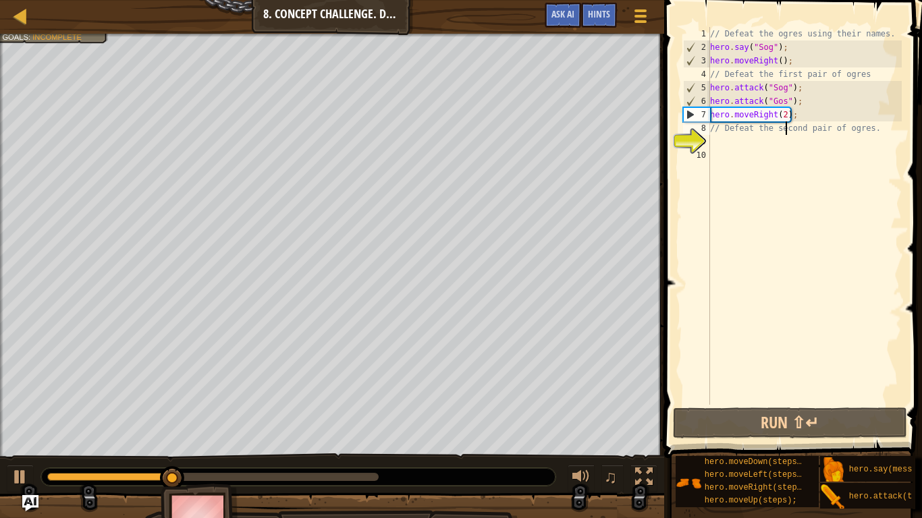
click at [794, 146] on div "// Defeat the ogres using their names. hero . say ( "Sog" ) ; hero . moveRight …" at bounding box center [804, 229] width 194 height 405
click at [22, 404] on div at bounding box center [20, 477] width 18 height 18
click at [796, 88] on div "// Defeat the ogres using their names. hero . say ( "Sog" ) ; hero . moveRight …" at bounding box center [804, 229] width 194 height 405
type textarea "hero.attack("Sog");"
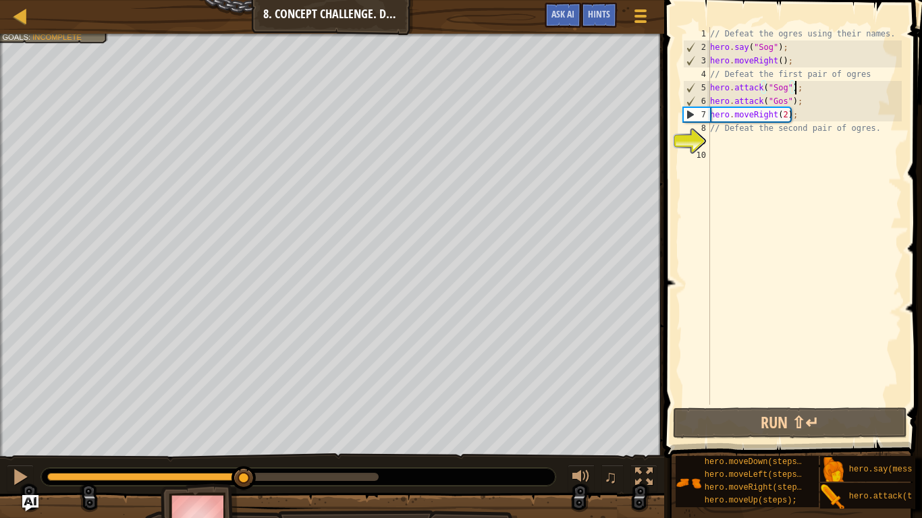
click at [754, 155] on div "// Defeat the ogres using their names. hero . say ( "Sog" ) ; hero . moveRight …" at bounding box center [804, 229] width 194 height 405
click at [761, 146] on div "// Defeat the ogres using their names. hero . say ( "Sog" ) ; hero . moveRight …" at bounding box center [804, 229] width 194 height 405
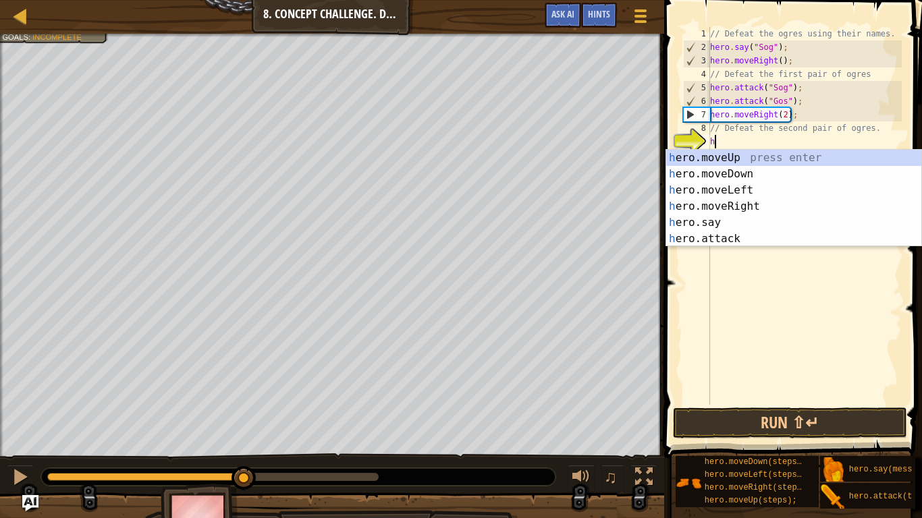
scroll to position [6, 1]
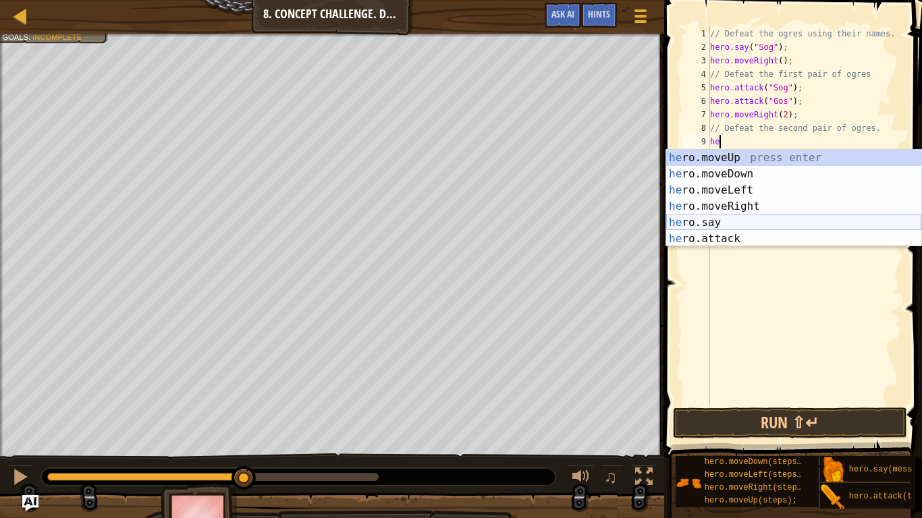
click at [719, 218] on div "he ro.moveUp press enter he ro.moveDown press enter he ro.moveLeft press enter …" at bounding box center [793, 215] width 255 height 130
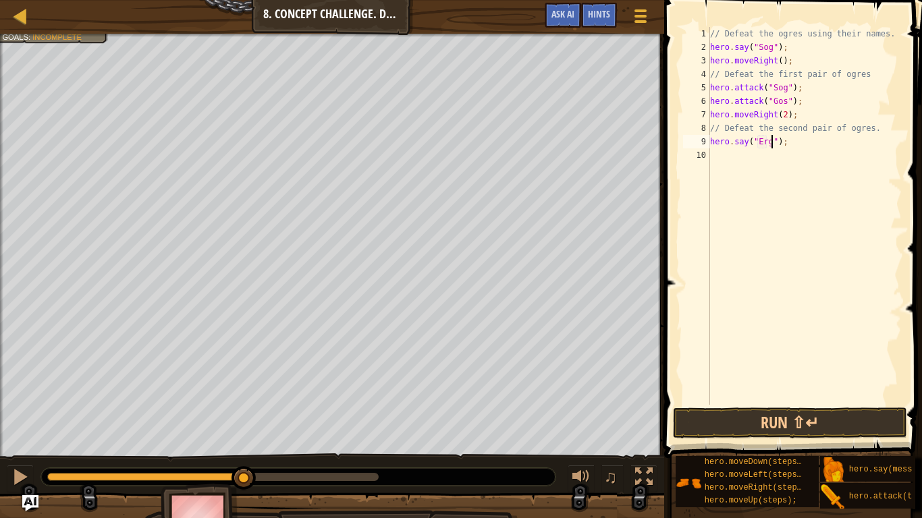
type textarea "hero.say("Ergo");"
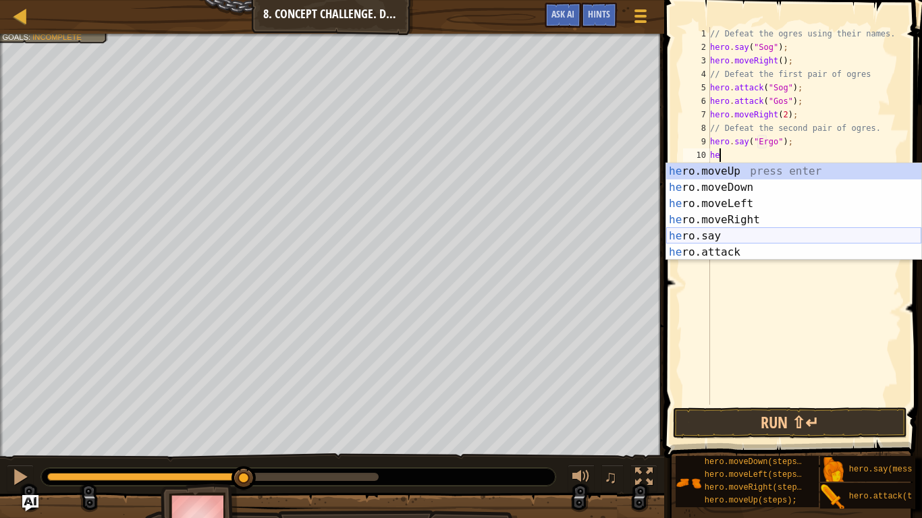
click at [740, 234] on div "he ro.moveUp press enter he ro.moveDown press enter he ro.moveLeft press enter …" at bounding box center [793, 228] width 255 height 130
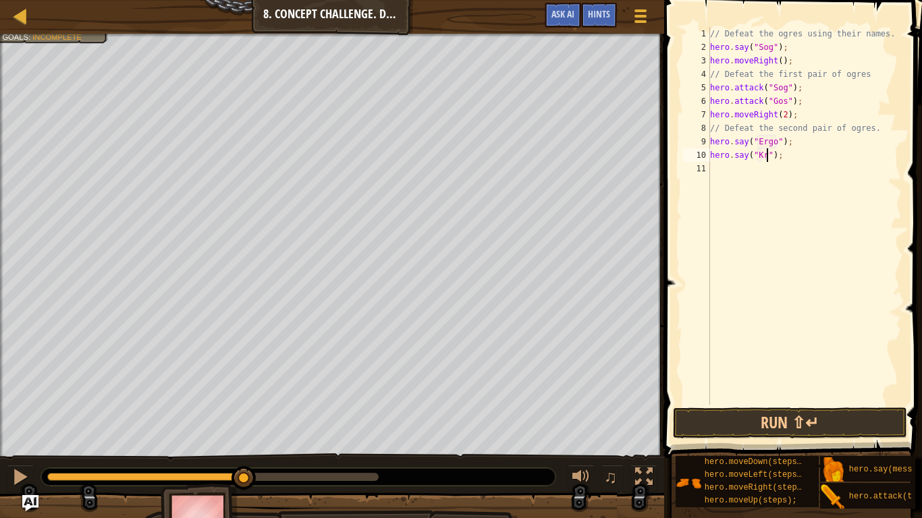
type textarea "hero.say("Kro");"
click at [792, 177] on div "// Defeat the ogres using their names. hero . say ( "Sog" ) ; hero . moveRight …" at bounding box center [804, 229] width 194 height 405
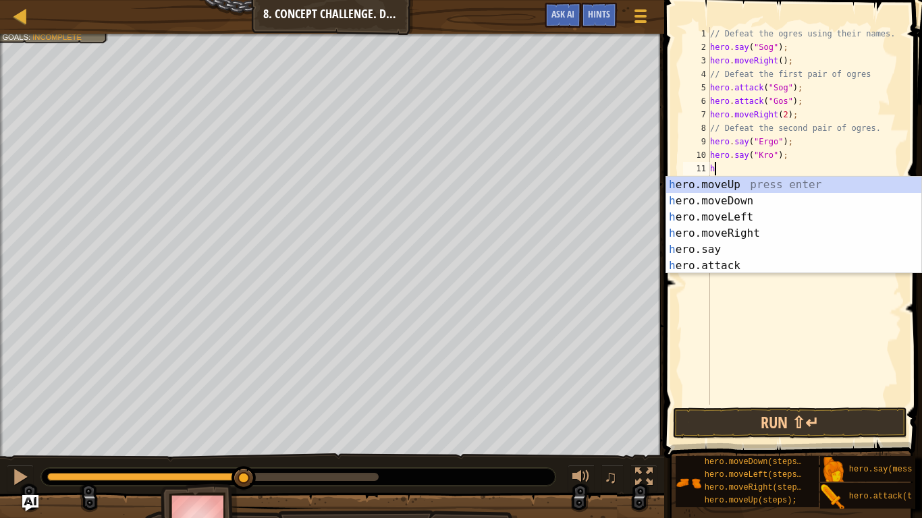
scroll to position [6, 1]
click at [759, 268] on div "her o.moveUp press enter her o.moveDown press enter her o.moveLeft press enter …" at bounding box center [793, 242] width 255 height 130
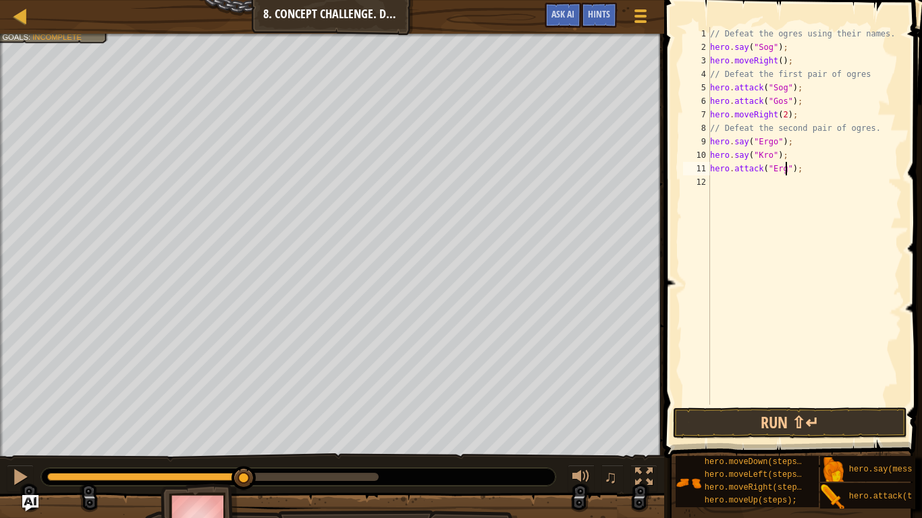
type textarea "hero.attack("Ergo");"
click at [815, 201] on div "// Defeat the ogres using their names. hero . say ( "Sog" ) ; hero . moveRight …" at bounding box center [804, 229] width 194 height 405
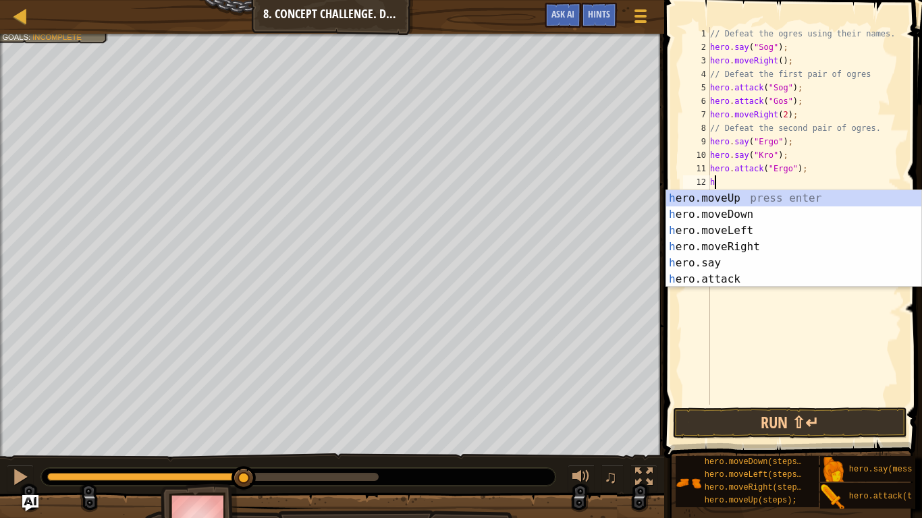
scroll to position [6, 1]
click at [757, 281] on div "he ro.moveUp press enter he ro.moveDown press enter he ro.moveLeft press enter …" at bounding box center [793, 255] width 255 height 130
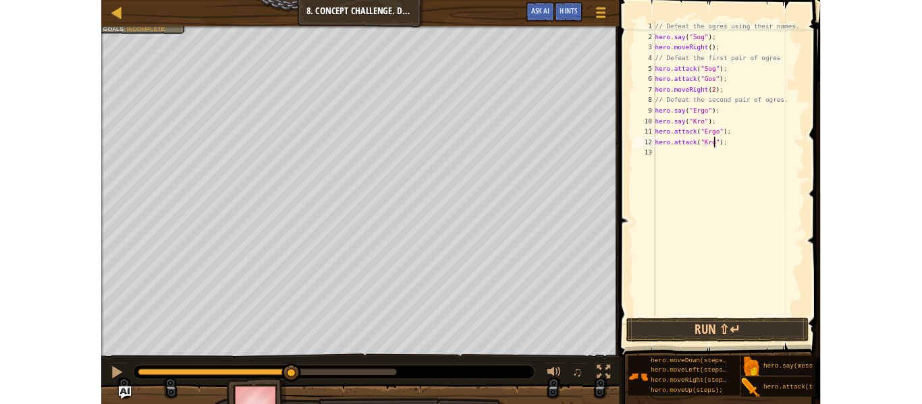
scroll to position [6, 11]
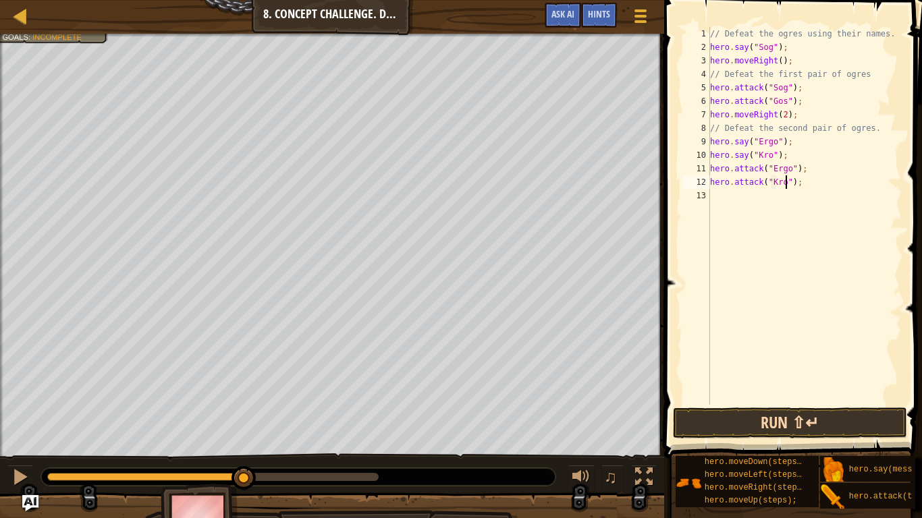
type textarea "hero.attack("Kro");"
click at [759, 404] on button "Run ⇧↵" at bounding box center [790, 423] width 234 height 31
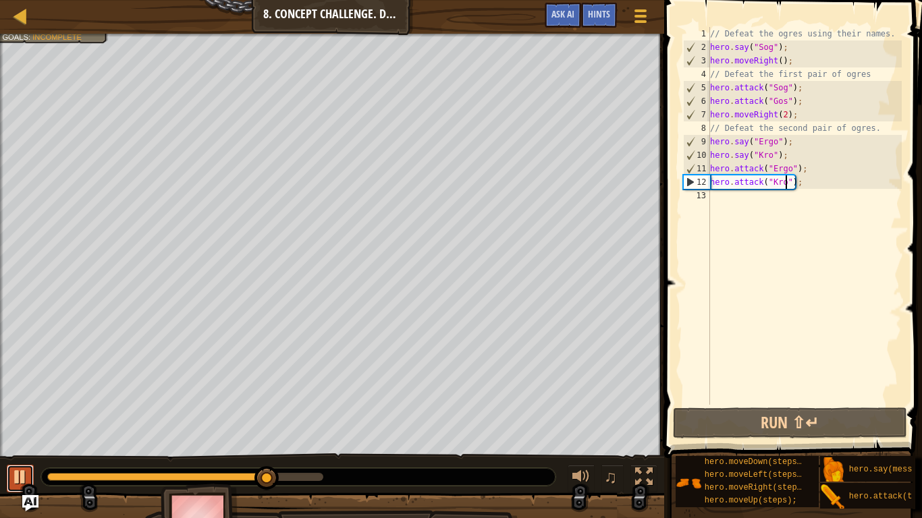
click at [29, 404] on button at bounding box center [20, 479] width 27 height 28
click at [602, 5] on div "Hints" at bounding box center [599, 15] width 36 height 25
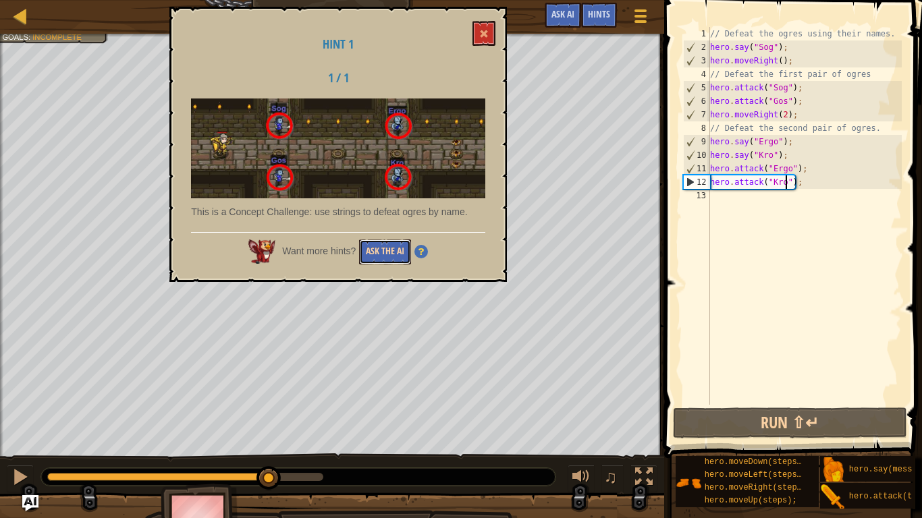
click at [389, 262] on button "Ask the AI" at bounding box center [385, 252] width 52 height 25
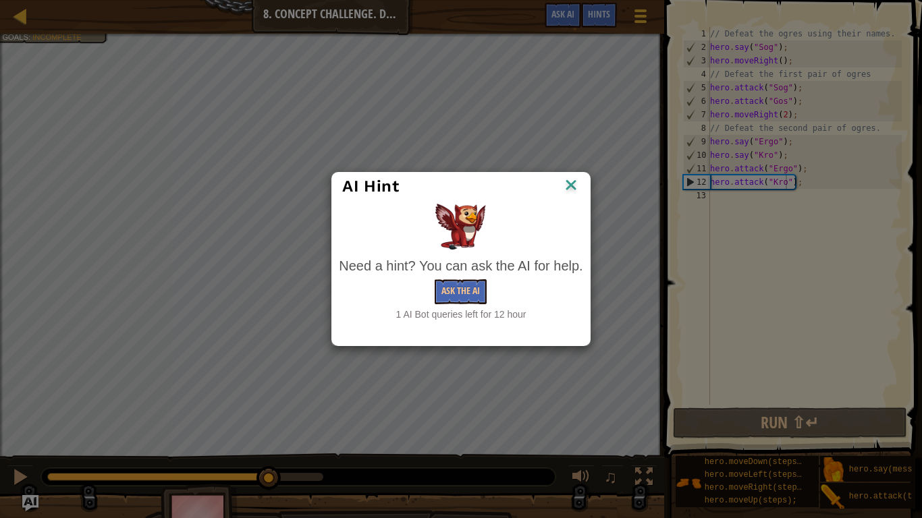
click at [568, 177] on img at bounding box center [571, 186] width 18 height 20
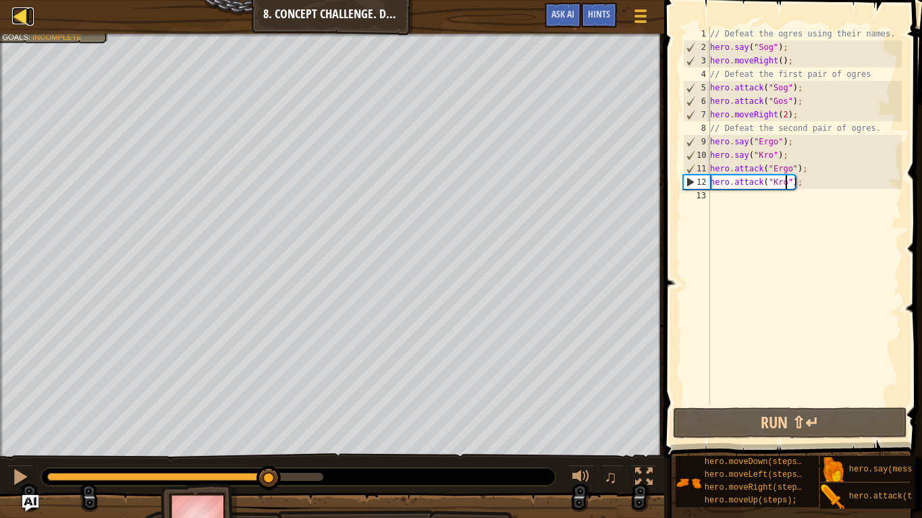
click at [24, 13] on div at bounding box center [20, 15] width 17 height 17
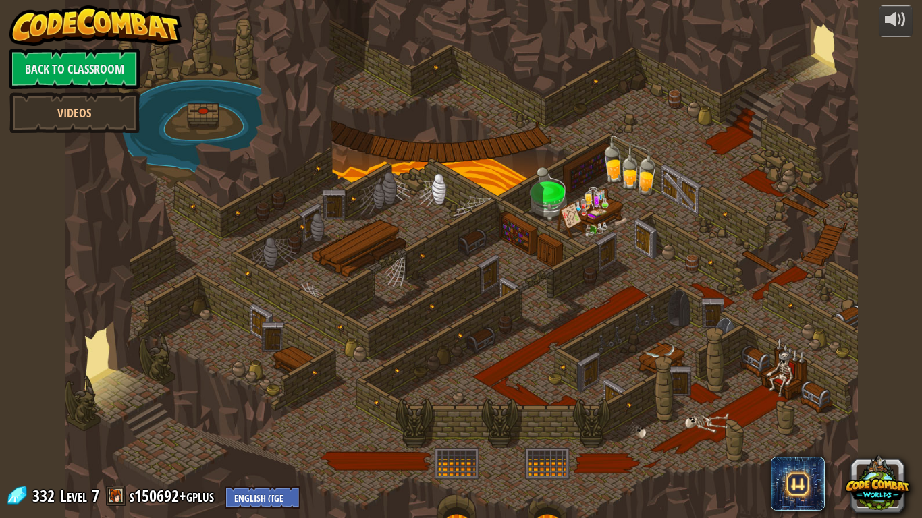
click at [271, 384] on div at bounding box center [461, 259] width 793 height 518
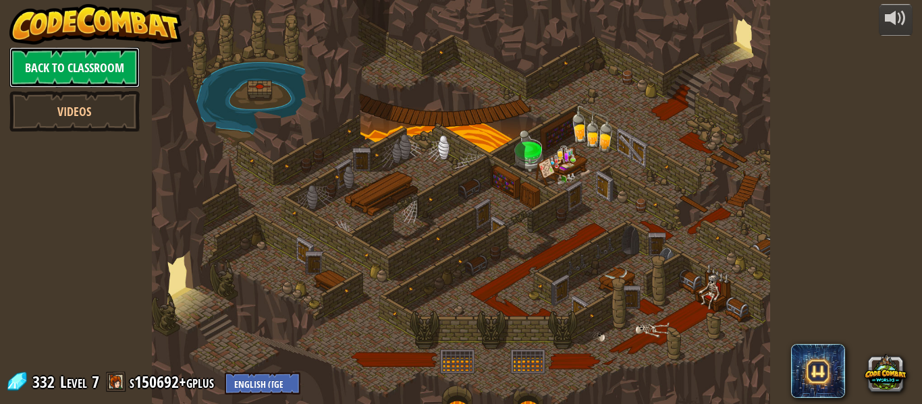
click at [119, 67] on link "Back to Classroom" at bounding box center [74, 67] width 130 height 40
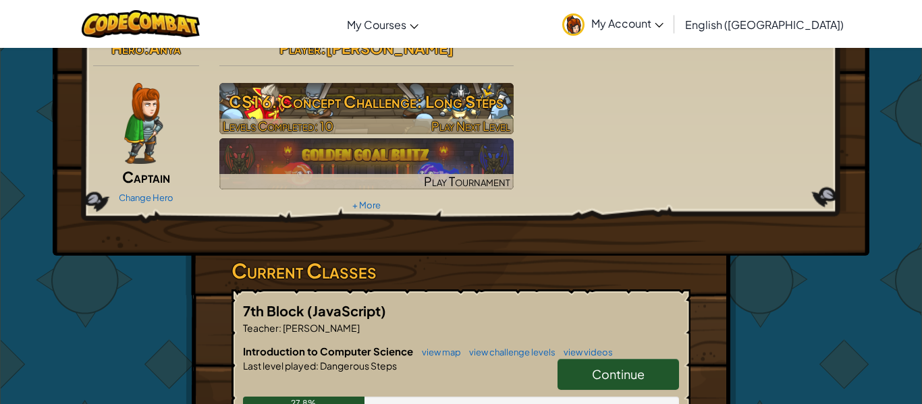
scroll to position [22, 0]
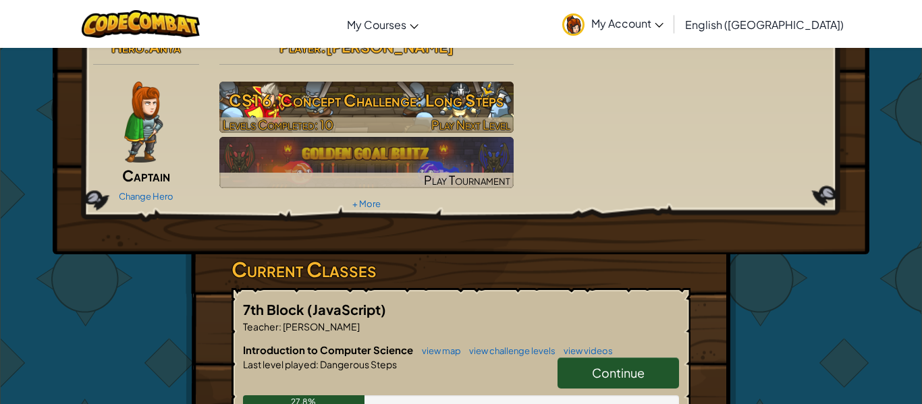
click at [353, 113] on h3 "CS1 6. Concept Challenge: Long Steps" at bounding box center [366, 100] width 295 height 30
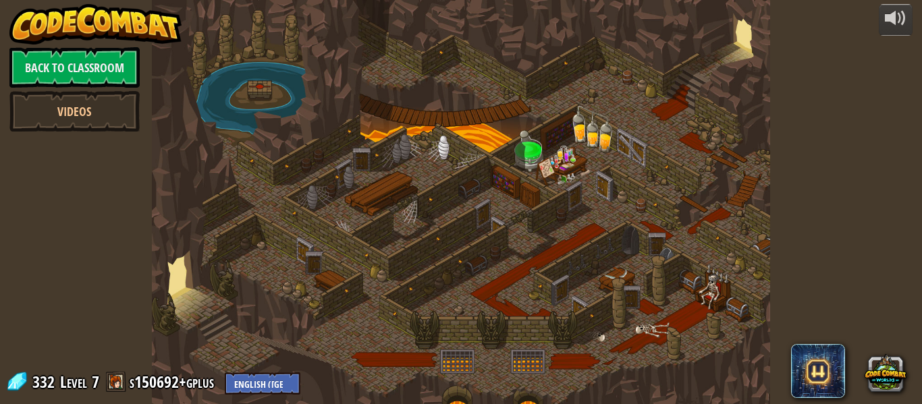
click at [331, 270] on div at bounding box center [461, 202] width 618 height 404
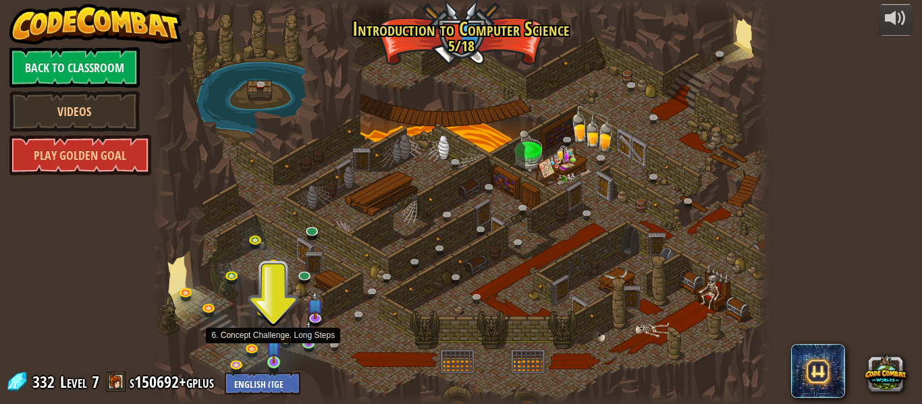
click at [277, 362] on img at bounding box center [274, 347] width 14 height 32
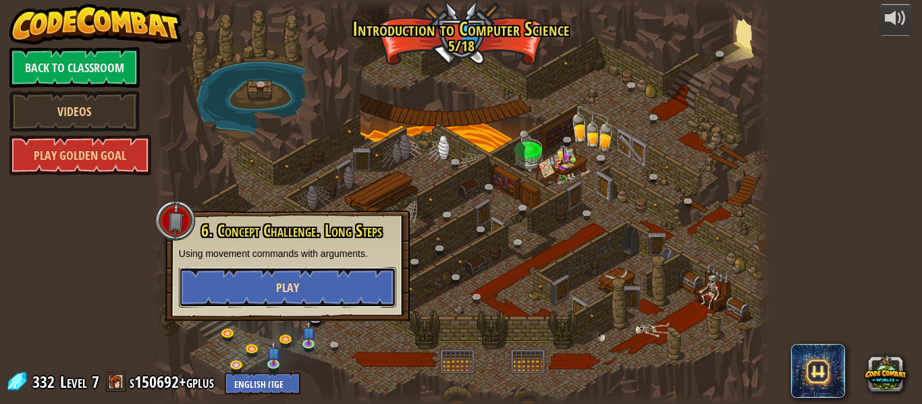
click at [285, 293] on span "Play" at bounding box center [287, 287] width 23 height 17
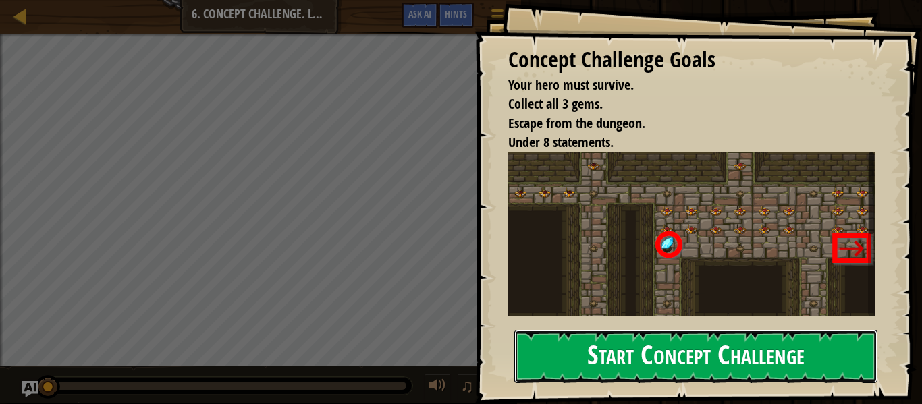
click at [660, 352] on button "Start Concept Challenge" at bounding box center [695, 356] width 363 height 53
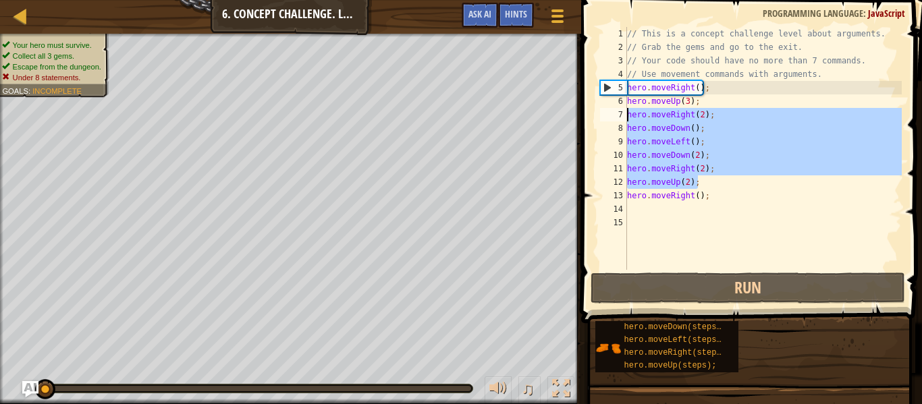
drag, startPoint x: 727, startPoint y: 188, endPoint x: 627, endPoint y: 106, distance: 129.5
click at [627, 106] on div "// This is a concept challenge level about arguments. // Grab the gems and go t…" at bounding box center [762, 162] width 277 height 270
type textarea "hero.moveUp(3); hero.moveRight(2);"
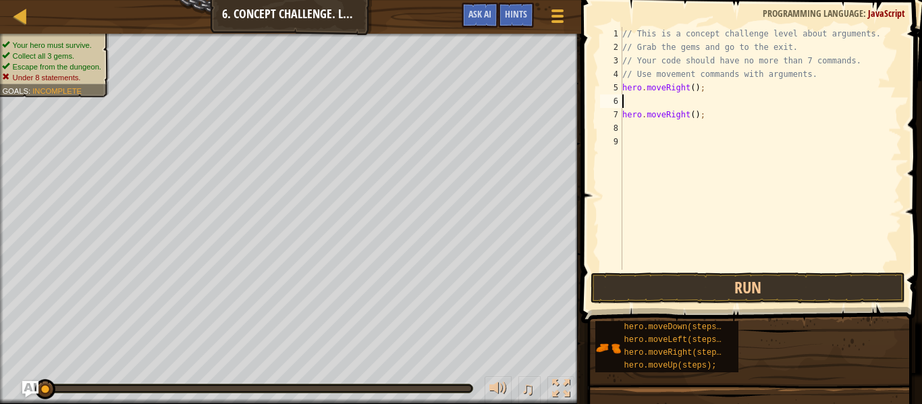
type textarea "i"
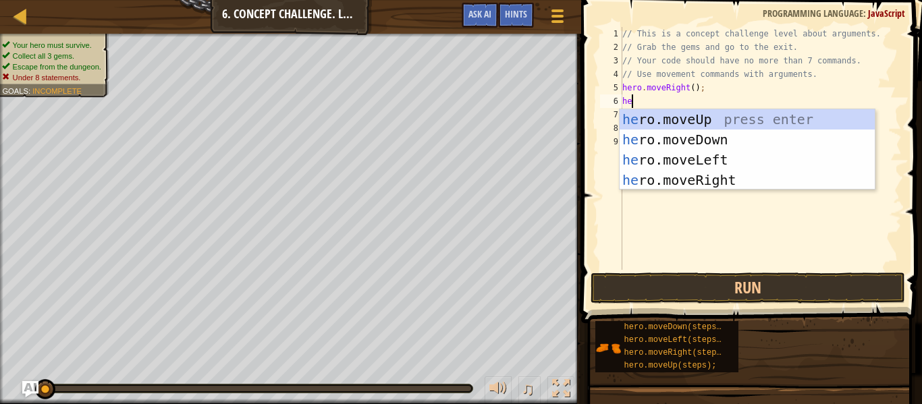
type textarea "her"
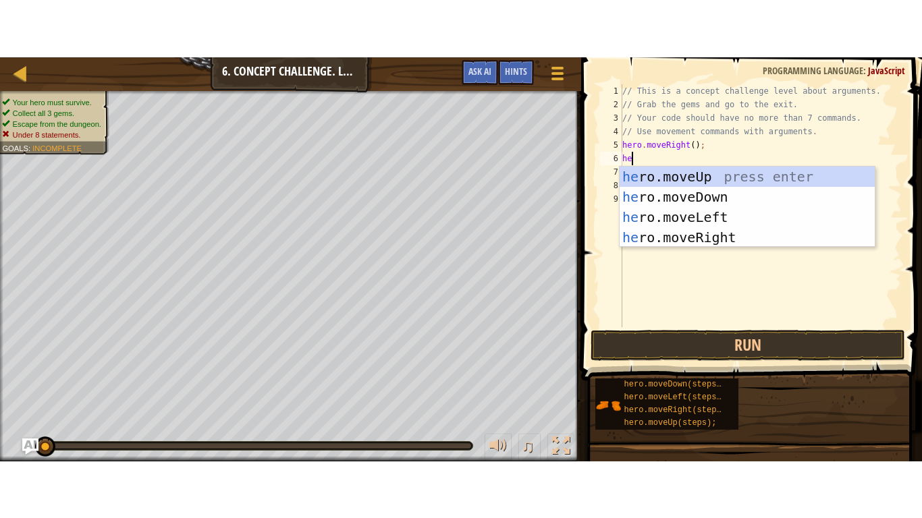
scroll to position [6, 1]
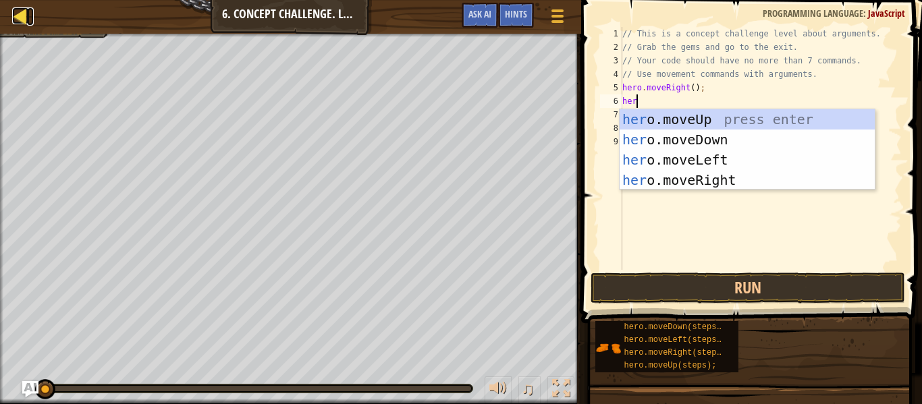
click at [16, 22] on div at bounding box center [20, 15] width 17 height 17
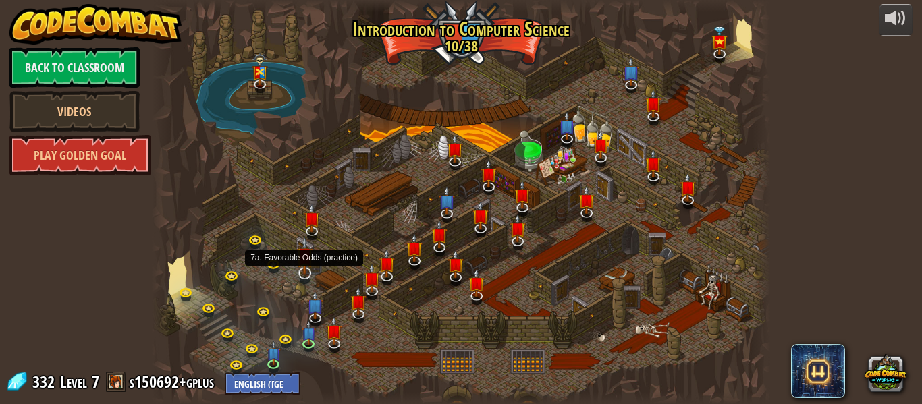
click at [304, 273] on img at bounding box center [304, 256] width 16 height 38
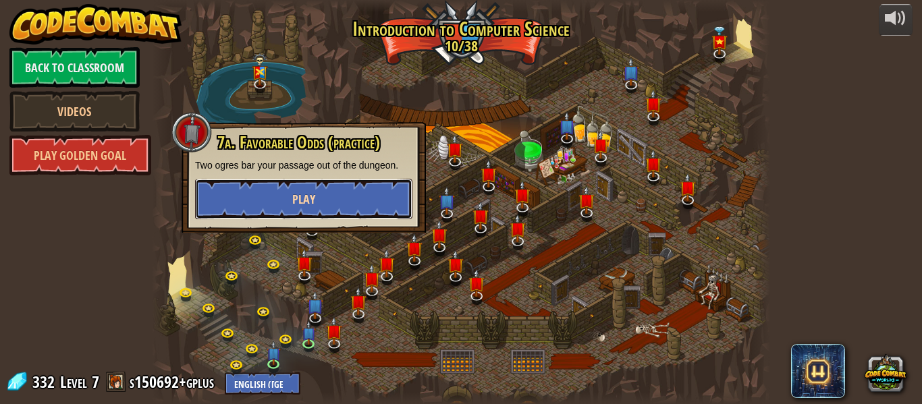
click at [345, 199] on button "Play" at bounding box center [303, 199] width 217 height 40
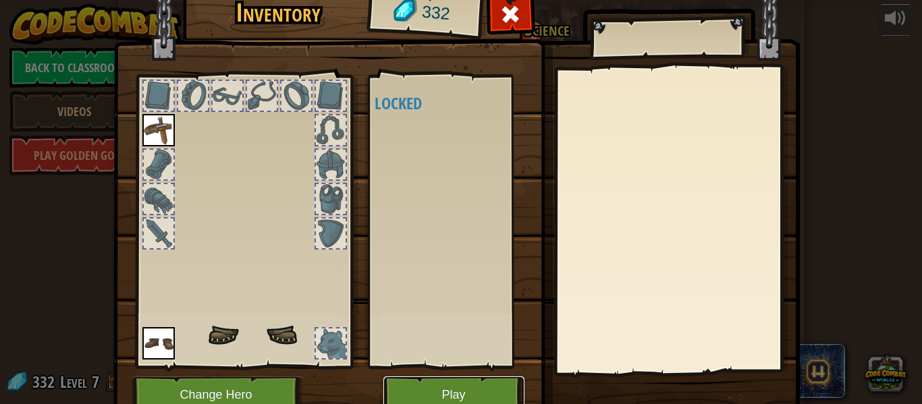
click at [431, 381] on button "Play" at bounding box center [453, 395] width 141 height 37
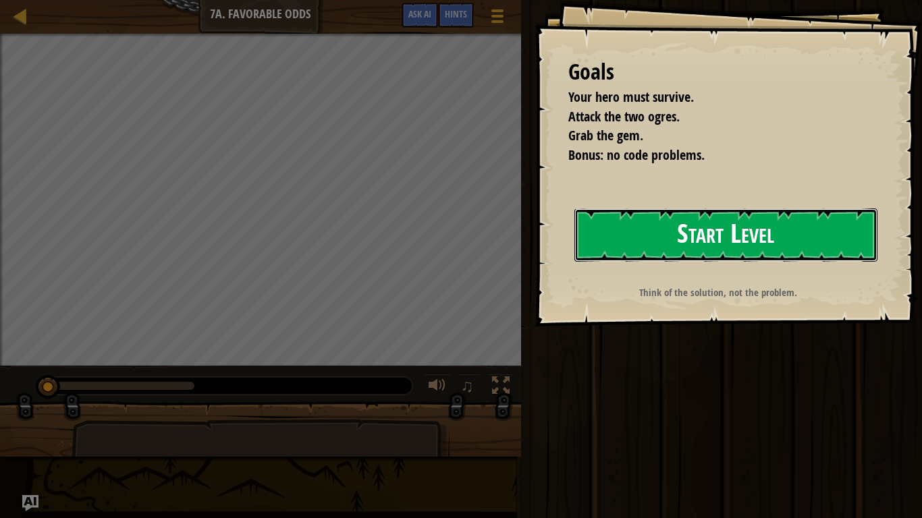
click at [708, 219] on button "Start Level" at bounding box center [725, 235] width 303 height 53
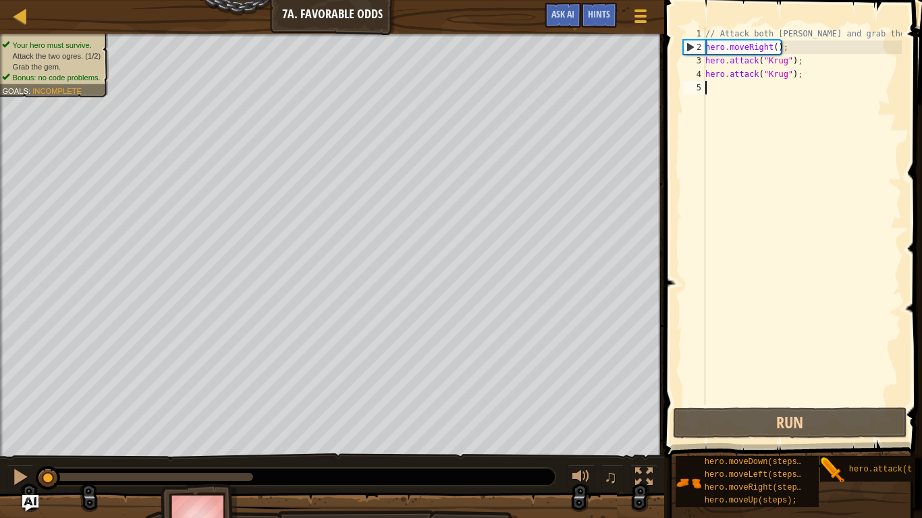
click at [779, 404] on span at bounding box center [794, 210] width 269 height 498
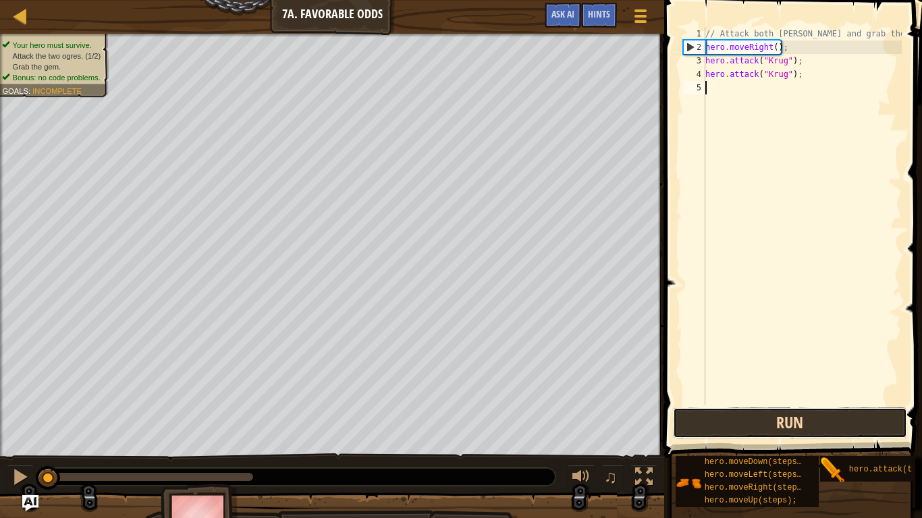
click at [770, 404] on button "Run" at bounding box center [790, 423] width 234 height 31
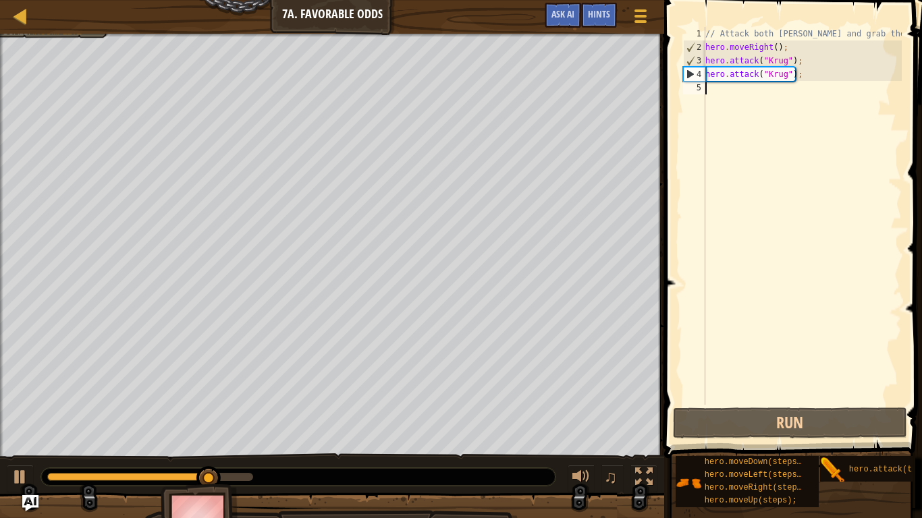
click at [760, 89] on div "// Attack both [PERSON_NAME] and grab the gem. hero . moveRight ( ) ; hero . at…" at bounding box center [802, 229] width 199 height 405
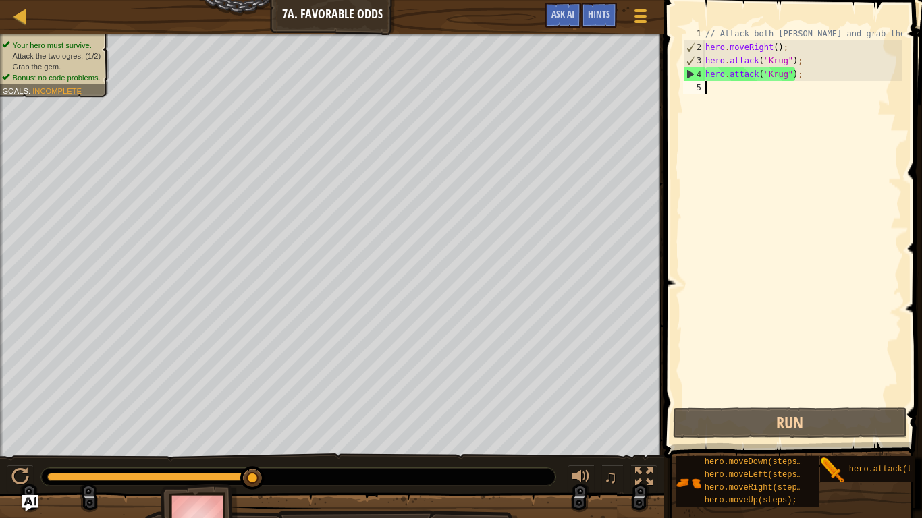
type textarea "h"
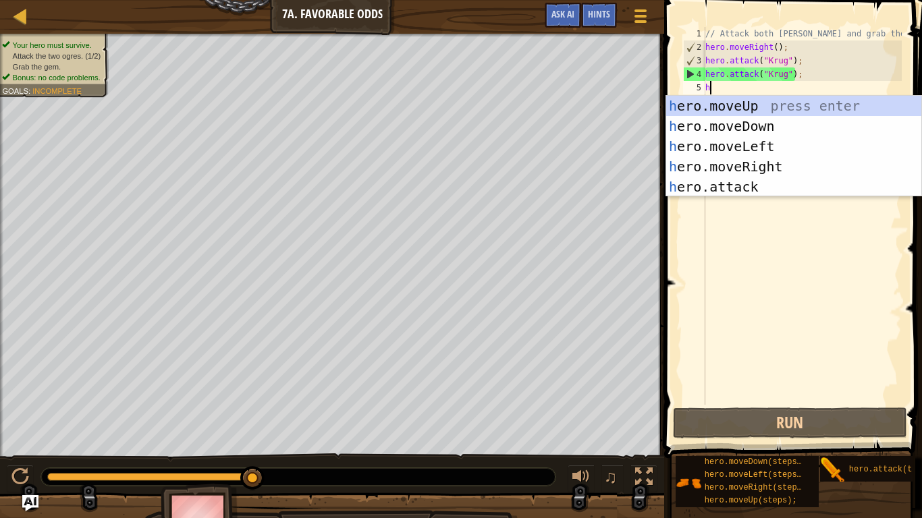
scroll to position [6, 0]
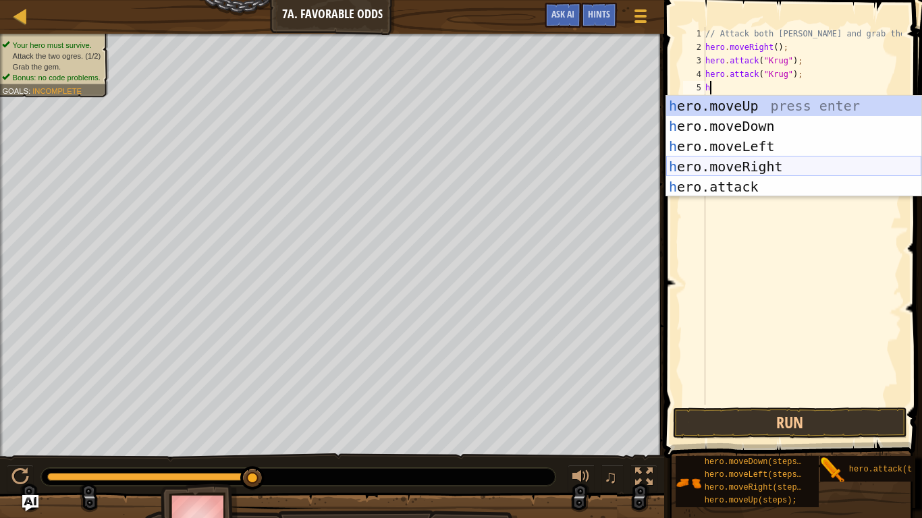
click at [775, 171] on div "h ero.moveUp press enter h ero.moveDown press enter h ero.moveLeft press enter …" at bounding box center [793, 167] width 255 height 142
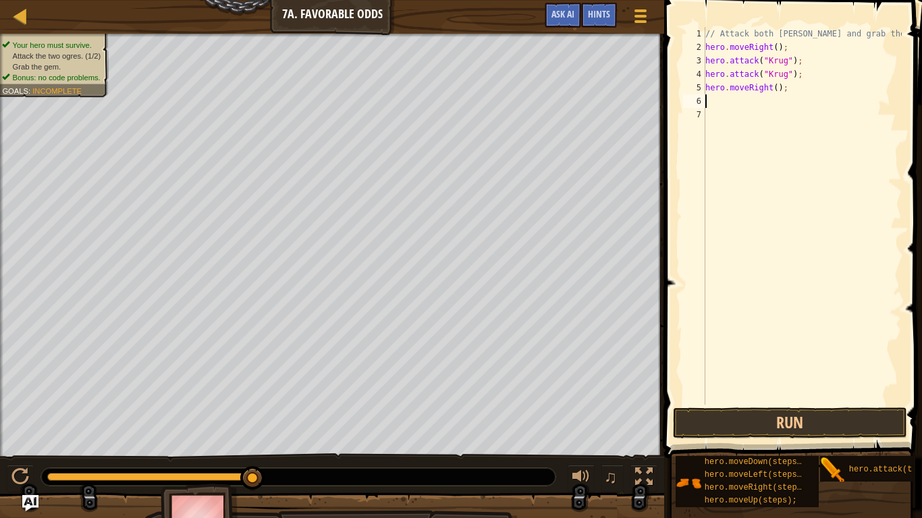
type textarea "h"
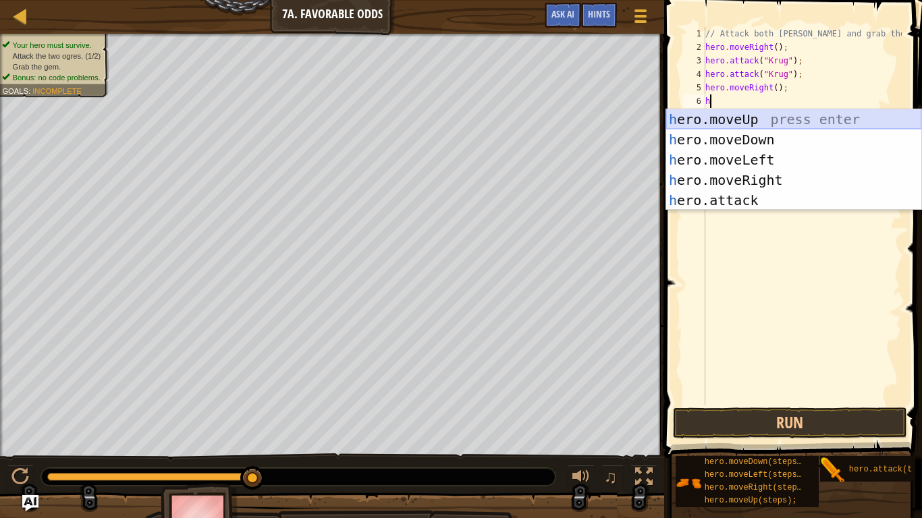
click at [774, 122] on div "h ero.moveUp press enter h ero.moveDown press enter h ero.moveLeft press enter …" at bounding box center [793, 180] width 255 height 142
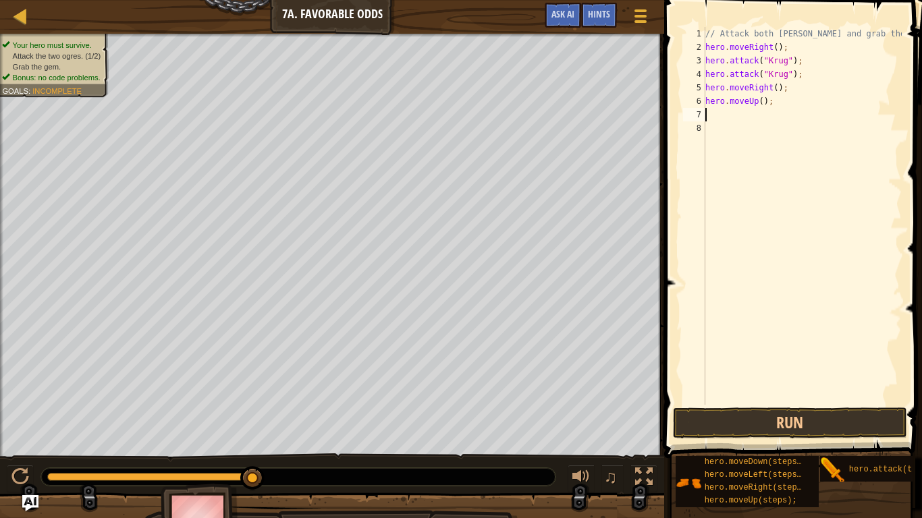
type textarea "h"
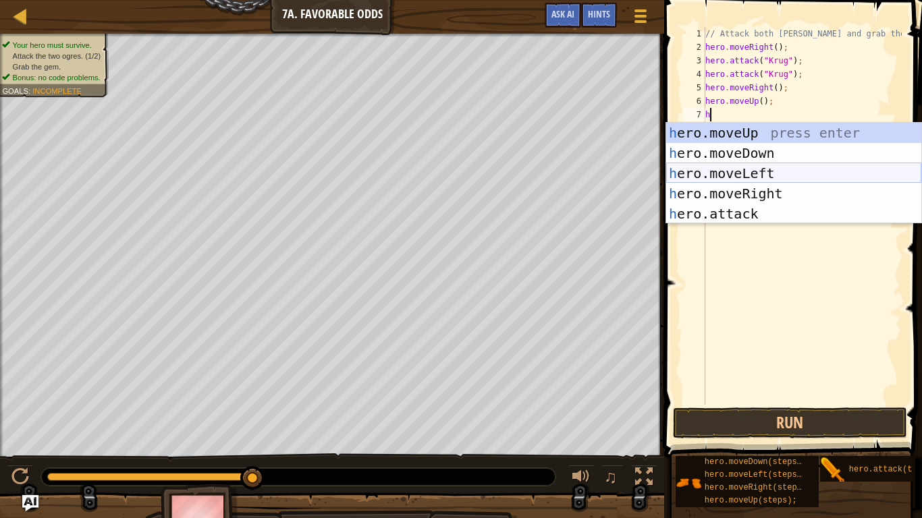
click at [831, 177] on div "h ero.moveUp press enter h ero.moveDown press enter h ero.moveLeft press enter …" at bounding box center [793, 194] width 255 height 142
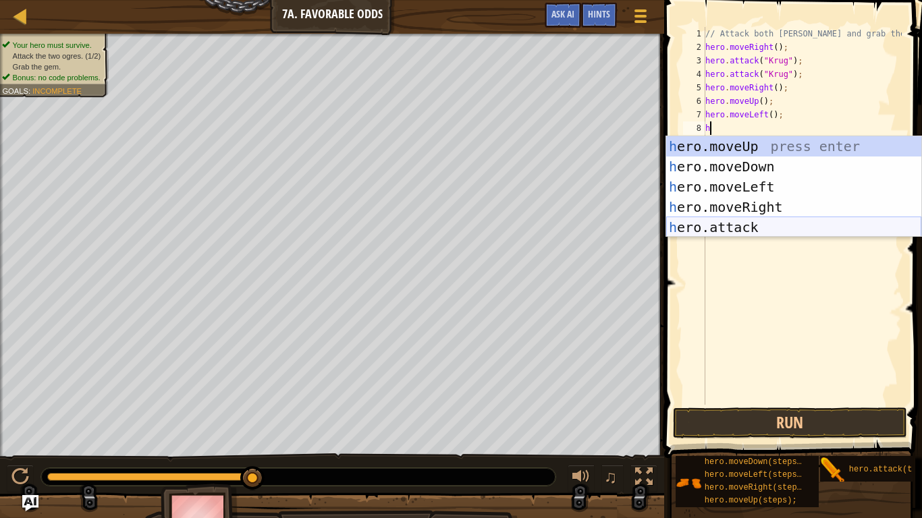
click at [742, 223] on div "h ero.moveUp press enter h ero.moveDown press enter h ero.moveLeft press enter …" at bounding box center [793, 207] width 255 height 142
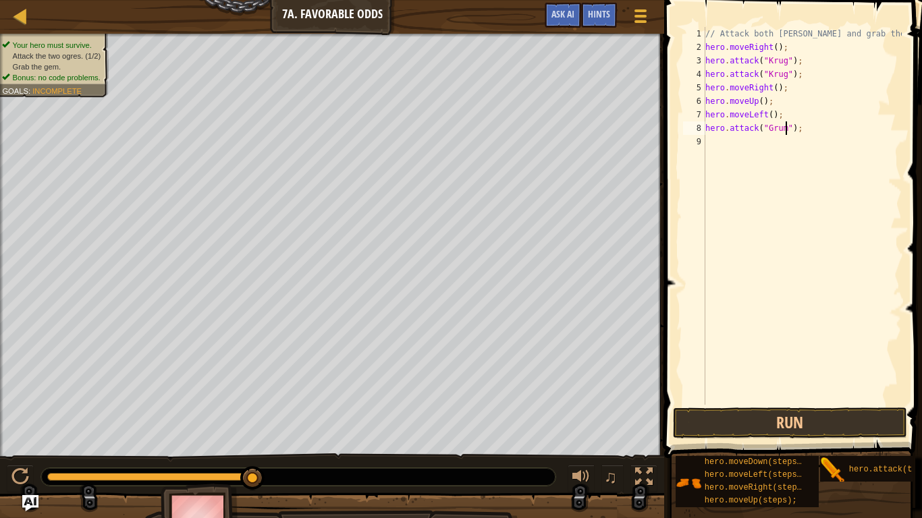
type textarea "hero.attack("Grump");"
click at [722, 144] on div "// Attack both [PERSON_NAME] and grab the gem. hero . moveRight ( ) ; hero . at…" at bounding box center [802, 229] width 199 height 405
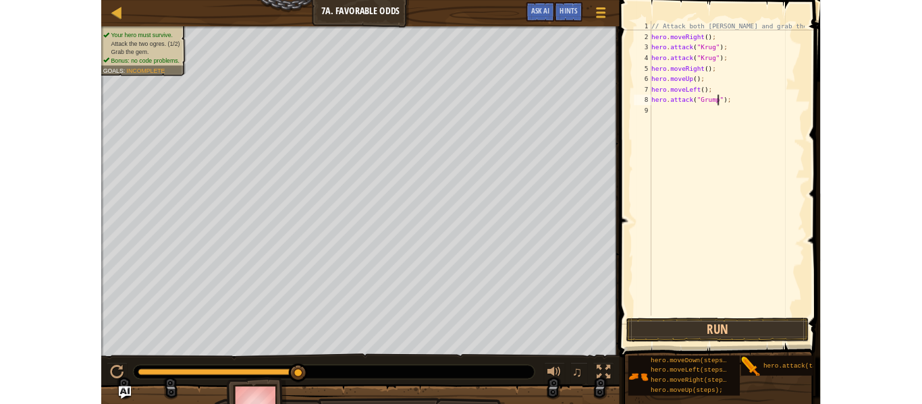
scroll to position [6, 0]
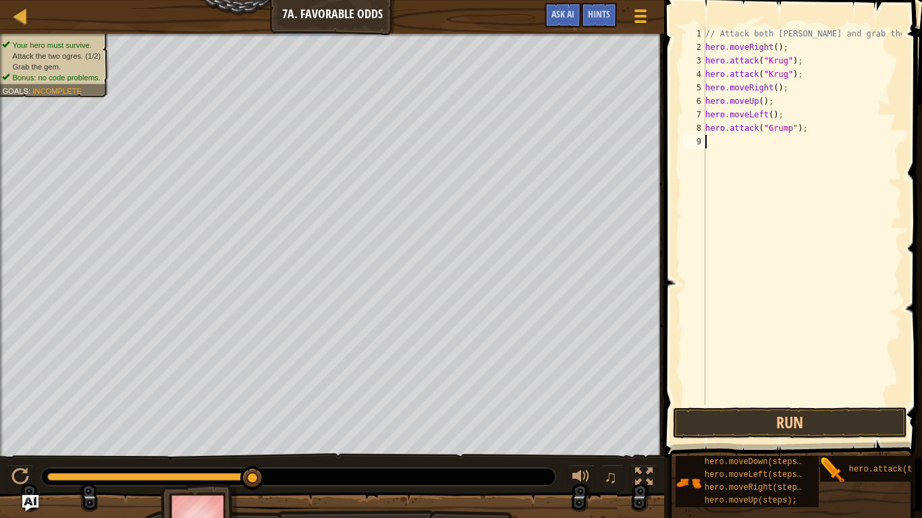
type textarea "h"
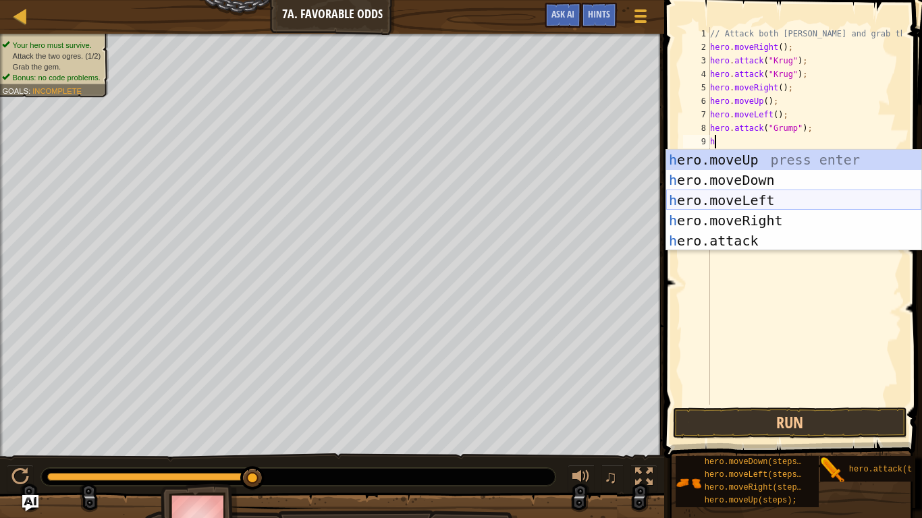
click at [762, 195] on div "h ero.moveUp press enter h ero.moveDown press enter h ero.moveLeft press enter …" at bounding box center [793, 221] width 255 height 142
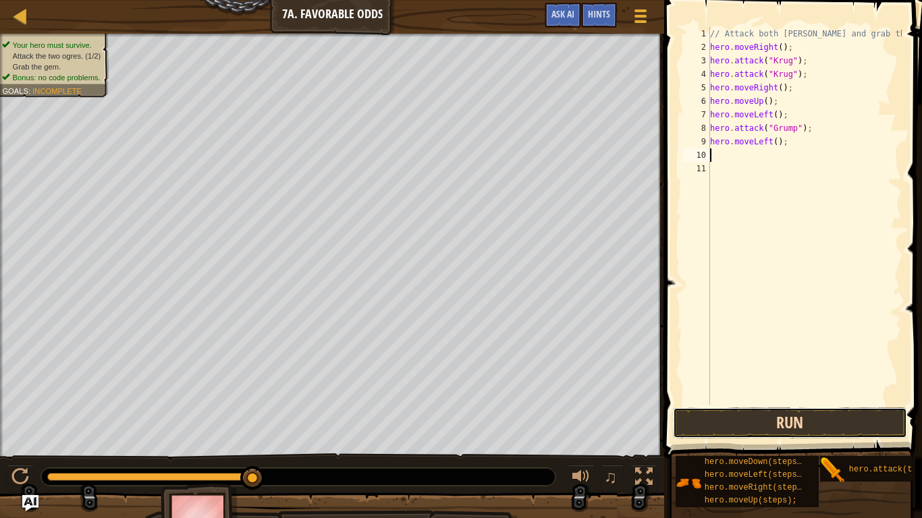
click at [739, 404] on button "Run" at bounding box center [790, 423] width 234 height 31
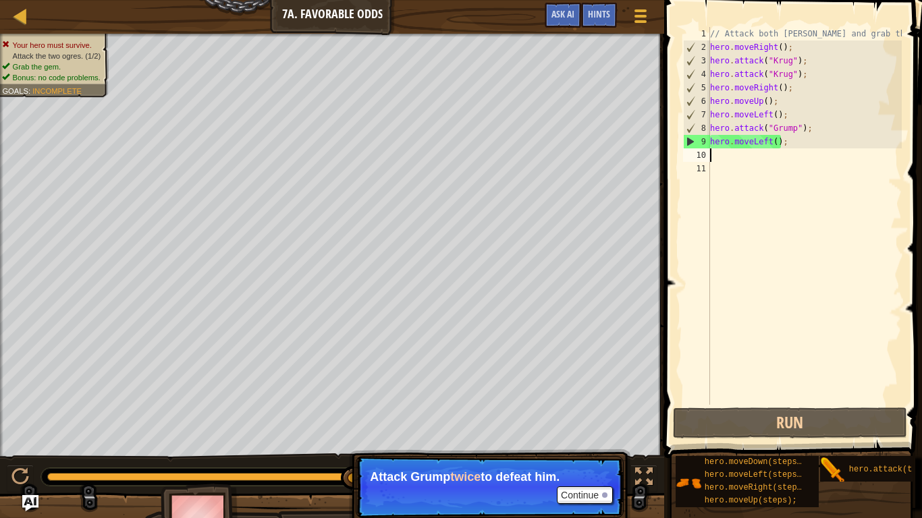
click at [837, 142] on div "// Attack both [PERSON_NAME] and grab the gem. hero . moveRight ( ) ; hero . at…" at bounding box center [804, 229] width 194 height 405
click at [827, 132] on div "// Attack both [PERSON_NAME] and grab the gem. hero . moveRight ( ) ; hero . at…" at bounding box center [804, 229] width 194 height 405
type textarea "hero.attack("Grump");"
drag, startPoint x: 827, startPoint y: 132, endPoint x: 707, endPoint y: 130, distance: 120.8
click at [707, 130] on div "hero.attack("Grump"); 1 2 3 4 5 6 7 8 9 10 11 // Attack both ogres and grab the…" at bounding box center [790, 216] width 221 height 378
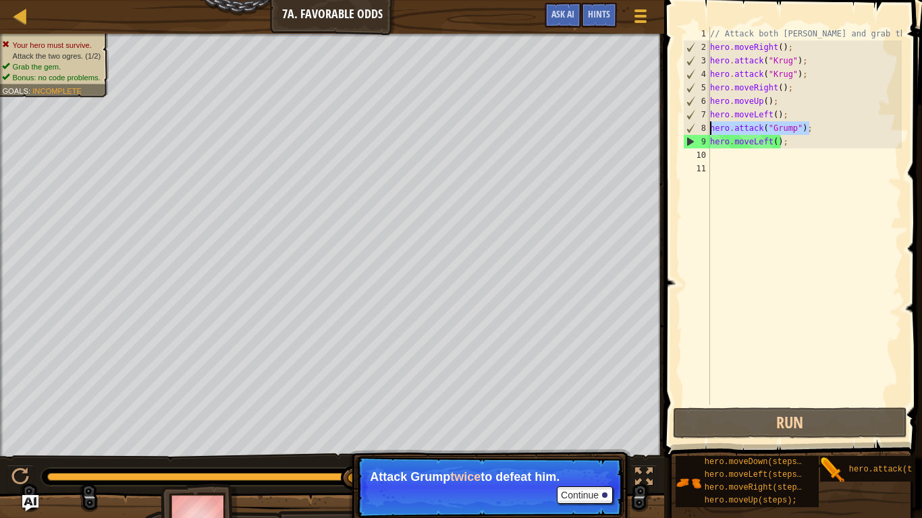
click at [842, 130] on div "// Attack both [PERSON_NAME] and grab the gem. hero . moveRight ( ) ; hero . at…" at bounding box center [804, 216] width 194 height 378
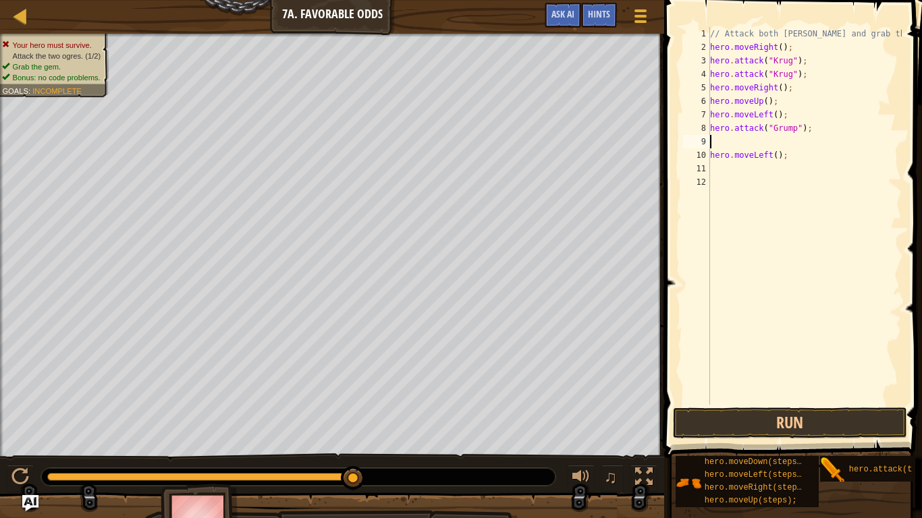
paste textarea "hero.attack("Grump");"
type textarea "hero.attack("Grump");"
click at [710, 404] on button "Run" at bounding box center [790, 423] width 234 height 31
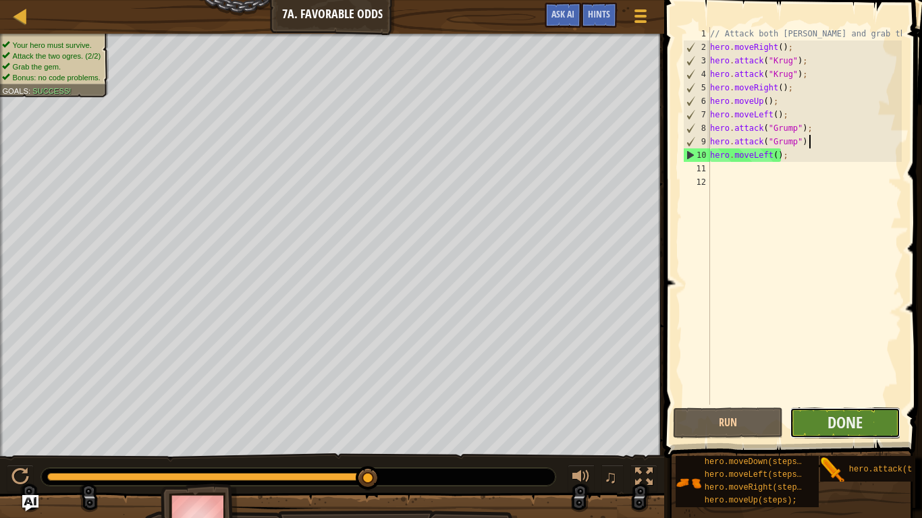
click at [869, 404] on button "Done" at bounding box center [845, 423] width 111 height 31
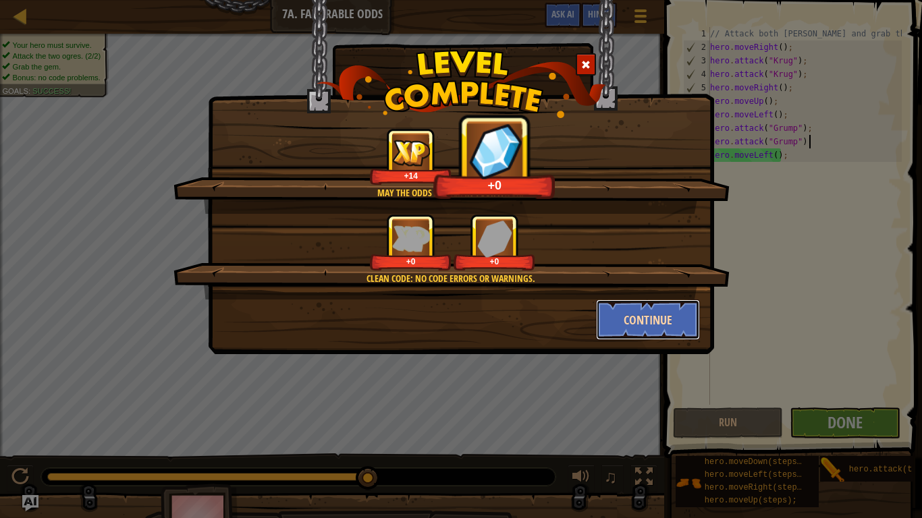
click at [652, 329] on button "Continue" at bounding box center [648, 320] width 105 height 40
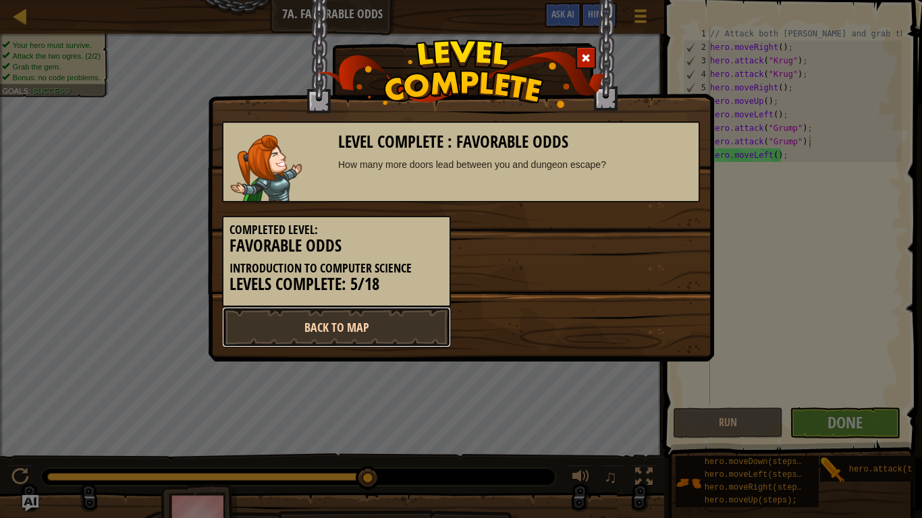
click at [389, 325] on link "Back to Map" at bounding box center [336, 327] width 229 height 40
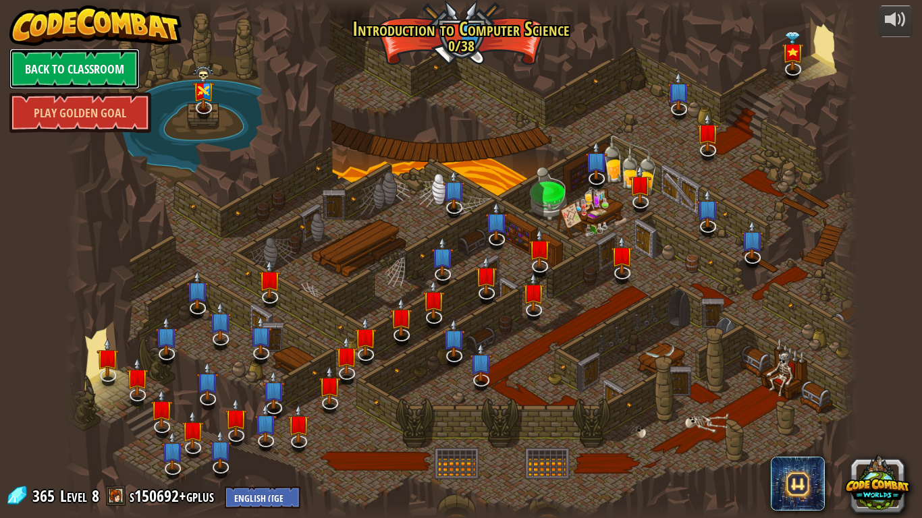
click at [111, 80] on link "Back to Classroom" at bounding box center [74, 69] width 130 height 40
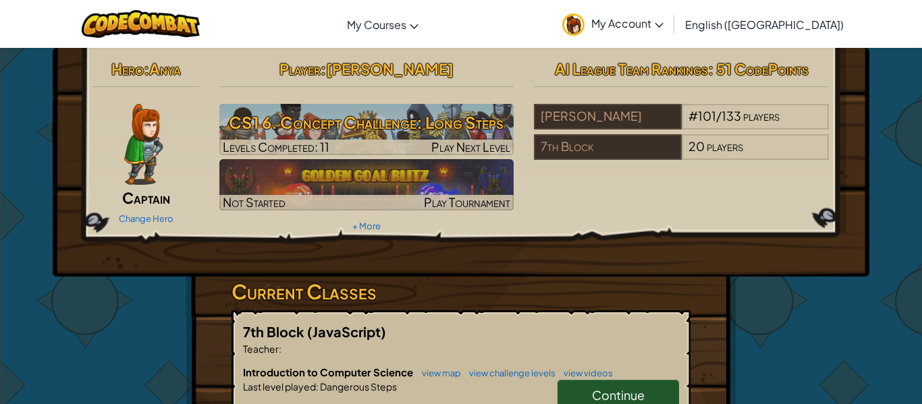
scroll to position [26, 0]
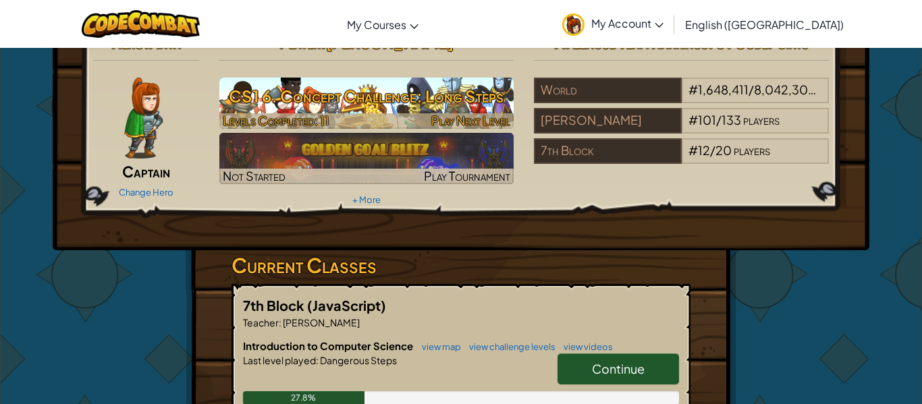
click at [323, 88] on h3 "CS1 6. Concept Challenge: Long Steps" at bounding box center [366, 96] width 295 height 30
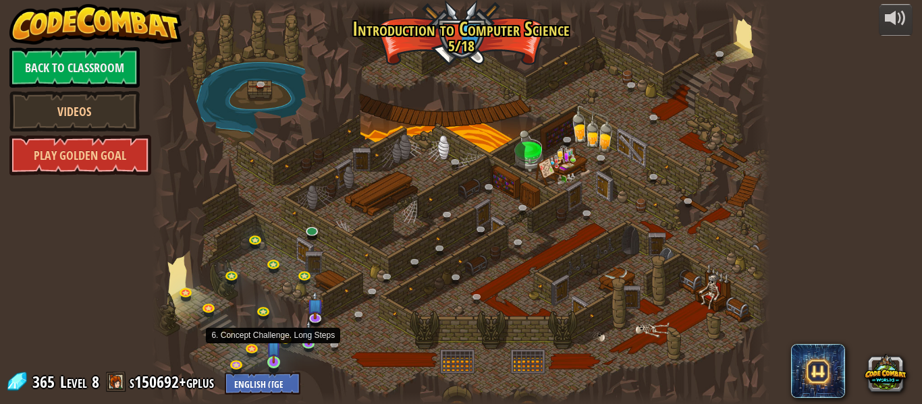
click at [275, 360] on img at bounding box center [274, 347] width 14 height 32
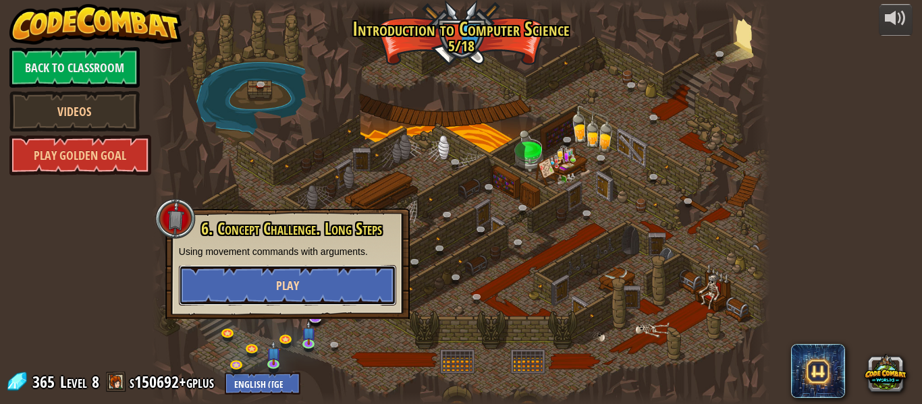
click at [327, 279] on button "Play" at bounding box center [287, 285] width 217 height 40
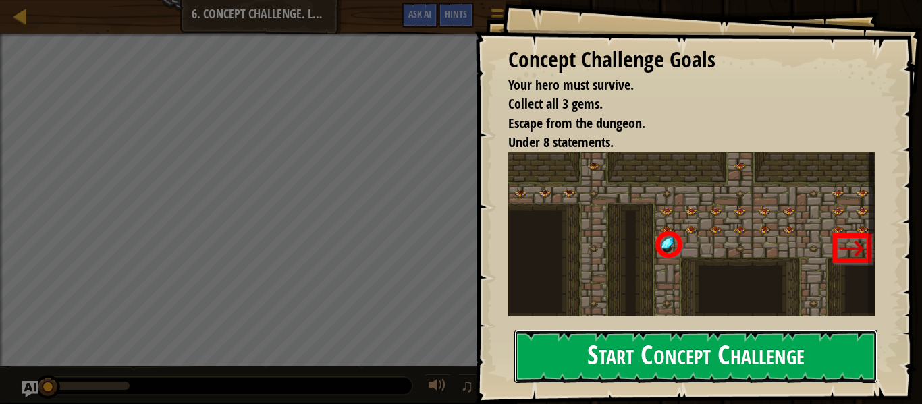
click at [558, 346] on button "Start Concept Challenge" at bounding box center [695, 356] width 363 height 53
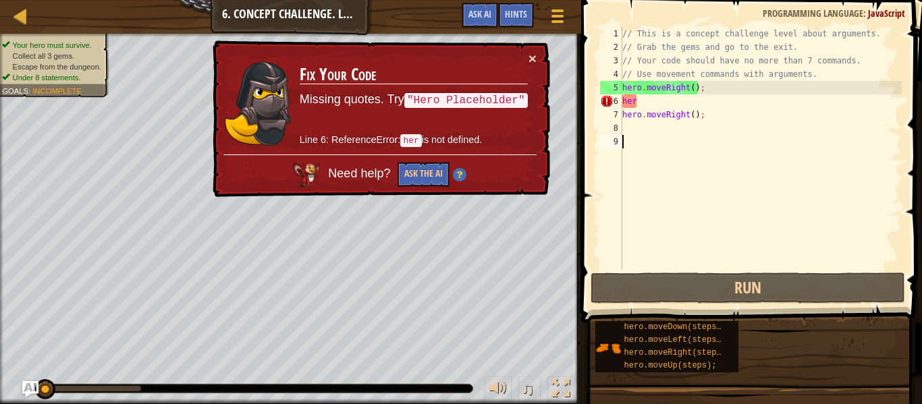
click at [659, 97] on div "// This is a concept challenge level about arguments. // Grab the gems and go t…" at bounding box center [761, 162] width 282 height 270
type textarea "h"
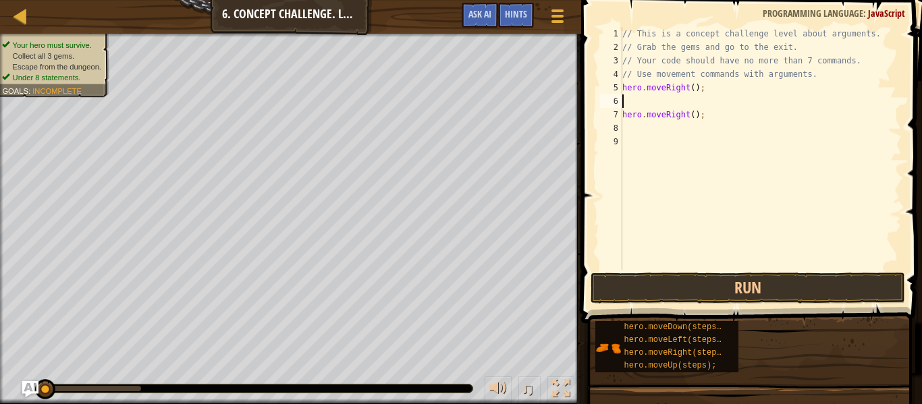
click at [747, 109] on div "// This is a concept challenge level about arguments. // Grab the gems and go t…" at bounding box center [761, 162] width 282 height 270
type textarea "hero.moveRight();"
click at [700, 103] on div "// This is a concept challenge level about arguments. // Grab the gems and go t…" at bounding box center [761, 162] width 282 height 270
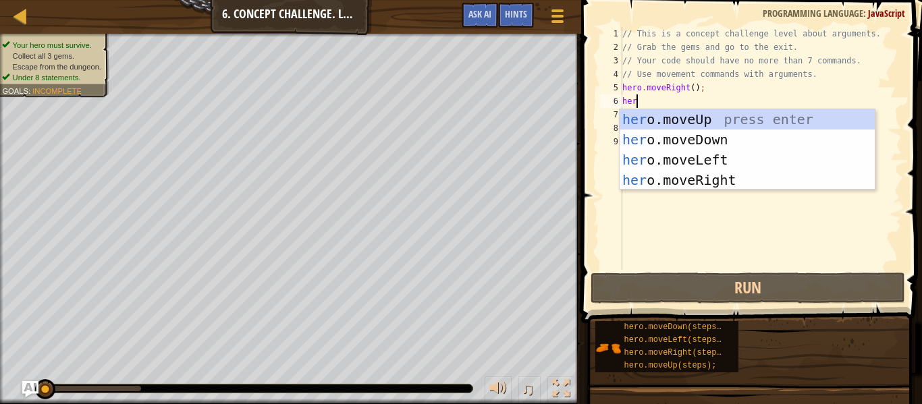
type textarea "hero"
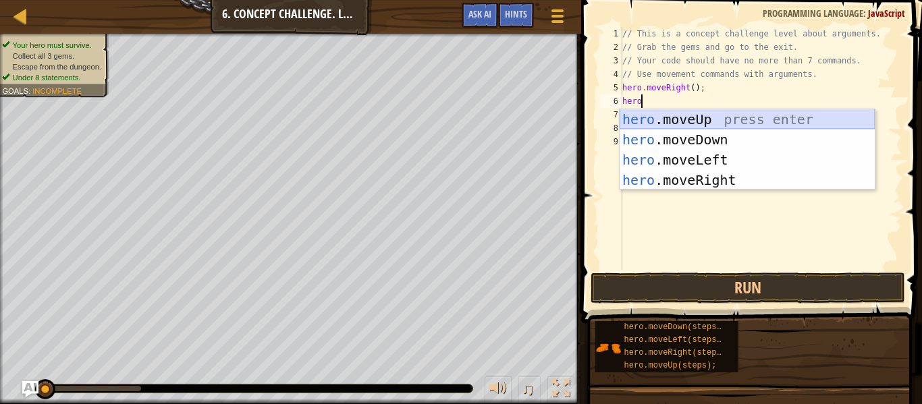
click at [756, 116] on div "hero .moveUp press enter hero .moveDown press enter hero .moveLeft press enter …" at bounding box center [747, 169] width 255 height 121
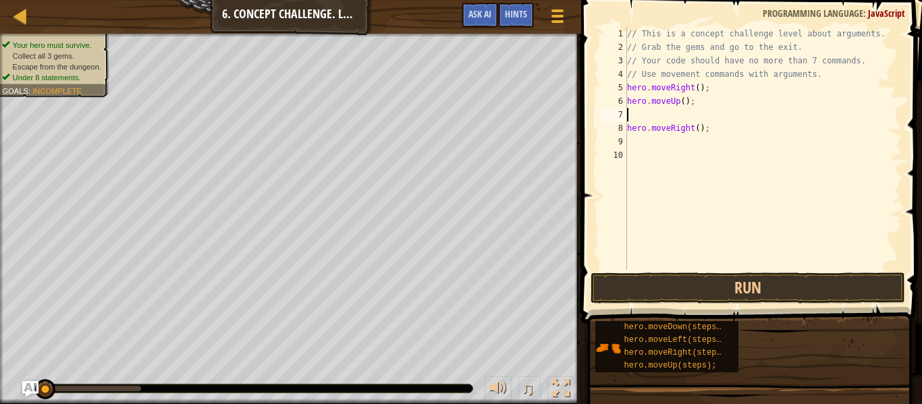
scroll to position [6, 0]
click at [684, 102] on div "// This is a concept challenge level about arguments. // Grab the gems and go t…" at bounding box center [762, 162] width 277 height 270
type textarea "hero.moveUp(3);"
click at [670, 121] on div "// This is a concept challenge level about arguments. // Grab the gems and go t…" at bounding box center [762, 162] width 277 height 270
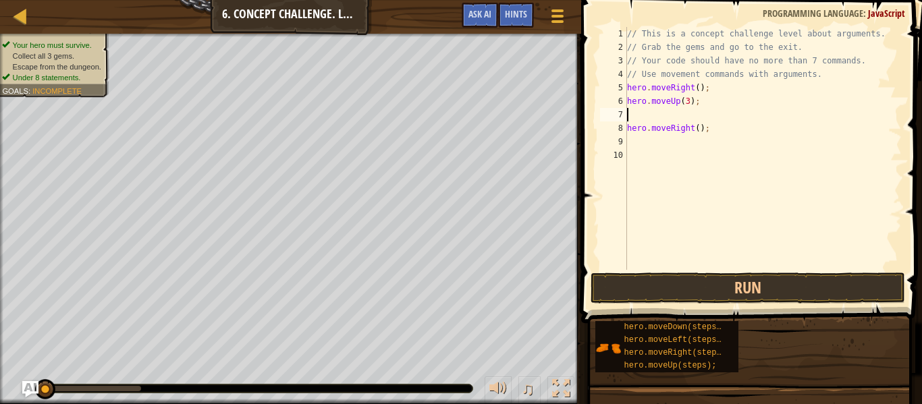
scroll to position [6, 0]
type textarea "h"
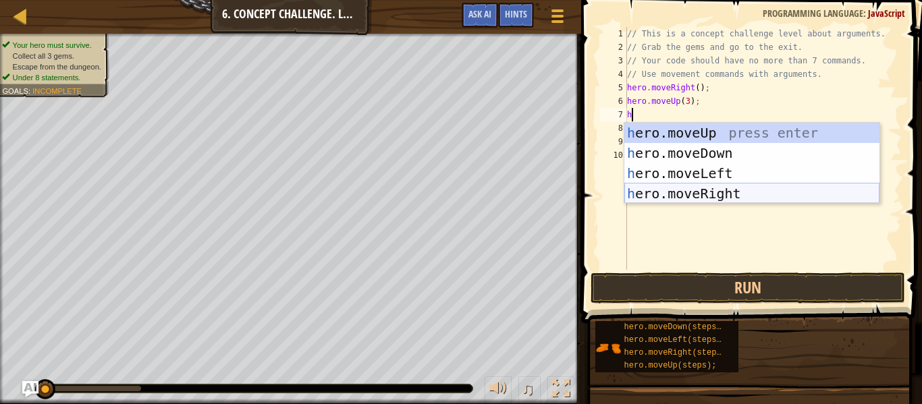
click at [690, 186] on div "h ero.moveUp press enter h ero.moveDown press enter h ero.moveLeft press enter …" at bounding box center [751, 183] width 255 height 121
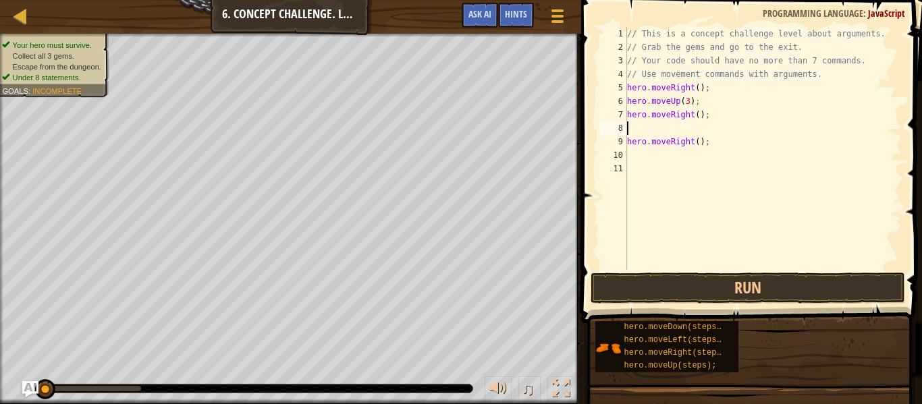
click at [700, 117] on div "// This is a concept challenge level about arguments. // Grab the gems and go t…" at bounding box center [762, 162] width 277 height 270
type textarea "hero.moveRight(2);"
click at [671, 132] on div "// This is a concept challenge level about arguments. // Grab the gems and go t…" at bounding box center [762, 162] width 277 height 270
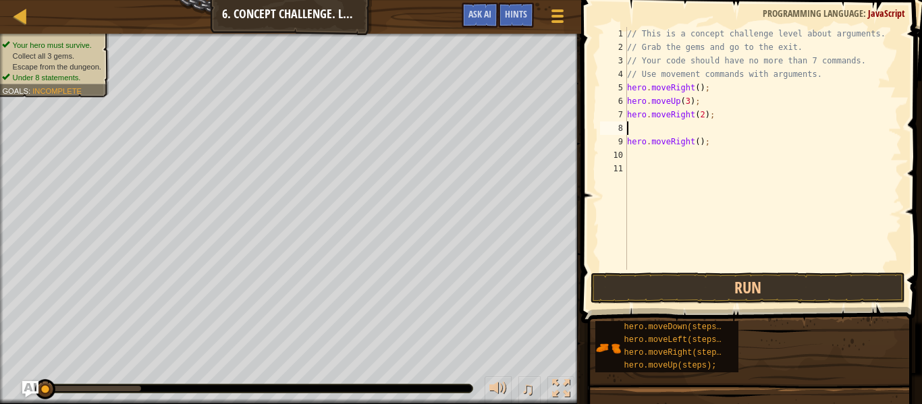
type textarea "h"
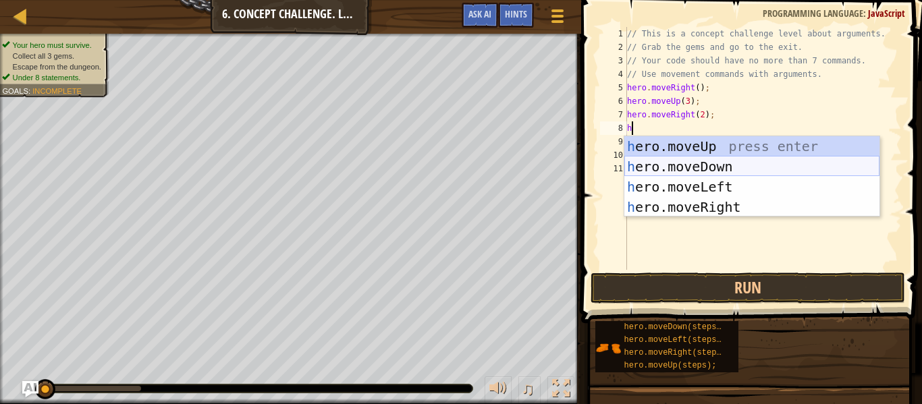
click at [707, 162] on div "h ero.moveUp press enter h ero.moveDown press enter h ero.moveLeft press enter …" at bounding box center [751, 196] width 255 height 121
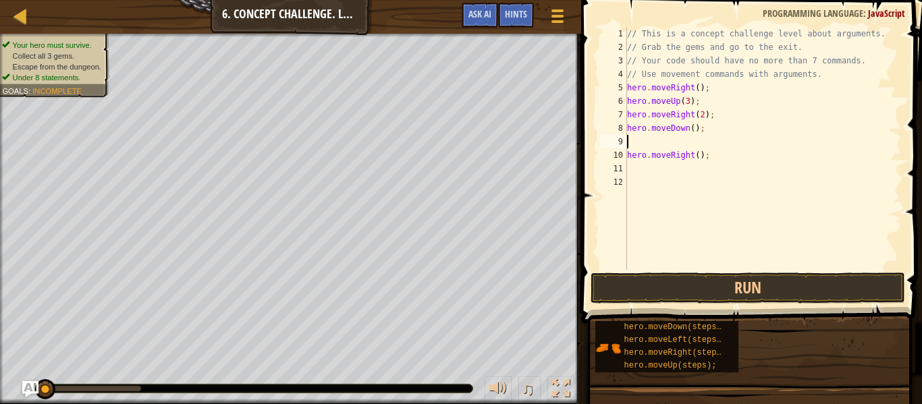
click at [693, 128] on div "// This is a concept challenge level about arguments. // Grab the gems and go t…" at bounding box center [762, 162] width 277 height 270
type textarea "hero.moveDown(3);"
click at [672, 141] on div "// This is a concept challenge level about arguments. // Grab the gems and go t…" at bounding box center [762, 162] width 277 height 270
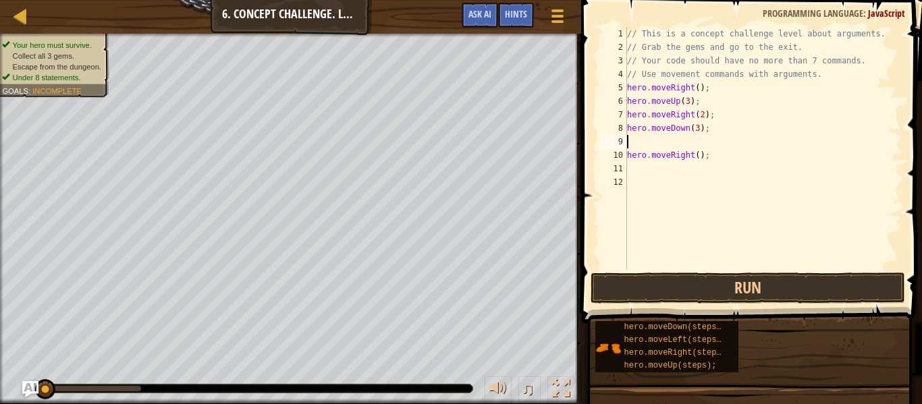
type textarea "h"
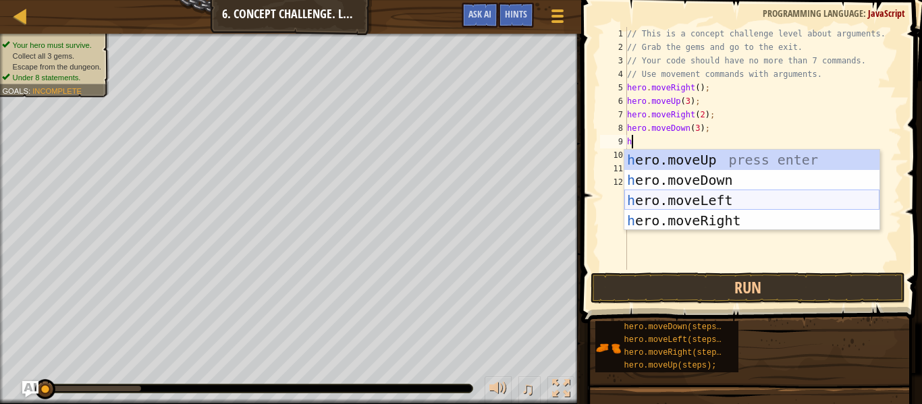
click at [696, 200] on div "h ero.moveUp press enter h ero.moveDown press enter h ero.moveLeft press enter …" at bounding box center [751, 210] width 255 height 121
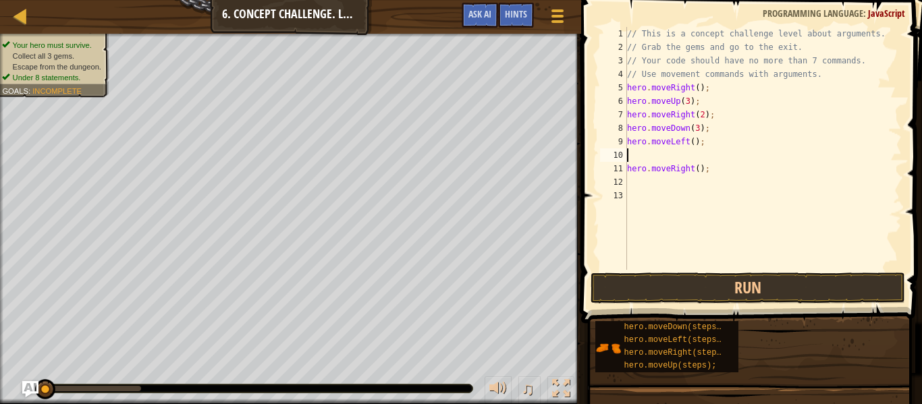
type textarea "h"
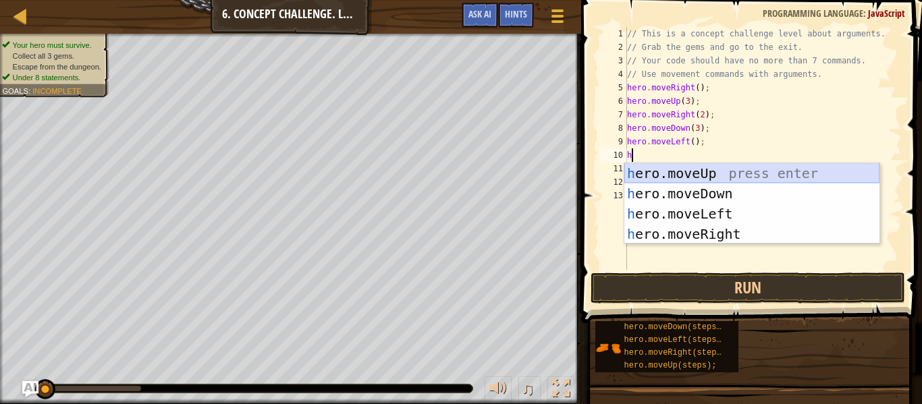
click at [731, 174] on div "h ero.moveUp press enter h ero.moveDown press enter h ero.moveLeft press enter …" at bounding box center [751, 223] width 255 height 121
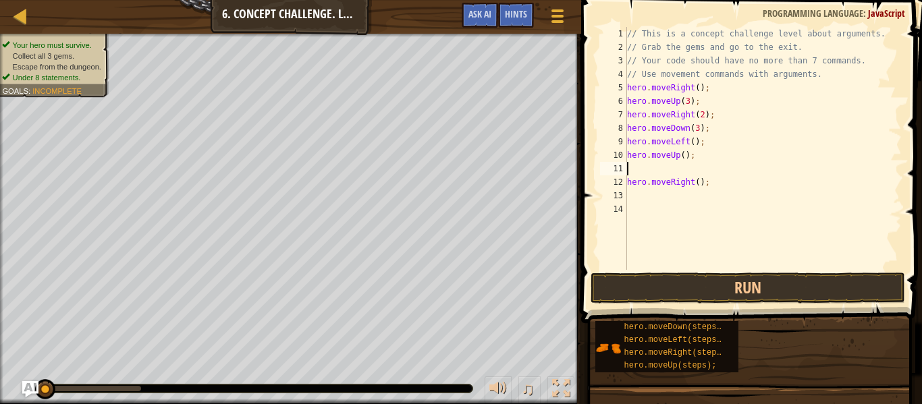
click at [684, 156] on div "// This is a concept challenge level about arguments. // Grab the gems and go t…" at bounding box center [762, 162] width 277 height 270
type textarea "hero.moveUp(2);"
click at [677, 170] on div "// This is a concept challenge level about arguments. // Grab the gems and go t…" at bounding box center [762, 162] width 277 height 270
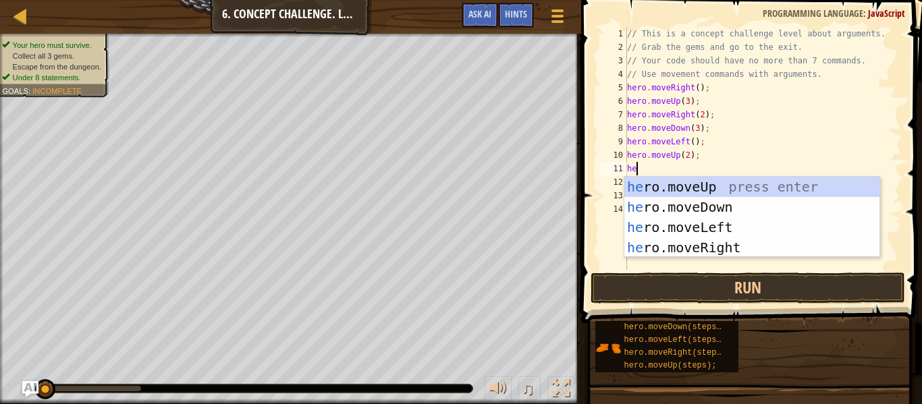
type textarea "her"
click at [735, 251] on div "her o.moveUp press enter her o.moveDown press enter her o.moveLeft press enter …" at bounding box center [751, 237] width 255 height 121
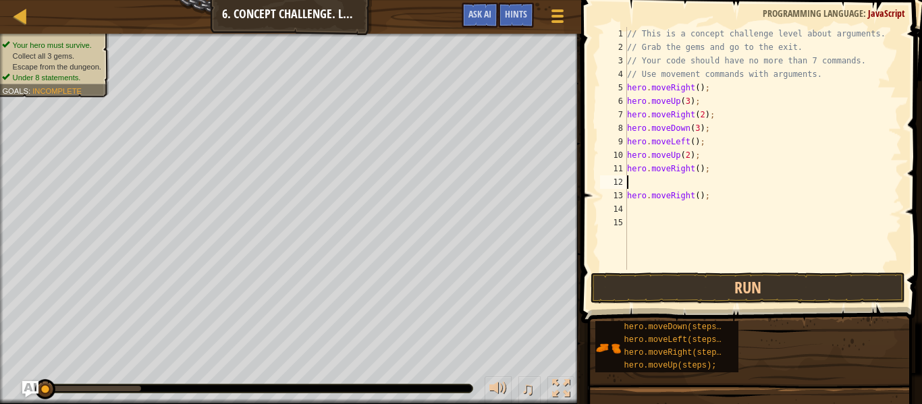
scroll to position [6, 0]
click at [699, 170] on div "// This is a concept challenge level about arguments. // Grab the gems and go t…" at bounding box center [762, 162] width 277 height 270
drag, startPoint x: 709, startPoint y: 199, endPoint x: 622, endPoint y: 199, distance: 87.1
click at [622, 199] on div "hero.moveRight(3); 1 2 3 4 5 6 7 8 9 10 11 12 13 14 15 // This is a concept cha…" at bounding box center [749, 148] width 304 height 243
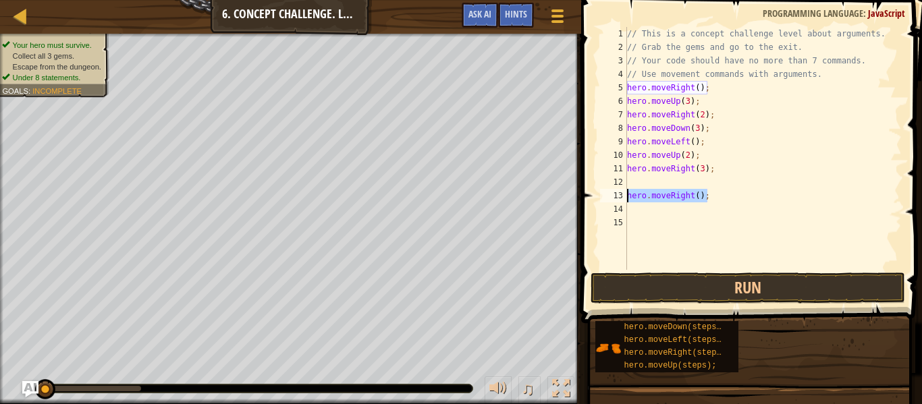
type textarea "hero.moveRight();"
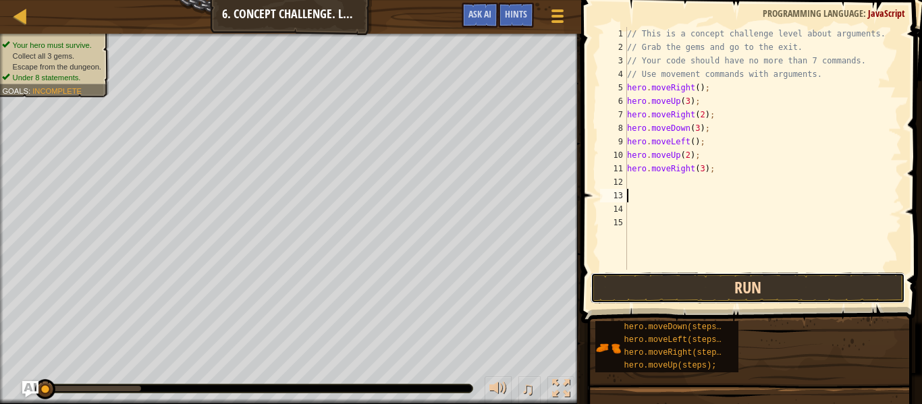
click at [630, 278] on button "Run" at bounding box center [747, 288] width 314 height 31
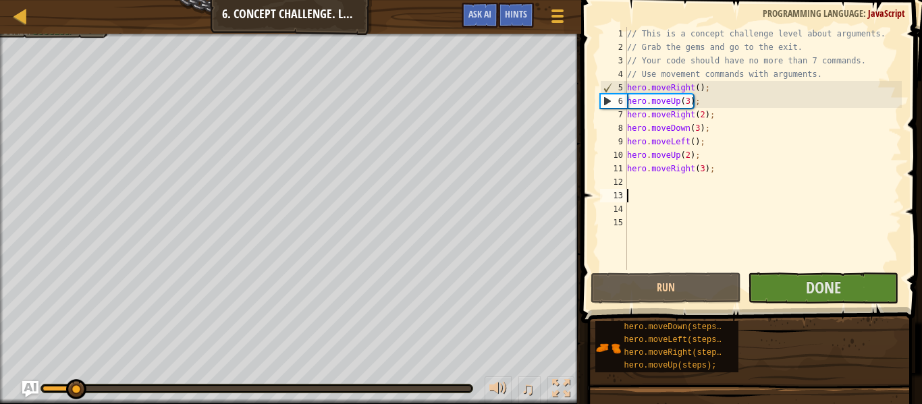
click at [146, 397] on div "♫" at bounding box center [290, 385] width 581 height 40
click at [161, 391] on div at bounding box center [257, 388] width 429 height 5
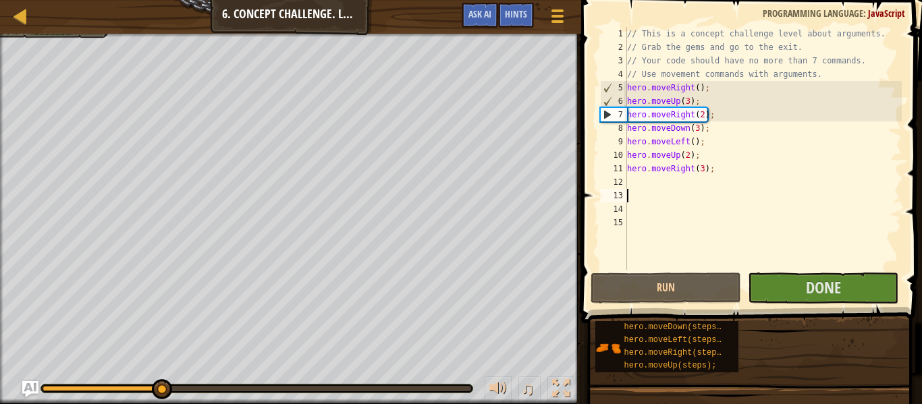
click at [122, 389] on div at bounding box center [102, 388] width 118 height 5
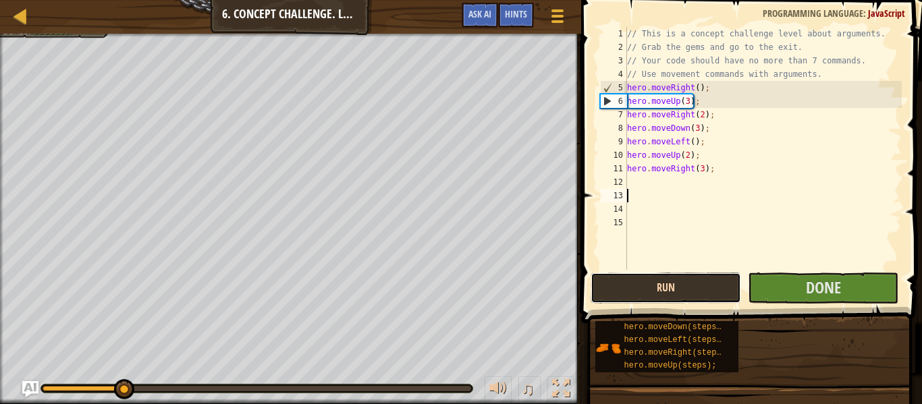
click at [655, 283] on button "Run" at bounding box center [665, 288] width 150 height 31
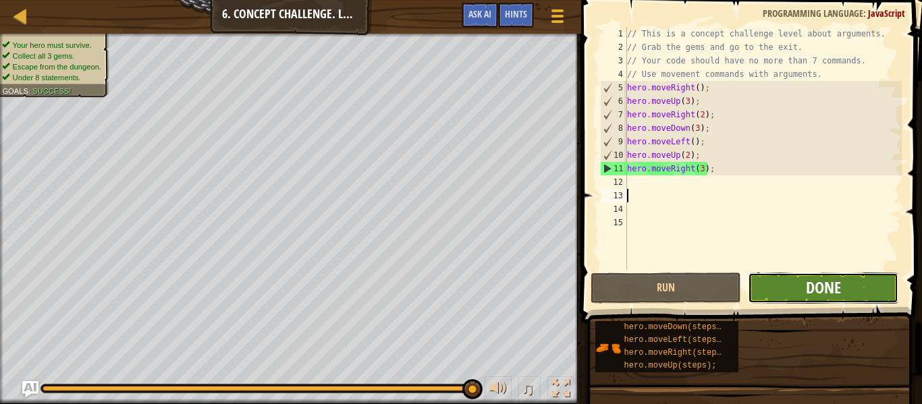
click at [820, 293] on span "Done" at bounding box center [823, 288] width 35 height 22
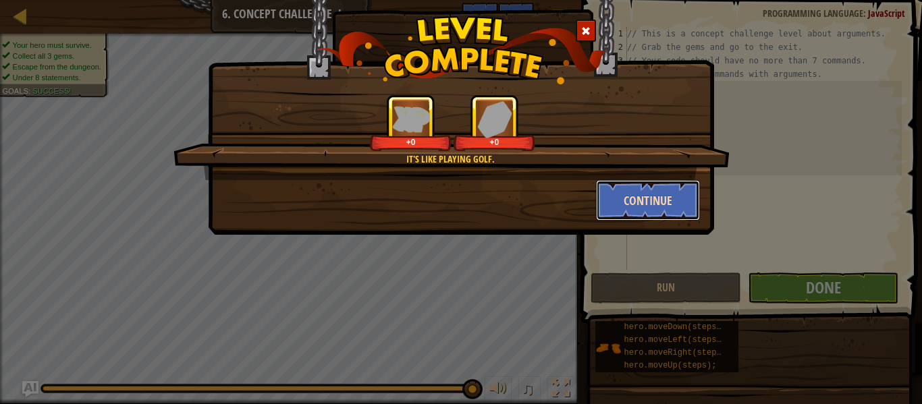
click at [661, 206] on button "Continue" at bounding box center [648, 200] width 105 height 40
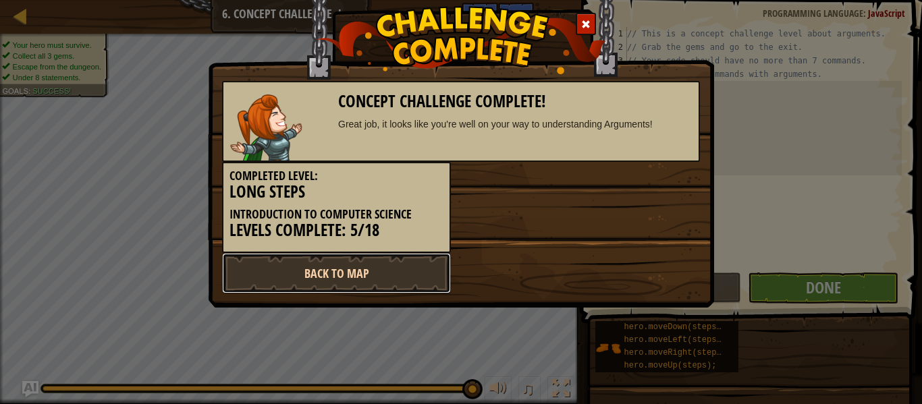
click at [339, 263] on link "Back to Map" at bounding box center [336, 273] width 229 height 40
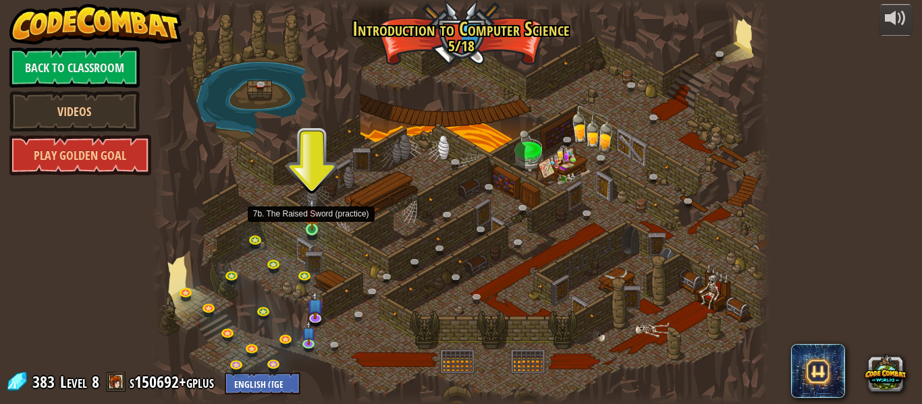
click at [312, 229] on img at bounding box center [312, 214] width 14 height 32
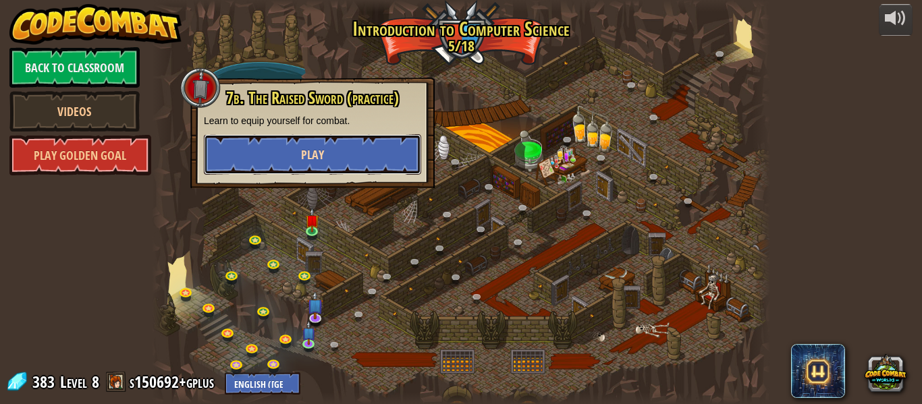
click at [324, 163] on button "Play" at bounding box center [312, 154] width 217 height 40
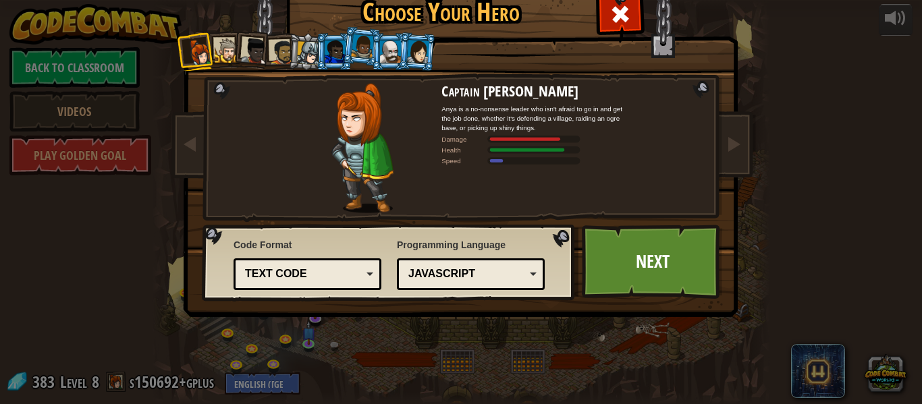
click at [295, 49] on li at bounding box center [306, 51] width 38 height 38
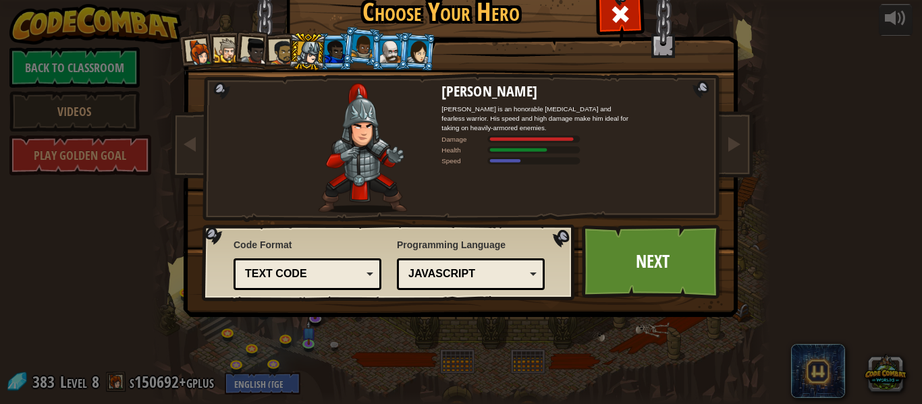
click at [412, 40] on div at bounding box center [417, 51] width 22 height 23
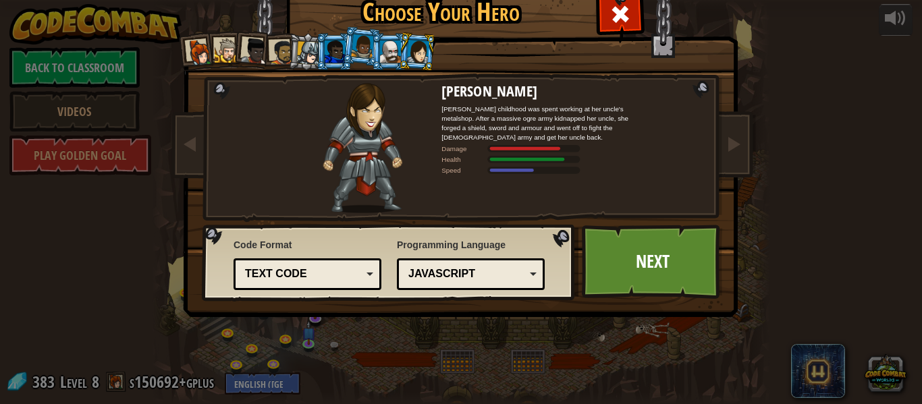
click at [207, 51] on div at bounding box center [199, 52] width 27 height 27
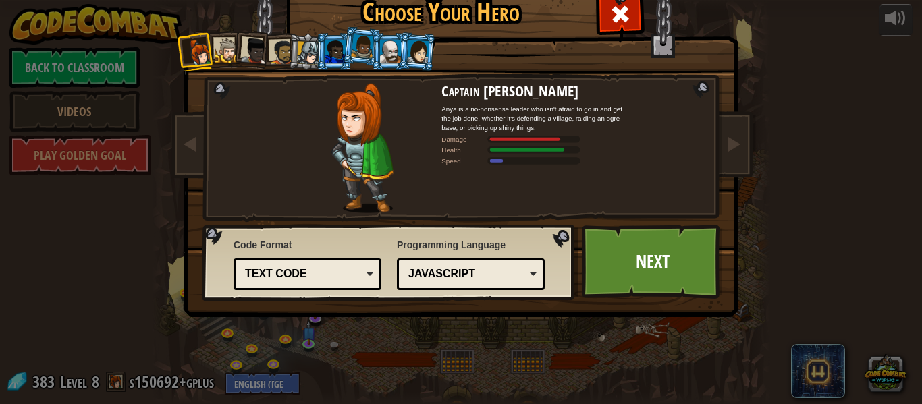
click at [423, 49] on div at bounding box center [417, 51] width 22 height 23
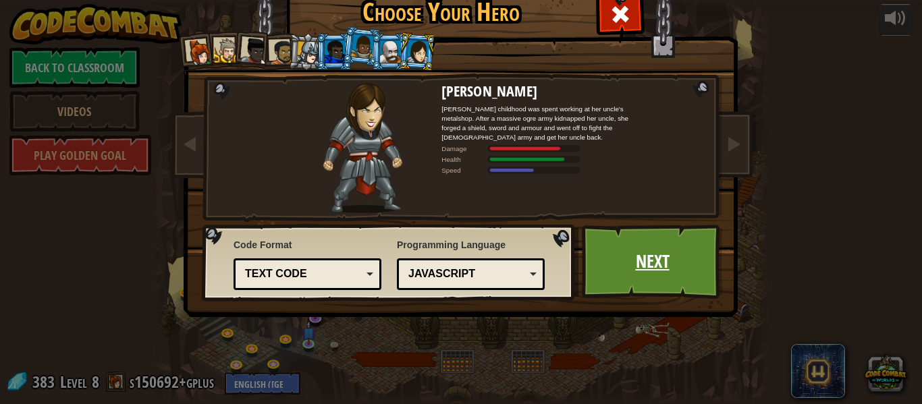
click at [642, 271] on link "Next" at bounding box center [652, 262] width 141 height 74
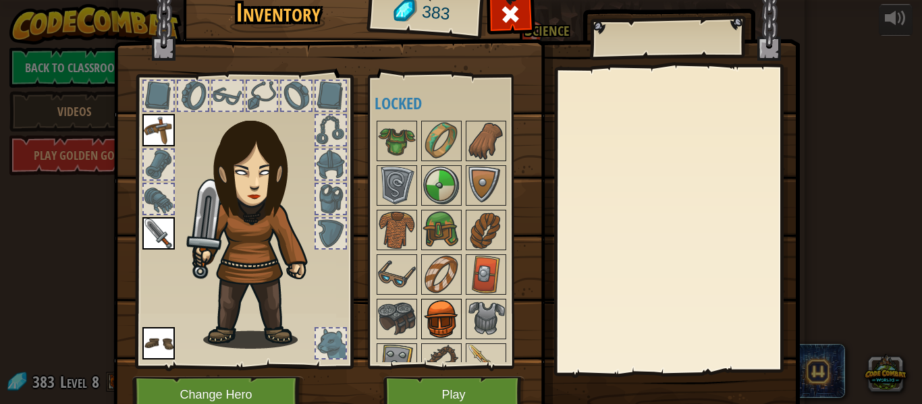
scroll to position [68, 0]
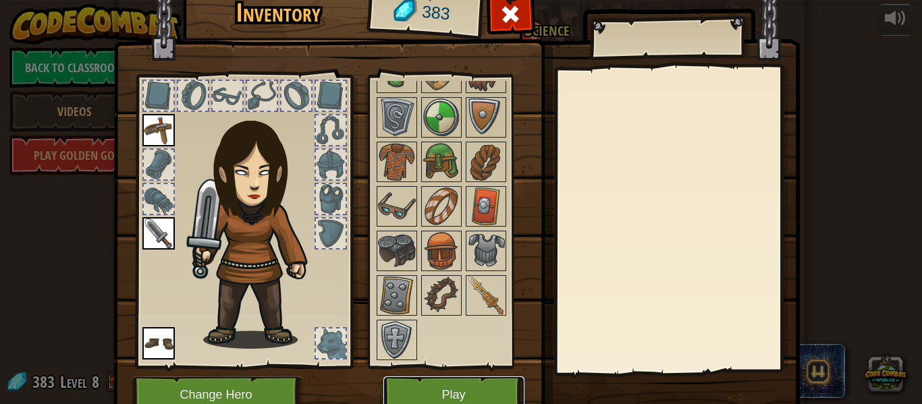
click at [413, 383] on button "Play" at bounding box center [453, 395] width 141 height 37
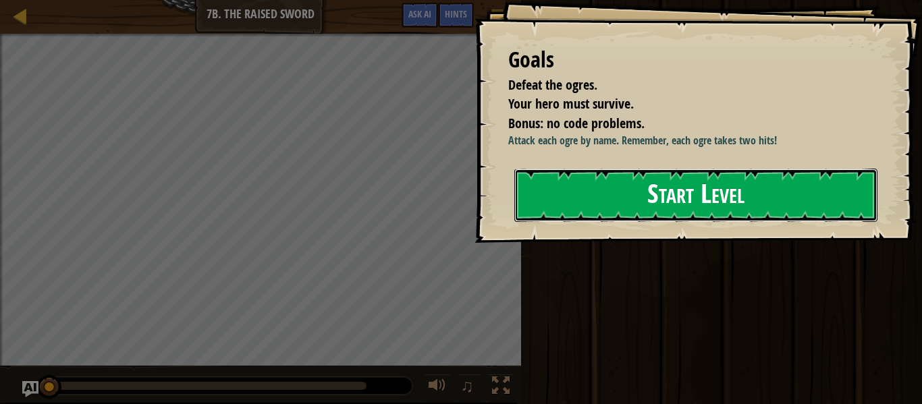
click at [593, 213] on button "Start Level" at bounding box center [695, 195] width 363 height 53
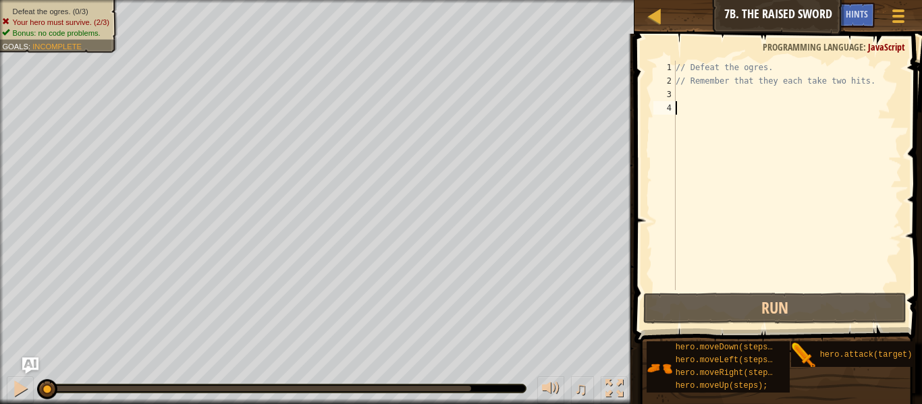
click at [746, 97] on div "// Defeat the ogres. // Remember that they each take two hits." at bounding box center [787, 189] width 229 height 256
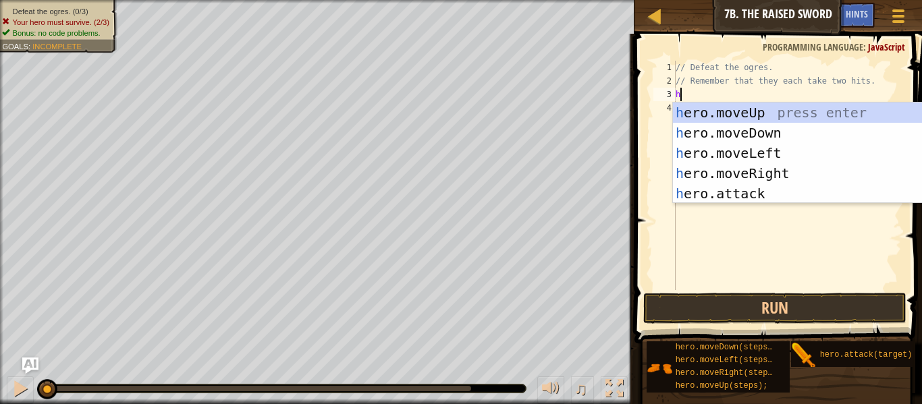
scroll to position [6, 1]
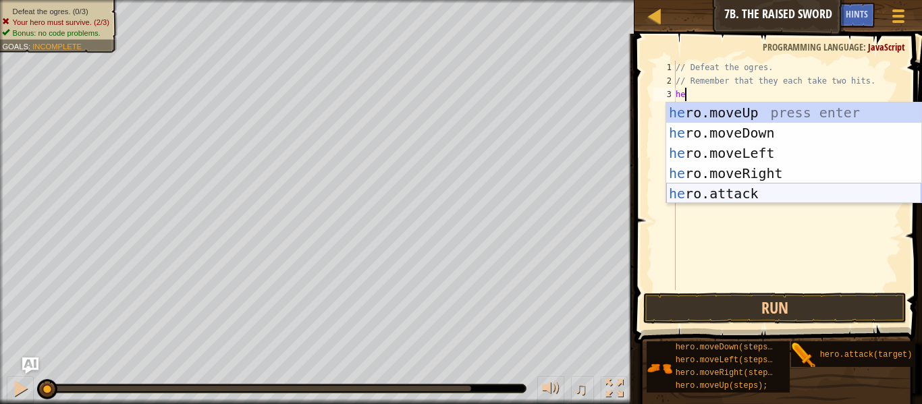
click at [740, 194] on div "he ro.moveUp press enter he ro.moveDown press enter he ro.moveLeft press enter …" at bounding box center [793, 174] width 255 height 142
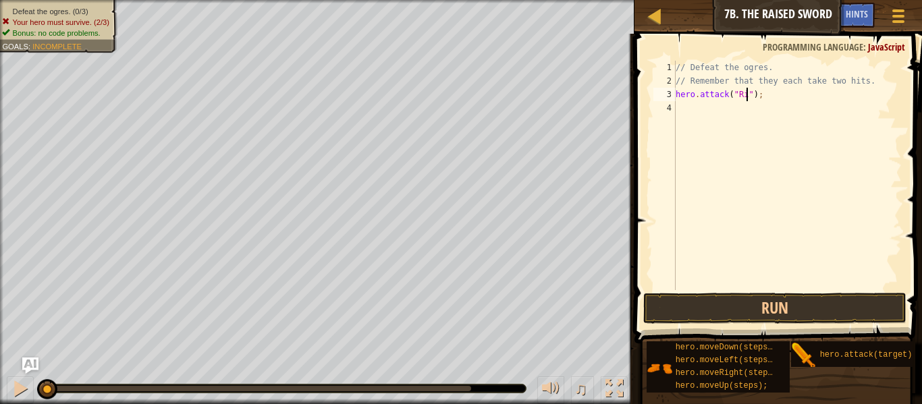
type textarea "hero.attack("Rig");"
click at [770, 105] on div "// Defeat the ogres. // Remember that they each take two hits. hero . attack ( …" at bounding box center [787, 189] width 229 height 256
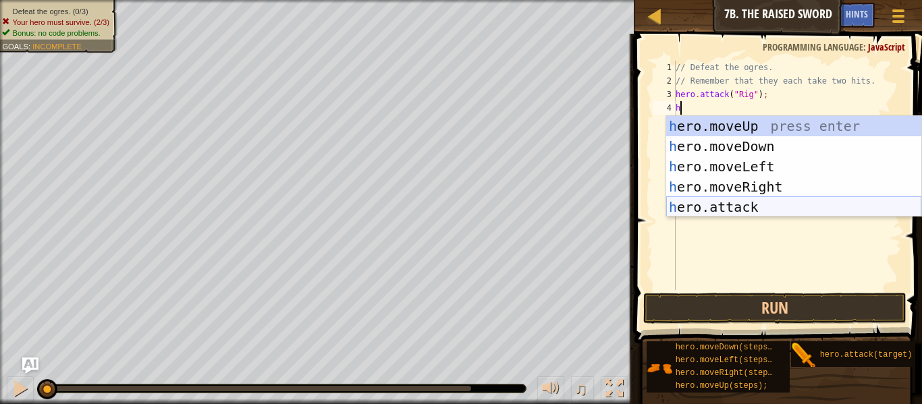
click at [757, 199] on div "h ero.moveUp press enter h ero.moveDown press enter h ero.moveLeft press enter …" at bounding box center [793, 187] width 255 height 142
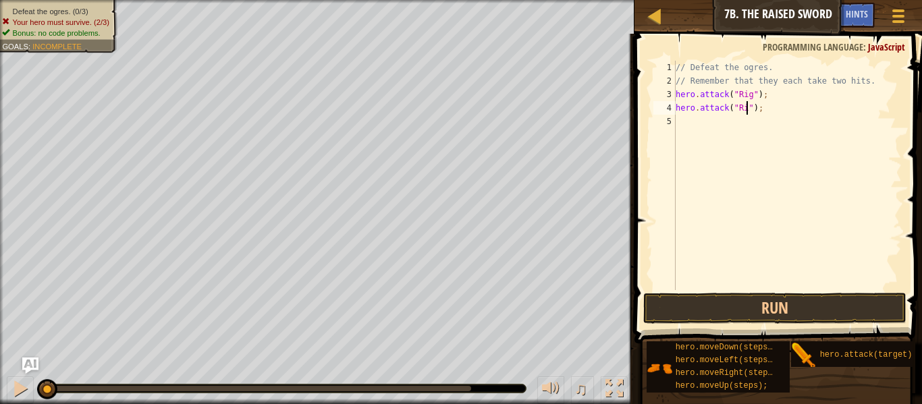
type textarea "hero.attack("Rig");"
click at [759, 121] on div "// Defeat the ogres. // Remember that they each take two hits. hero . attack ( …" at bounding box center [787, 189] width 229 height 256
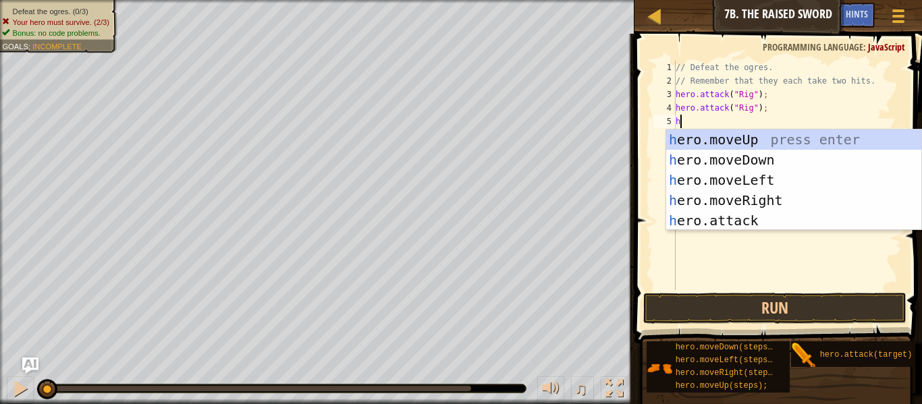
type textarea "h"
click at [723, 0] on body "Map Introduction to Computer Science 7b. The Raised Sword Game Menu Done Hints …" at bounding box center [461, 0] width 922 height 0
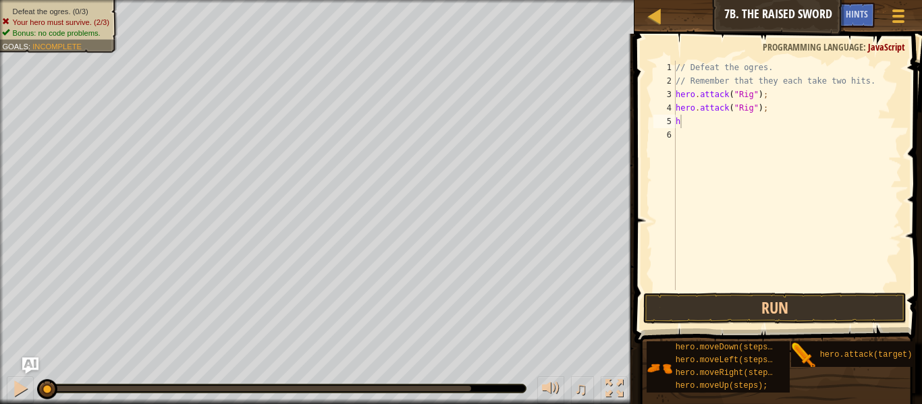
click at [753, 129] on div "// Defeat the ogres. // Remember that they each take two hits. hero . attack ( …" at bounding box center [787, 189] width 229 height 256
click at [745, 123] on div "// Defeat the ogres. // Remember that they each take two hits. hero . attack ( …" at bounding box center [787, 189] width 229 height 256
type textarea "h"
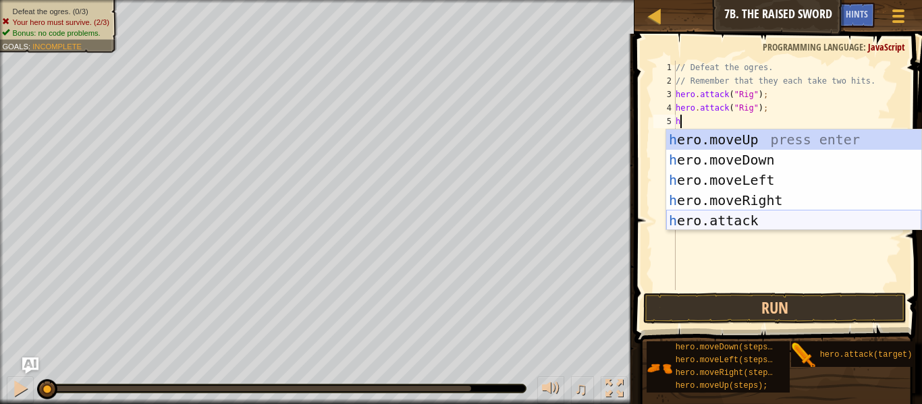
click at [753, 224] on div "h ero.moveUp press enter h ero.moveDown press enter h ero.moveLeft press enter …" at bounding box center [793, 201] width 255 height 142
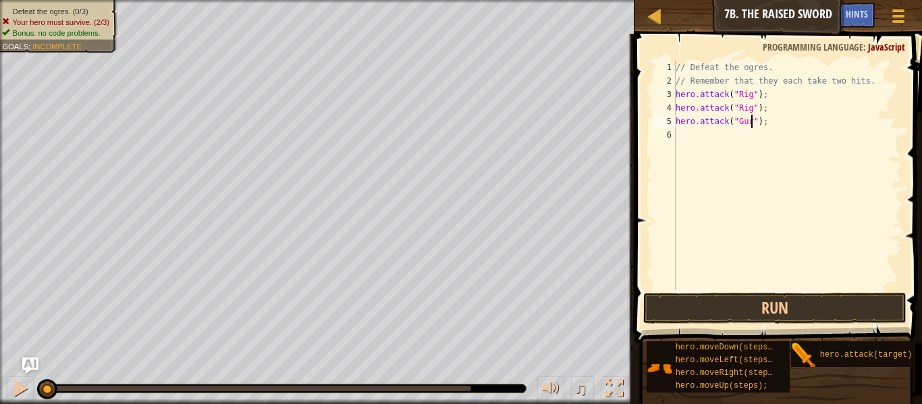
type textarea "hero.attack("Gurt");"
click at [777, 139] on div "// Defeat the ogres. // Remember that they each take two hits. hero . attack ( …" at bounding box center [787, 189] width 229 height 256
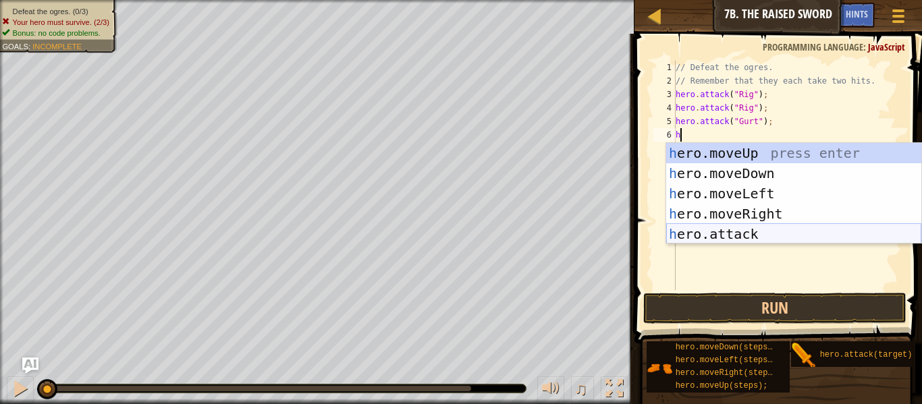
click at [744, 227] on div "h ero.moveUp press enter h ero.moveDown press enter h ero.moveLeft press enter …" at bounding box center [793, 214] width 255 height 142
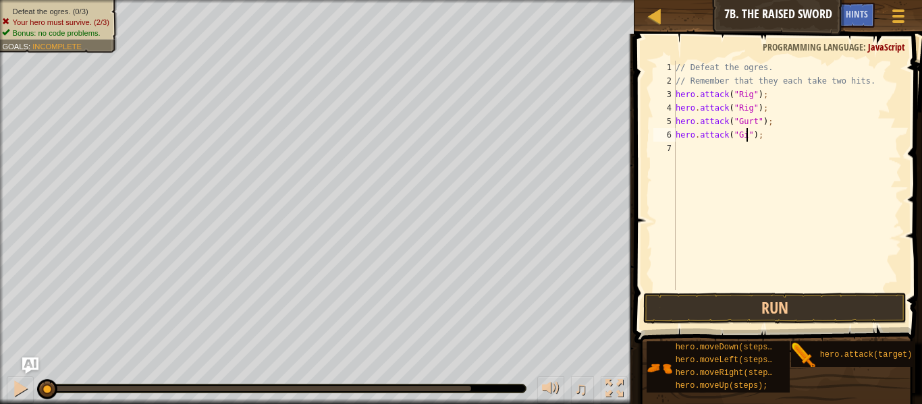
scroll to position [6, 11]
type textarea "hero.attack("Gurt");"
click at [738, 148] on div "// Defeat the ogres. // Remember that they each take two hits. hero . attack ( …" at bounding box center [787, 189] width 229 height 256
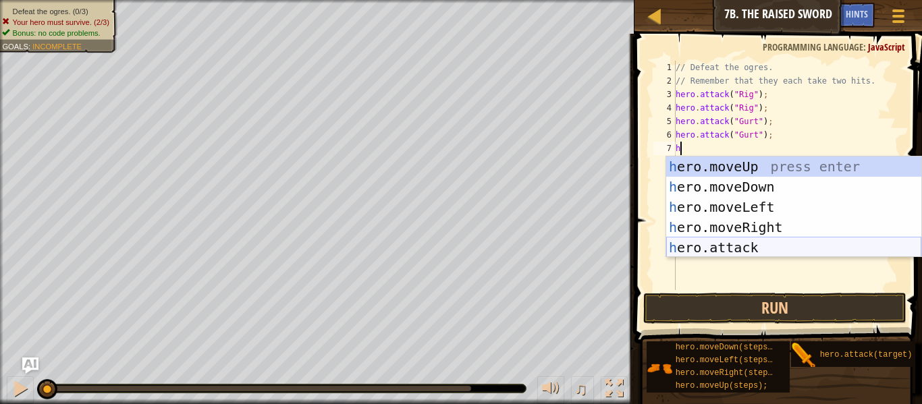
click at [736, 245] on div "h ero.moveUp press enter h ero.moveDown press enter h ero.moveLeft press enter …" at bounding box center [793, 228] width 255 height 142
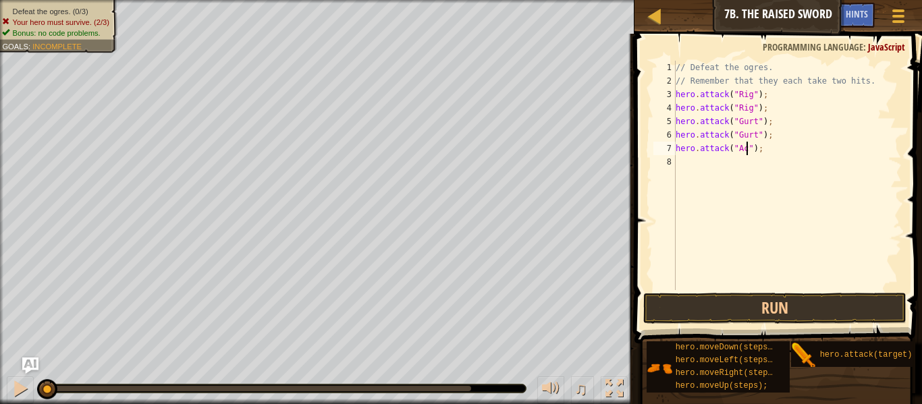
type textarea "hero.attack("Ack");"
click at [768, 171] on div "// Defeat the ogres. // Remember that they each take two hits. hero . attack ( …" at bounding box center [787, 189] width 229 height 256
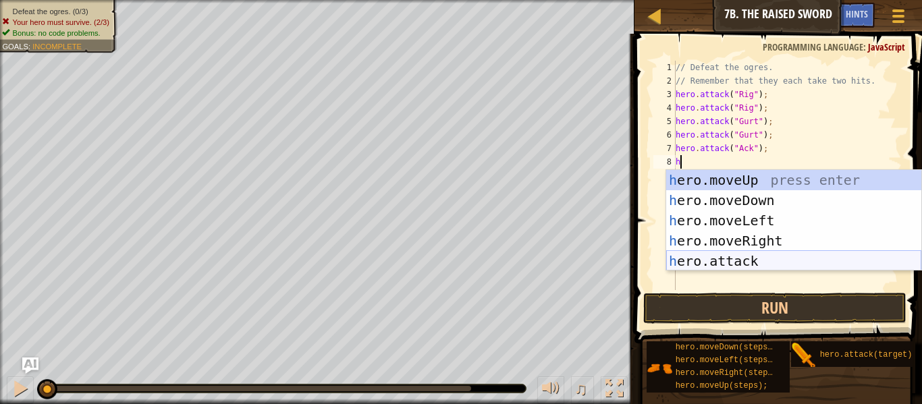
click at [734, 256] on div "h ero.moveUp press enter h ero.moveDown press enter h ero.moveLeft press enter …" at bounding box center [793, 241] width 255 height 142
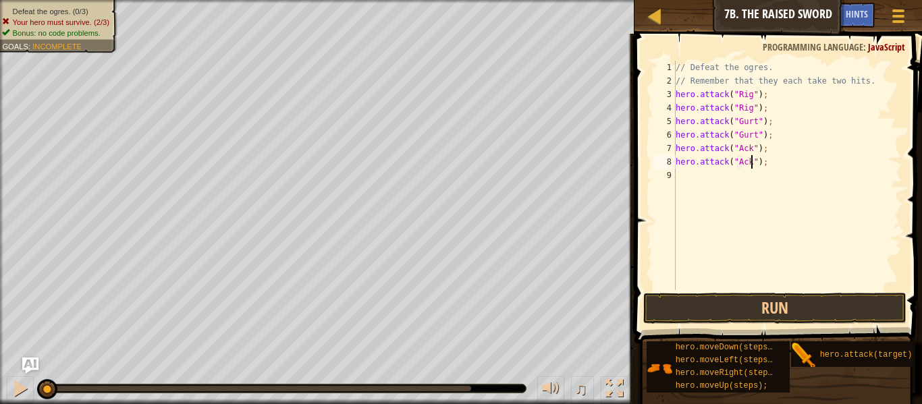
scroll to position [6, 11]
type textarea "hero.attack("Ack");"
click at [767, 312] on button "Run" at bounding box center [774, 308] width 263 height 31
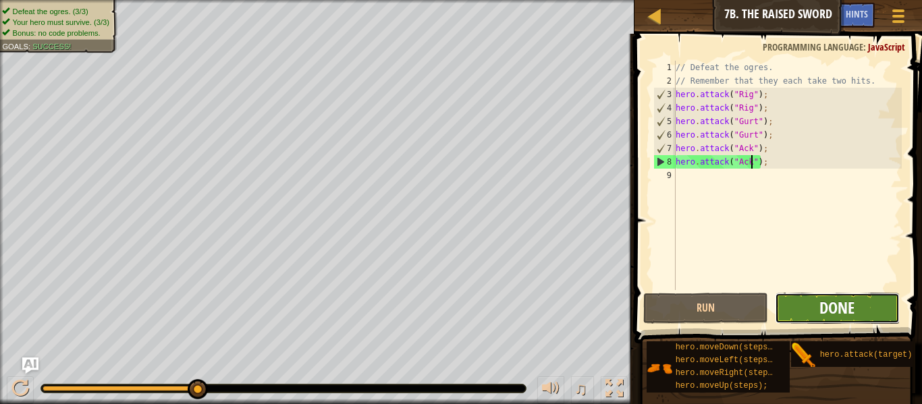
click at [846, 308] on span "Done" at bounding box center [836, 308] width 35 height 22
